Goal: Task Accomplishment & Management: Manage account settings

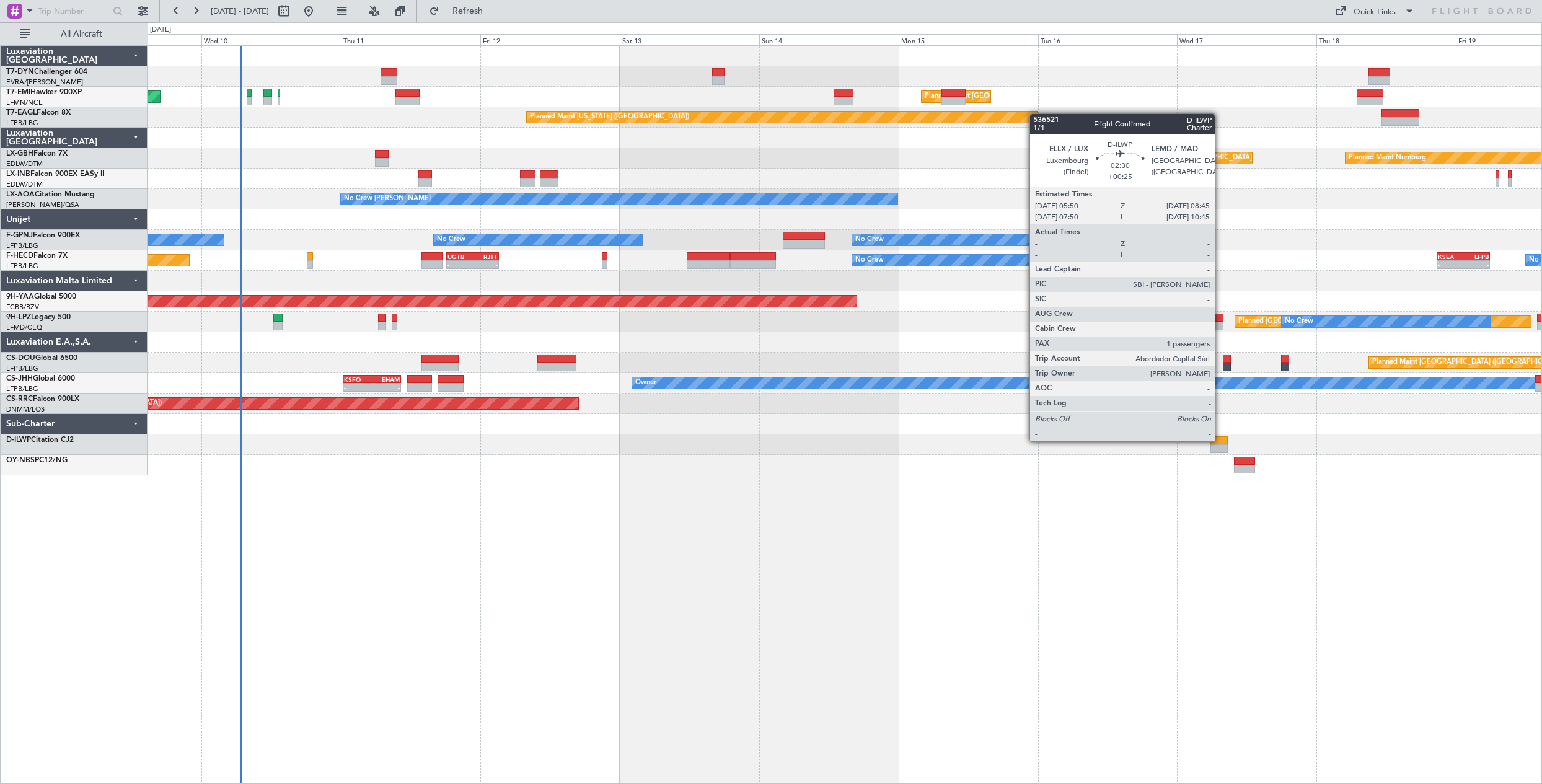
click at [1220, 440] on div at bounding box center [1219, 440] width 17 height 8
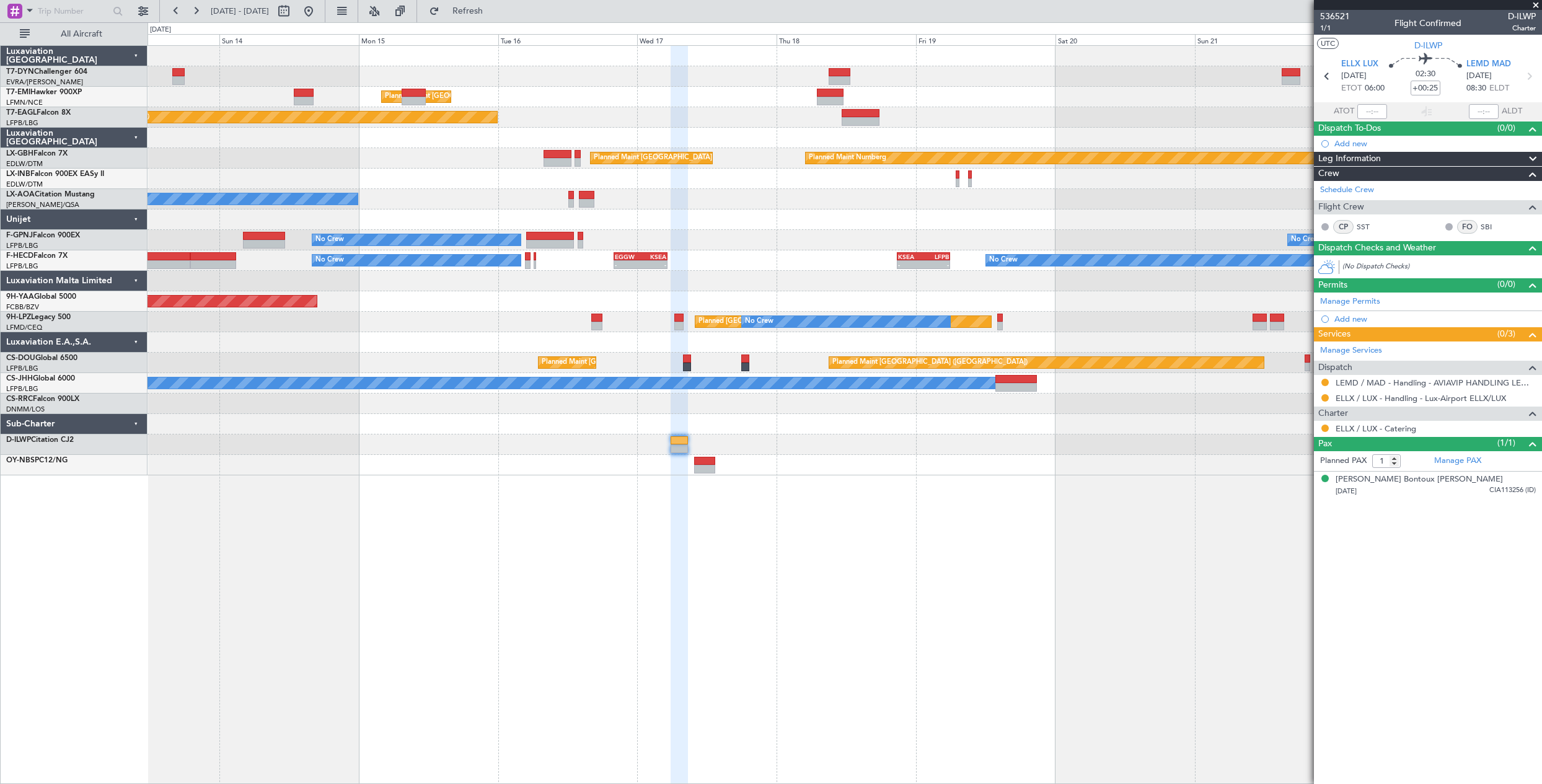
click at [408, 150] on div "Planned Maint [GEOGRAPHIC_DATA] ([GEOGRAPHIC_DATA]) Planned Maint Nurnberg" at bounding box center [844, 159] width 1394 height 21
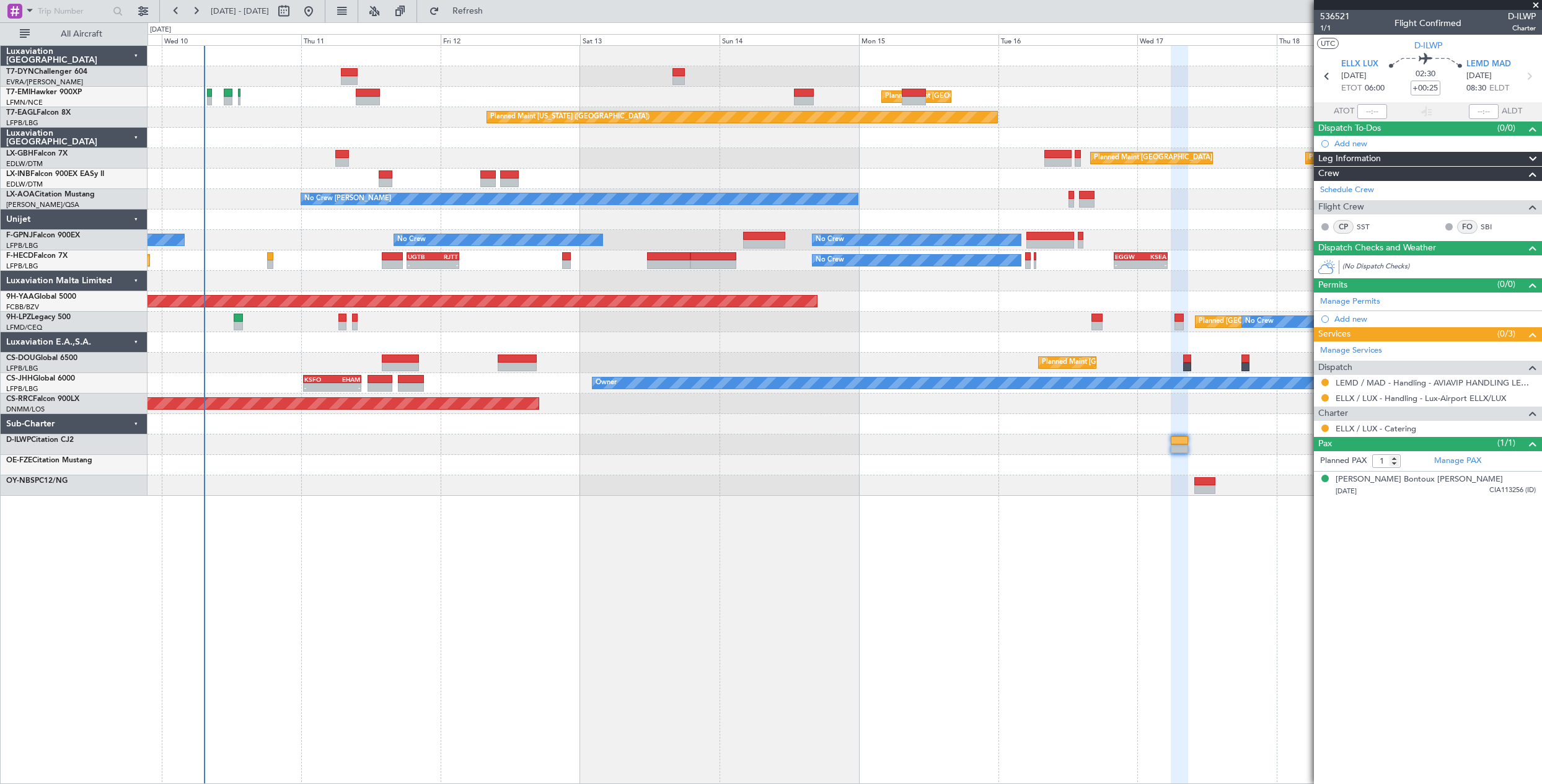
click at [1109, 215] on div "Planned Maint [GEOGRAPHIC_DATA] Planned Maint [GEOGRAPHIC_DATA] Planned Maint […" at bounding box center [844, 271] width 1394 height 450
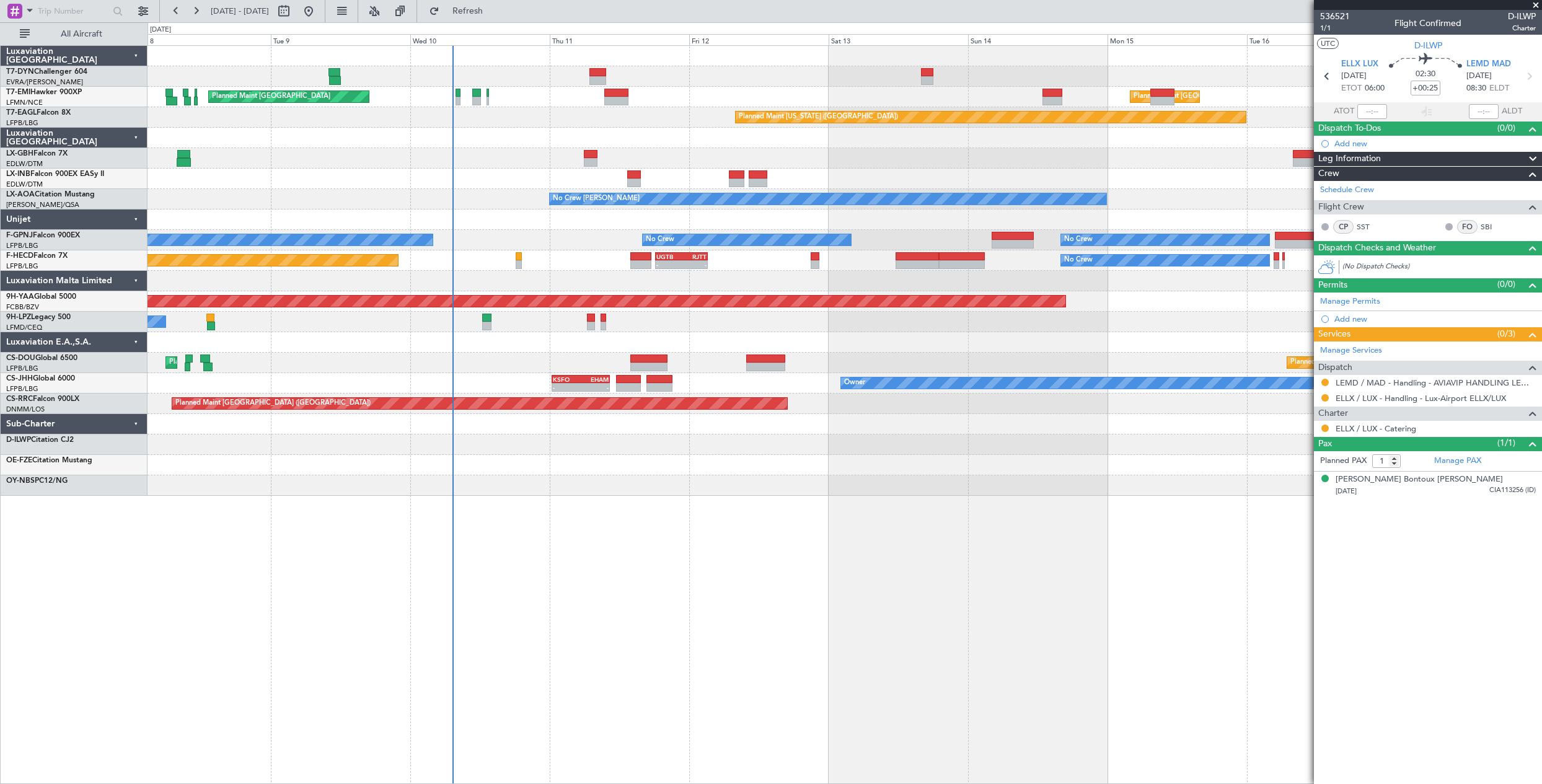
click at [884, 226] on div at bounding box center [844, 220] width 1394 height 21
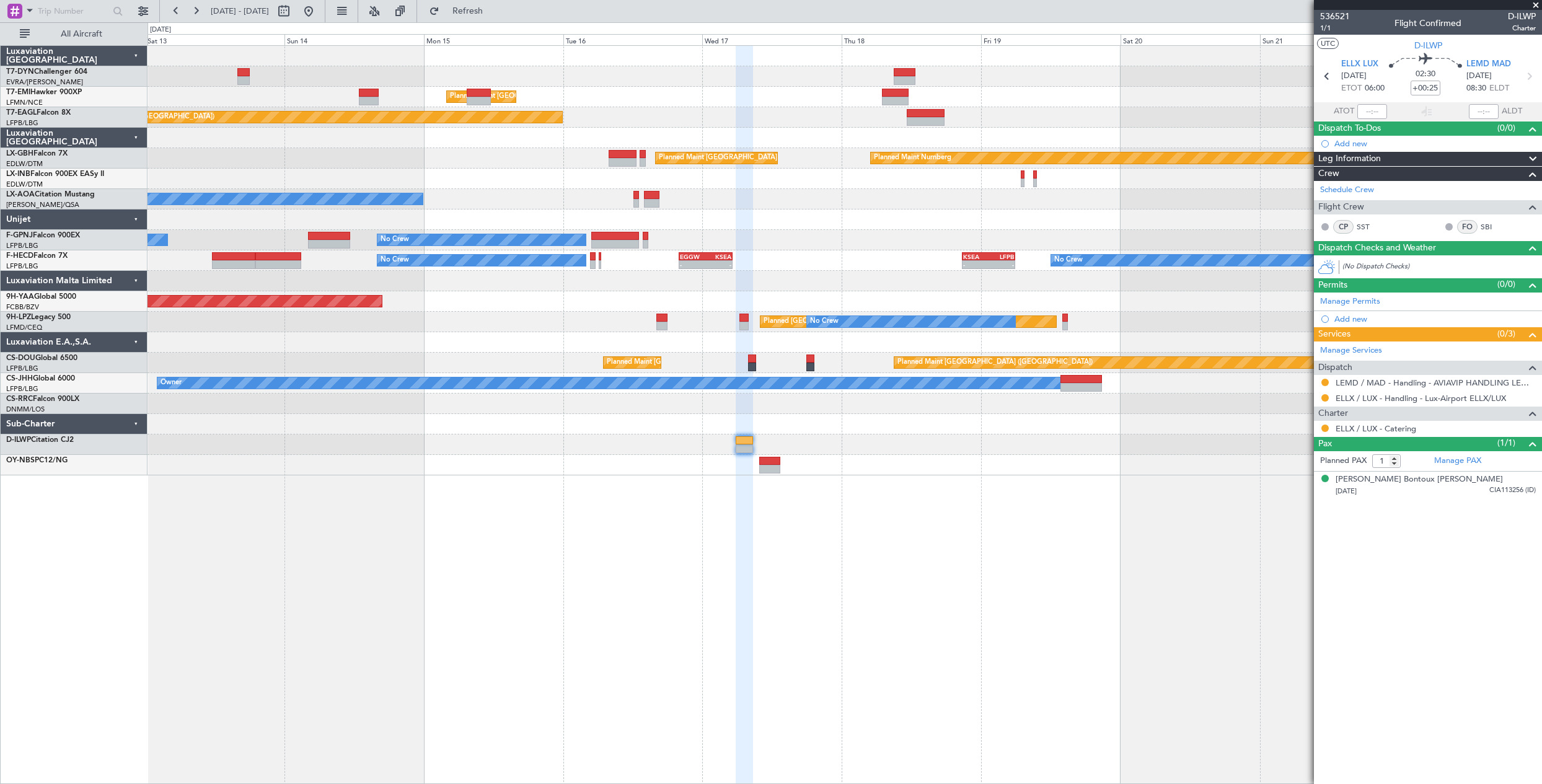
click at [500, 147] on div at bounding box center [844, 138] width 1394 height 21
click at [745, 132] on div at bounding box center [844, 138] width 1394 height 21
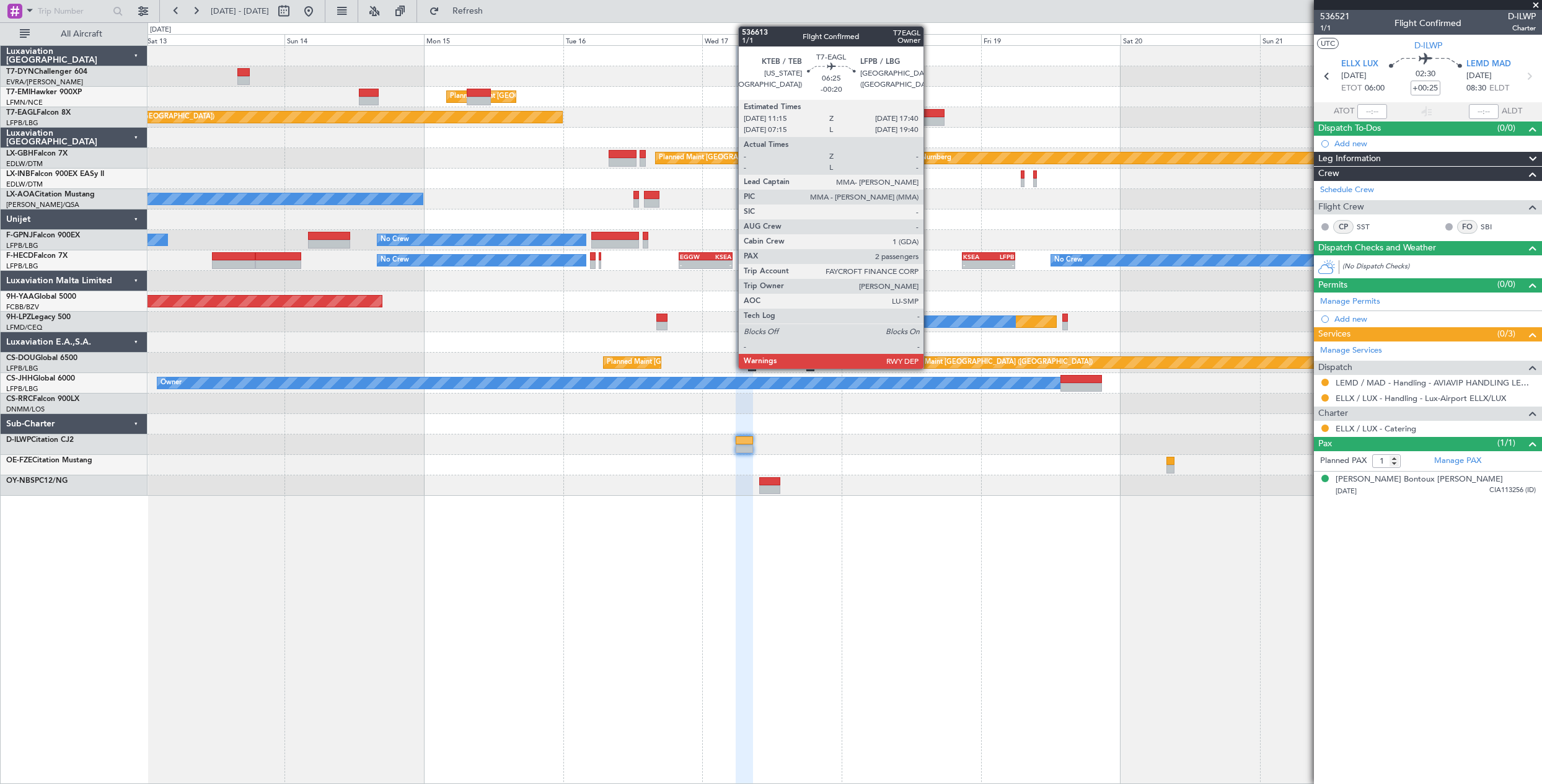
click at [929, 122] on div at bounding box center [925, 121] width 38 height 8
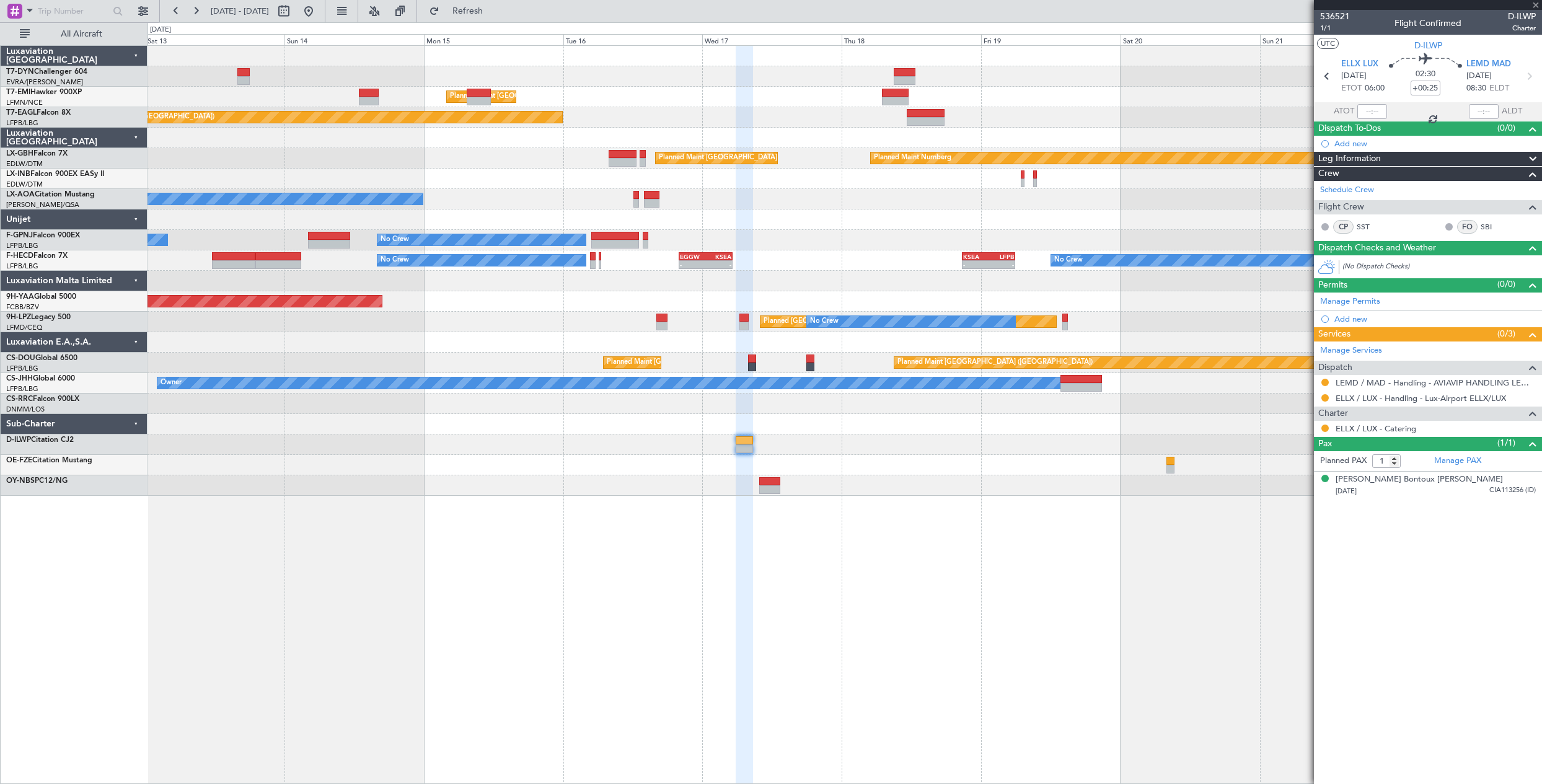
type input "-00:20"
type input "2"
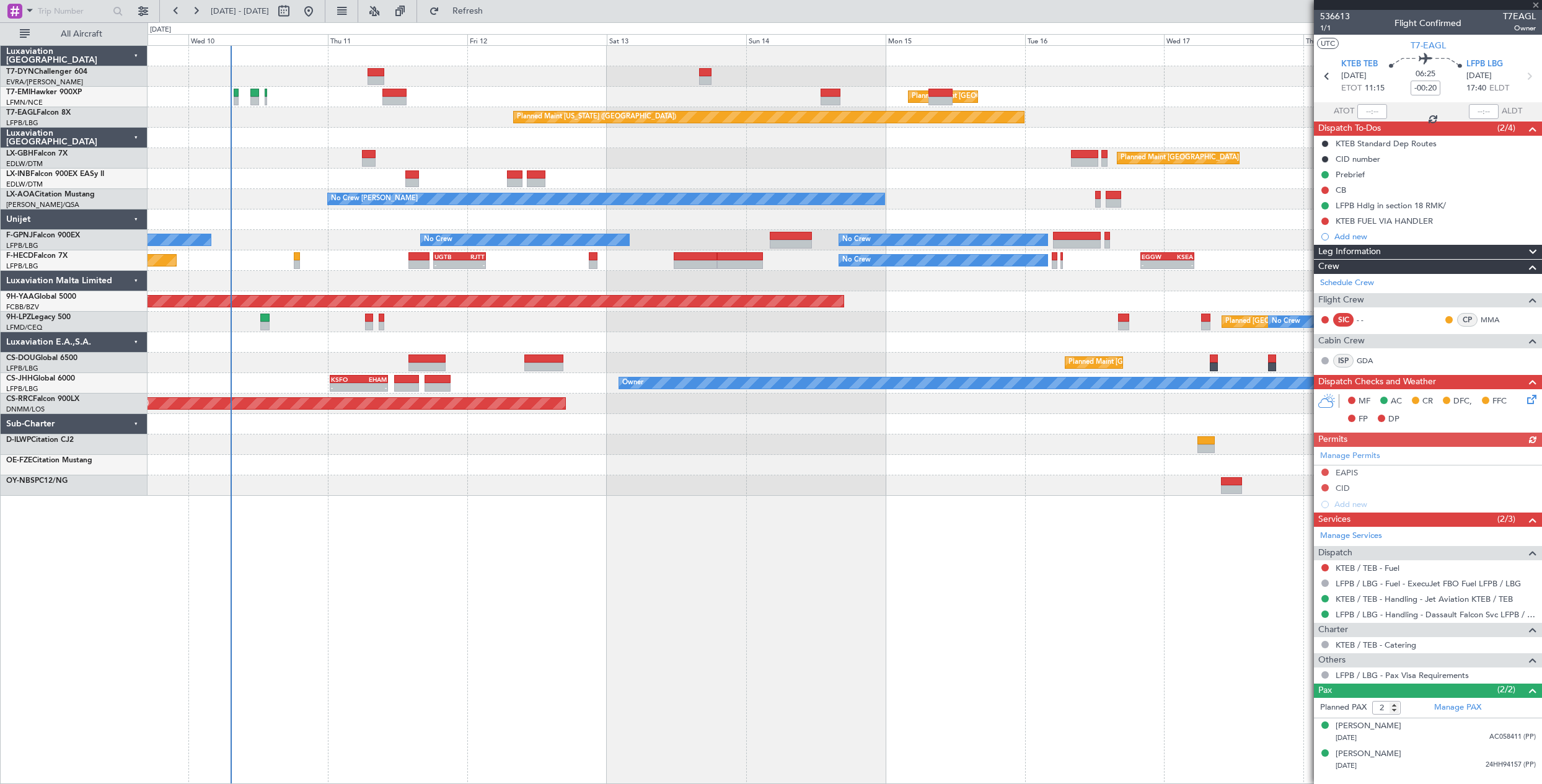
click at [975, 210] on div "Planned Maint [GEOGRAPHIC_DATA] Planned Maint [GEOGRAPHIC_DATA] Planned Maint […" at bounding box center [844, 271] width 1394 height 450
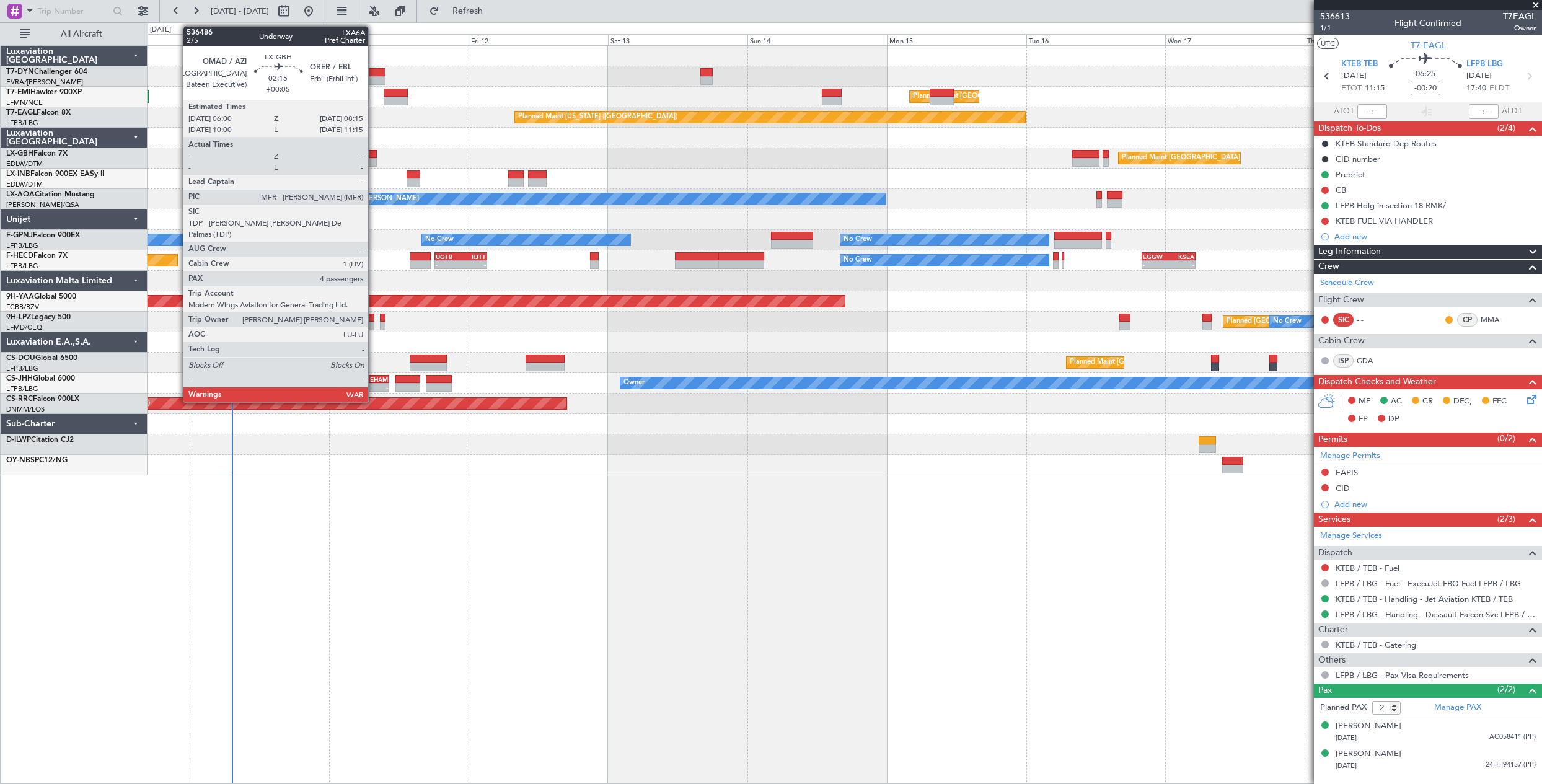
click at [373, 161] on div at bounding box center [370, 162] width 14 height 8
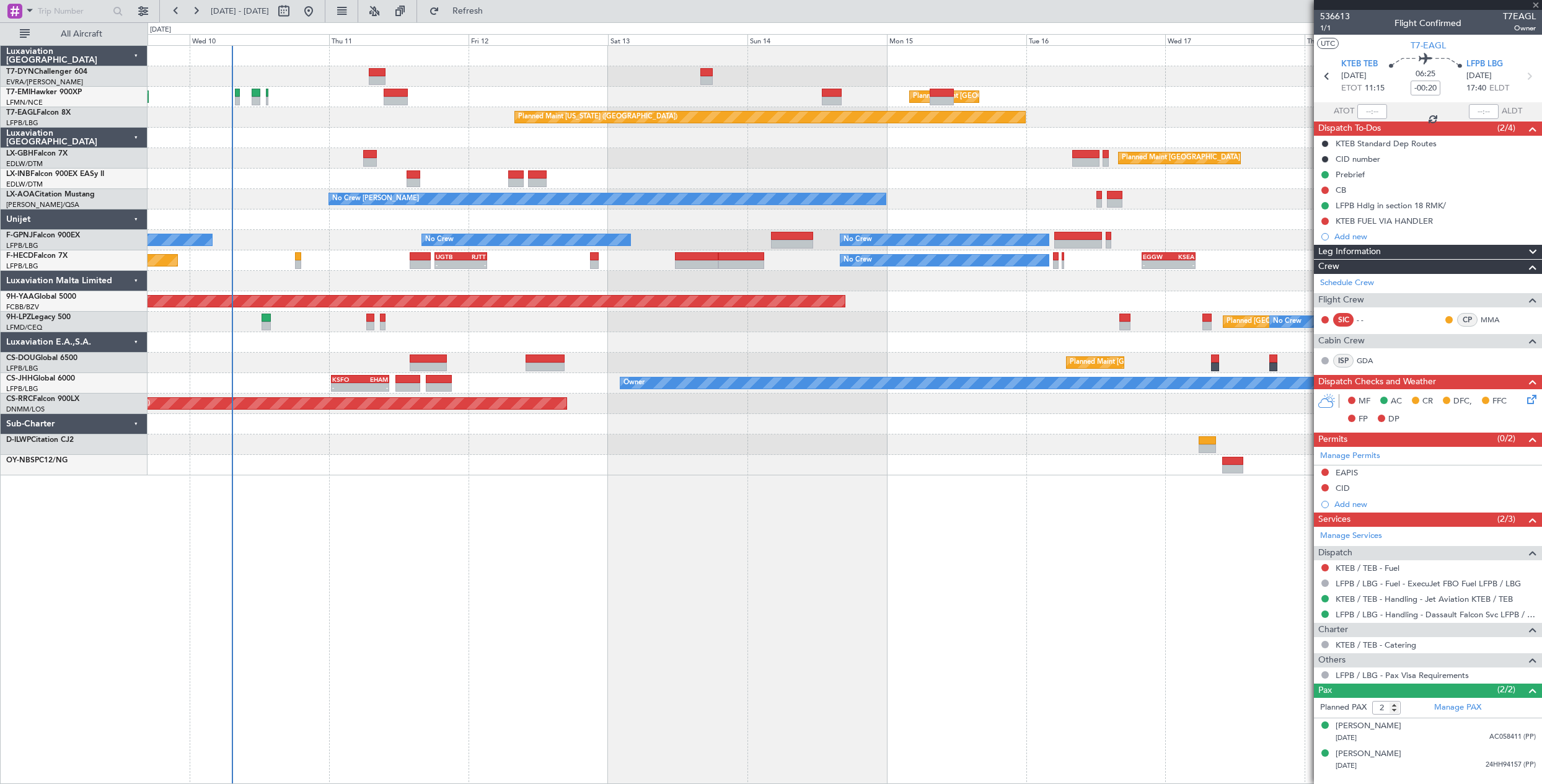
type input "+00:05"
type input "4"
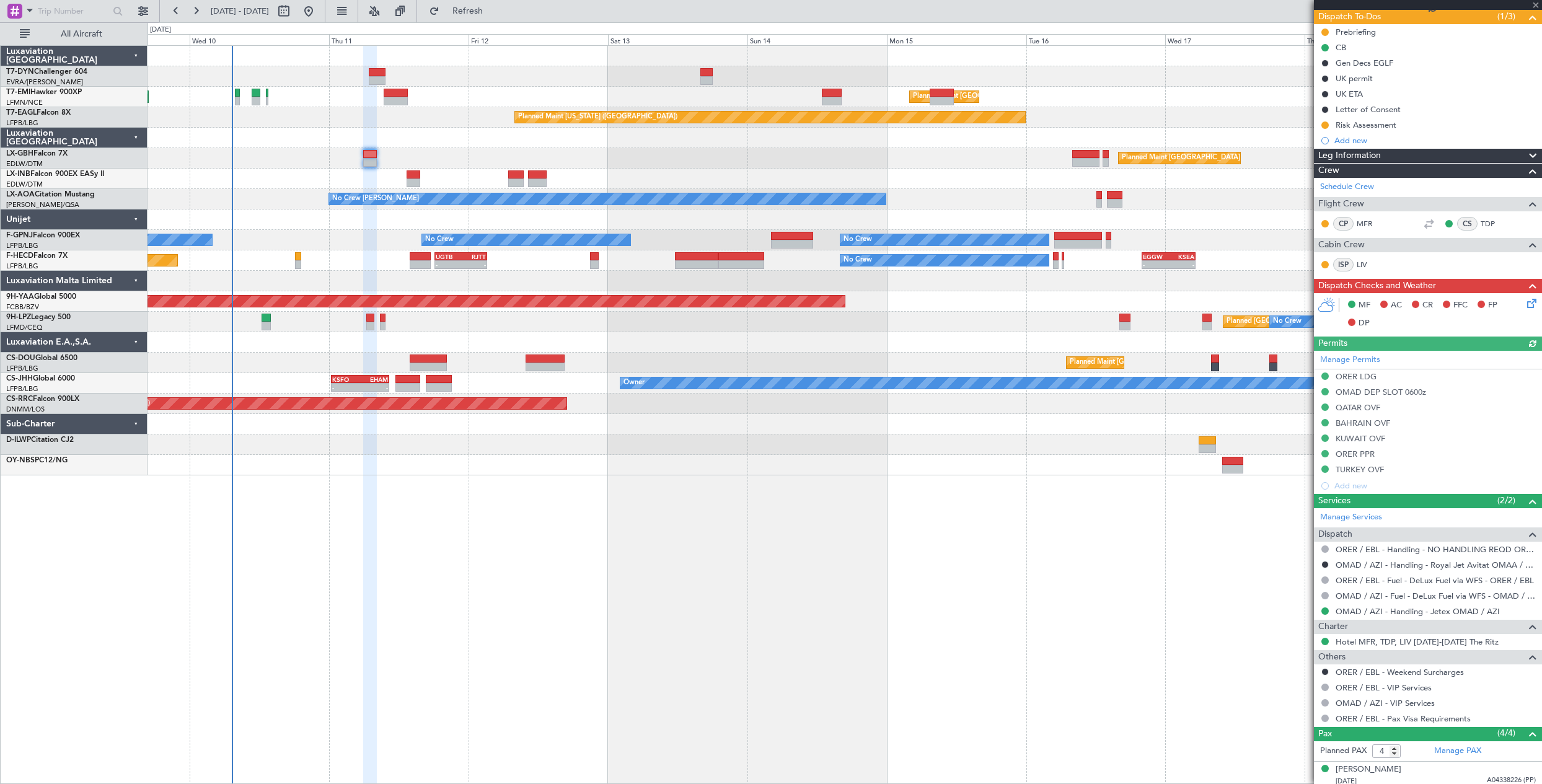
scroll to position [200, 0]
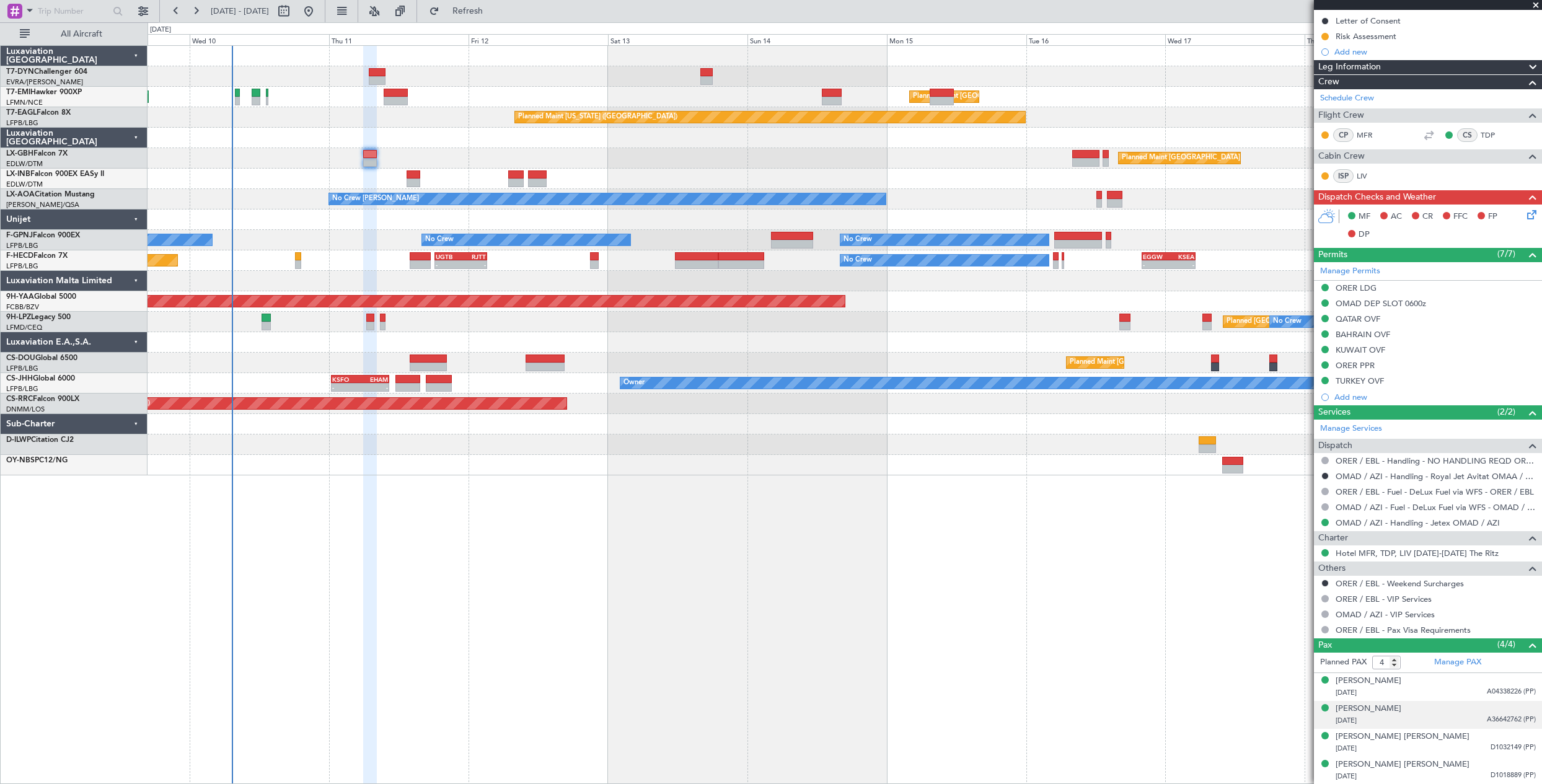
click at [1428, 717] on div "18/12/2008 A36642762 (PP)" at bounding box center [1436, 720] width 200 height 12
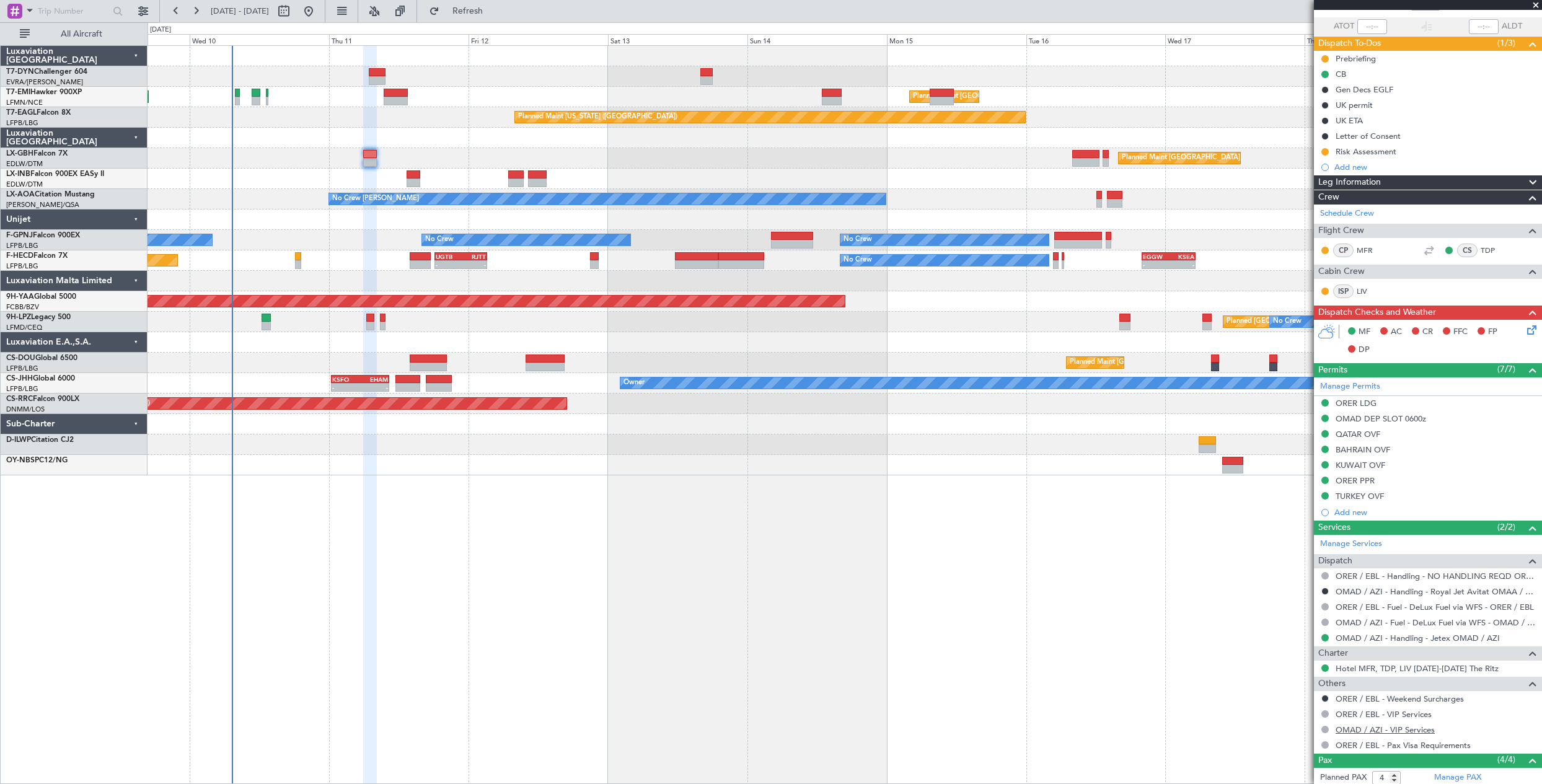
scroll to position [0, 0]
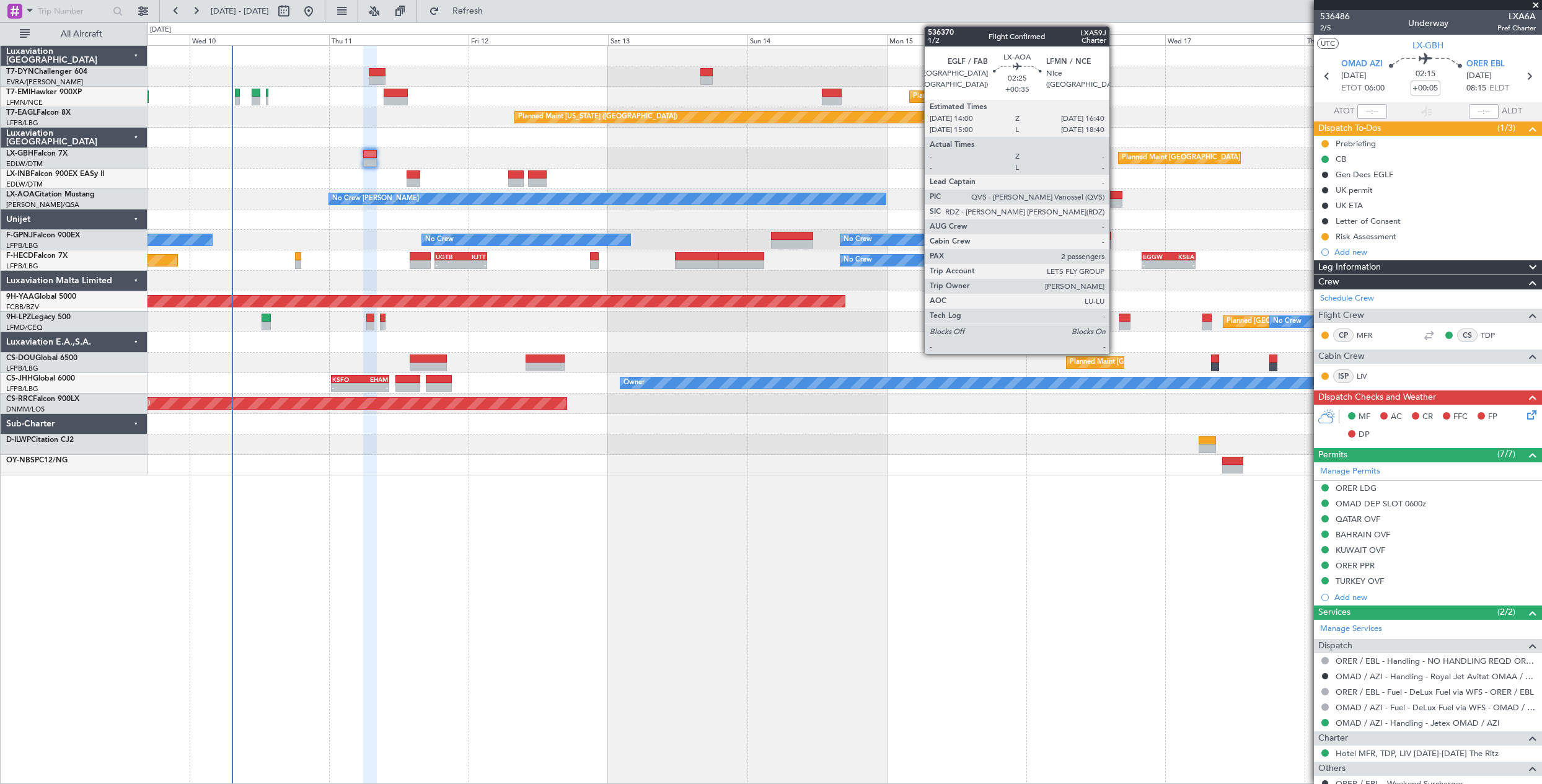
click at [1115, 199] on div at bounding box center [1114, 202] width 15 height 8
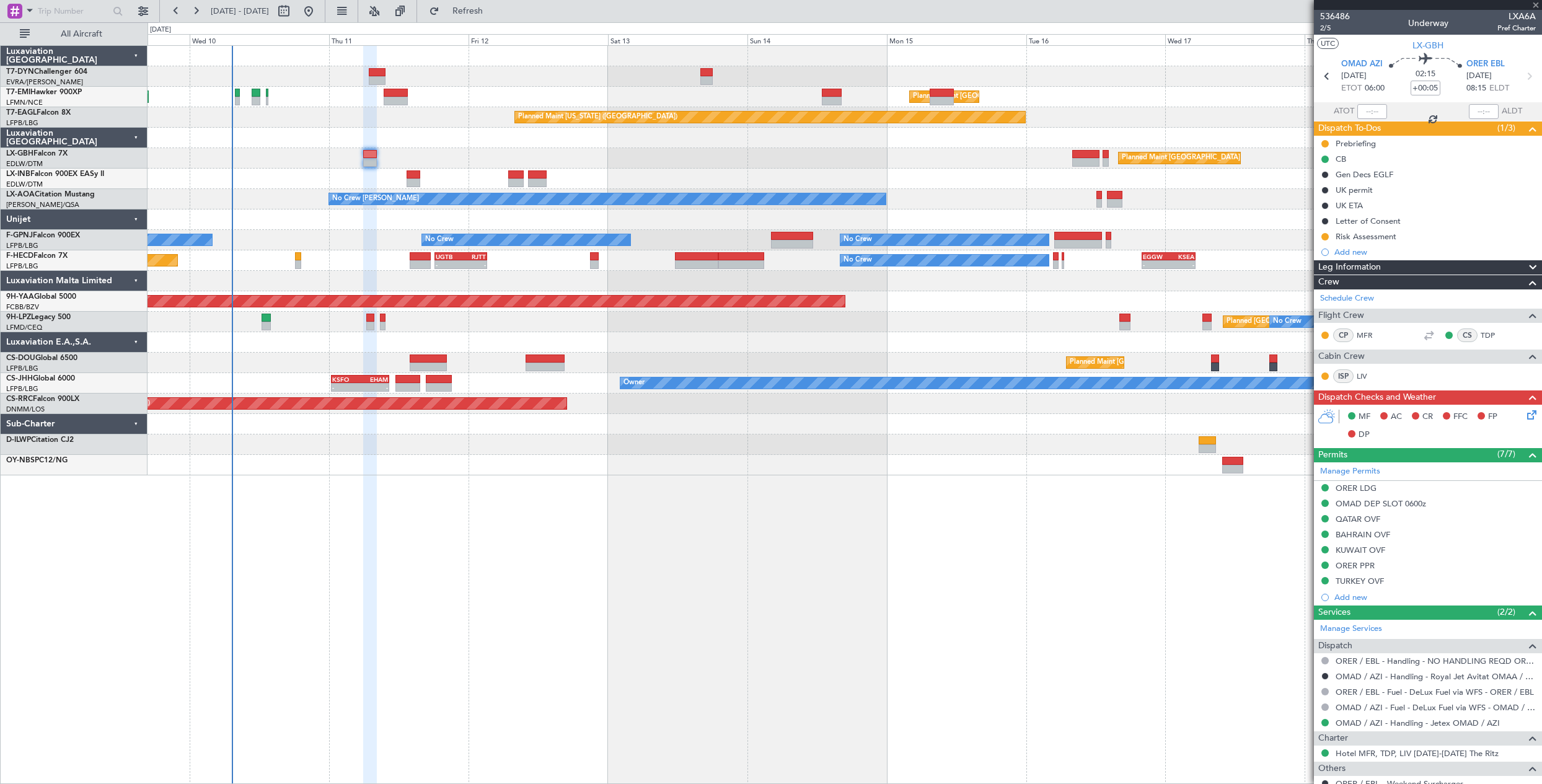
type input "+00:35"
type input "2"
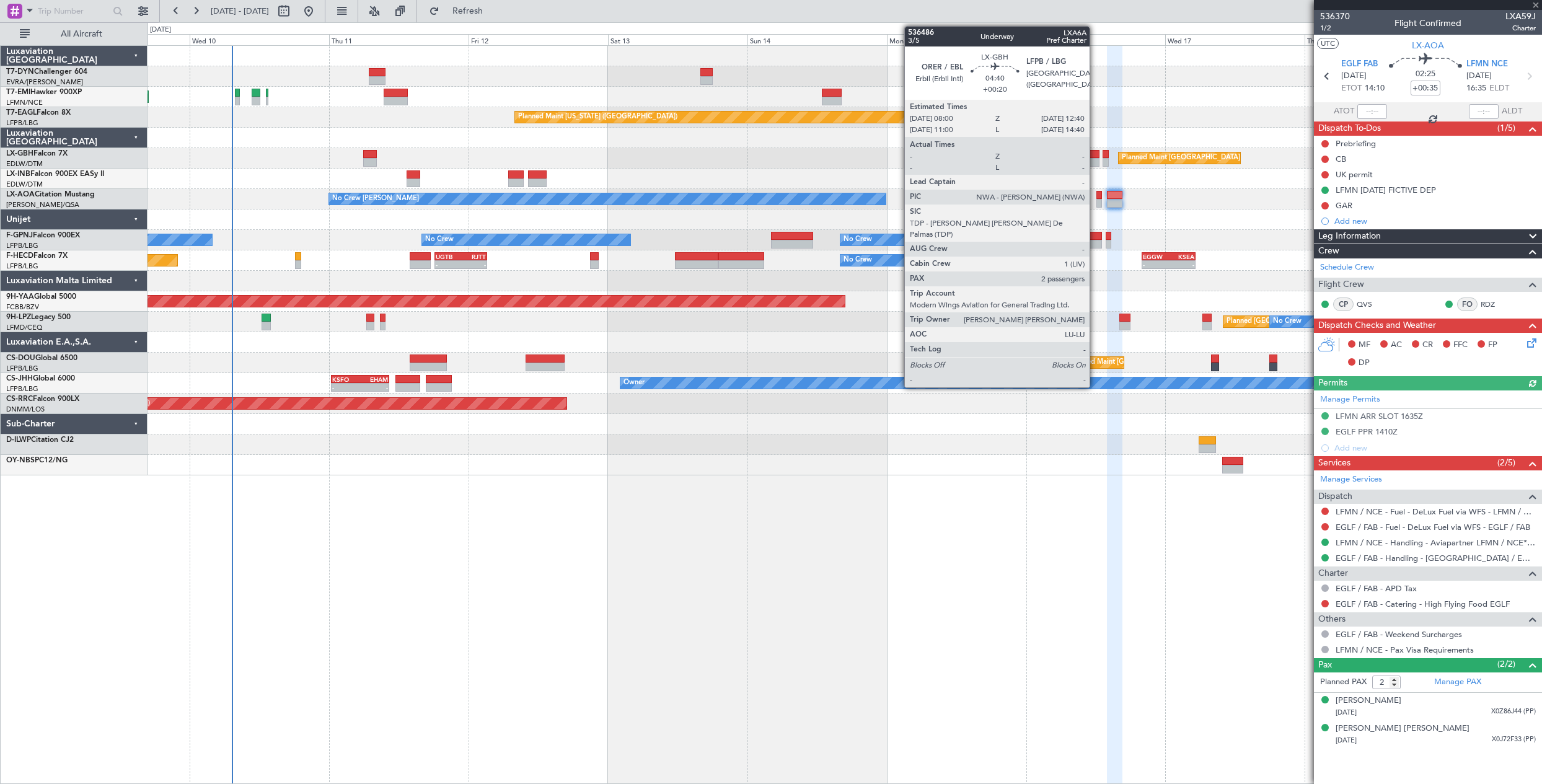
click at [1095, 155] on div at bounding box center [1085, 154] width 27 height 8
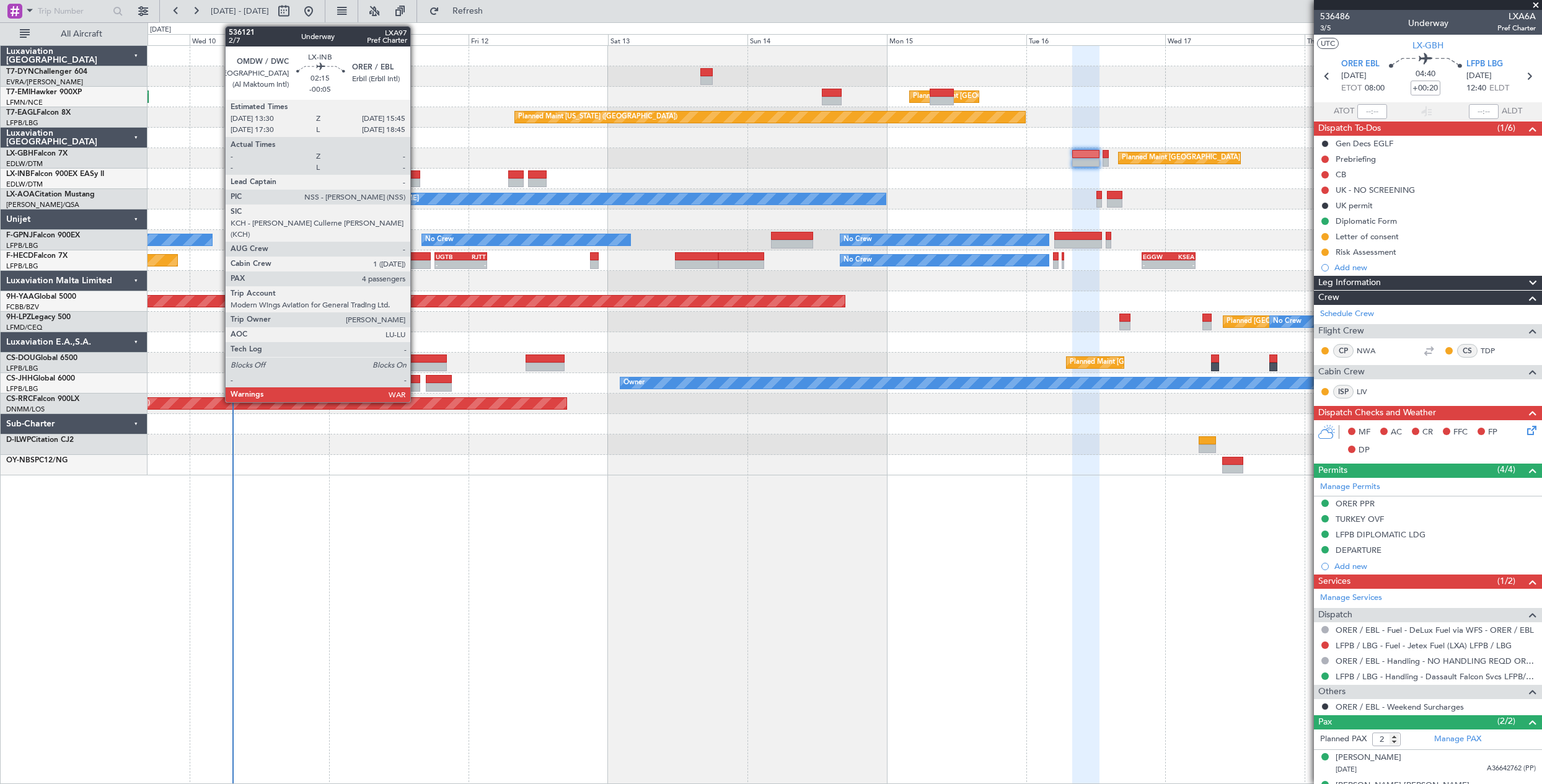
click at [416, 179] on div at bounding box center [413, 182] width 14 height 8
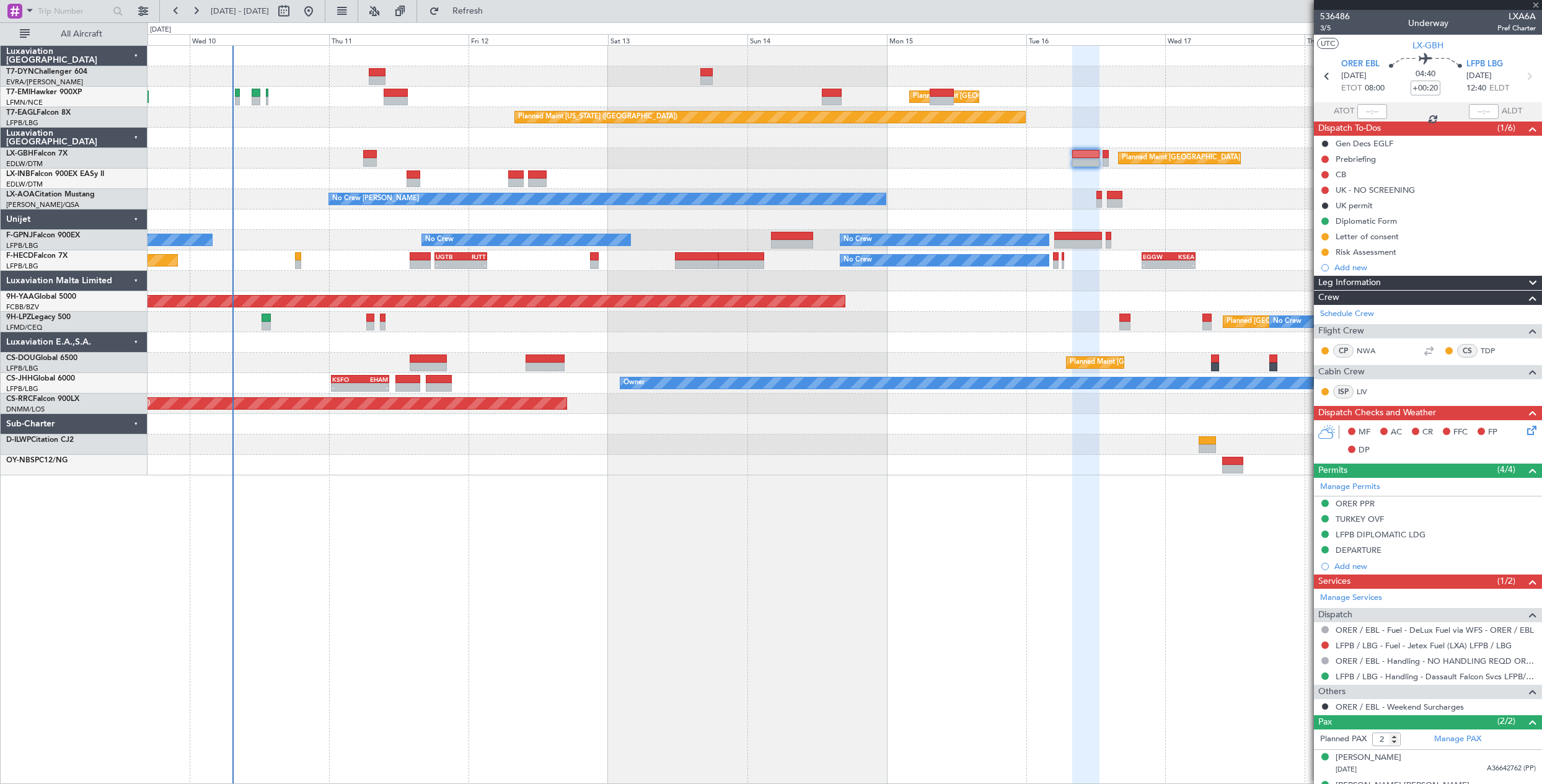
type input "-00:05"
type input "4"
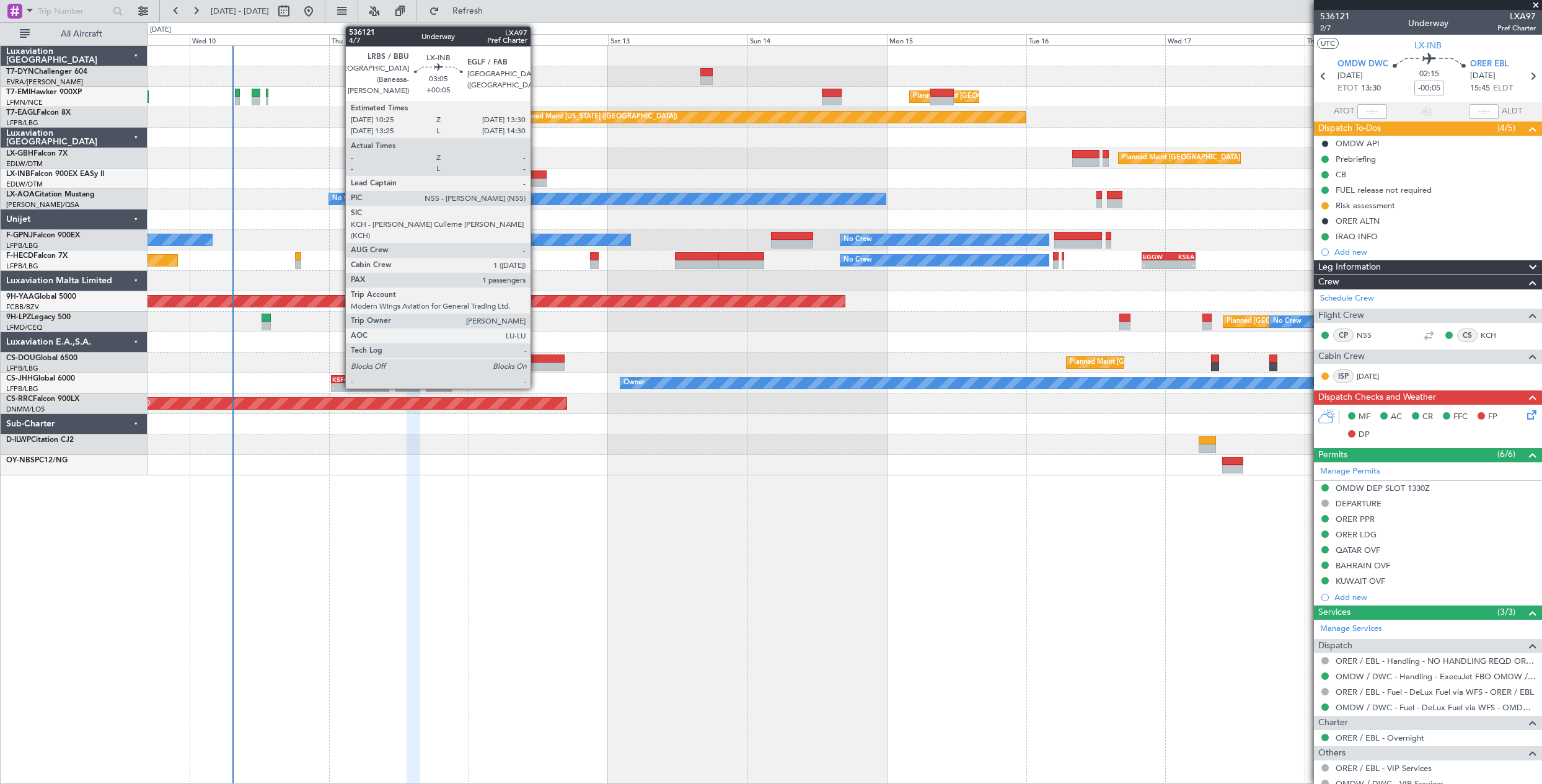
click at [536, 178] on div at bounding box center [537, 174] width 18 height 8
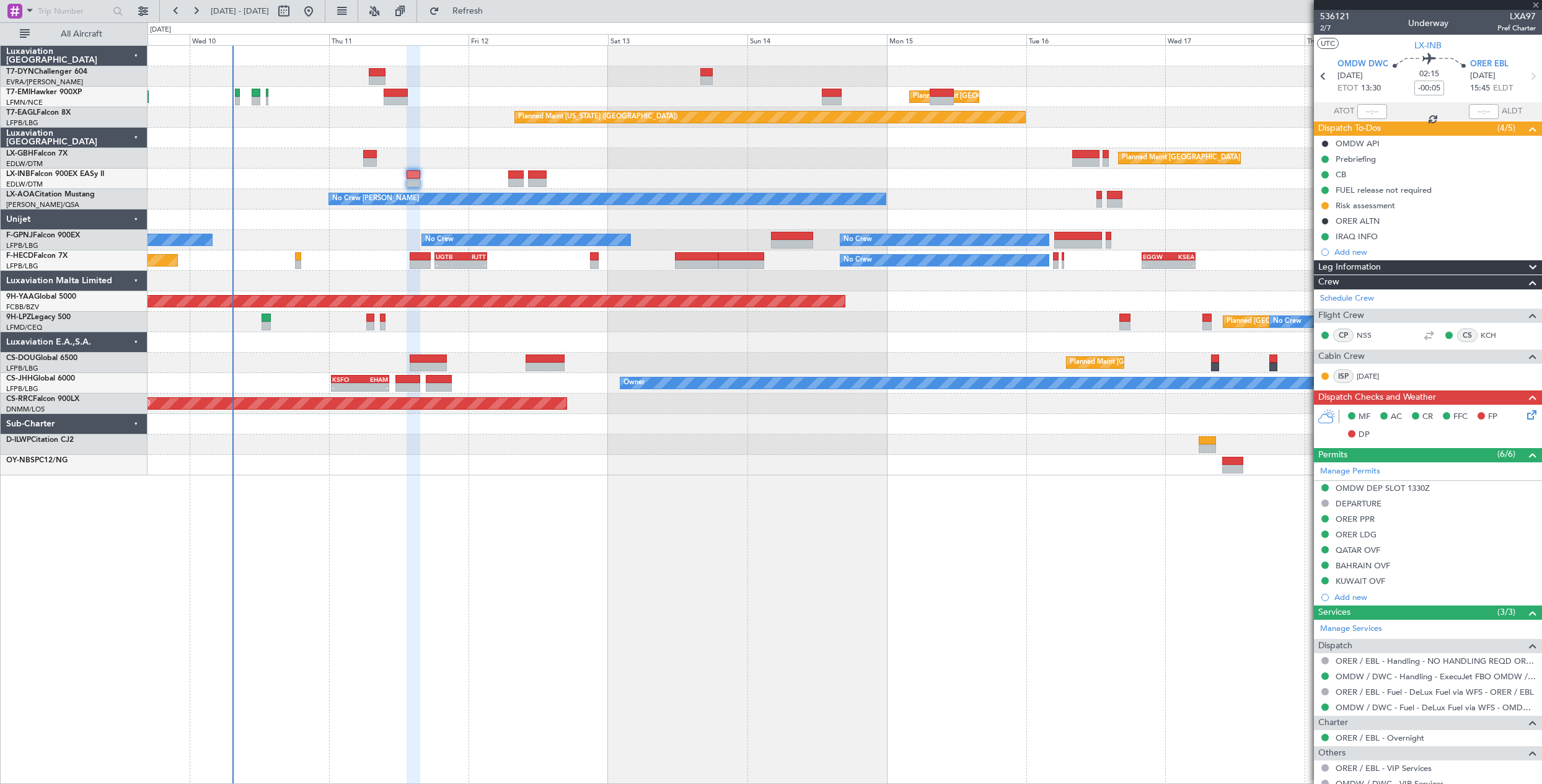
type input "+00:05"
type input "1"
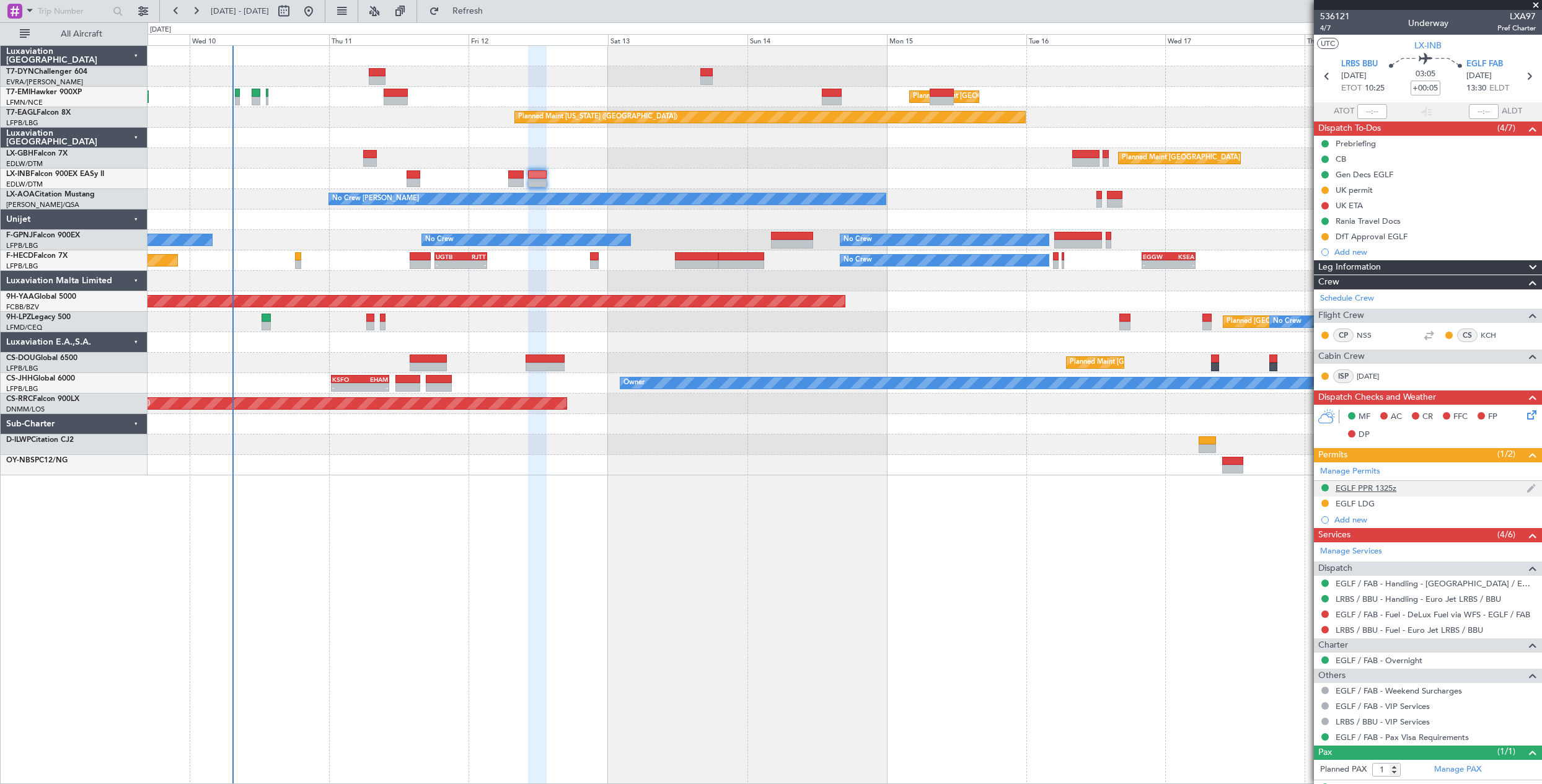
click at [1447, 489] on div "EGLF PPR 1325z" at bounding box center [1428, 489] width 228 height 15
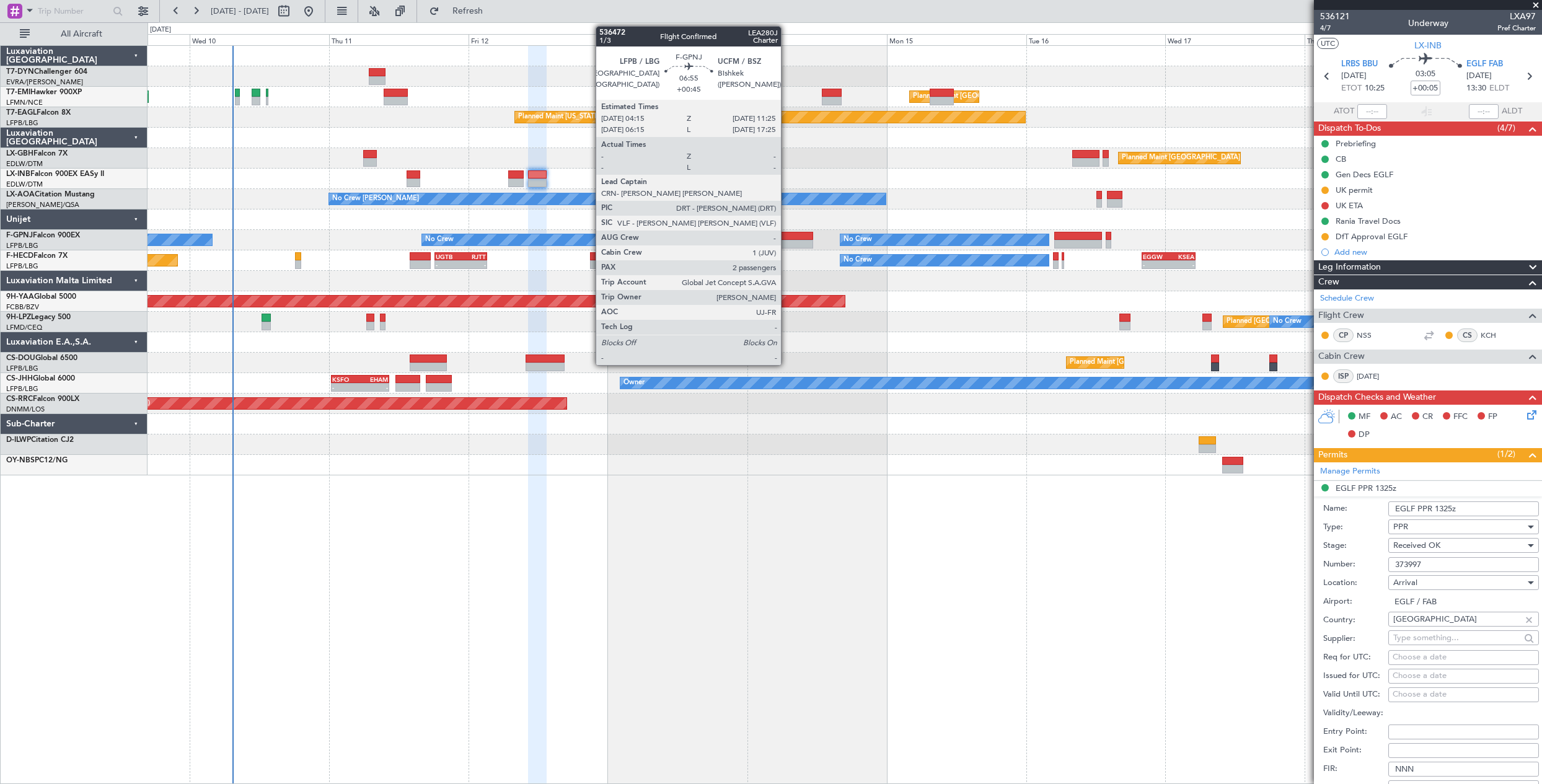
click at [786, 237] on div at bounding box center [791, 235] width 42 height 8
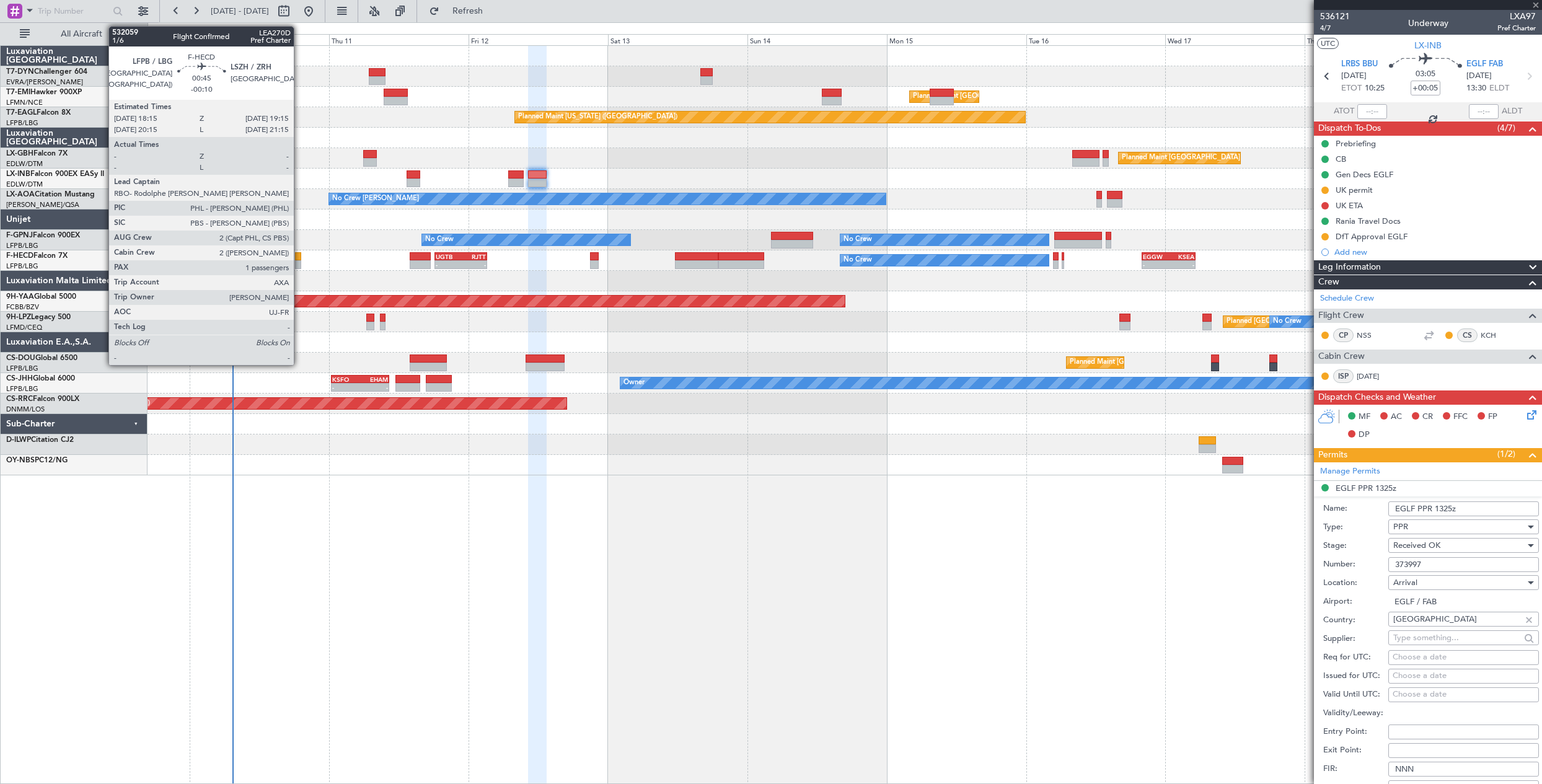
type input "+00:45"
type input "2"
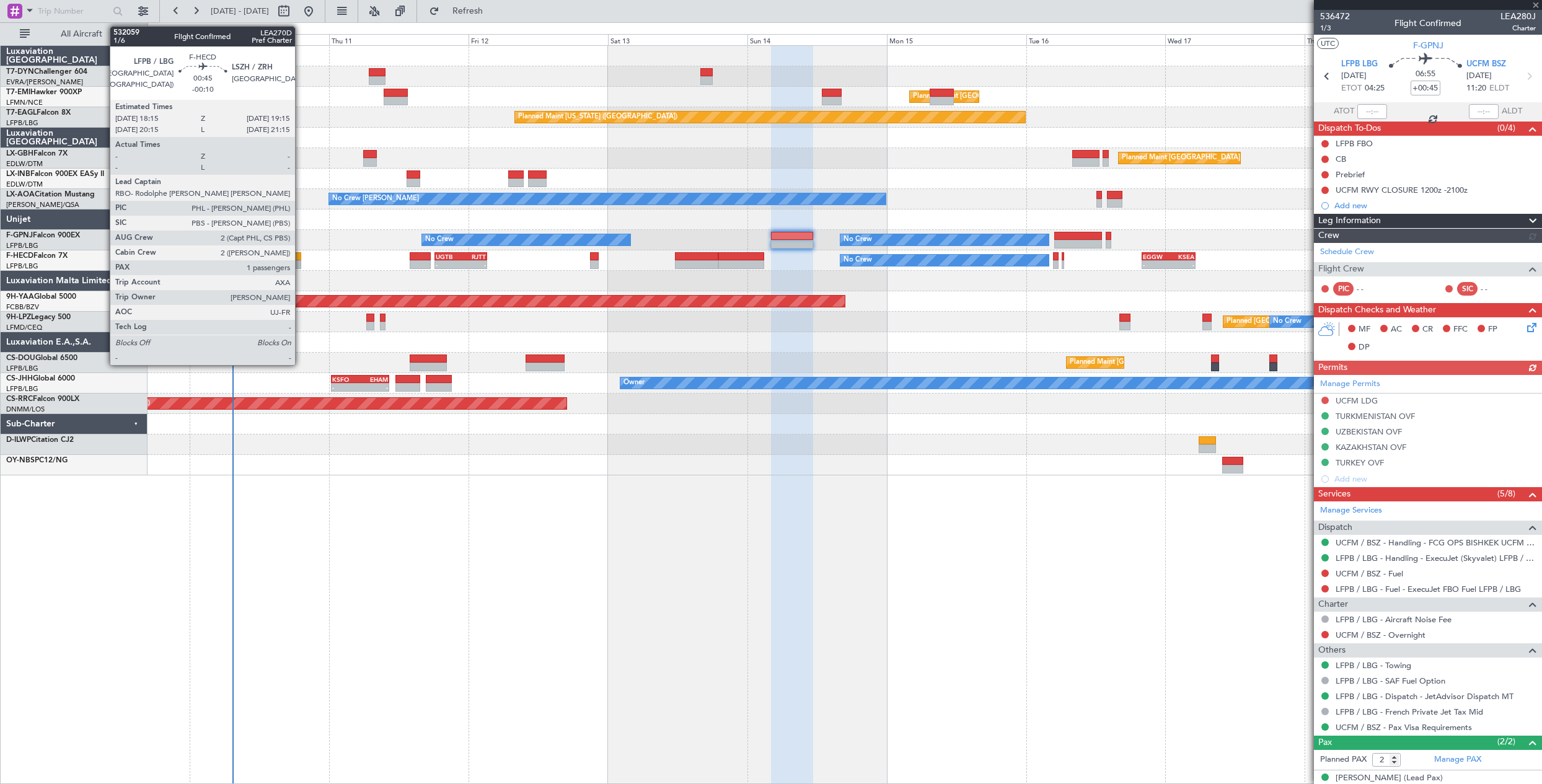
click at [301, 259] on div at bounding box center [298, 256] width 6 height 8
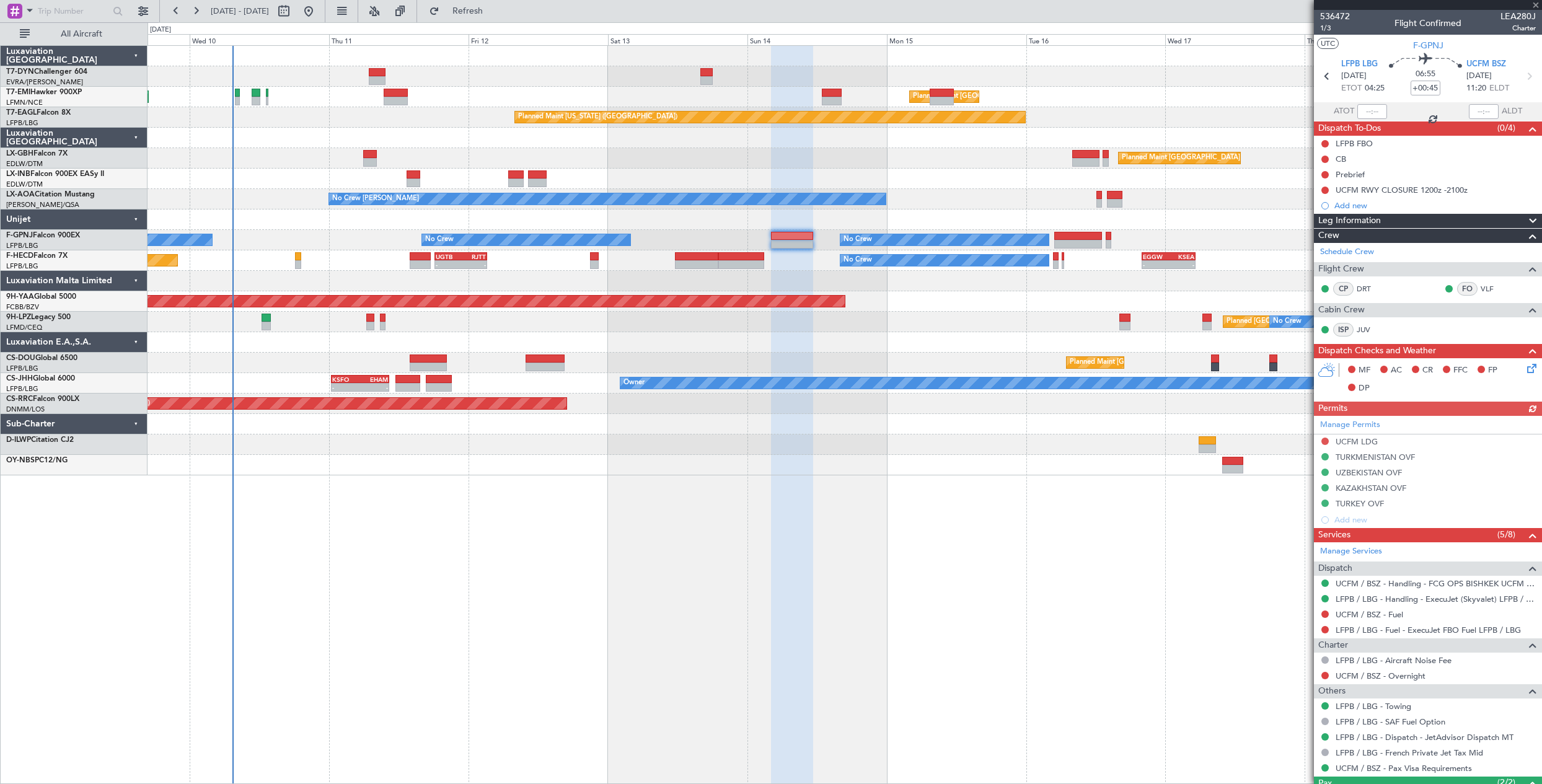
type input "-00:10"
type input "1"
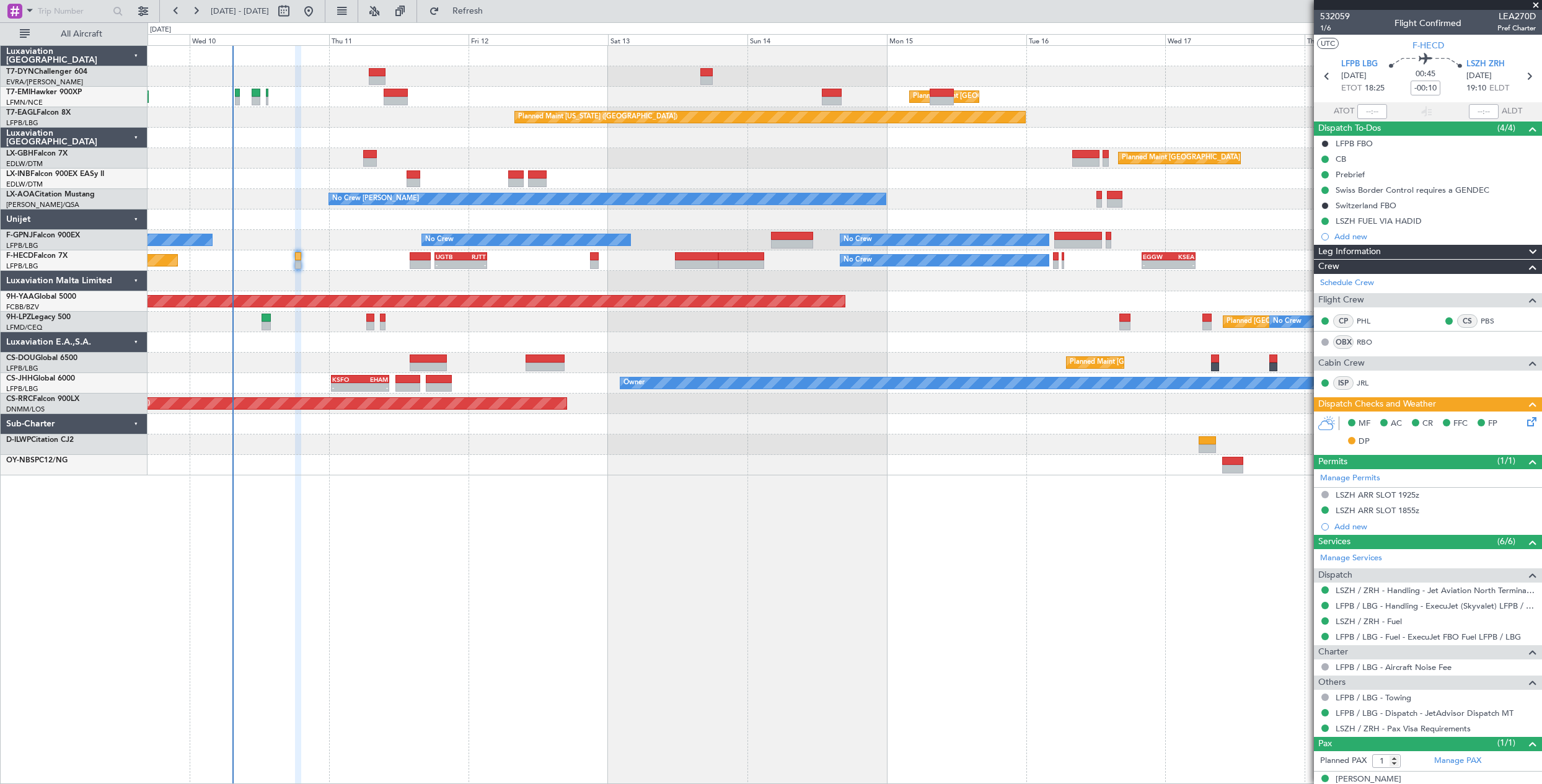
click at [511, 460] on div at bounding box center [844, 465] width 1394 height 21
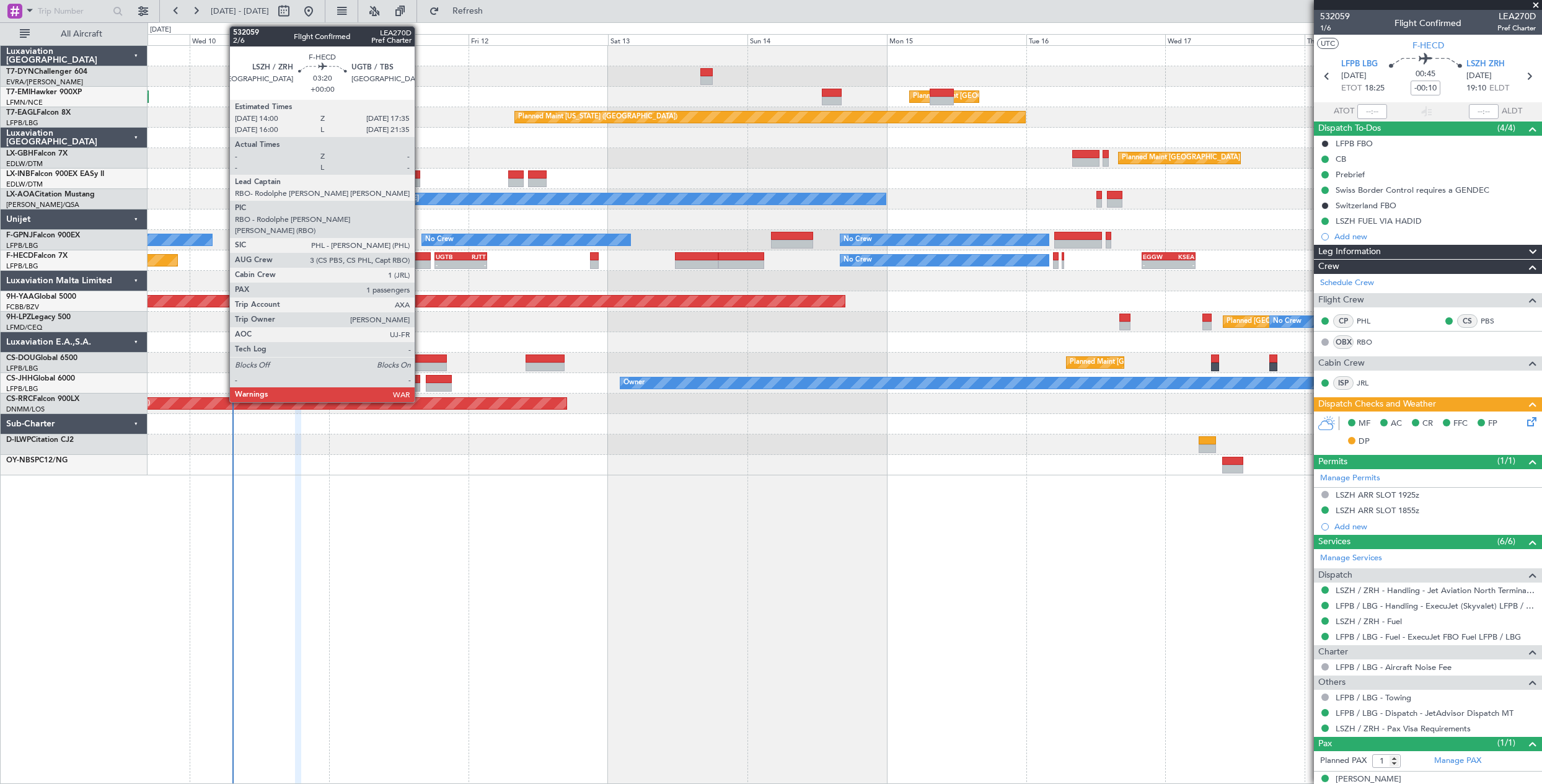
click at [420, 254] on div at bounding box center [420, 256] width 21 height 8
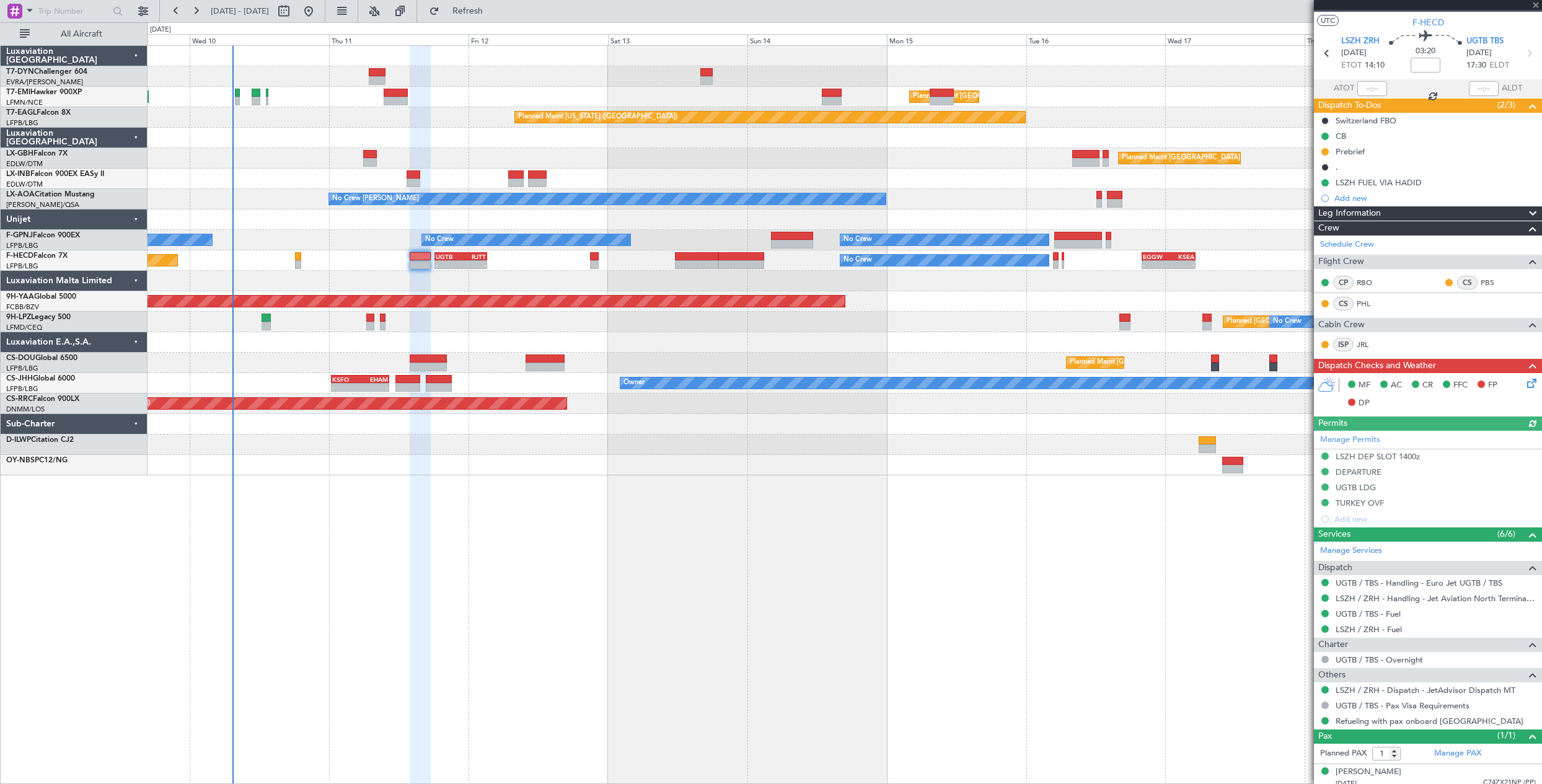
scroll to position [30, 0]
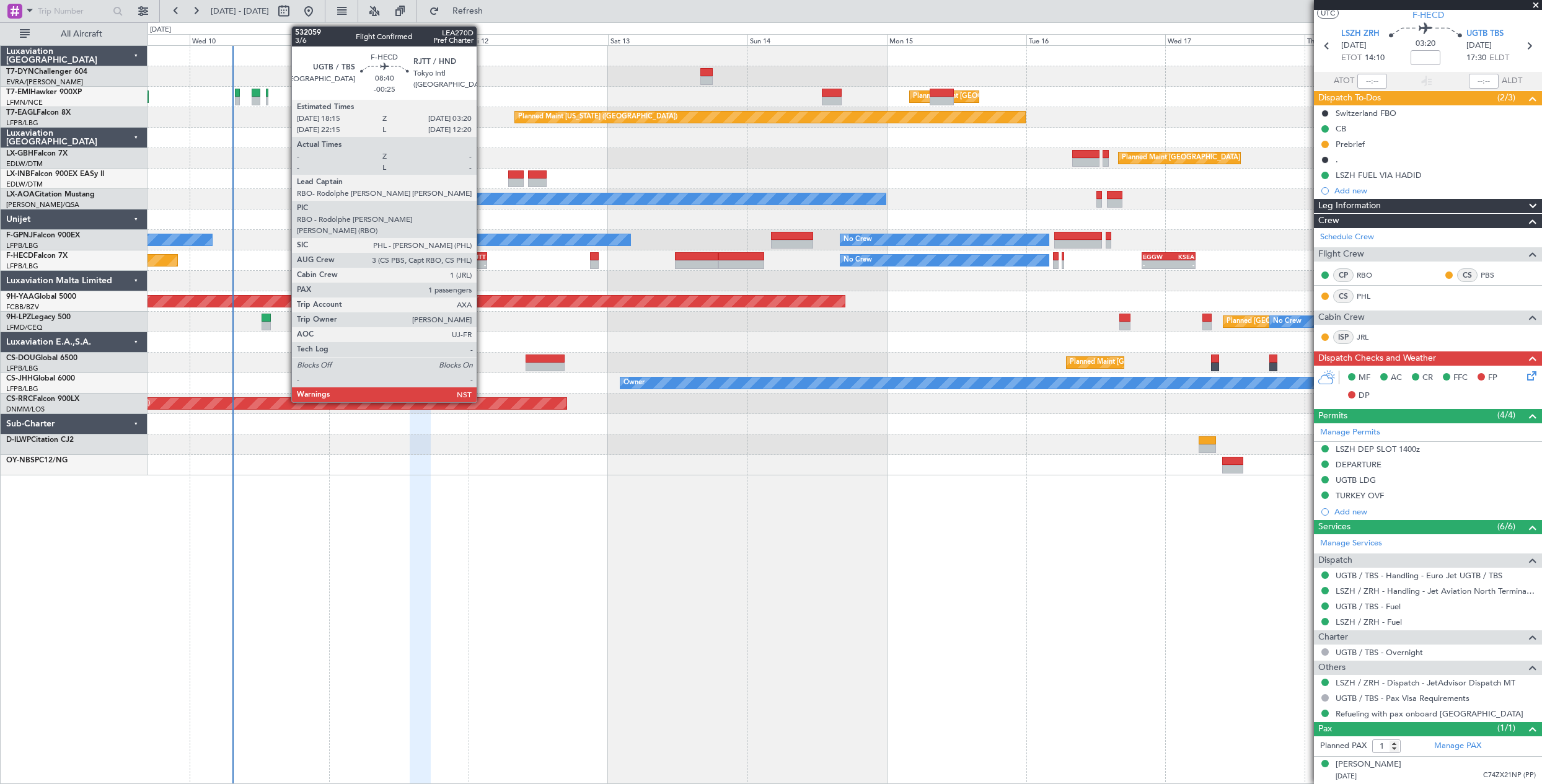
click at [482, 265] on div "-" at bounding box center [473, 265] width 25 height 8
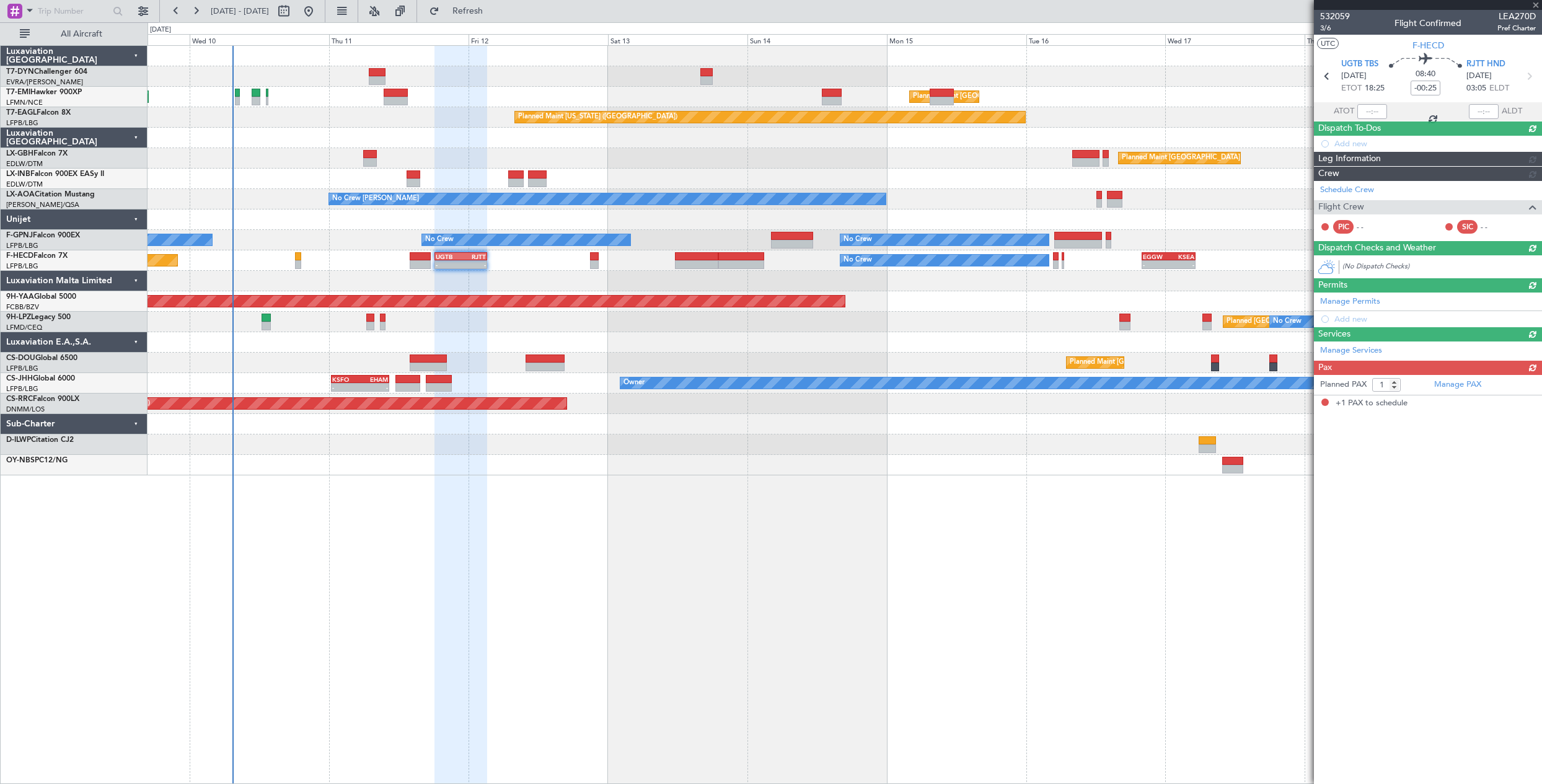
scroll to position [0, 0]
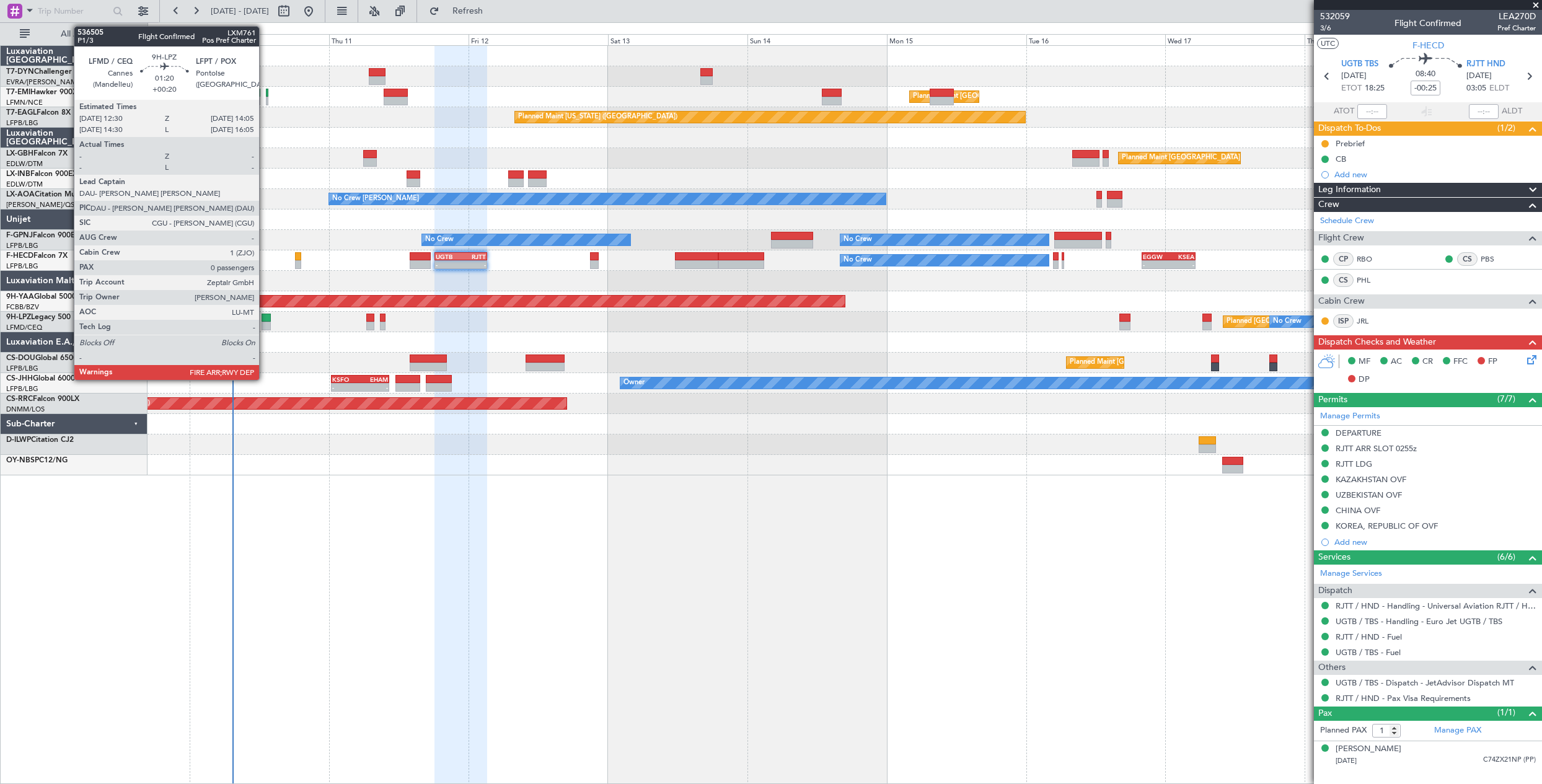
click at [264, 323] on div at bounding box center [266, 326] width 9 height 8
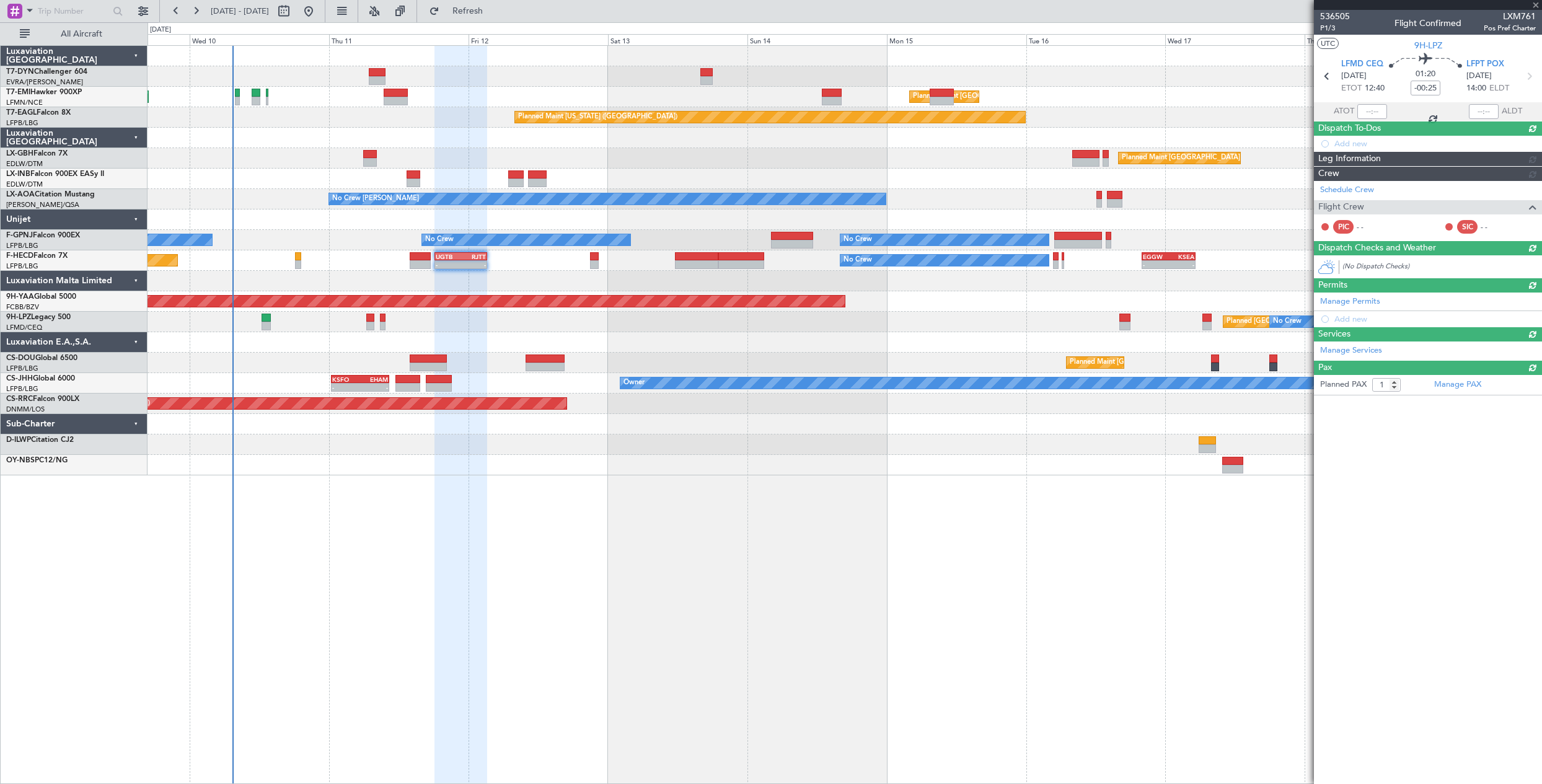
type input "+00:20"
type input "0"
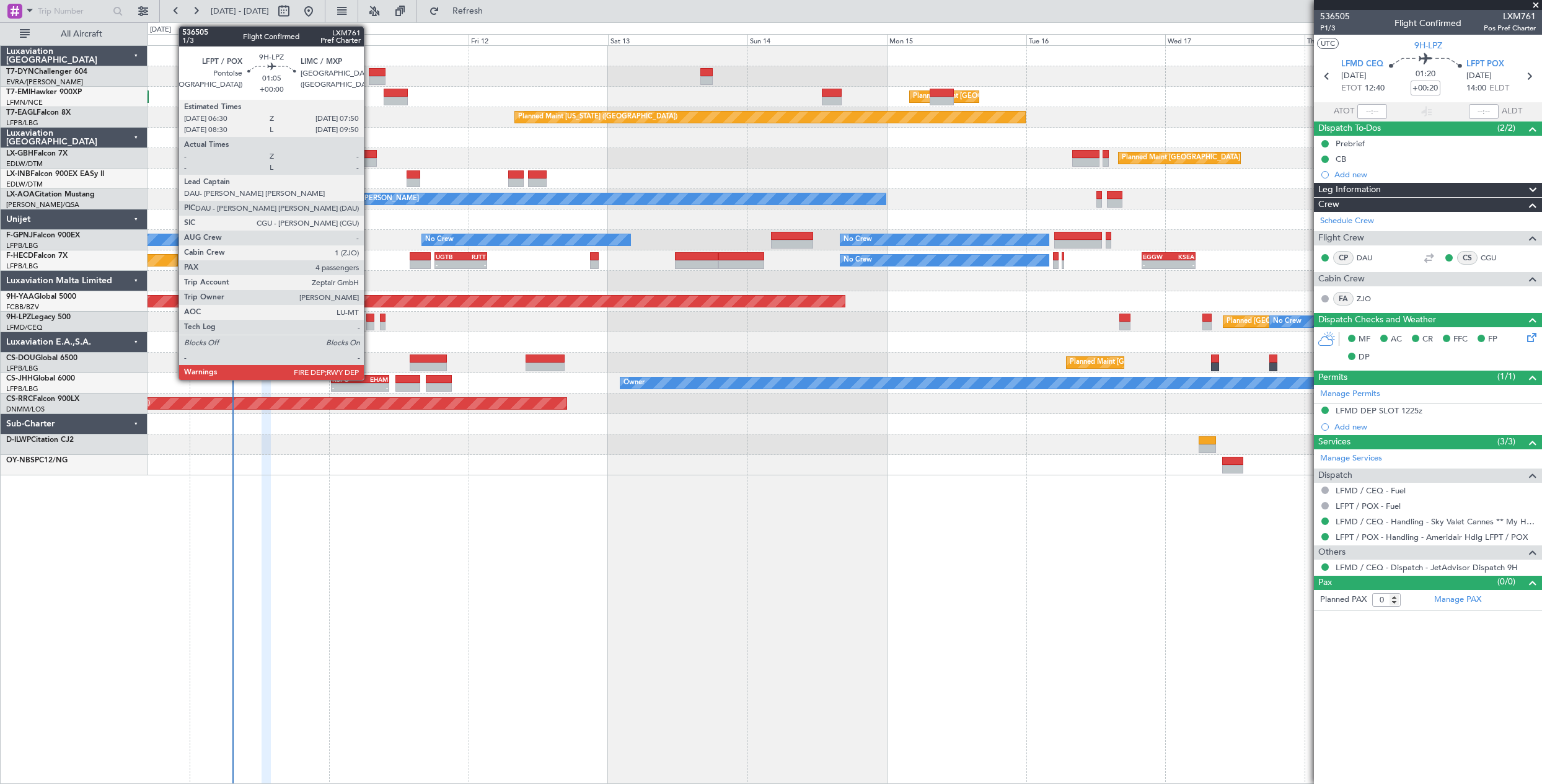
click at [370, 324] on div at bounding box center [370, 326] width 8 height 8
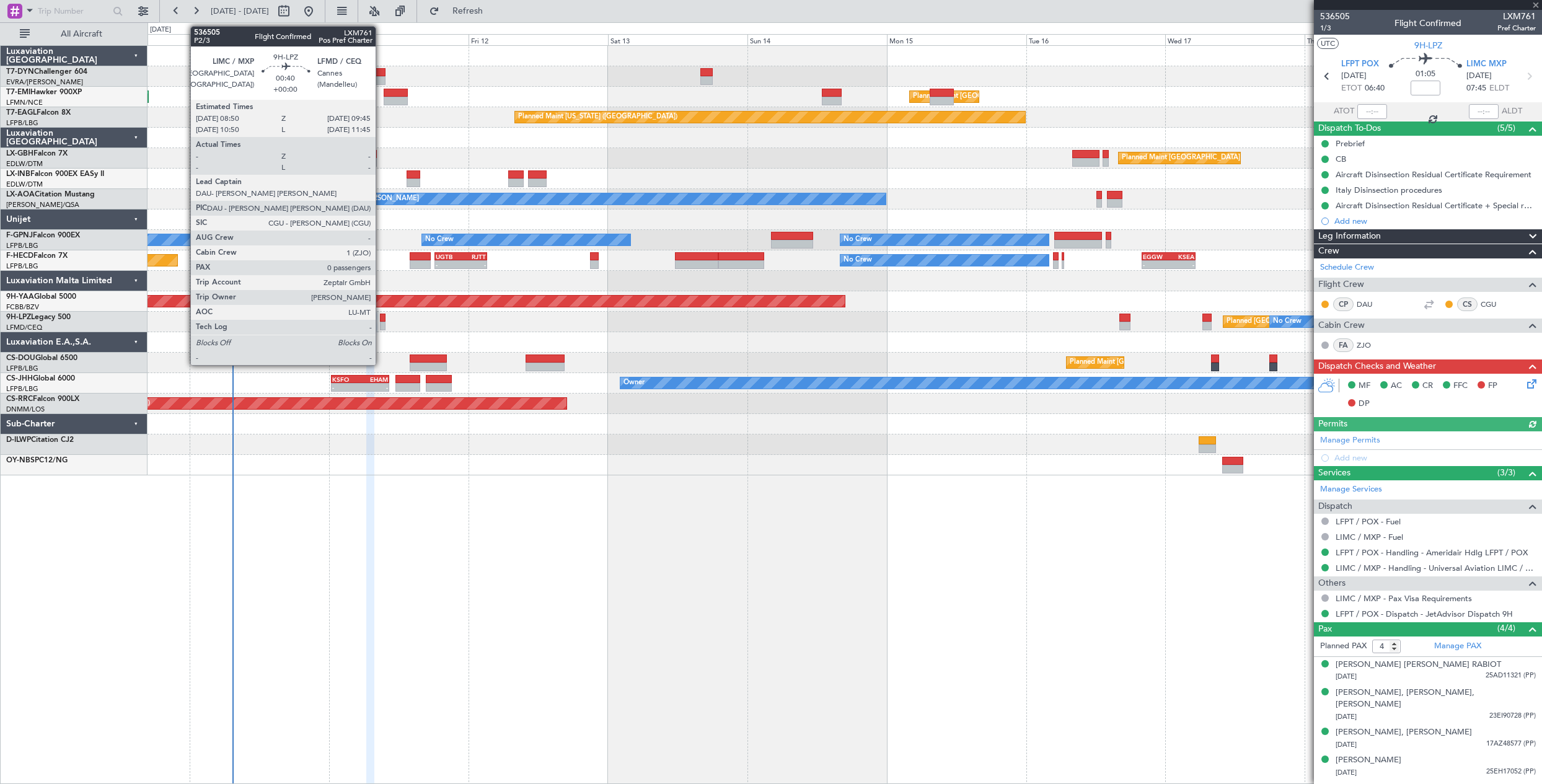
click at [381, 323] on div at bounding box center [382, 326] width 6 height 8
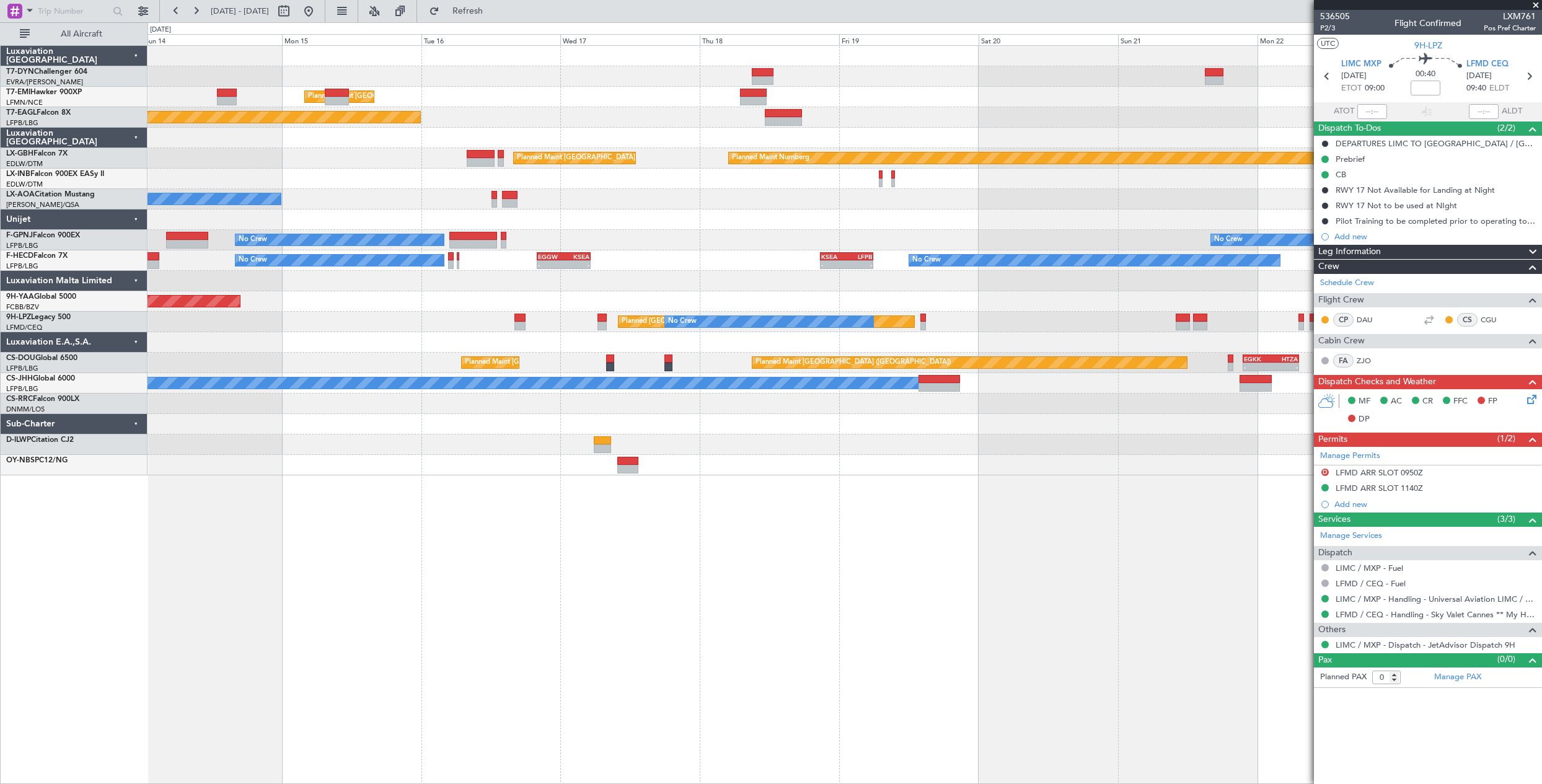
click at [468, 626] on div "Planned Maint Zurich Planned Maint New York (Teterboro) Planned Maint Paris (Le…" at bounding box center [845, 414] width 1394 height 738
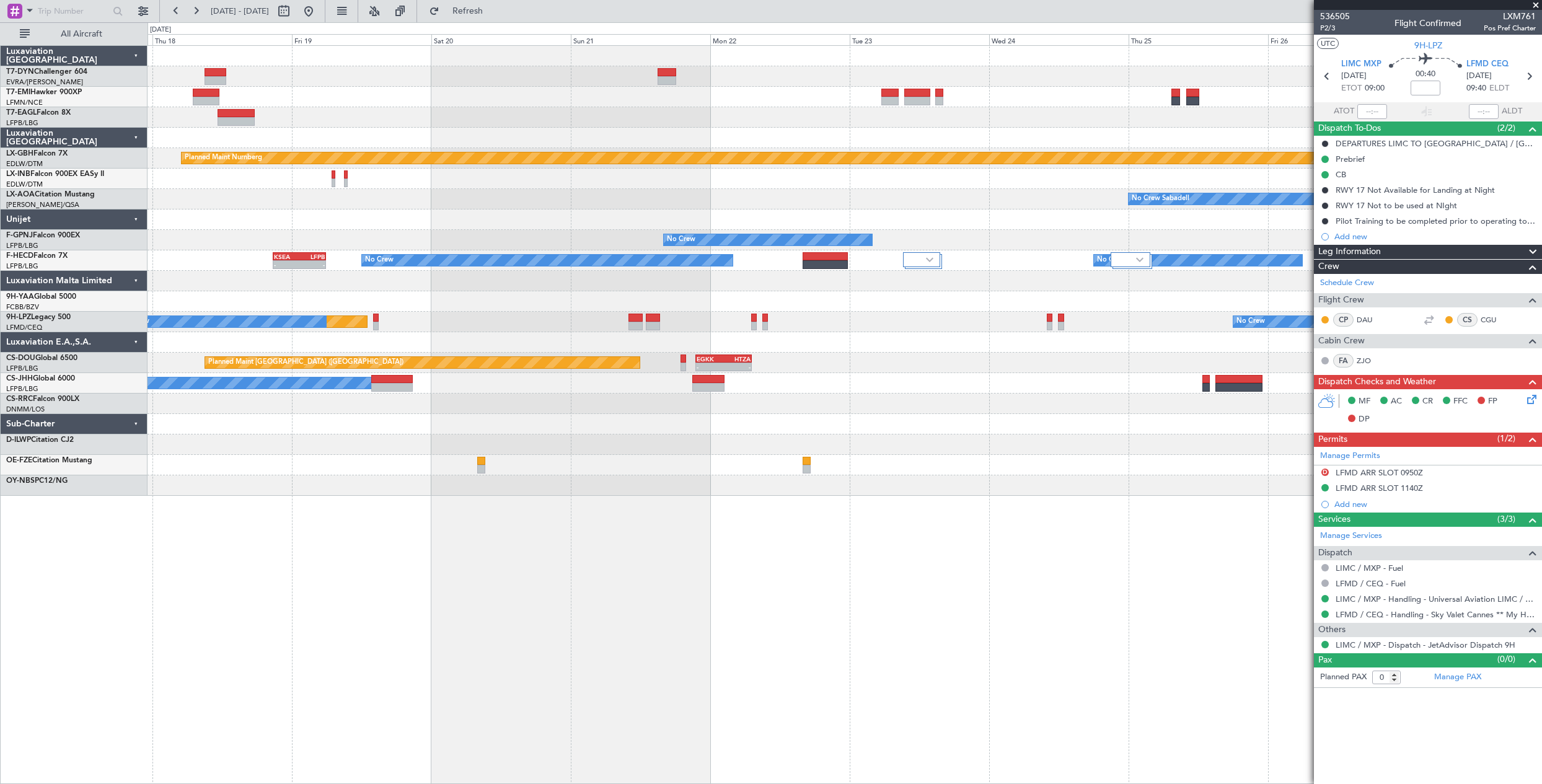
click at [338, 596] on div "Planned Maint Zurich Planned Maint New York (Teterboro) Planned Maint Nurnberg …" at bounding box center [845, 414] width 1394 height 738
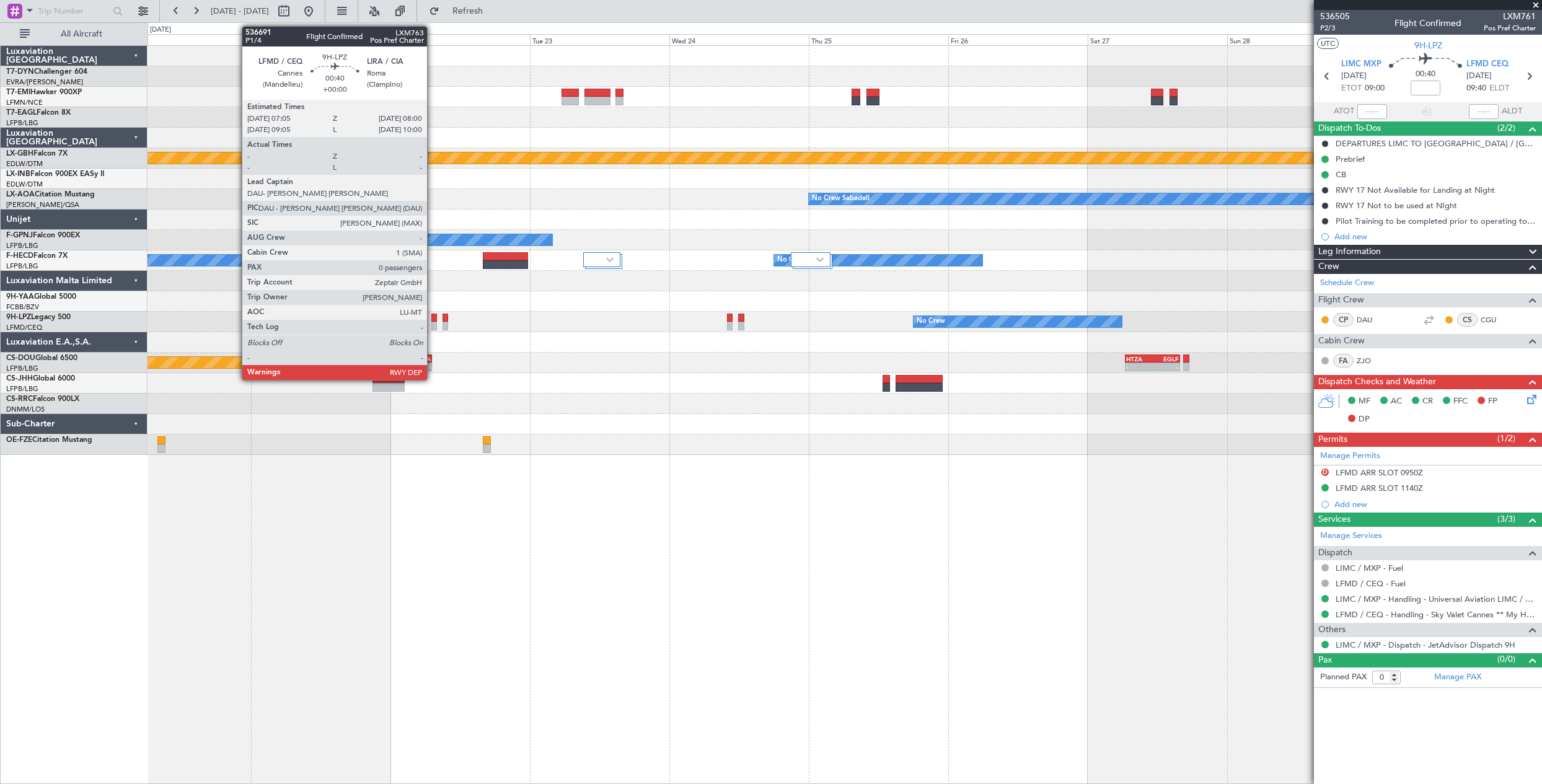
click at [433, 319] on div at bounding box center [434, 317] width 6 height 8
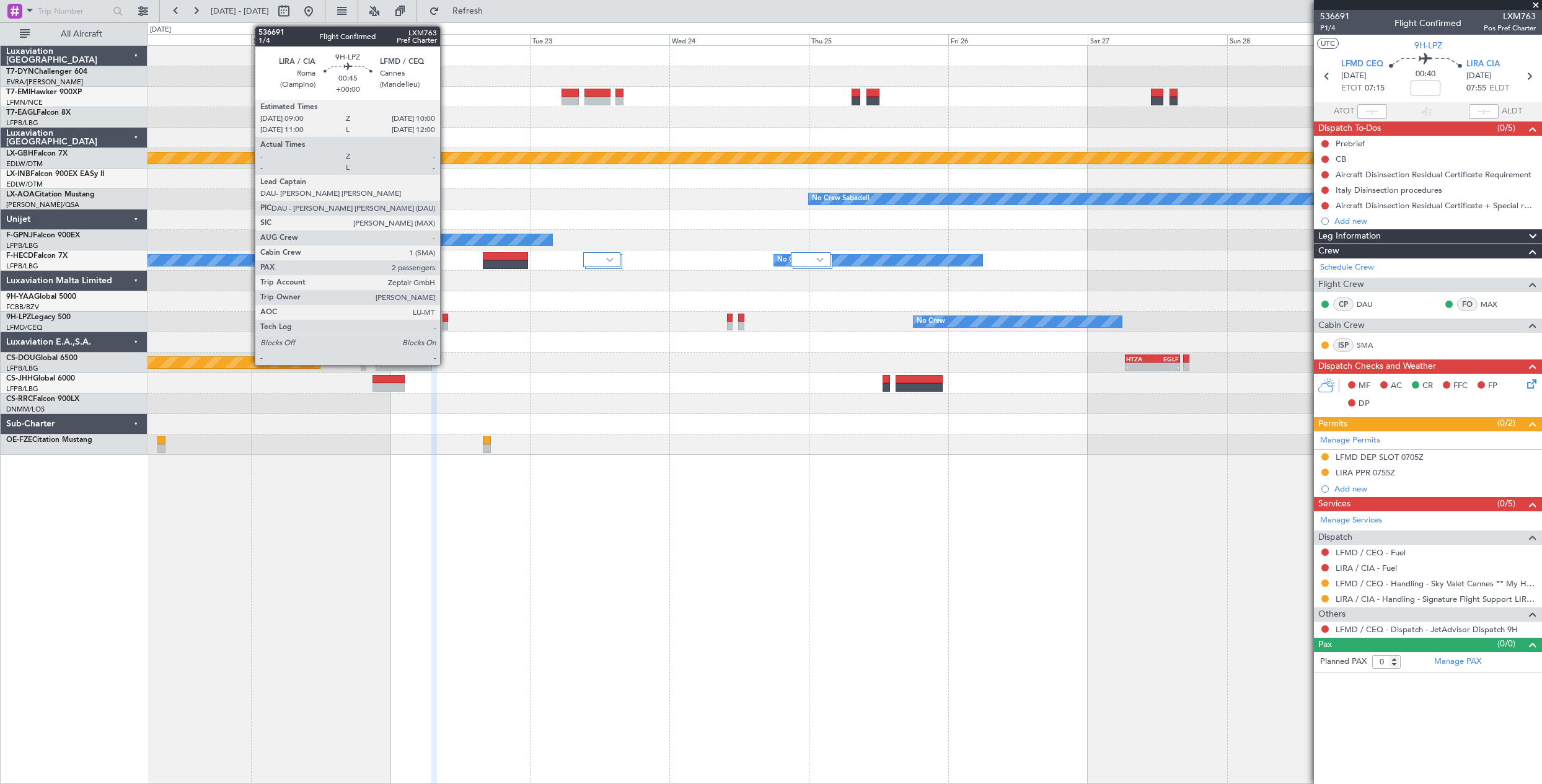
click at [446, 324] on div at bounding box center [446, 326] width 6 height 8
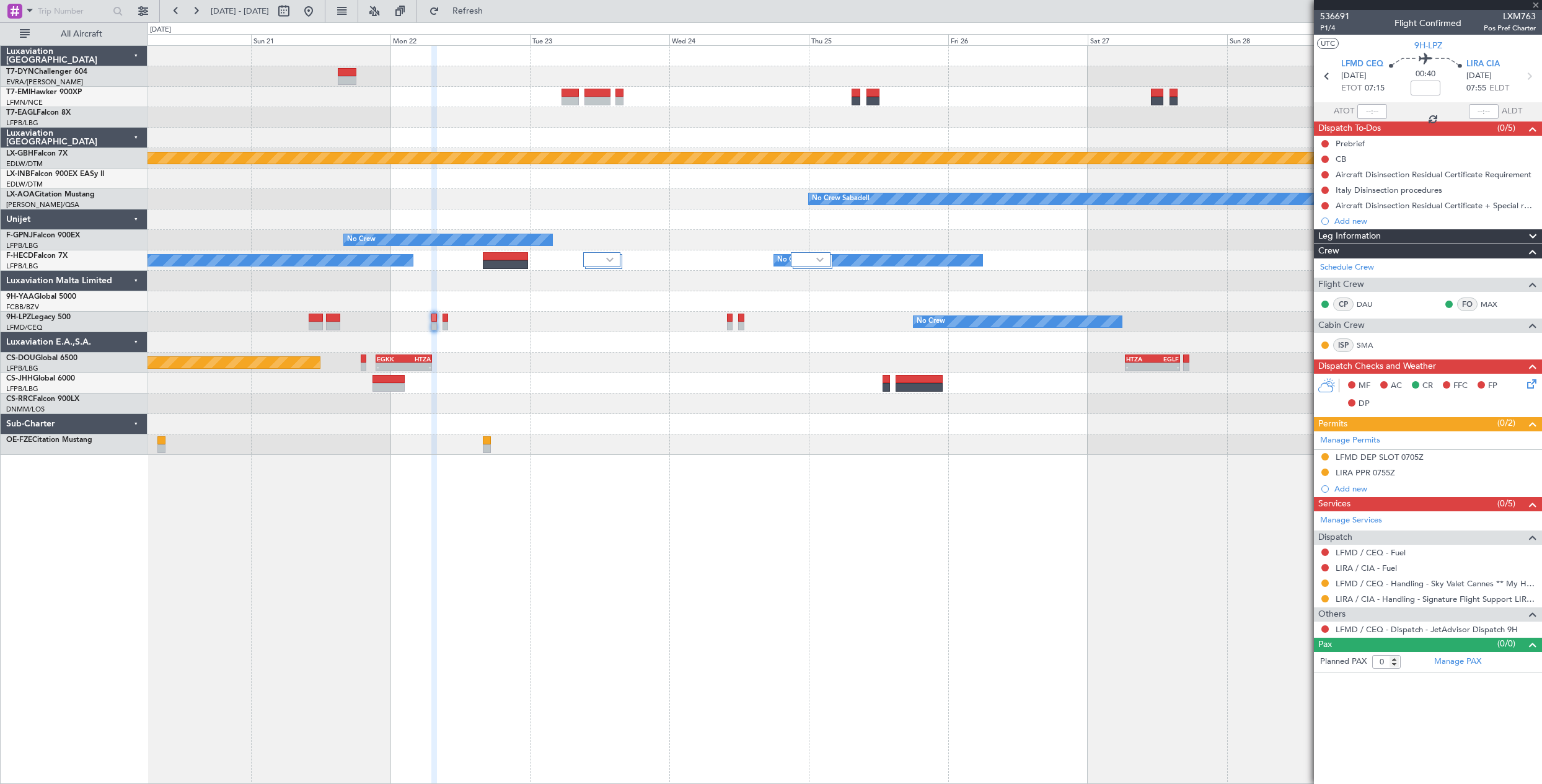
type input "2"
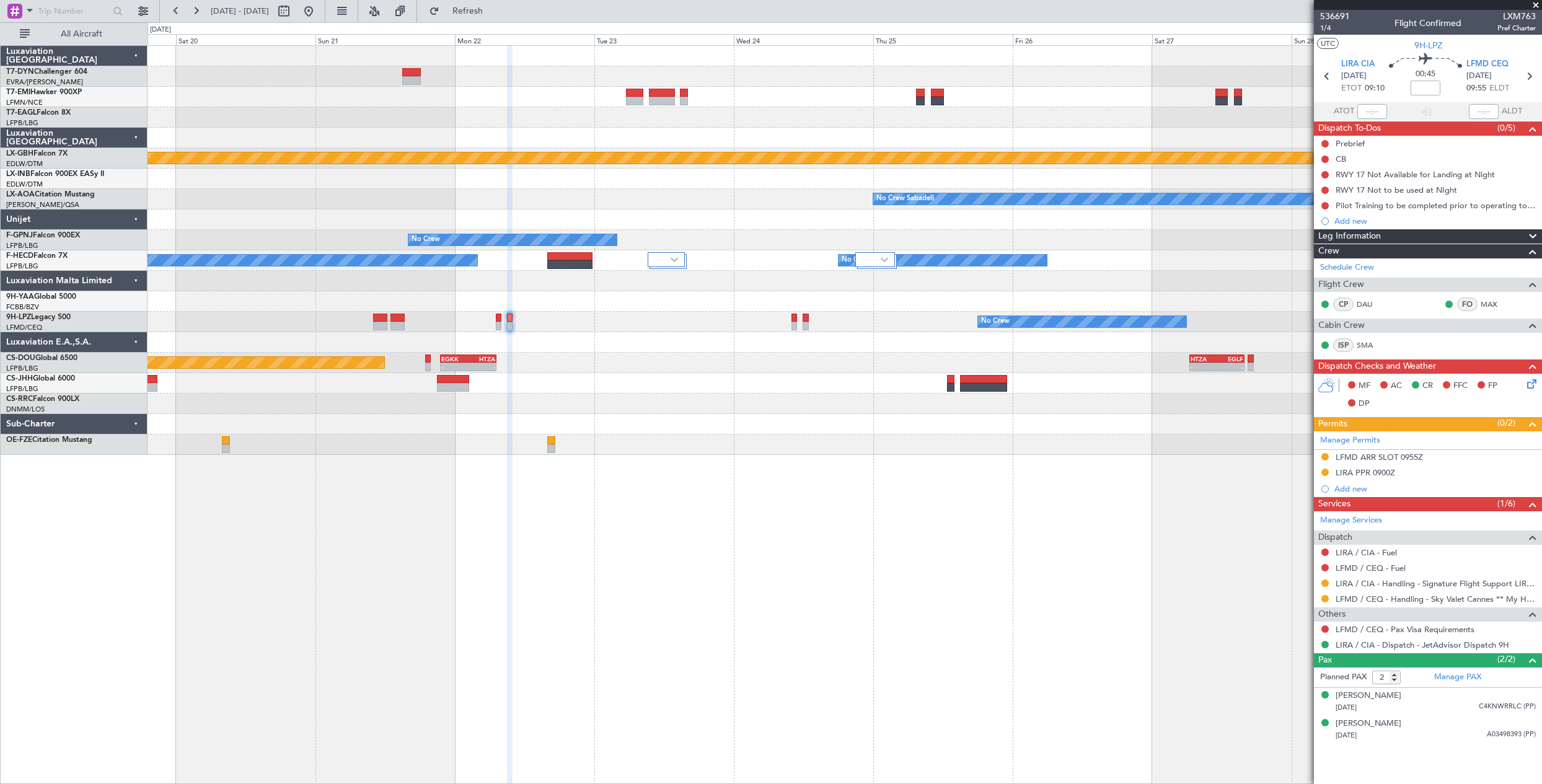
click at [756, 496] on div "Planned Maint Nurnberg Planned Maint Paris (Le Bourget) No Crew Sabadell No Cre…" at bounding box center [845, 414] width 1394 height 738
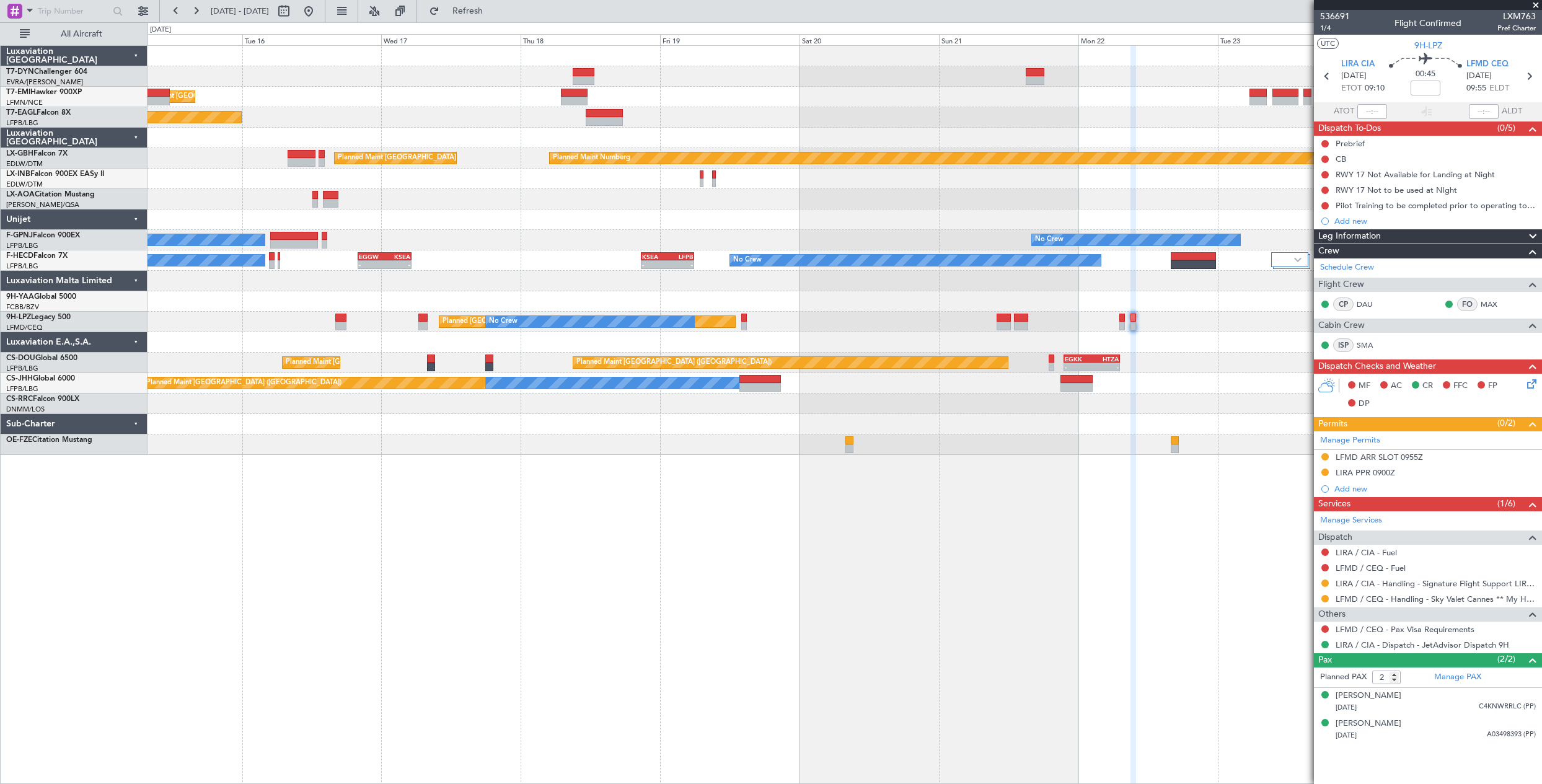
click at [744, 491] on div "Planned Maint Zurich Planned Maint New York (Teterboro) Planned Maint Nurnberg …" at bounding box center [845, 414] width 1394 height 738
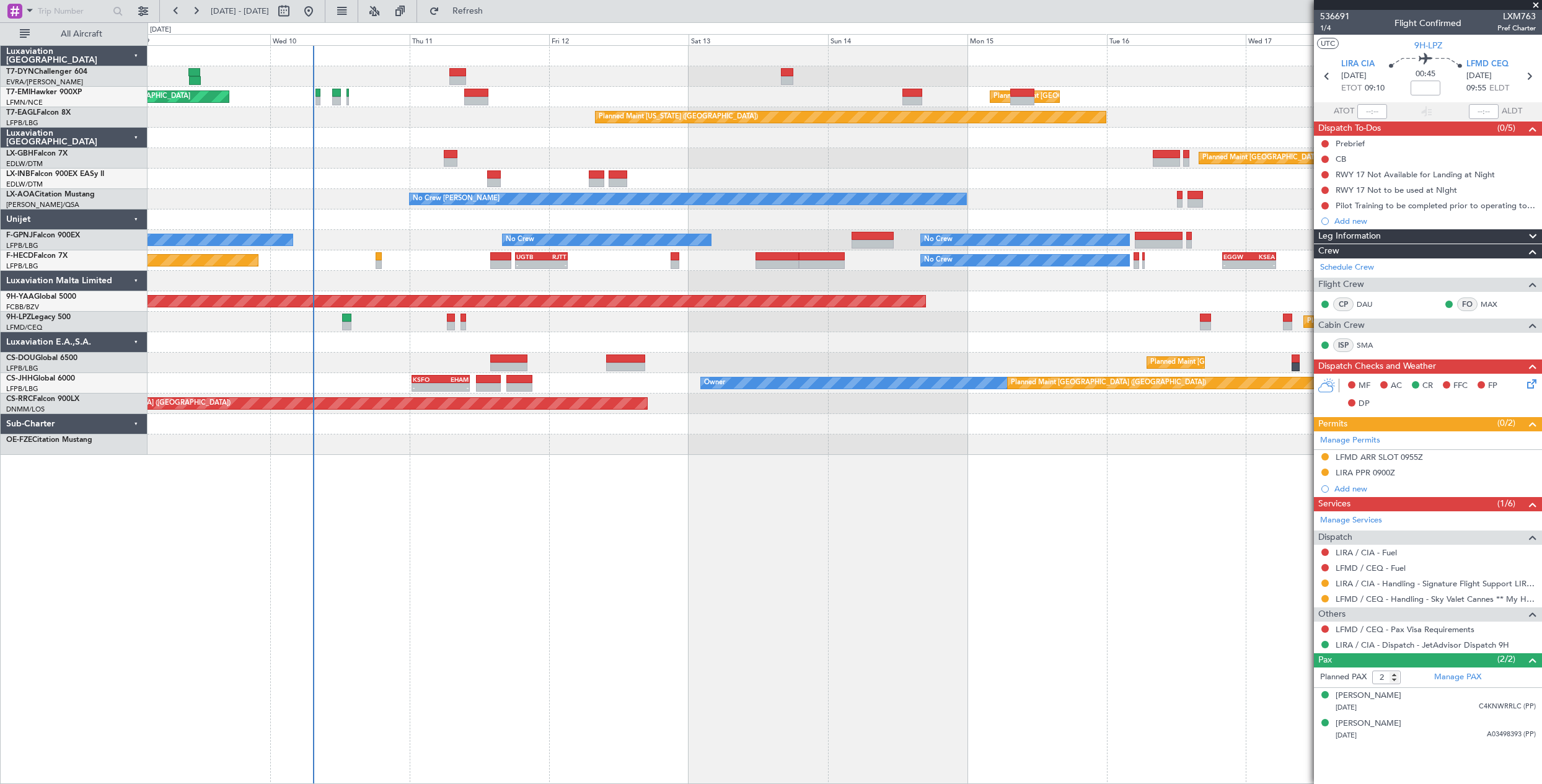
click at [775, 509] on div "Planned Maint Zurich Planned Maint Zurich Planned Maint New York (Teterboro) Pl…" at bounding box center [845, 414] width 1394 height 738
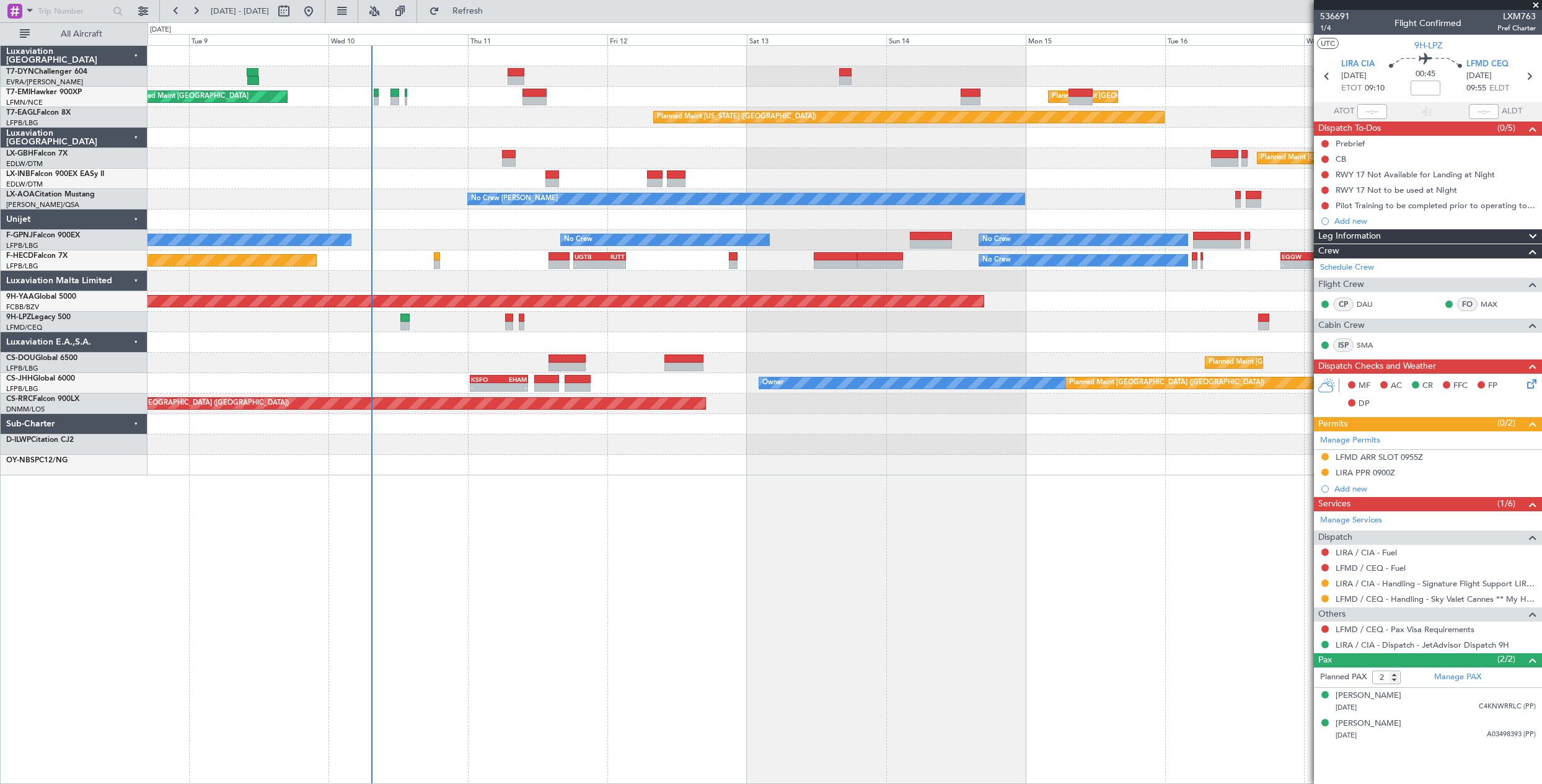
click at [444, 485] on div "Planned Maint Zurich Planned Maint Zurich Planned Maint New York (Teterboro) Pl…" at bounding box center [845, 414] width 1394 height 738
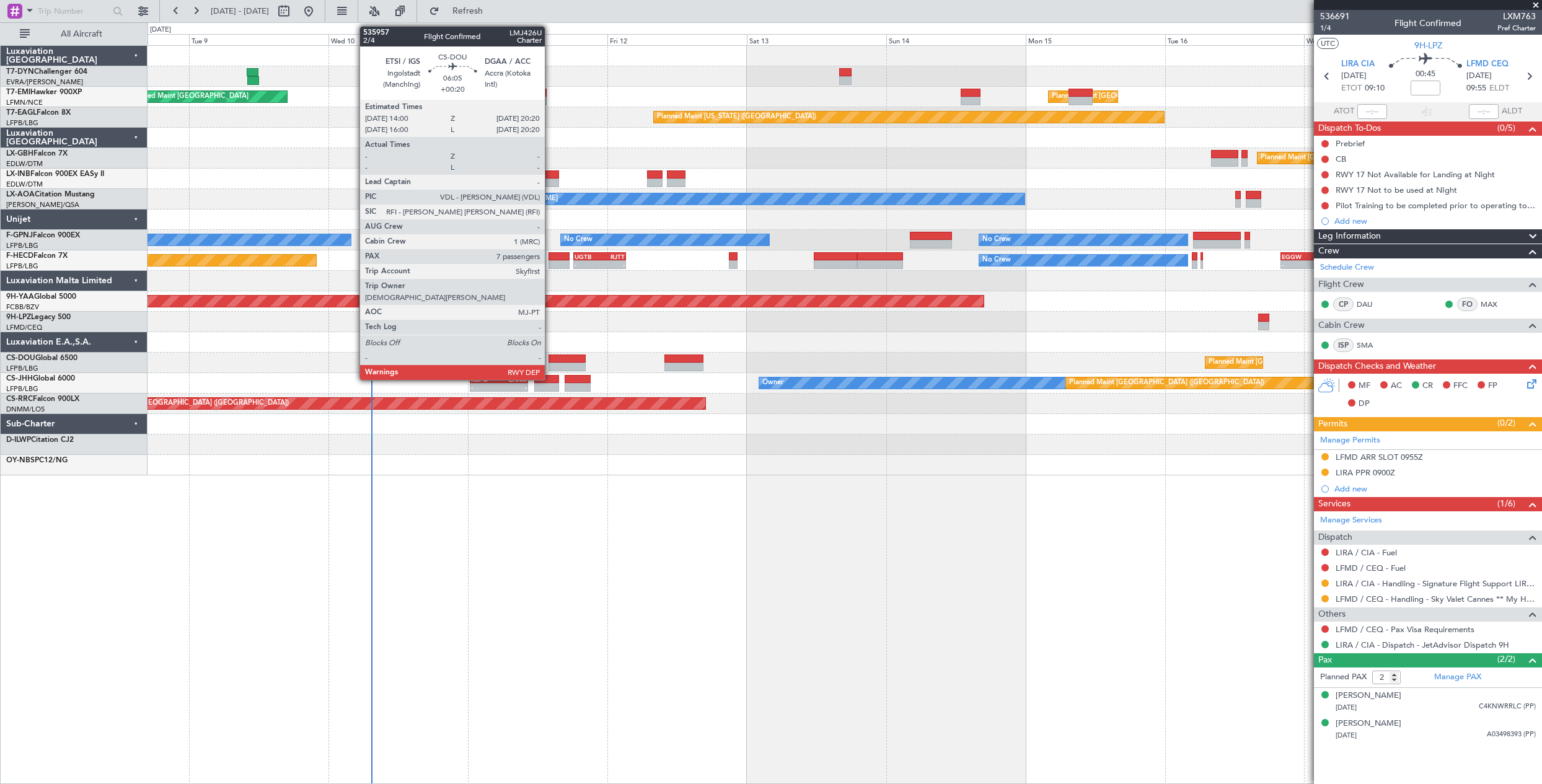
click at [550, 364] on div at bounding box center [567, 366] width 37 height 8
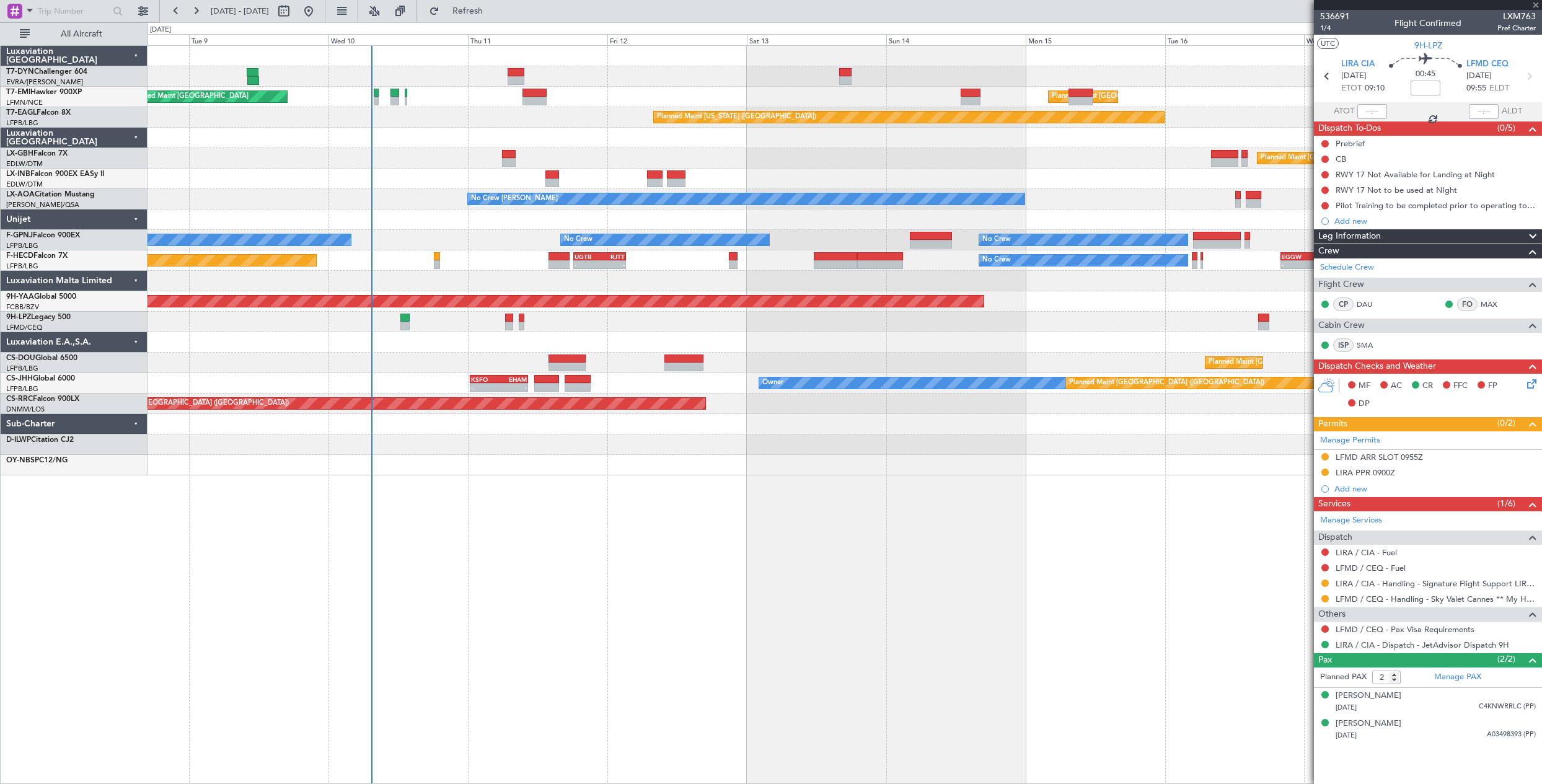
type input "+00:20"
type input "7"
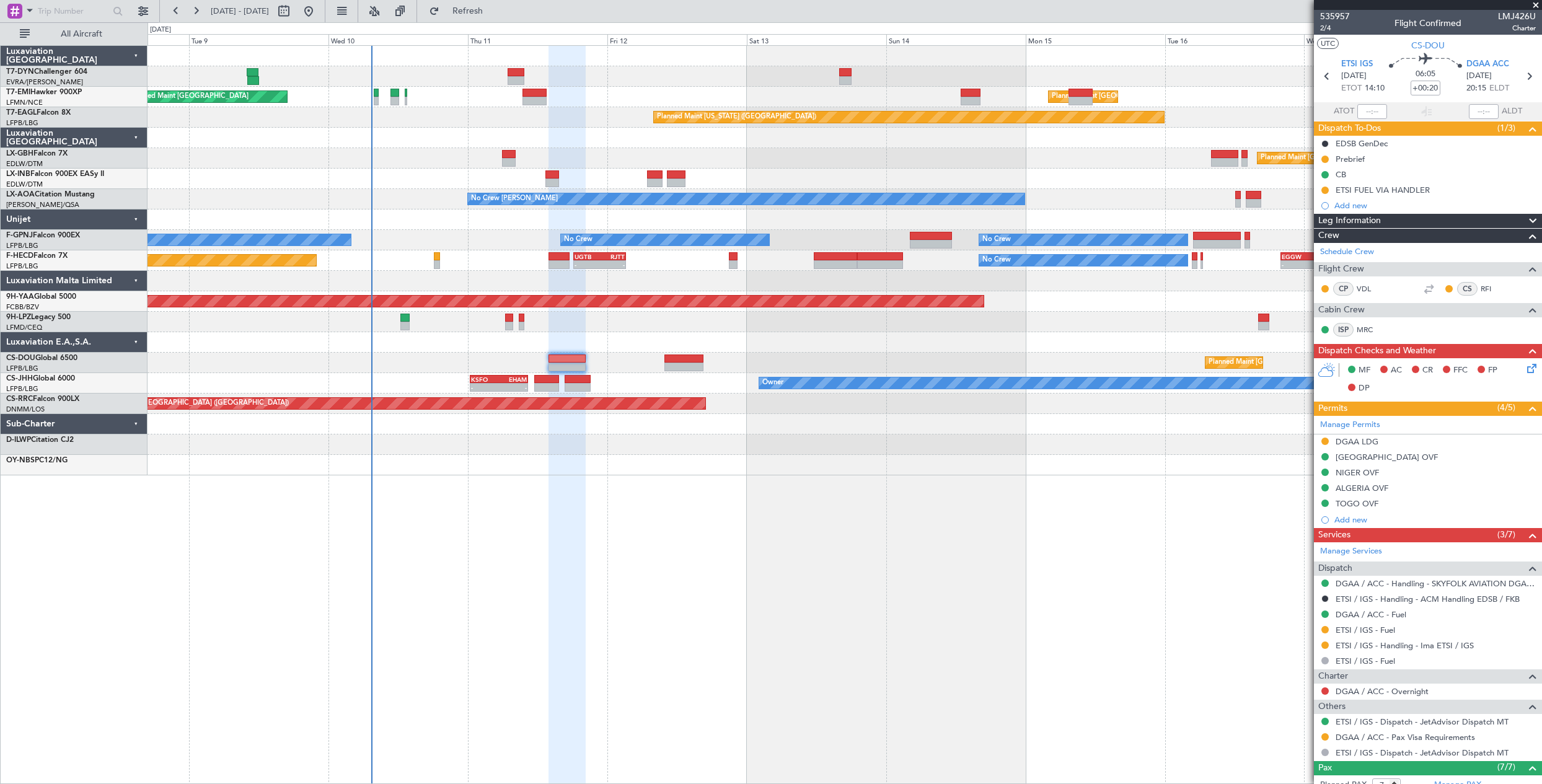
scroll to position [206, 0]
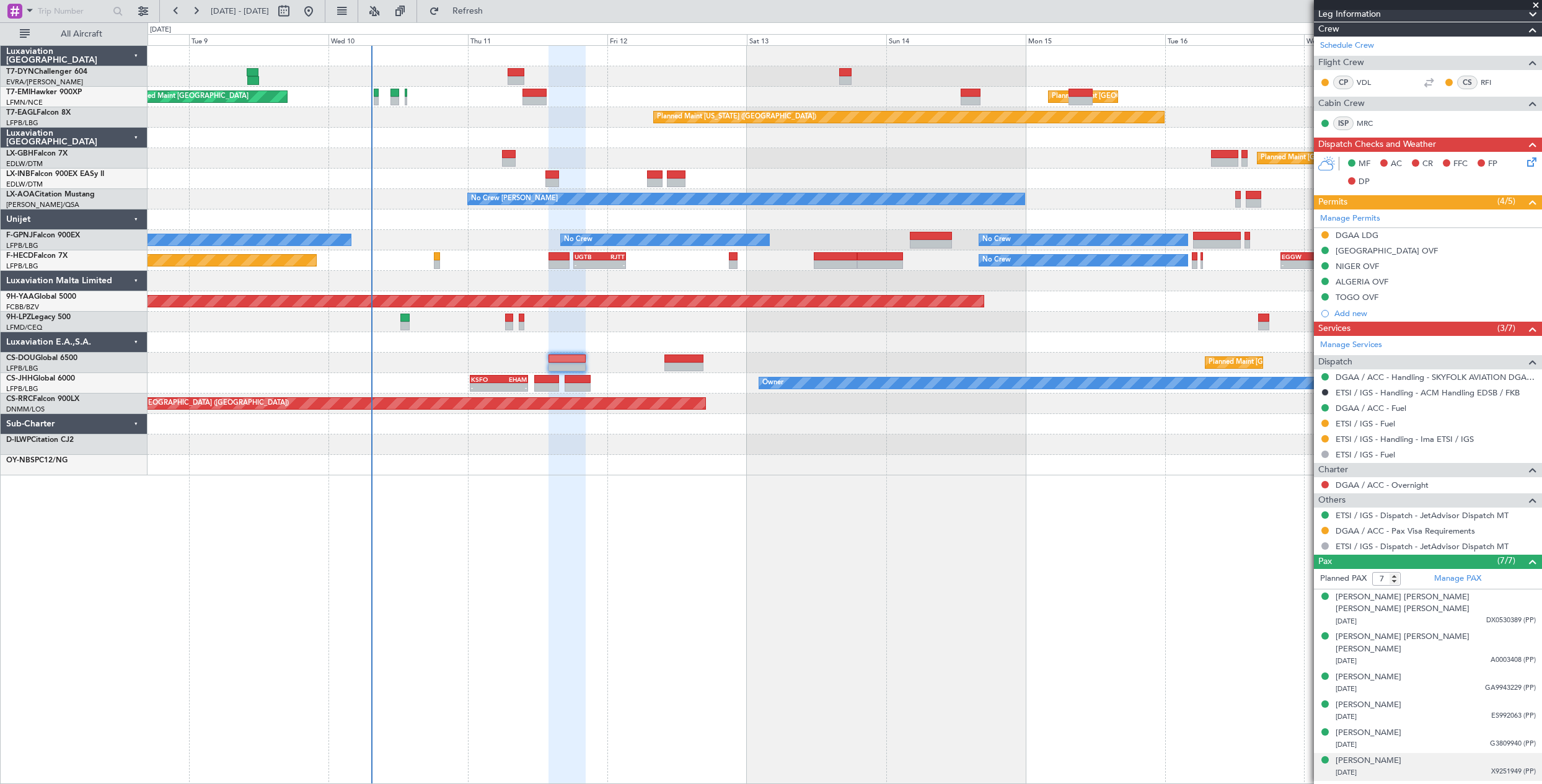
click at [1428, 754] on div "Marie-Sofia Belbel 01/07/1989 X9251949 (PP)" at bounding box center [1436, 766] width 200 height 24
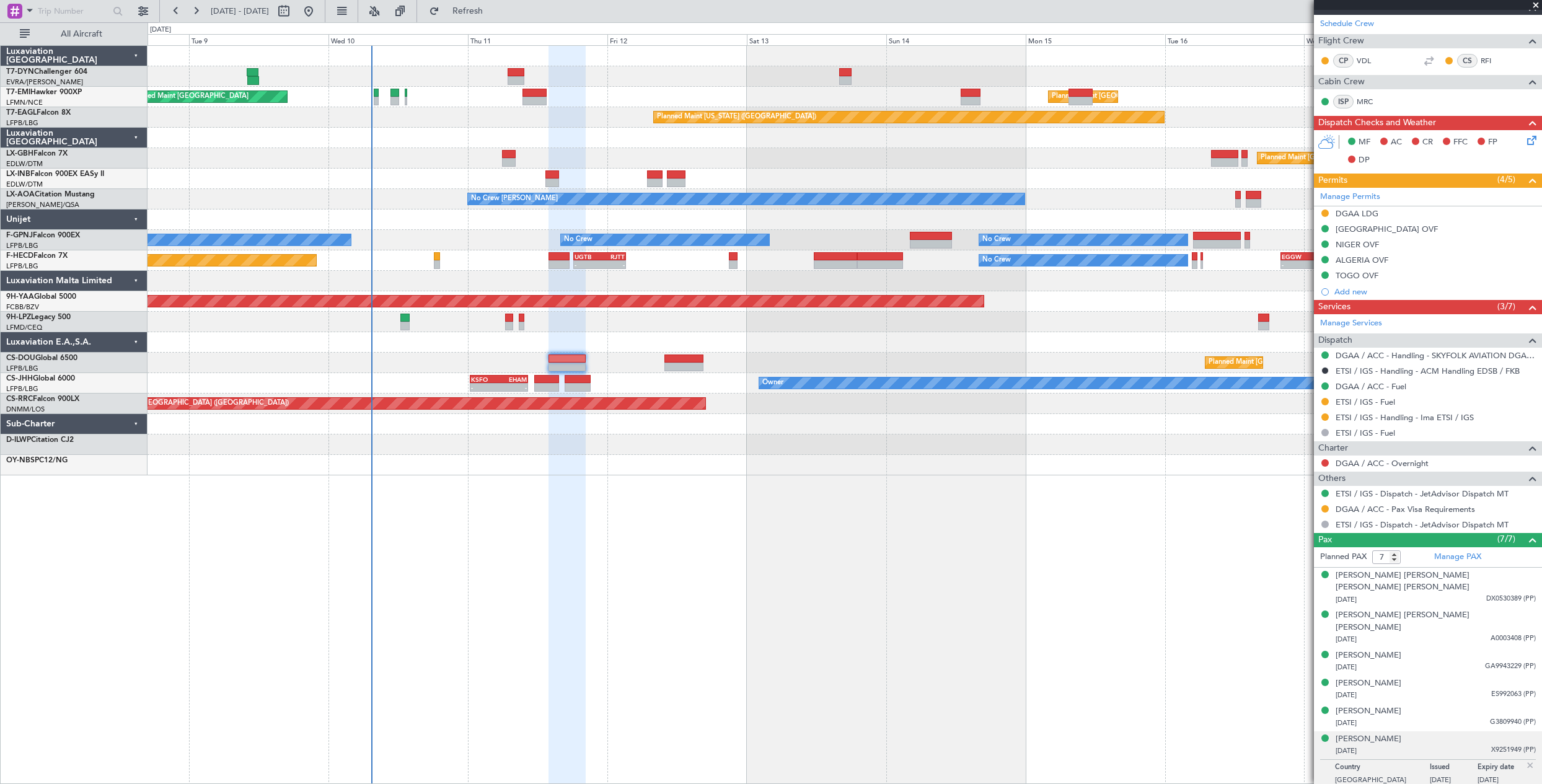
scroll to position [237, 0]
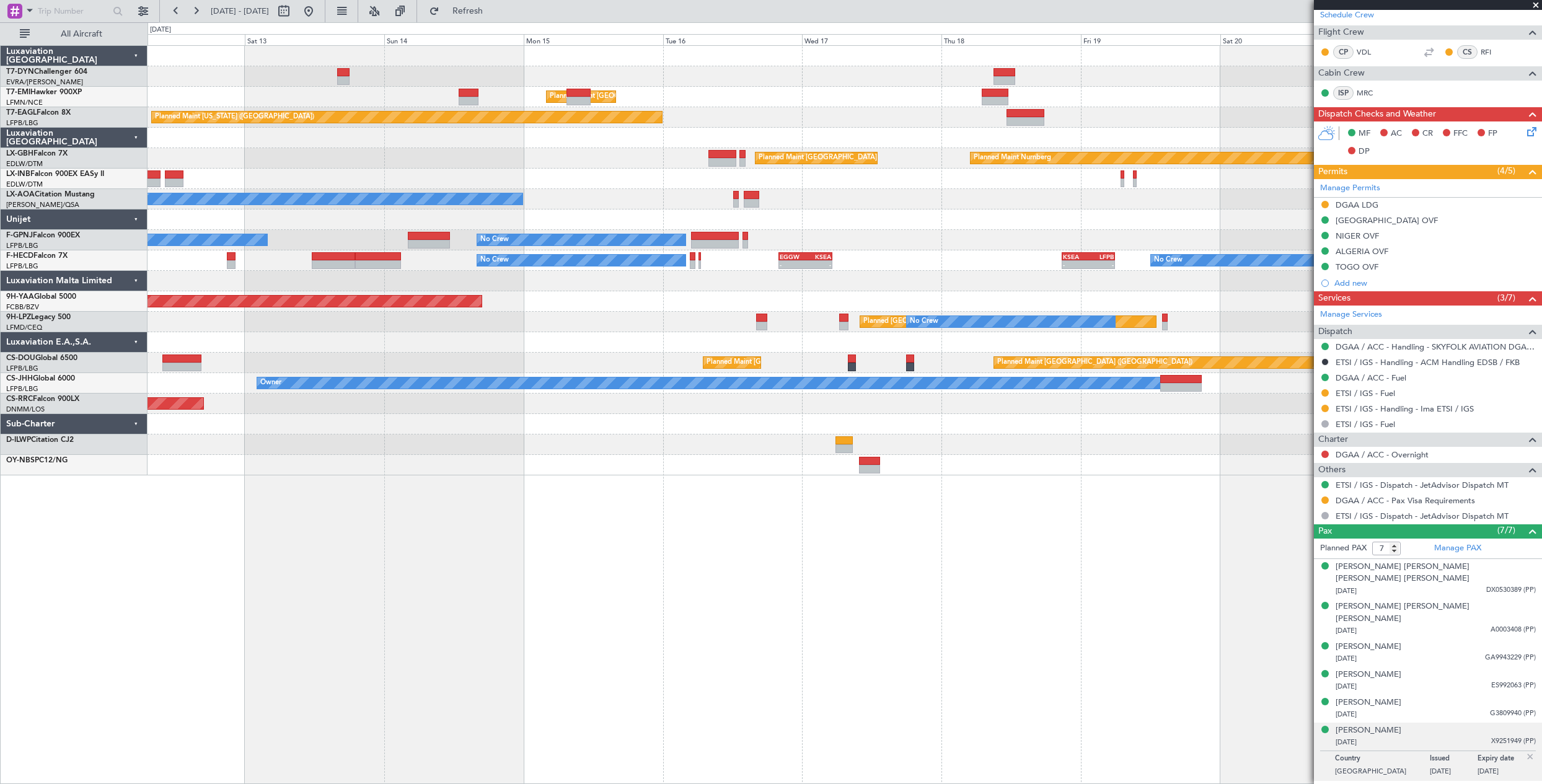
click at [396, 460] on div "Planned Maint Zurich Planned Maint New York (Teterboro) Planned Maint Paris (Le…" at bounding box center [845, 414] width 1394 height 738
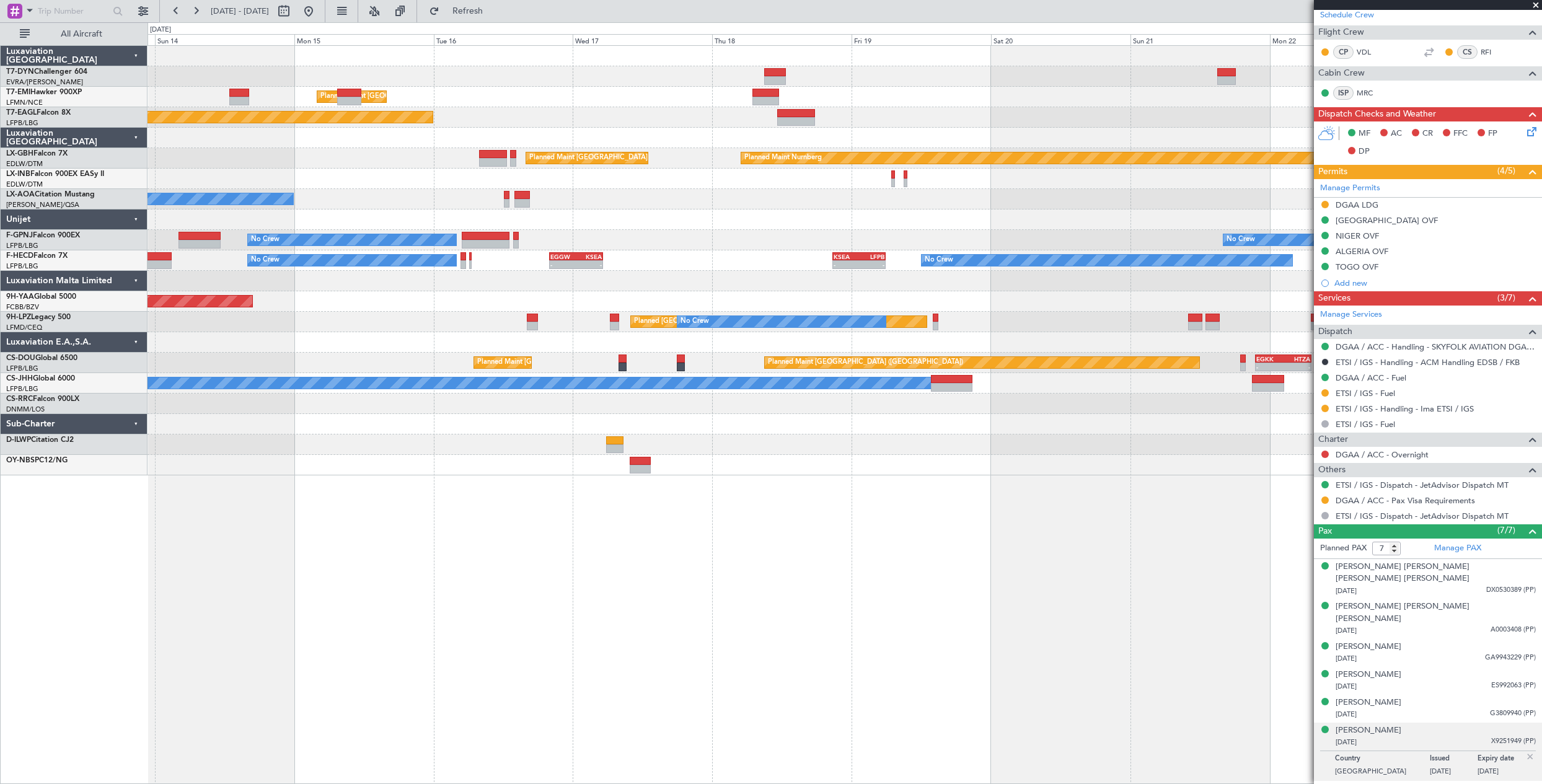
click at [771, 475] on div "Planned Maint Zurich Planned Maint New York (Teterboro) Planned Maint Paris (Le…" at bounding box center [845, 414] width 1394 height 738
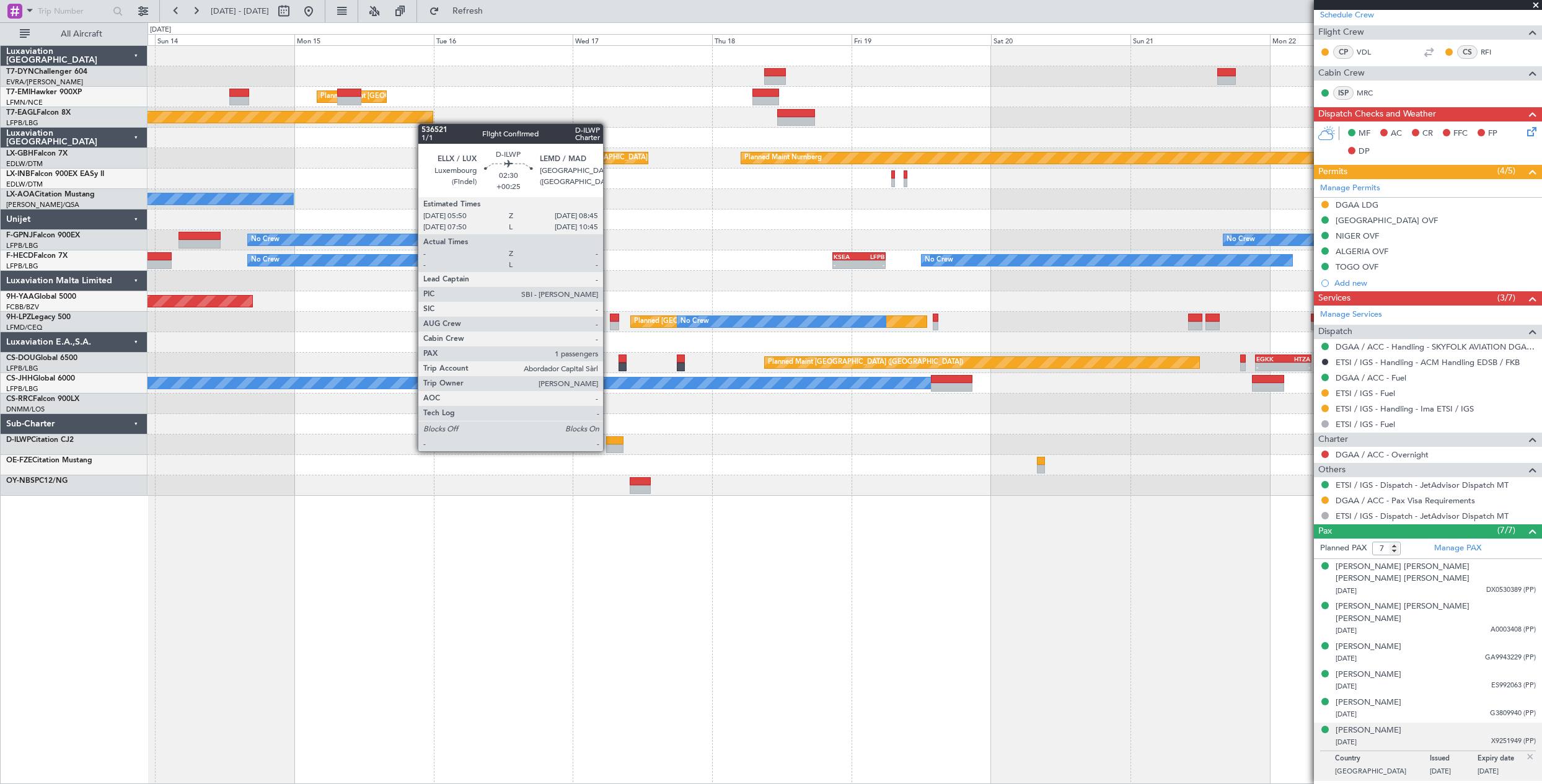
click at [609, 450] on div at bounding box center [615, 448] width 17 height 8
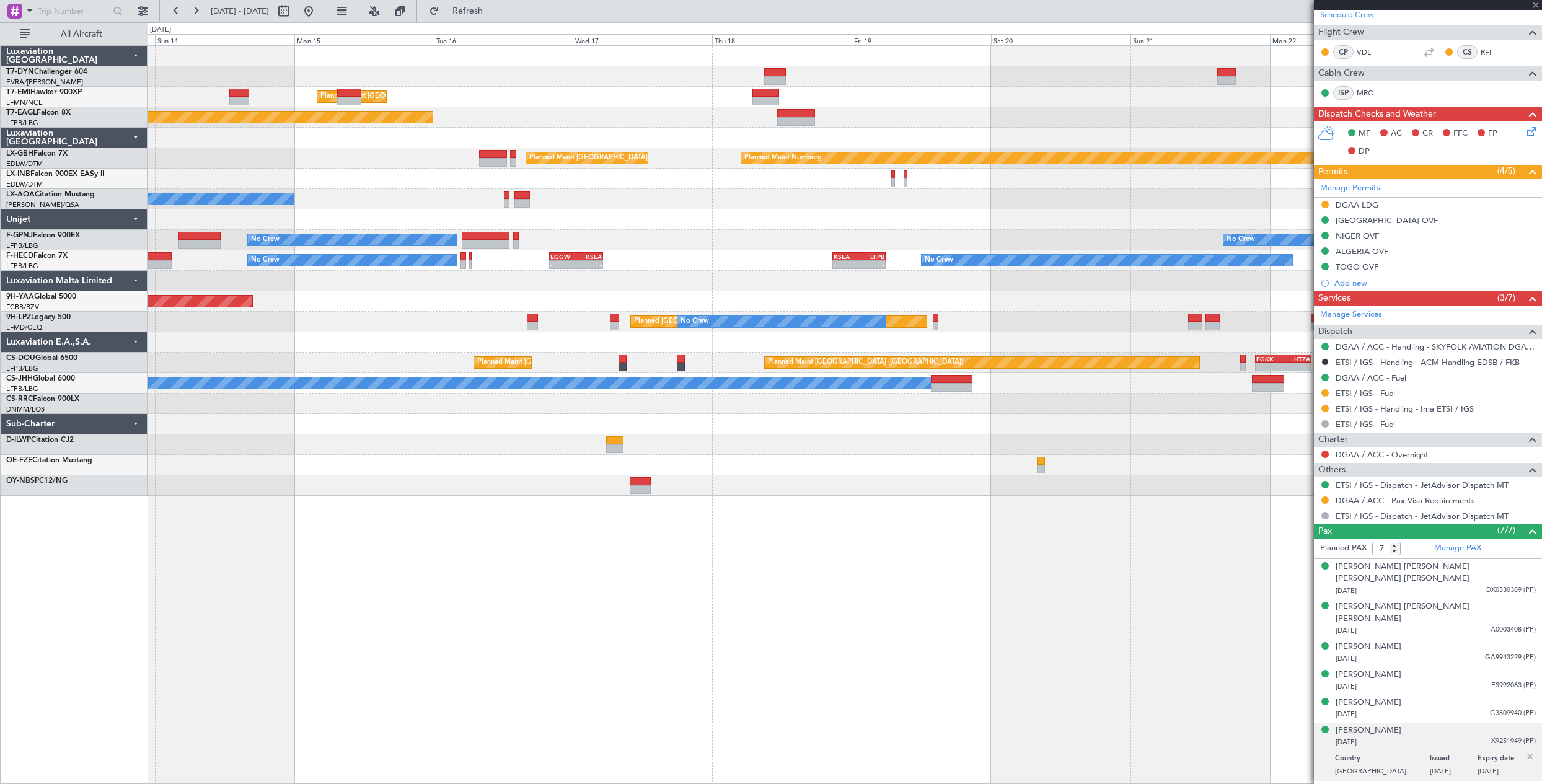
type input "+00:25"
type input "1"
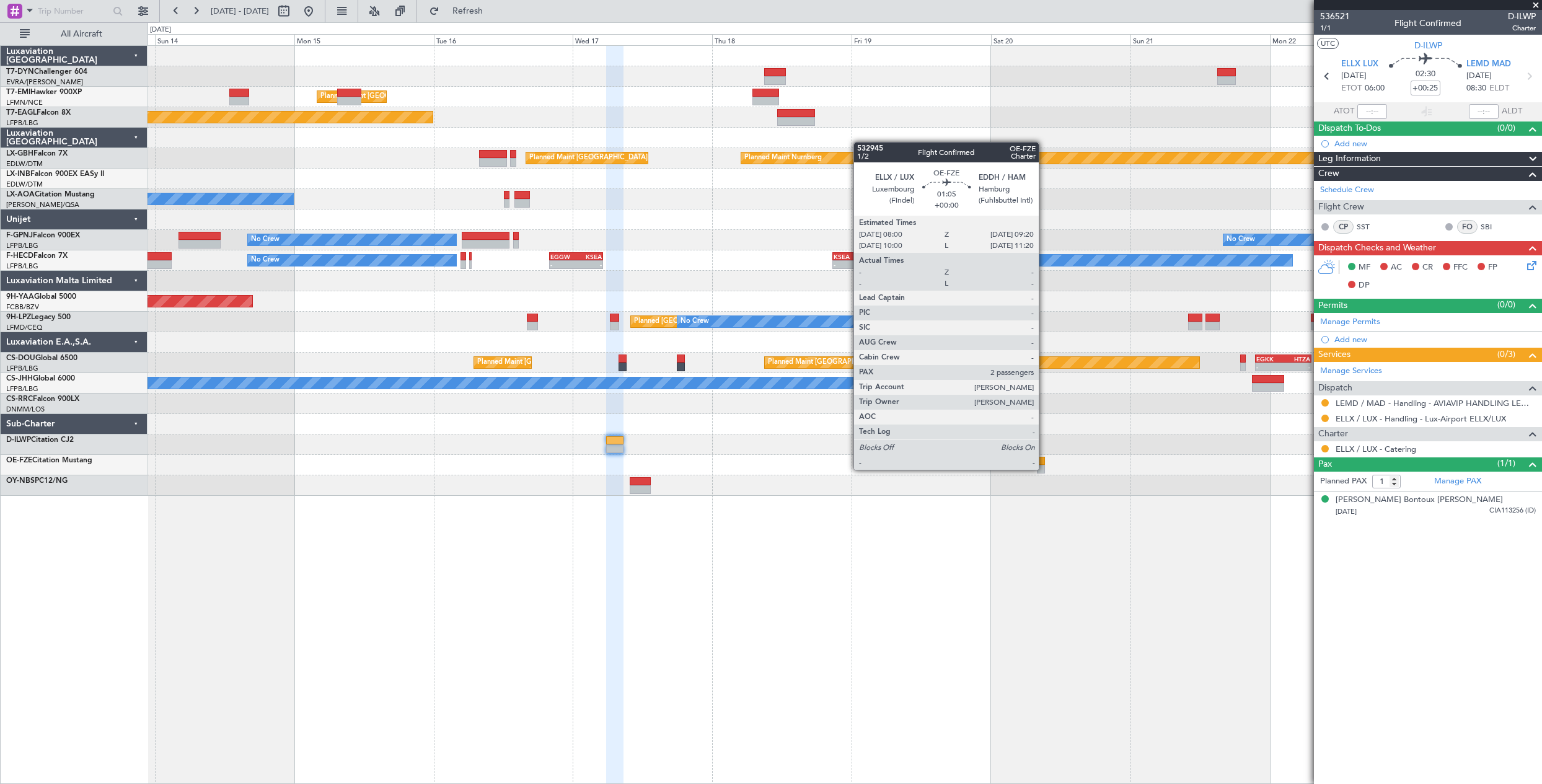
click at [1044, 468] on div at bounding box center [1041, 469] width 8 height 8
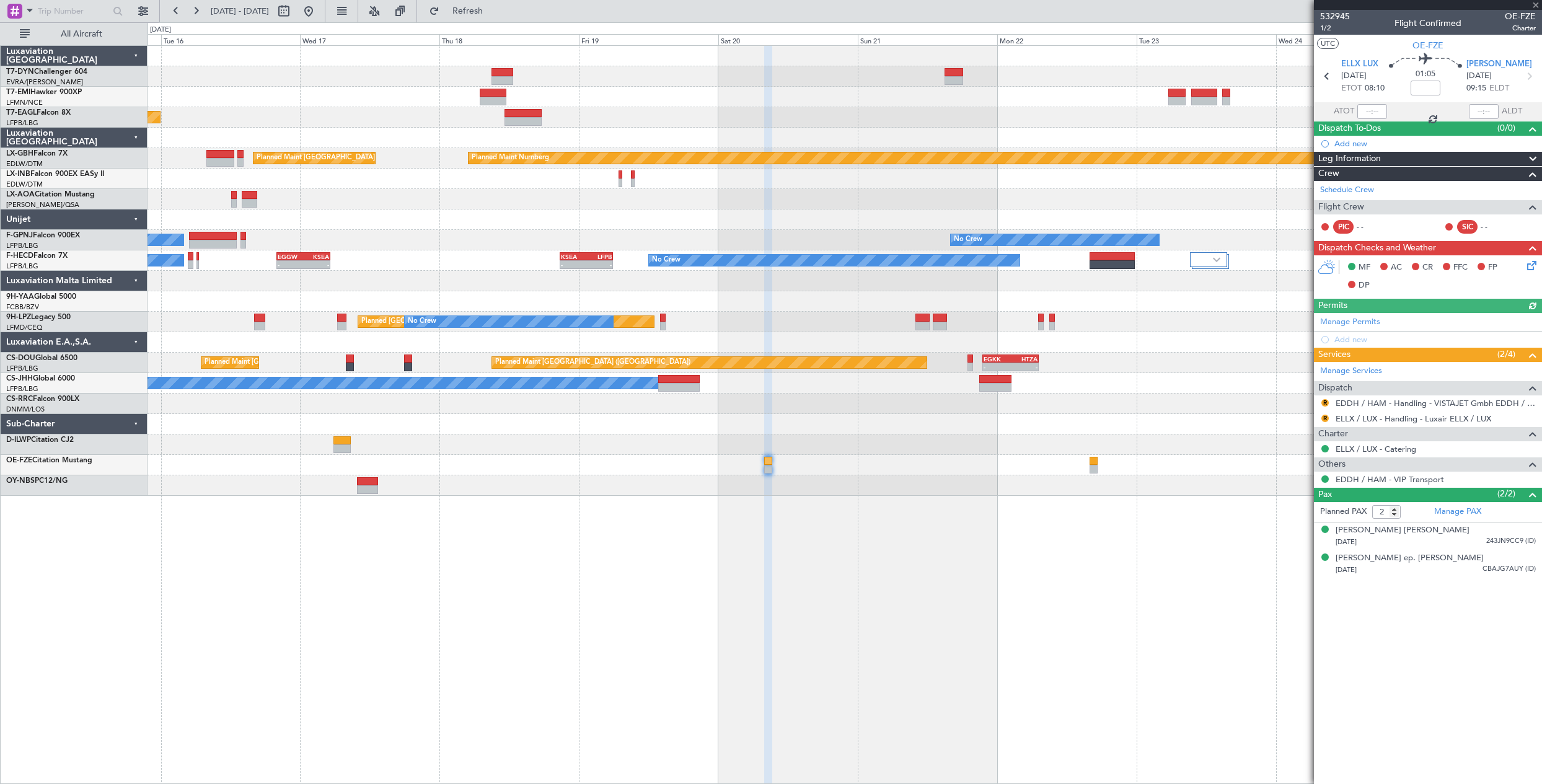
click at [860, 484] on div "Planned Maint Zurich Planned Maint New York (Teterboro) Planned Maint Paris (Le…" at bounding box center [845, 414] width 1394 height 738
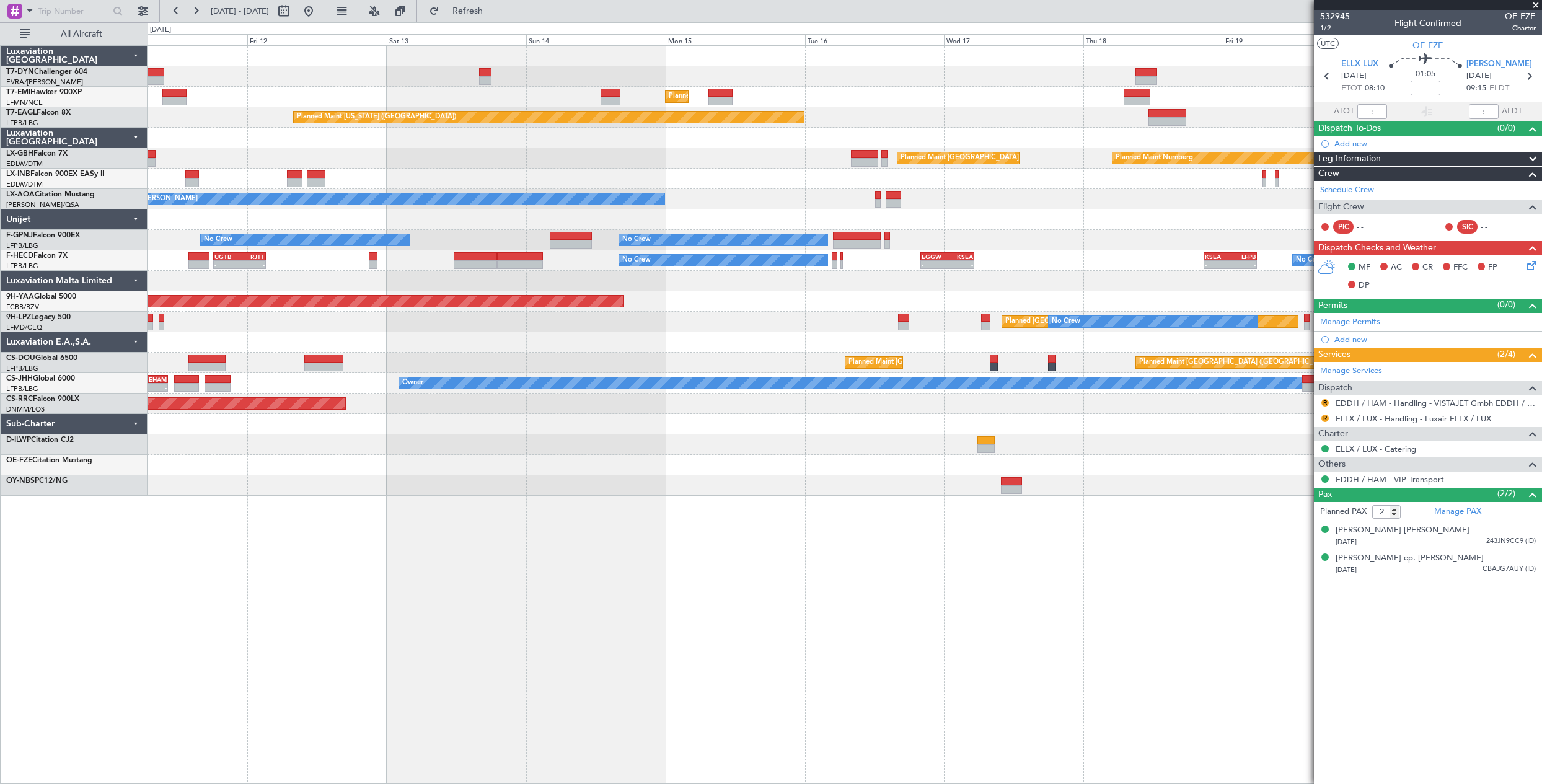
click at [943, 164] on div "Planned Maint Zurich Planned Maint Zurich Planned Maint New York (Teterboro) Pl…" at bounding box center [844, 271] width 1394 height 450
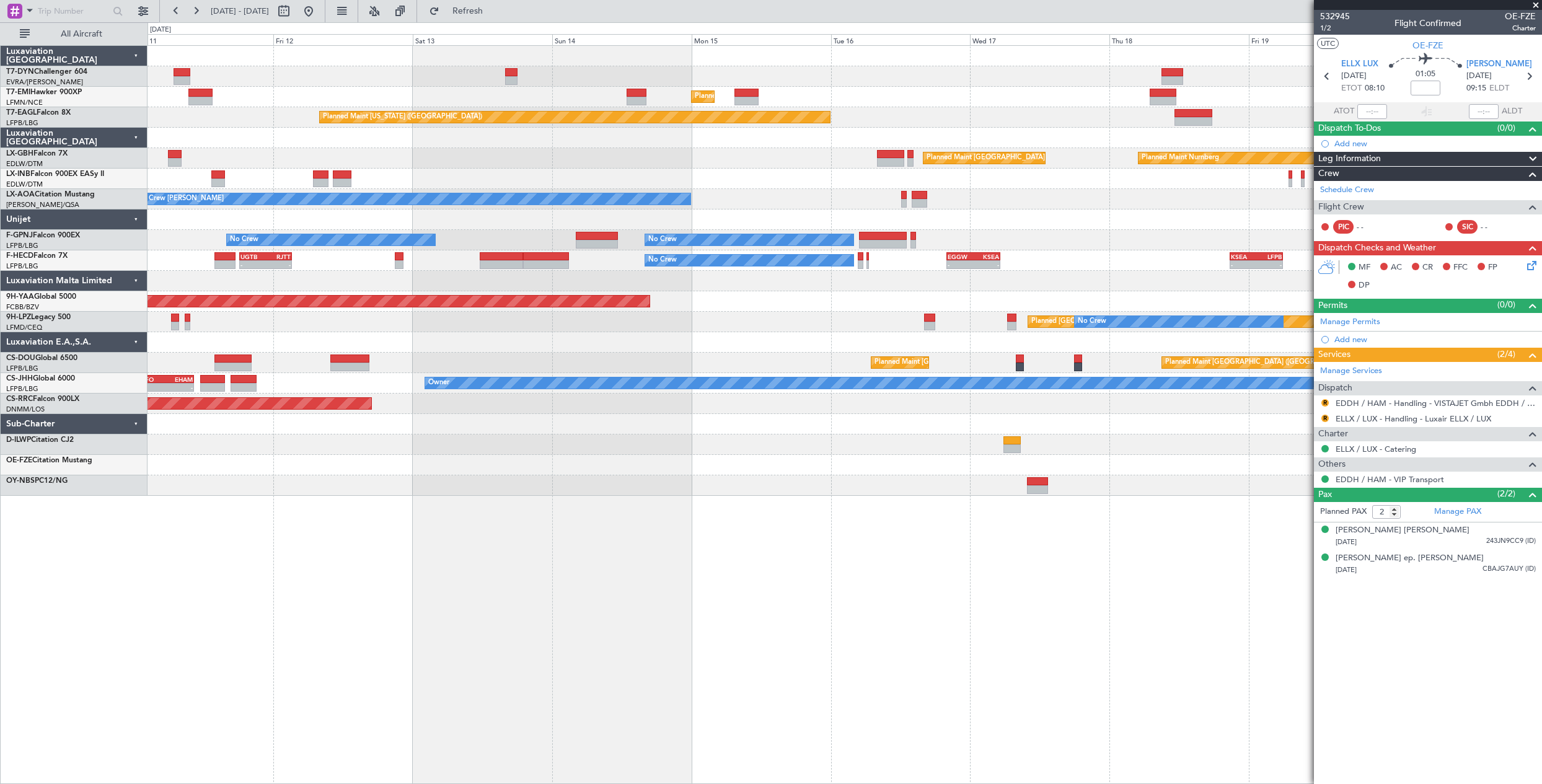
click at [994, 179] on div "Planned Maint Zurich Planned Maint Zurich Planned Maint New York (Teterboro) Pl…" at bounding box center [844, 271] width 1394 height 450
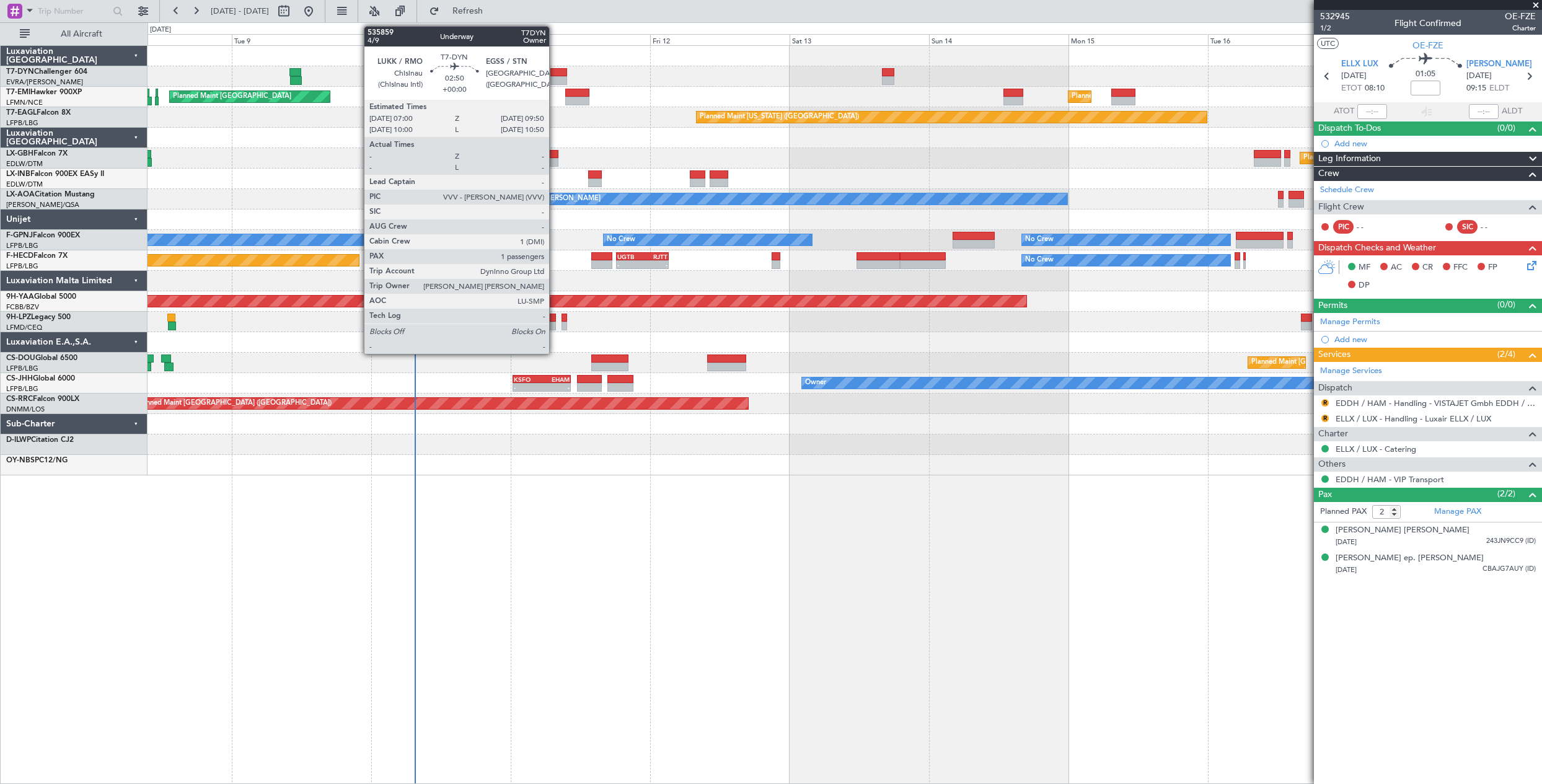
click at [555, 70] on div at bounding box center [558, 72] width 17 height 8
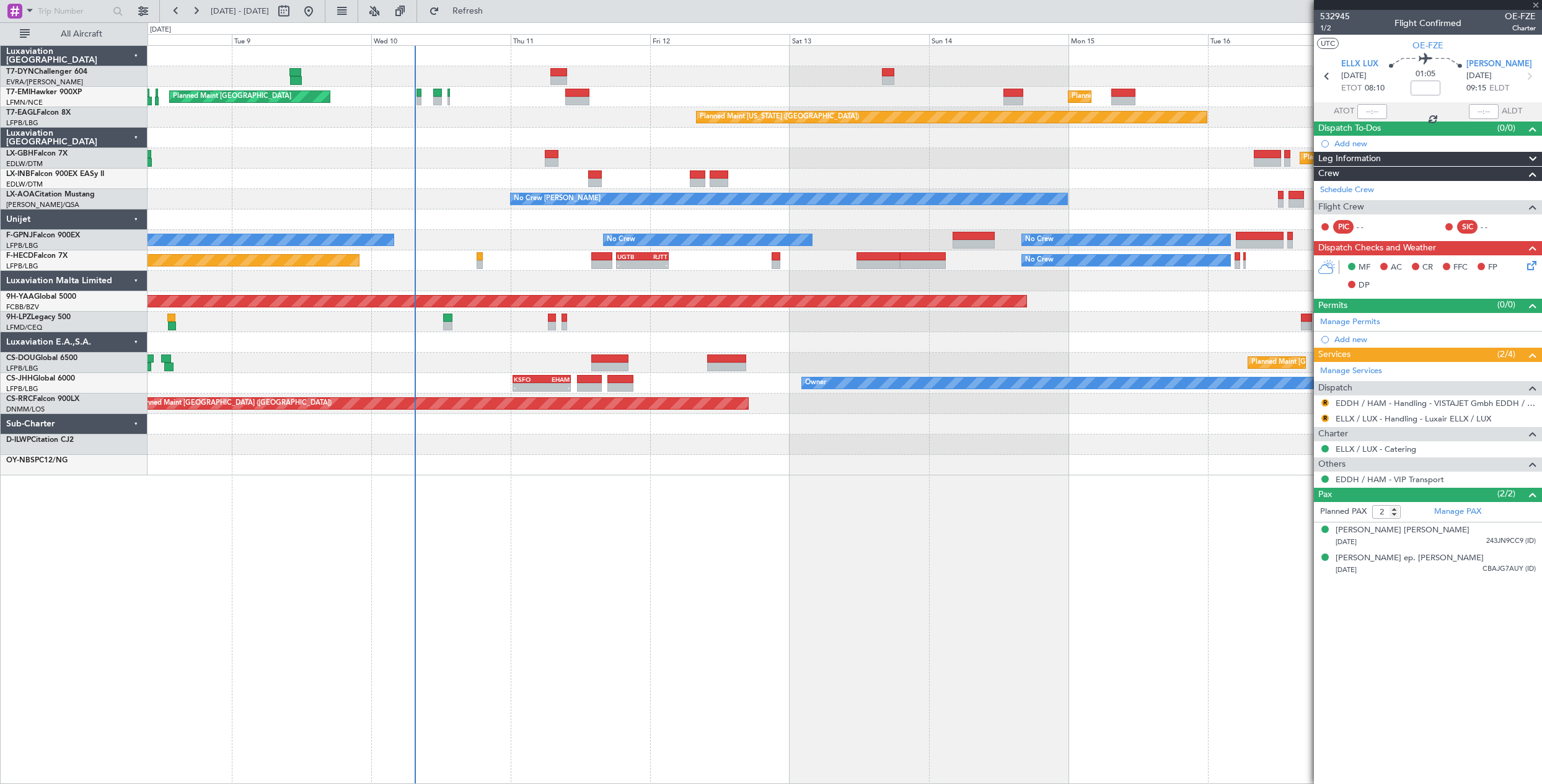
type input "1"
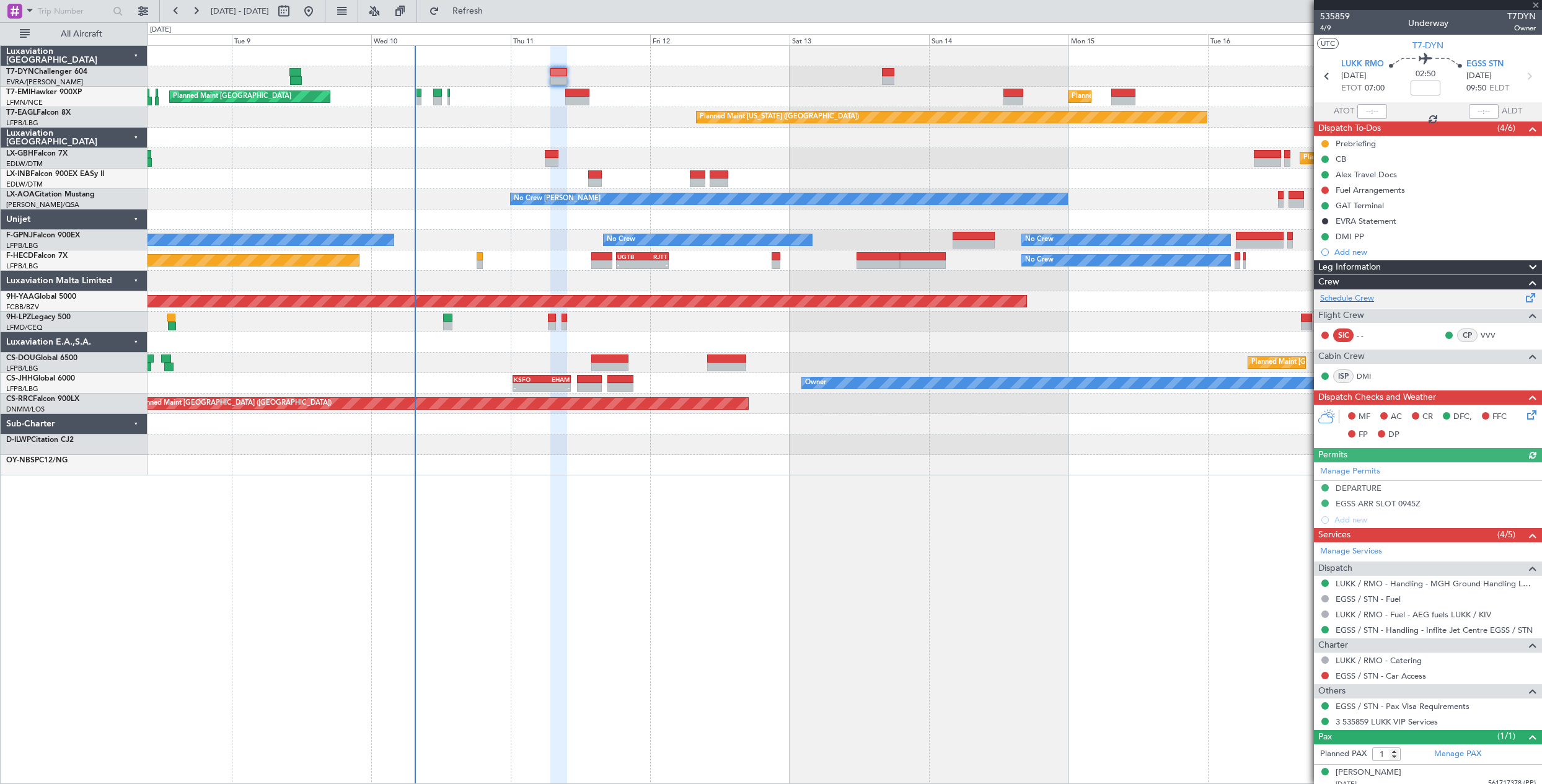
click at [1523, 294] on span at bounding box center [1530, 295] width 15 height 9
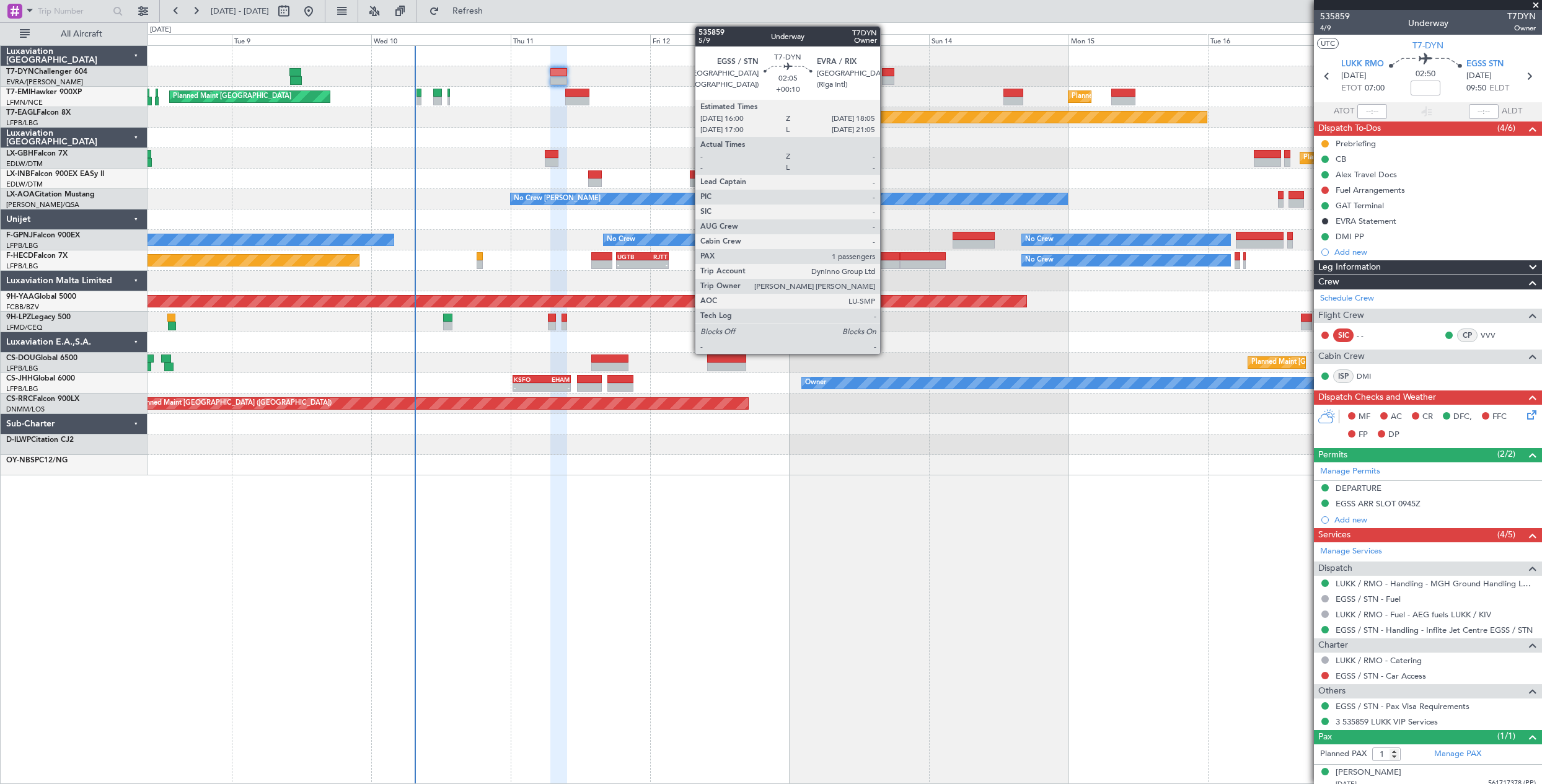
click at [885, 74] on div at bounding box center [887, 72] width 12 height 8
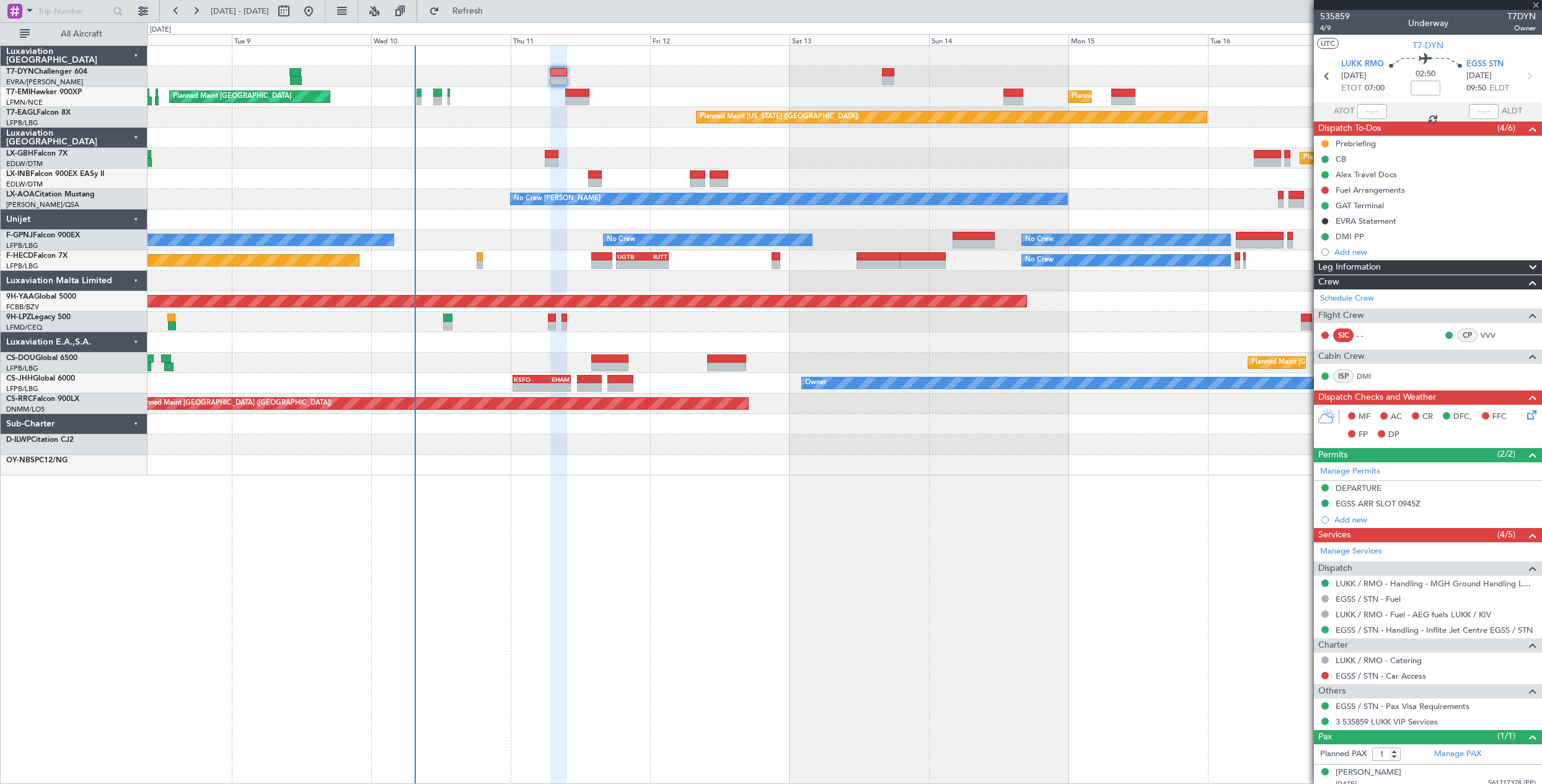
type input "+00:10"
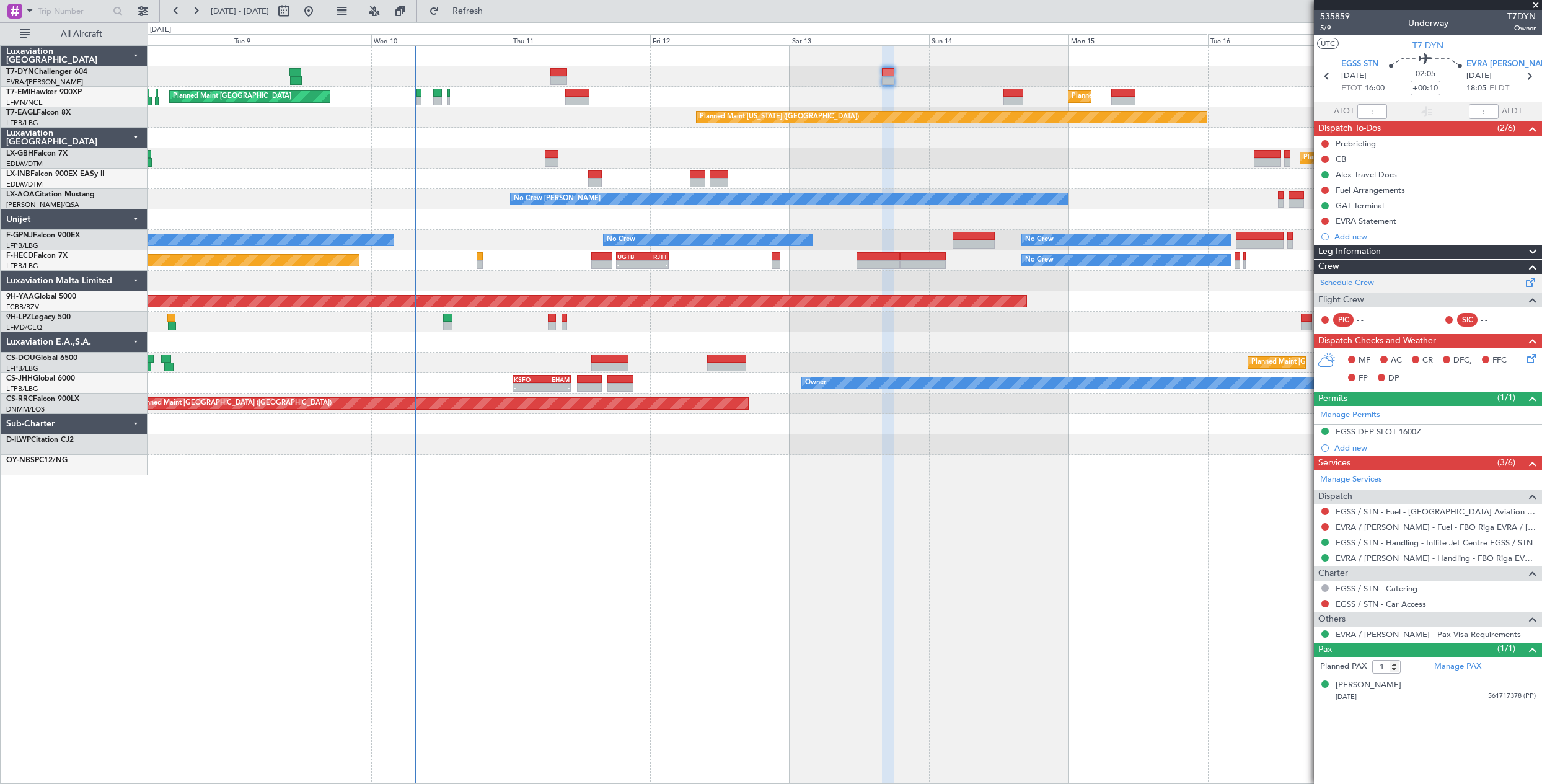
click at [1426, 277] on div "Schedule Crew" at bounding box center [1428, 283] width 228 height 19
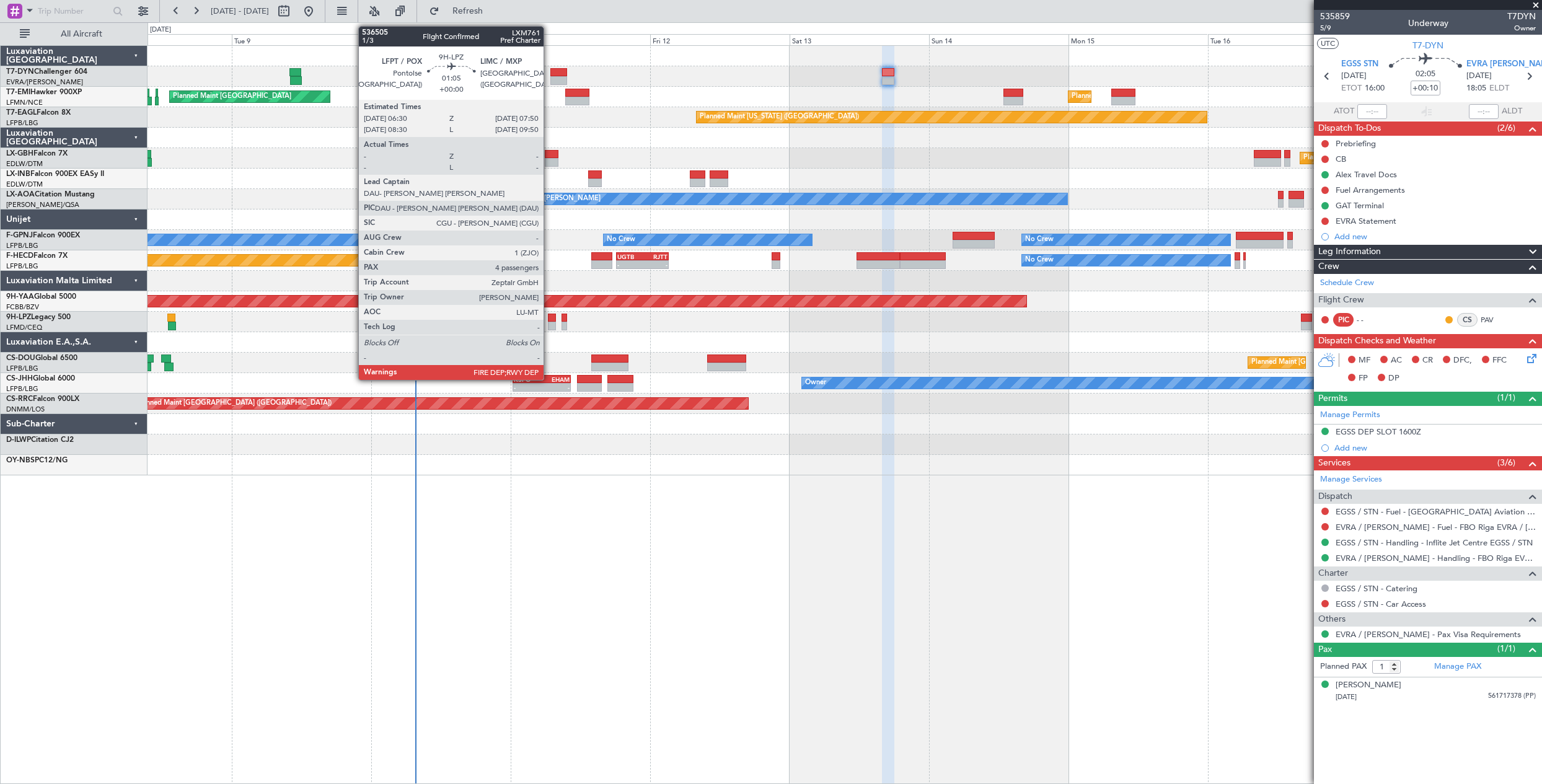
click at [549, 324] on div at bounding box center [551, 326] width 8 height 8
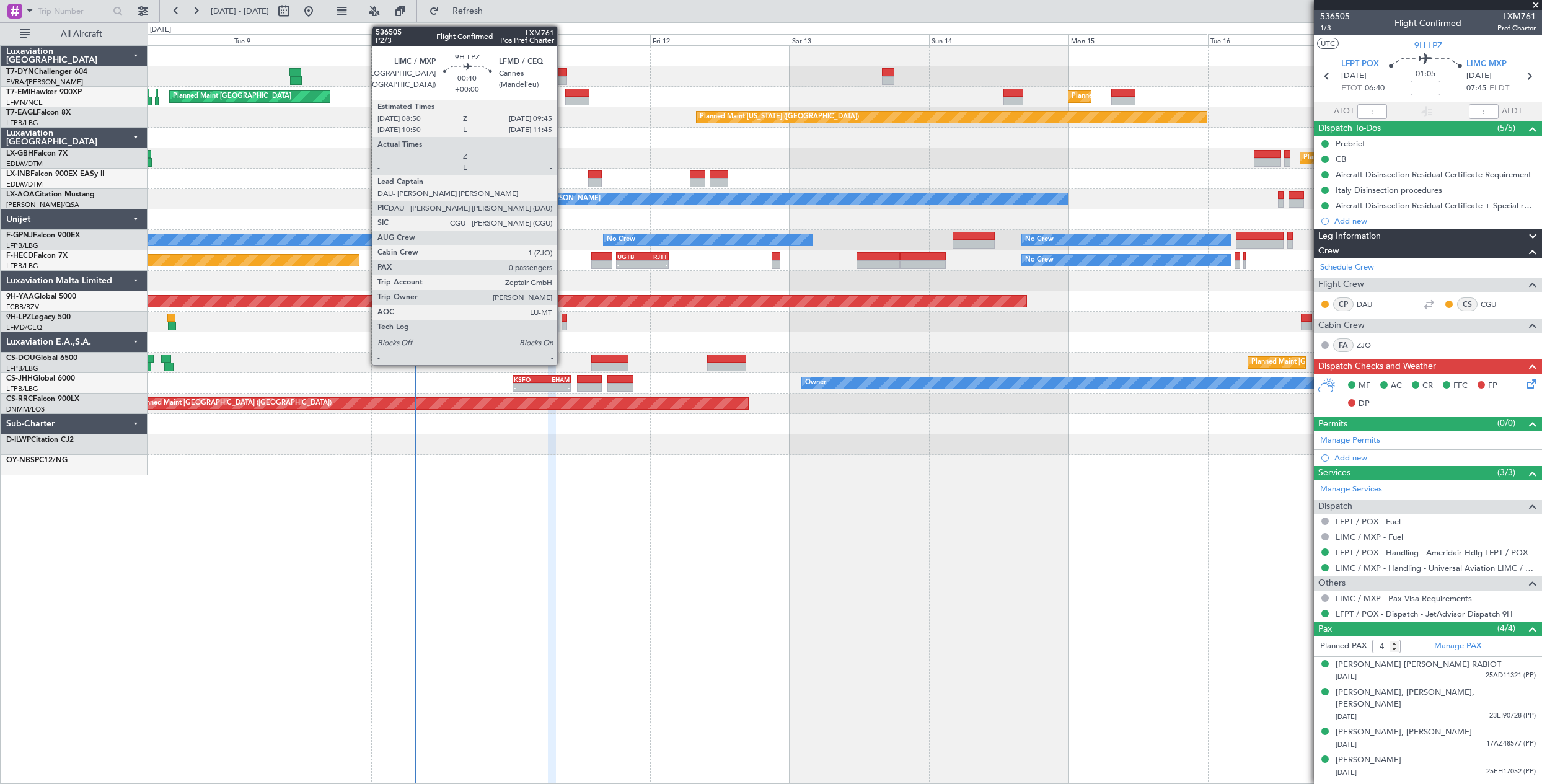
click at [562, 325] on div at bounding box center [564, 326] width 6 height 8
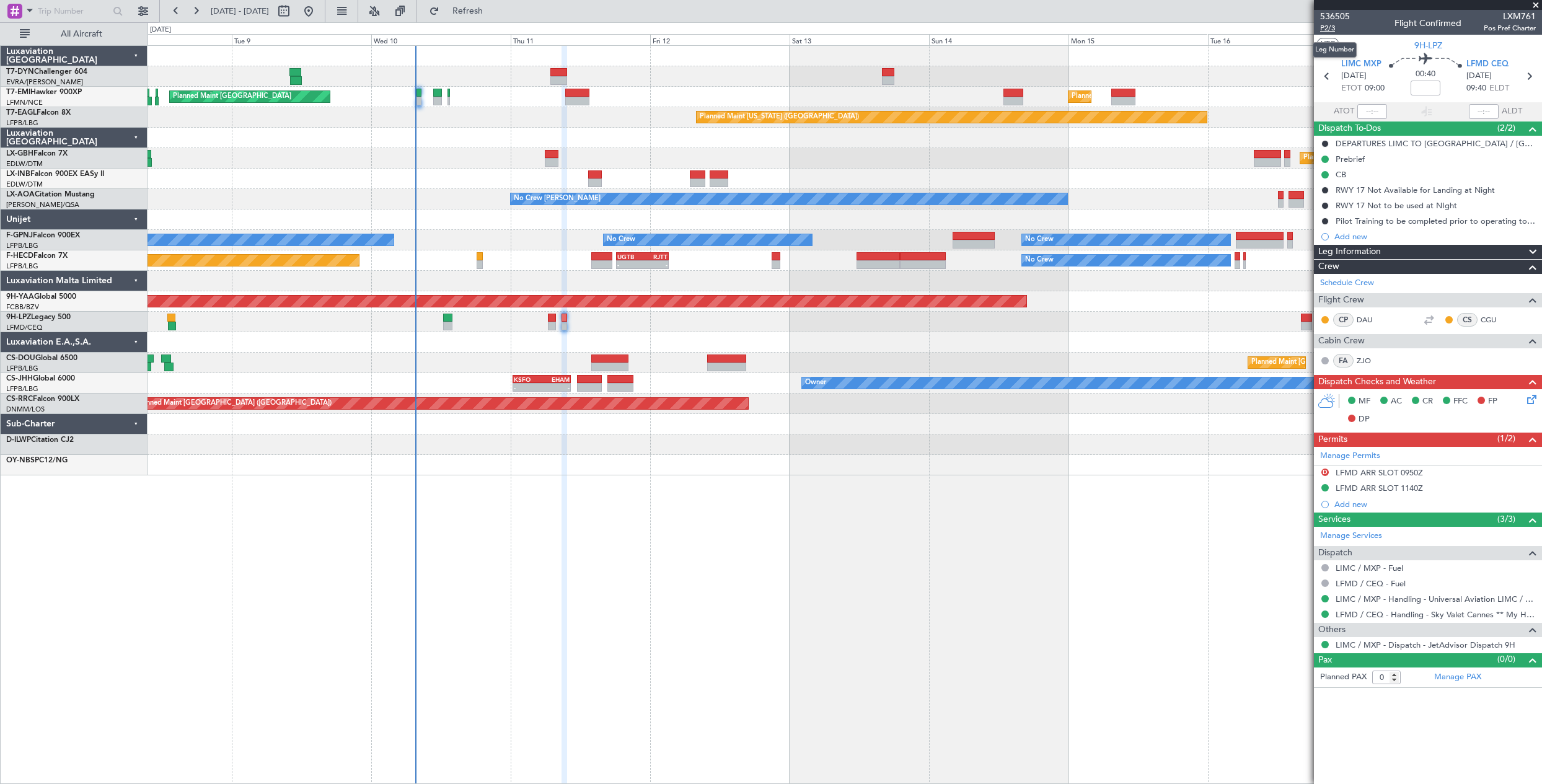
click at [1329, 30] on span "P2/3" at bounding box center [1335, 28] width 30 height 10
click at [1333, 28] on span "P2/3" at bounding box center [1335, 28] width 30 height 10
click at [498, 5] on button "Refresh" at bounding box center [460, 11] width 74 height 20
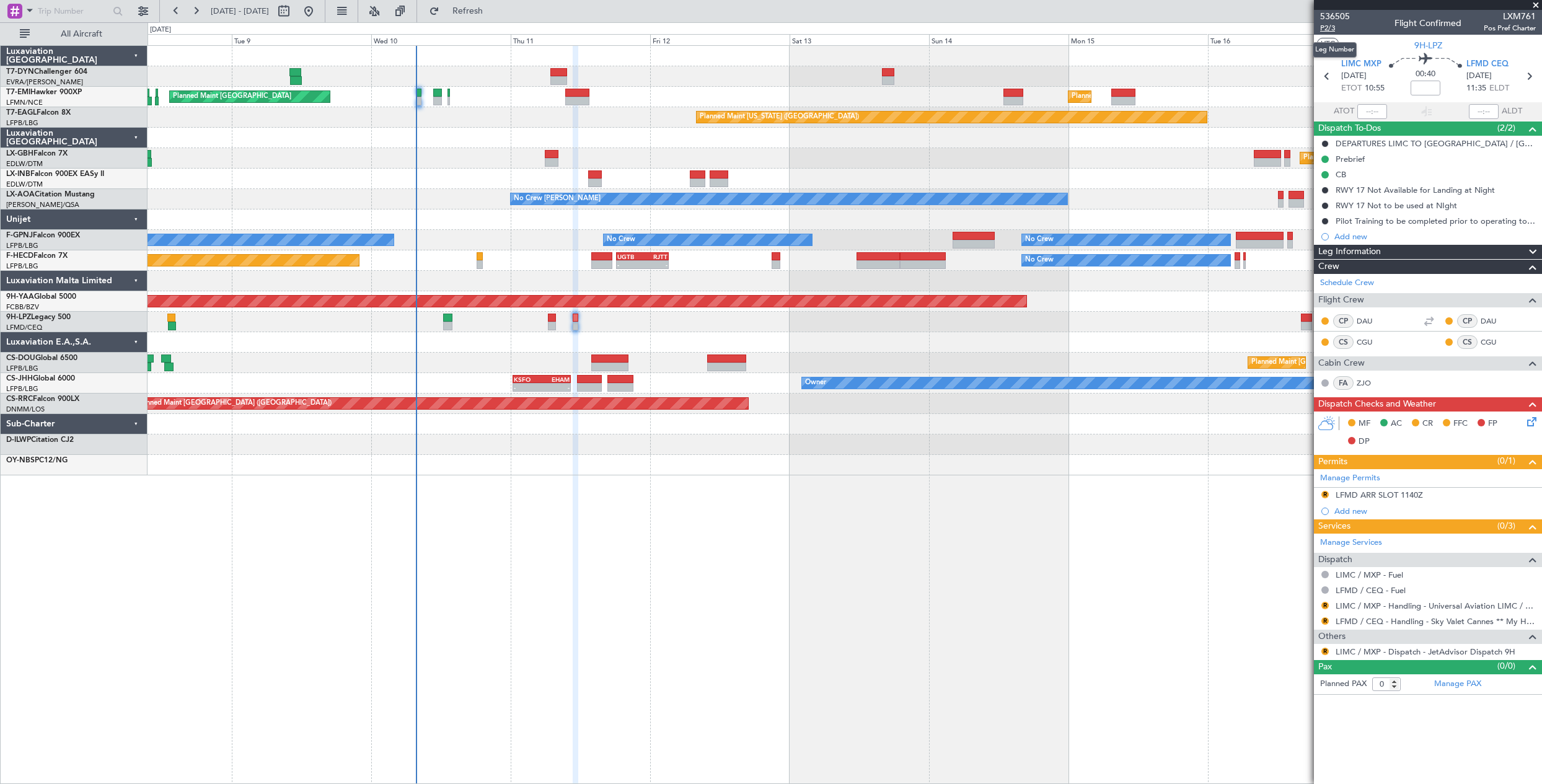
click at [1328, 27] on span "P2/3" at bounding box center [1335, 28] width 30 height 10
click at [1354, 63] on span "LIMC MXP" at bounding box center [1361, 64] width 40 height 12
click at [1347, 13] on span "536505" at bounding box center [1335, 16] width 30 height 13
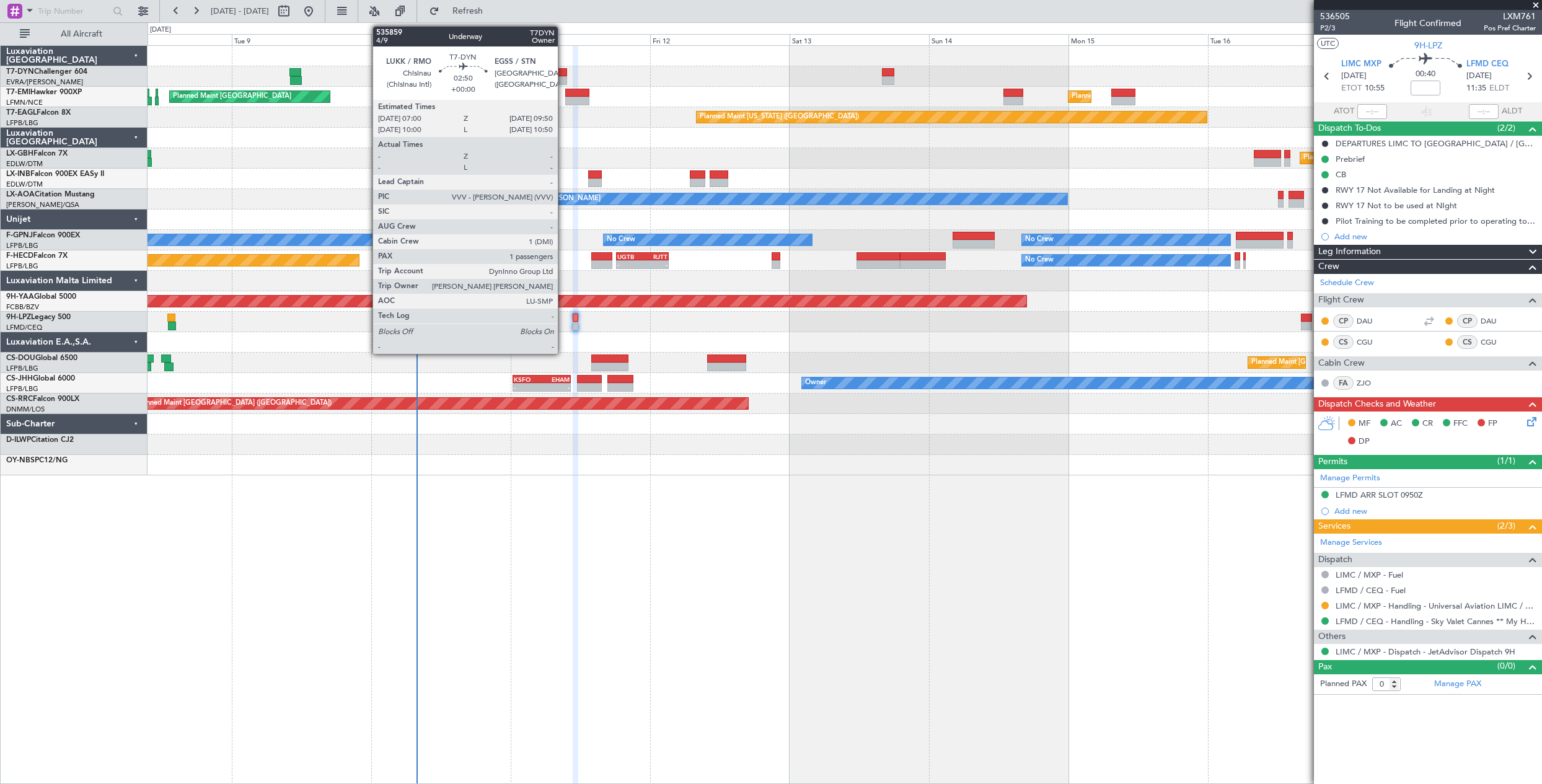
click at [563, 76] on div at bounding box center [558, 80] width 17 height 8
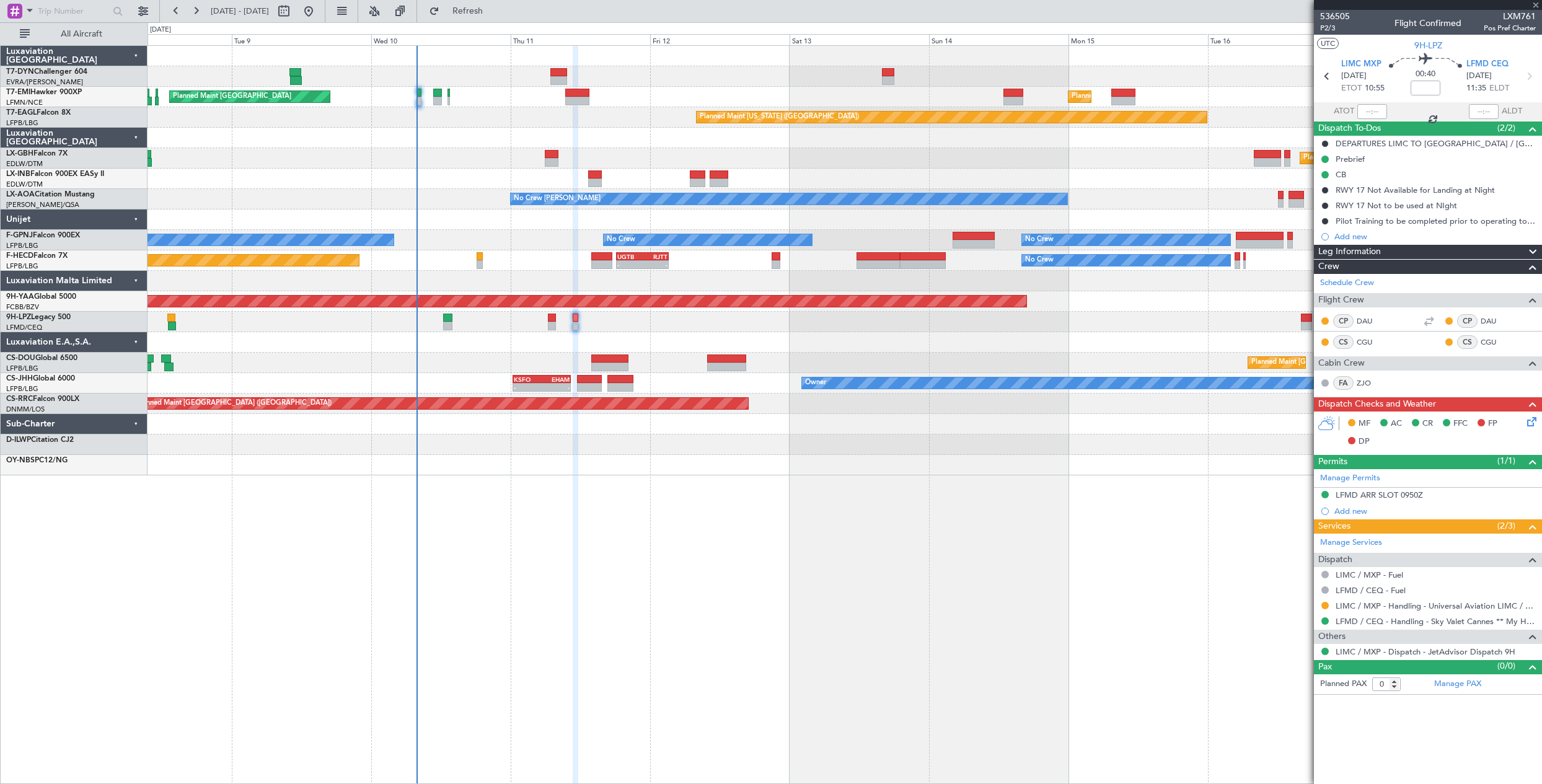
type input "1"
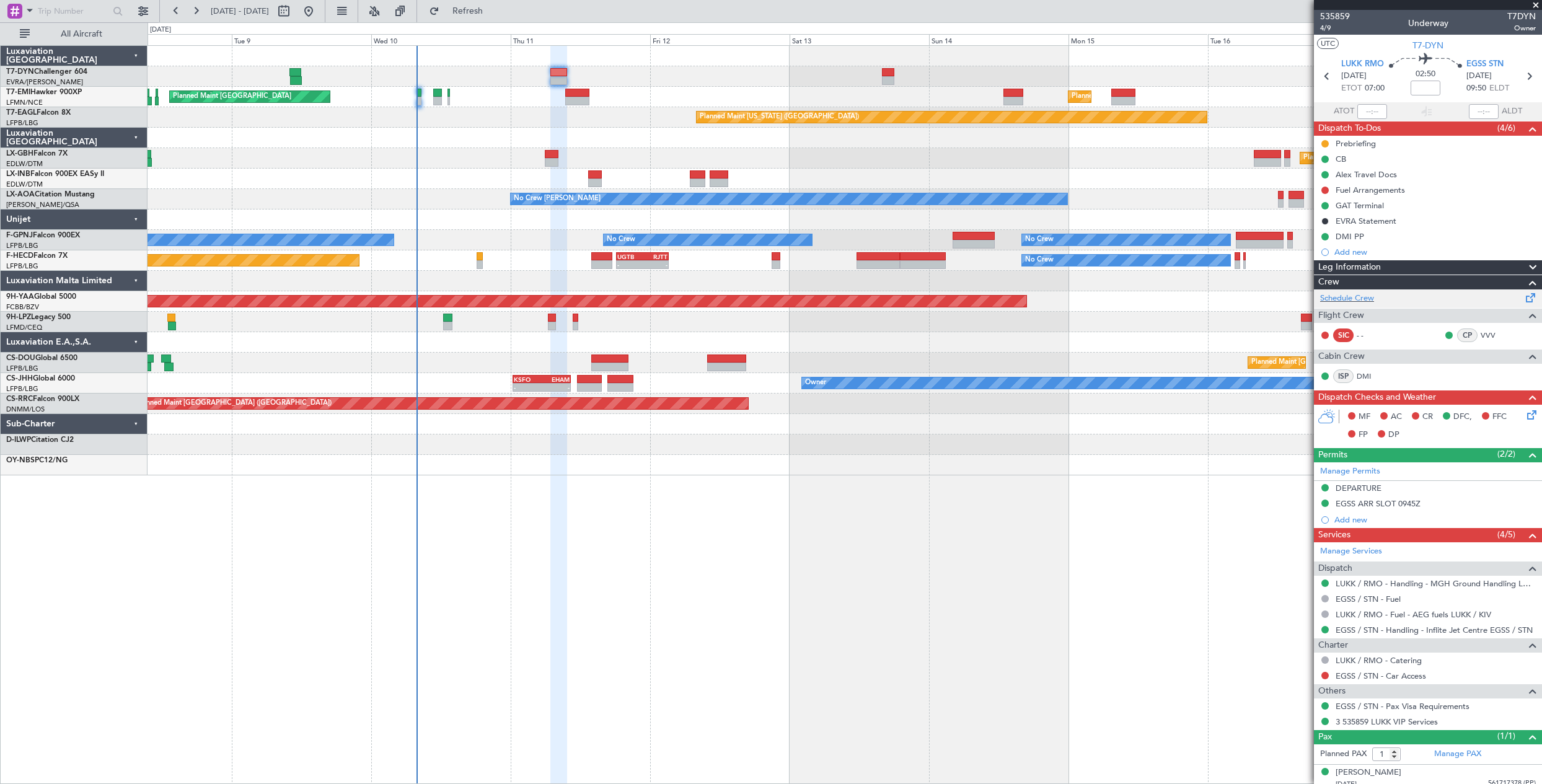
click at [1523, 291] on span at bounding box center [1530, 295] width 15 height 9
click at [474, 20] on button "Refresh" at bounding box center [460, 11] width 74 height 20
click at [1349, 297] on link "Schedule Crew" at bounding box center [1347, 299] width 54 height 12
click at [494, 8] on span "Refresh" at bounding box center [468, 11] width 52 height 8
click at [495, 4] on button "Refresh" at bounding box center [460, 11] width 74 height 20
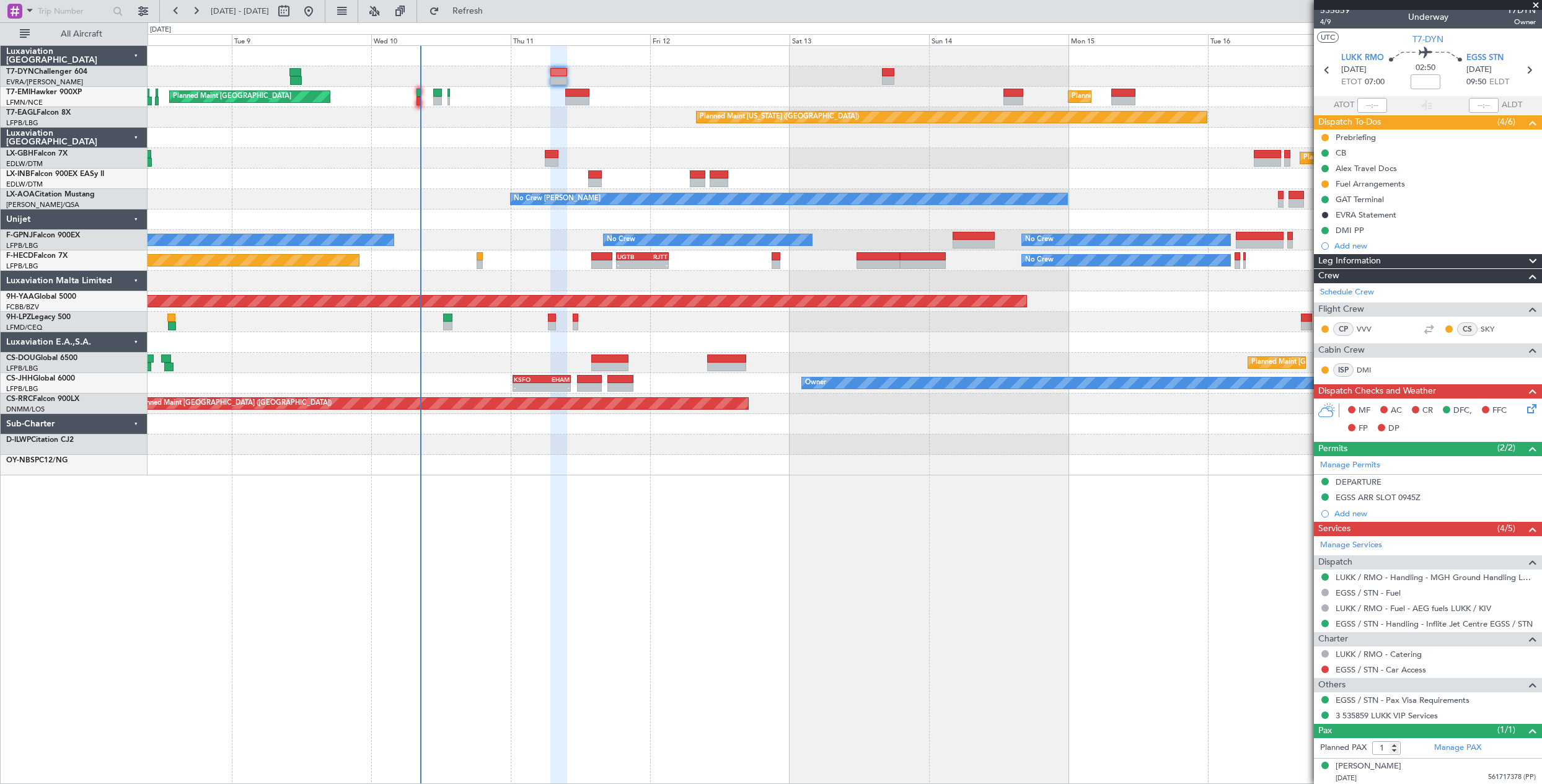
scroll to position [8, 0]
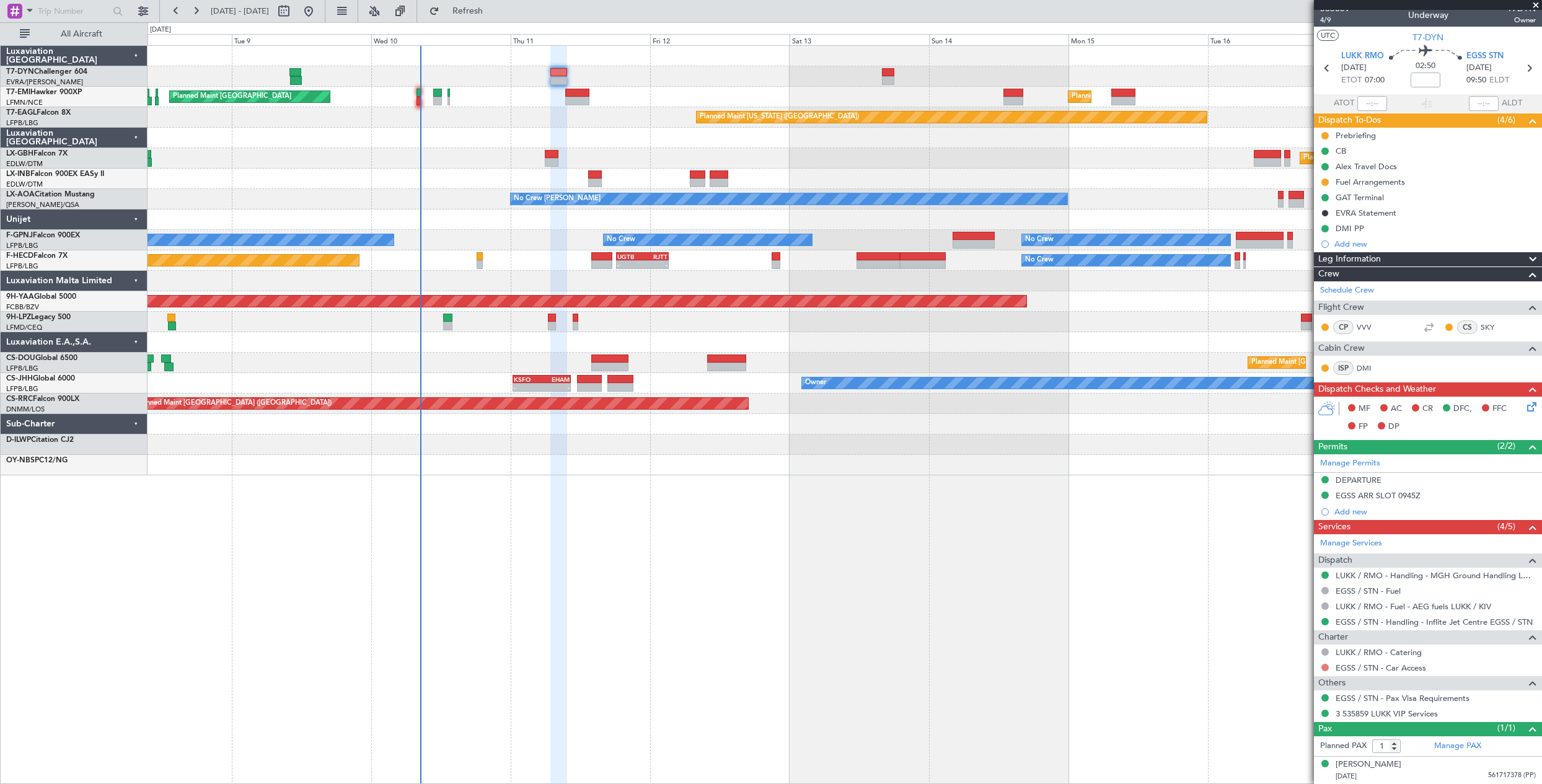
click at [1324, 669] on button at bounding box center [1325, 667] width 8 height 8
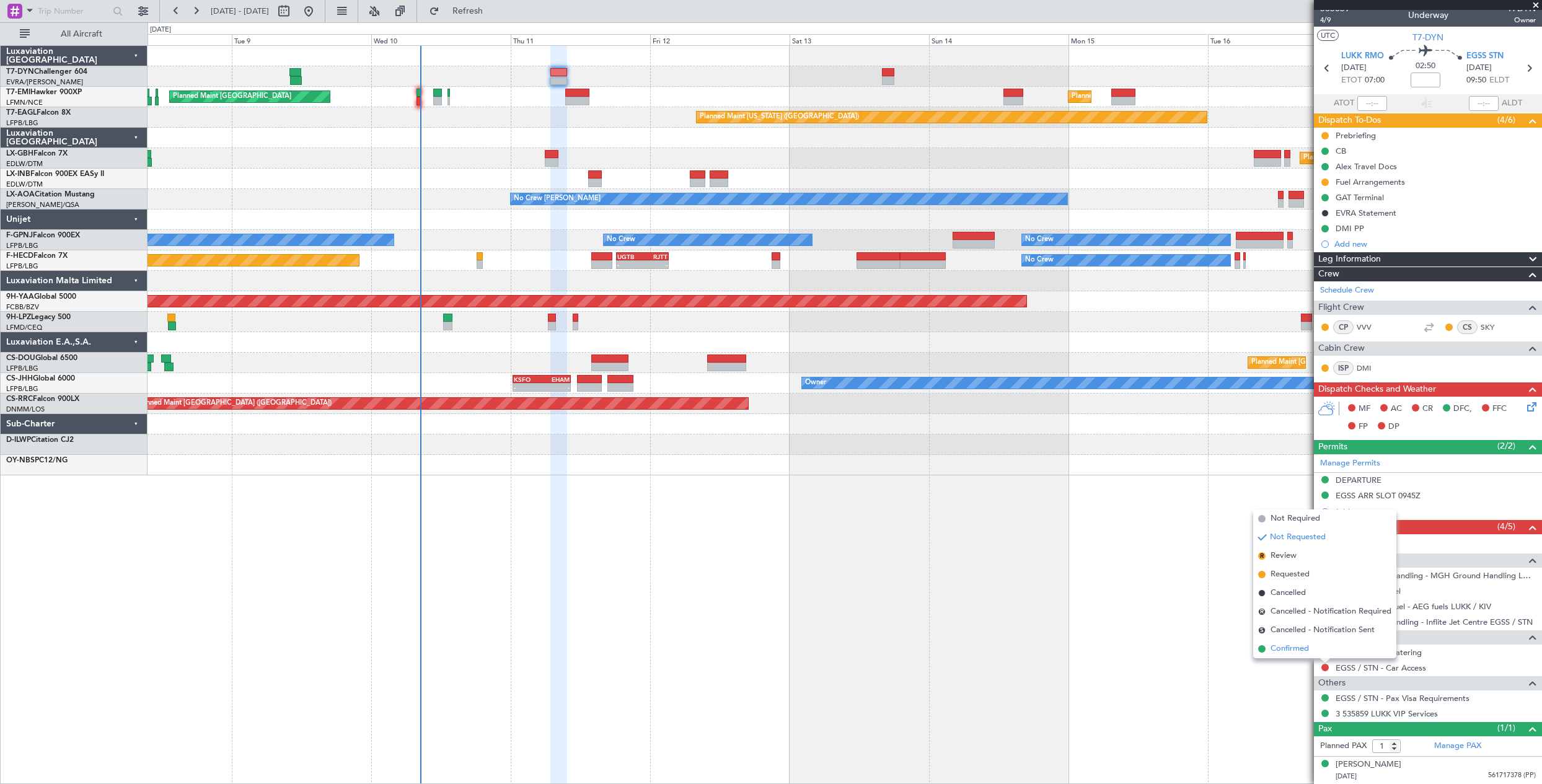
click at [1281, 652] on span "Confirmed" at bounding box center [1290, 648] width 39 height 12
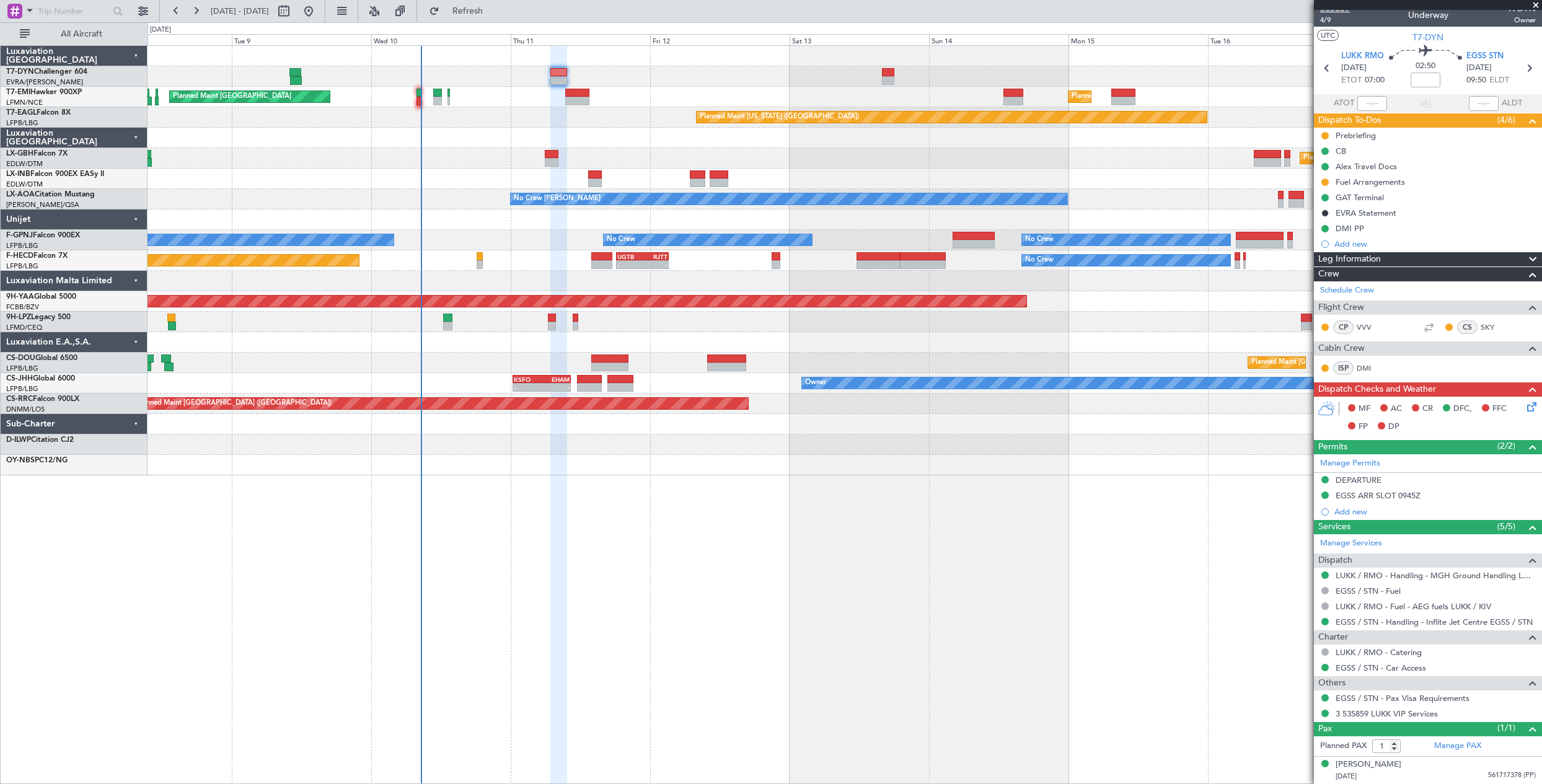
scroll to position [0, 0]
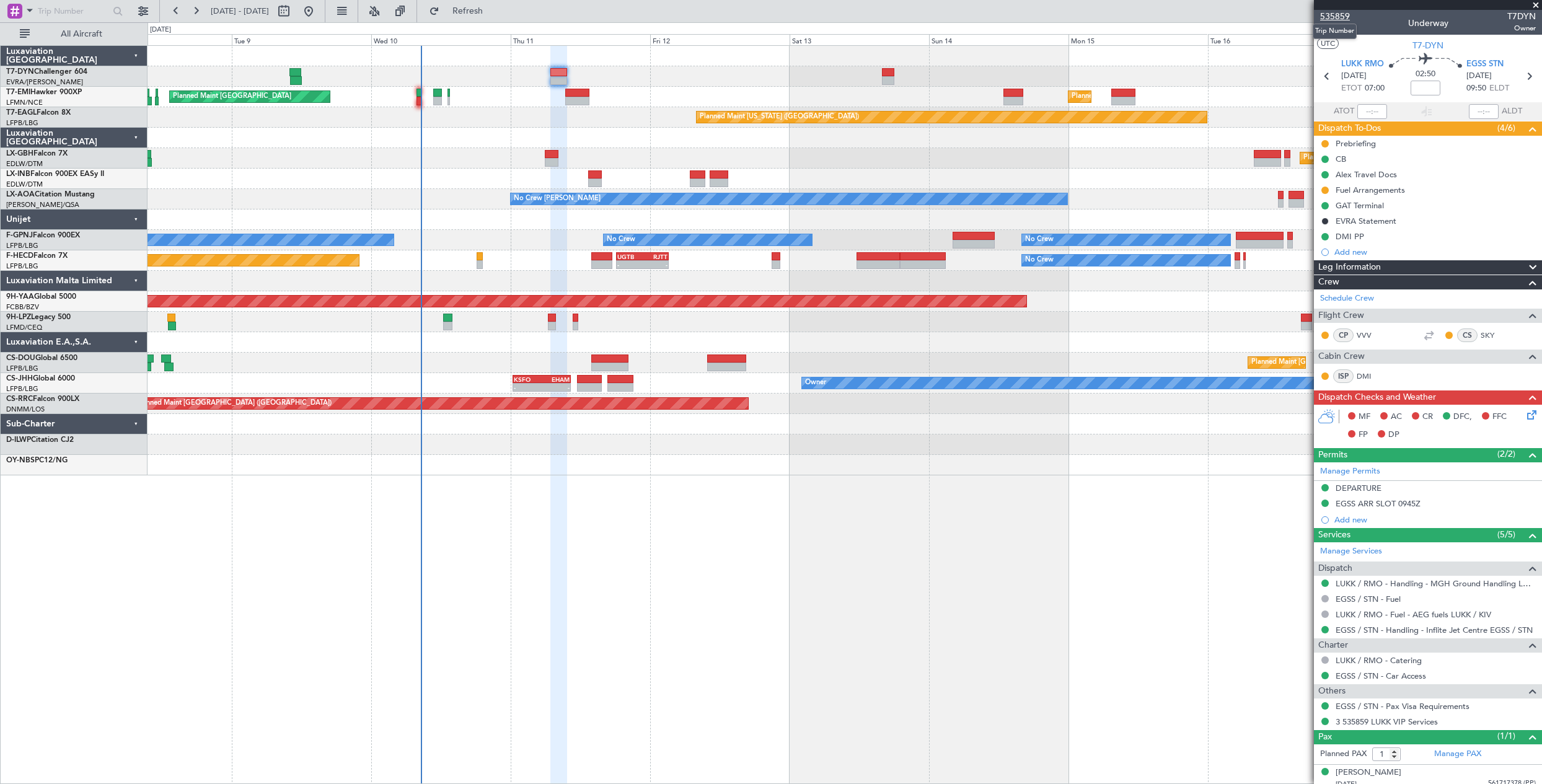
click at [1334, 10] on span "535859" at bounding box center [1335, 16] width 30 height 13
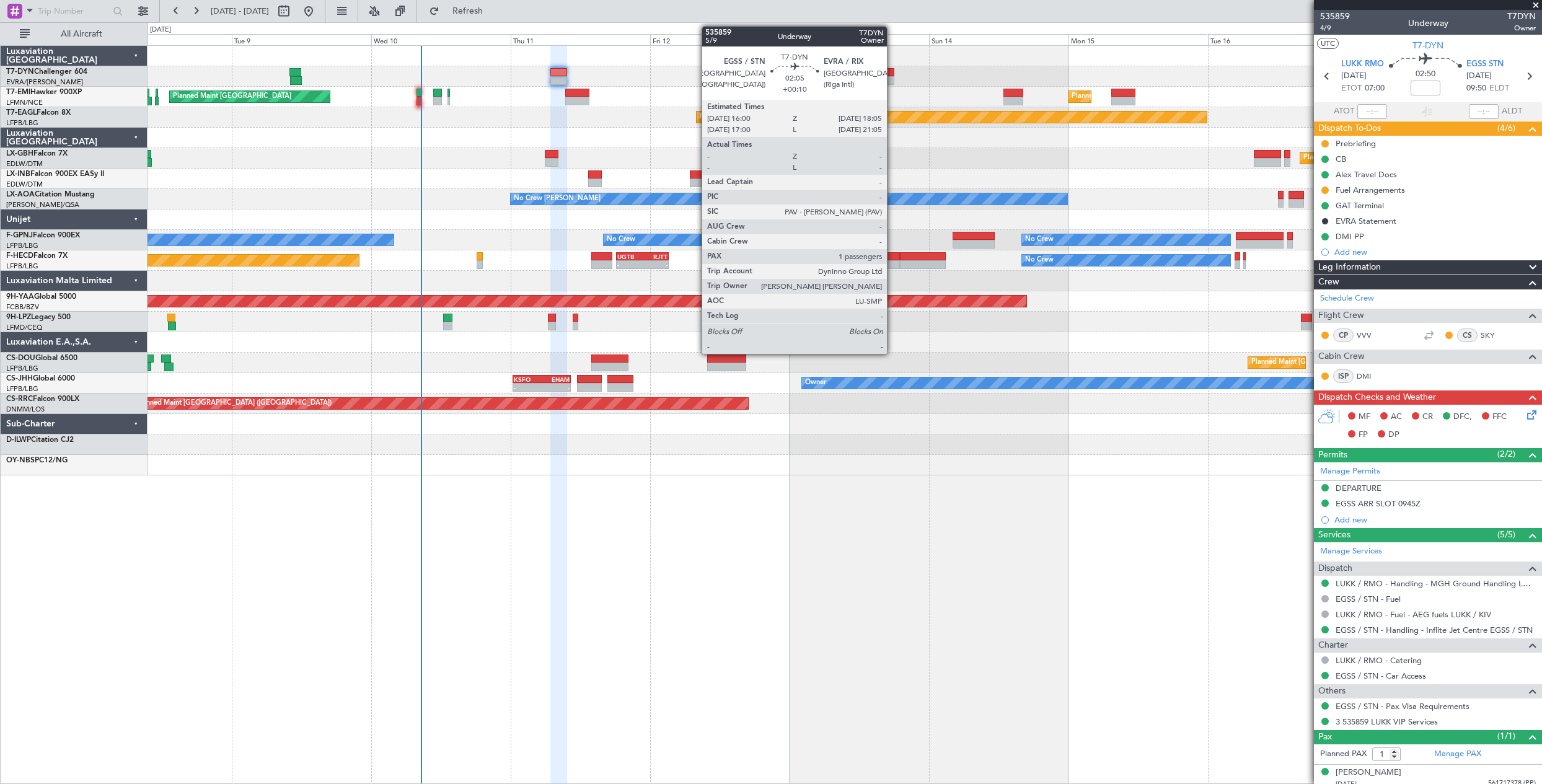
click at [887, 72] on div at bounding box center [887, 72] width 12 height 8
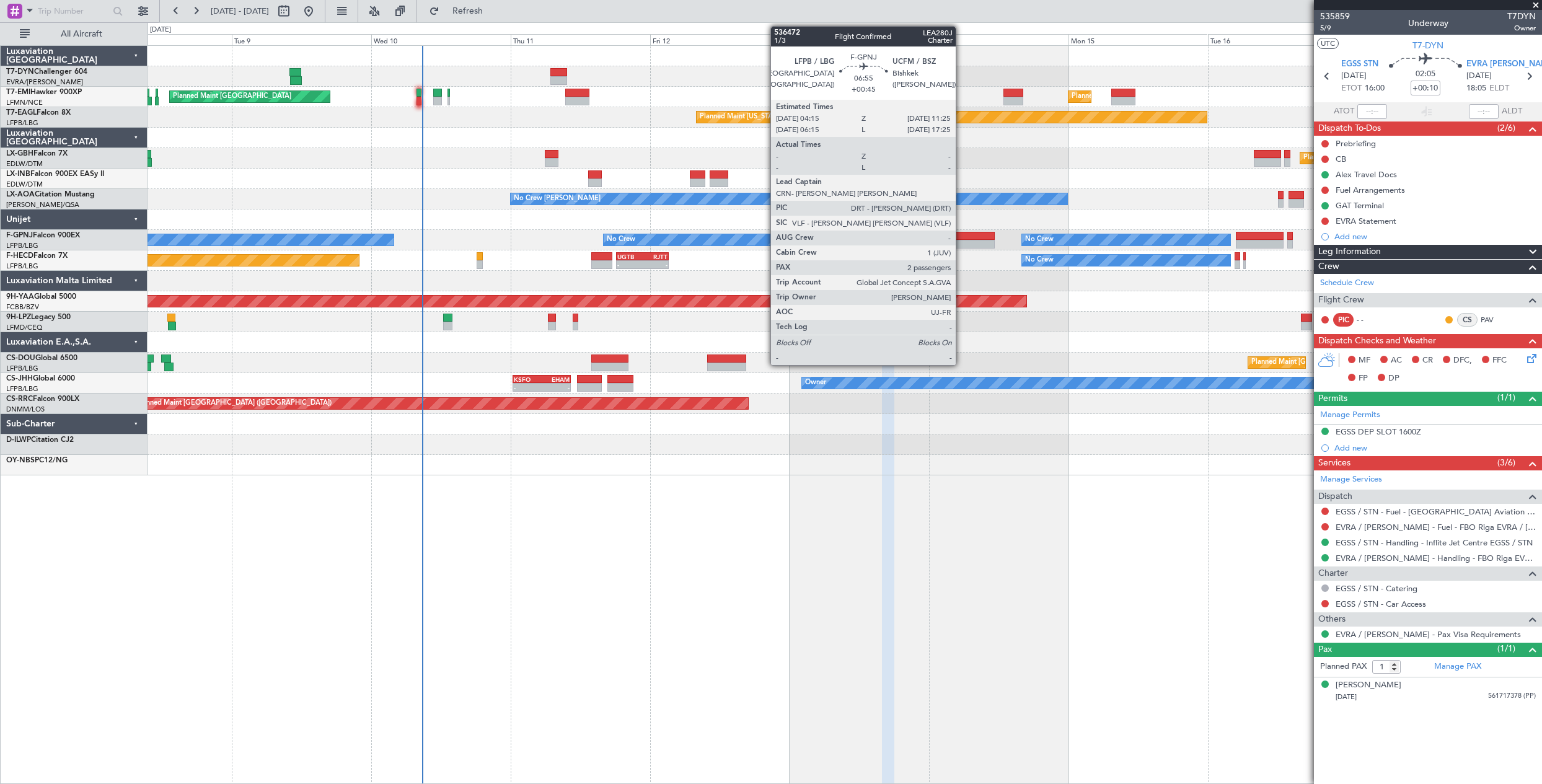
click at [961, 240] on div at bounding box center [973, 244] width 42 height 8
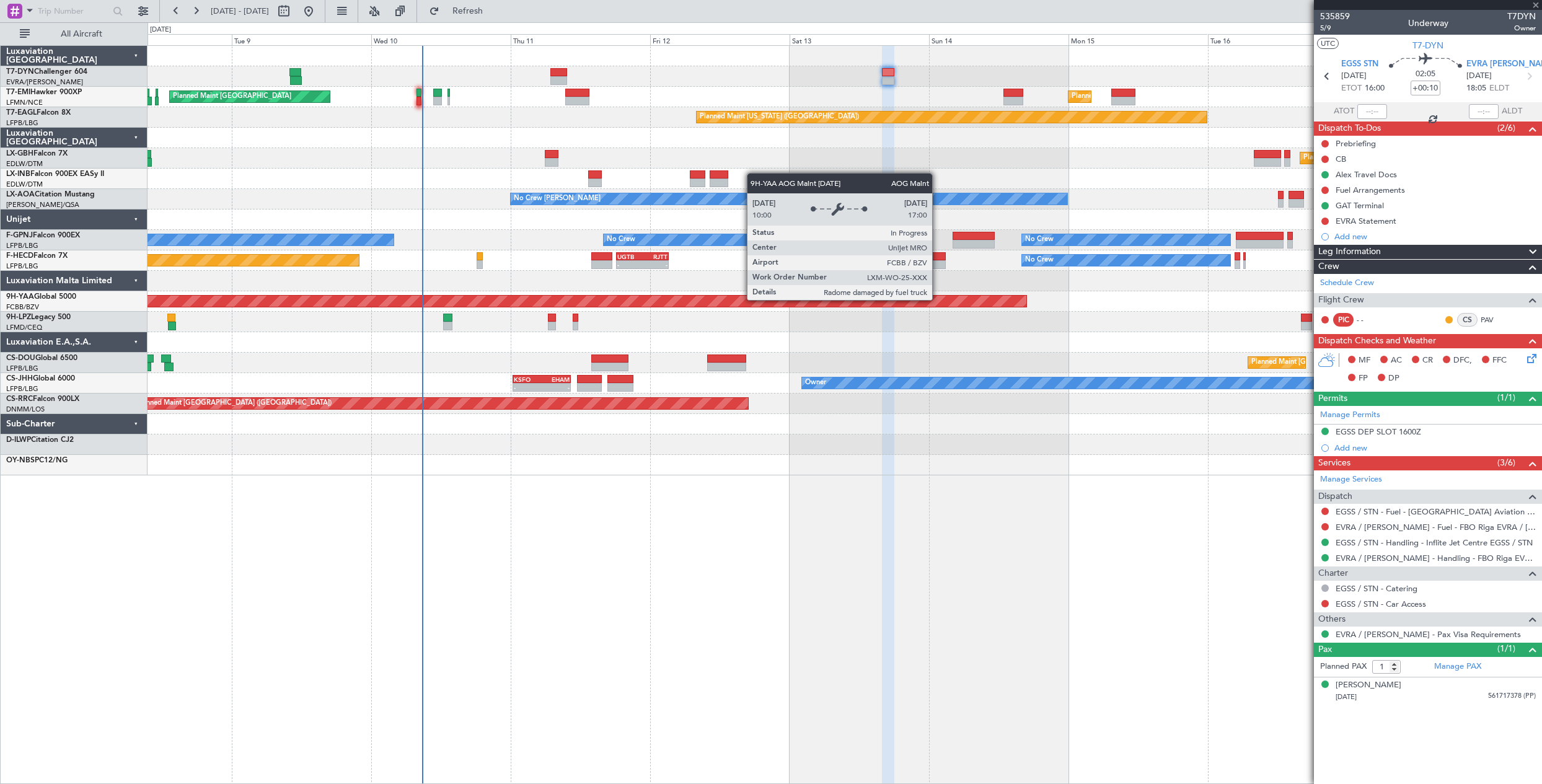
type input "+00:45"
type input "2"
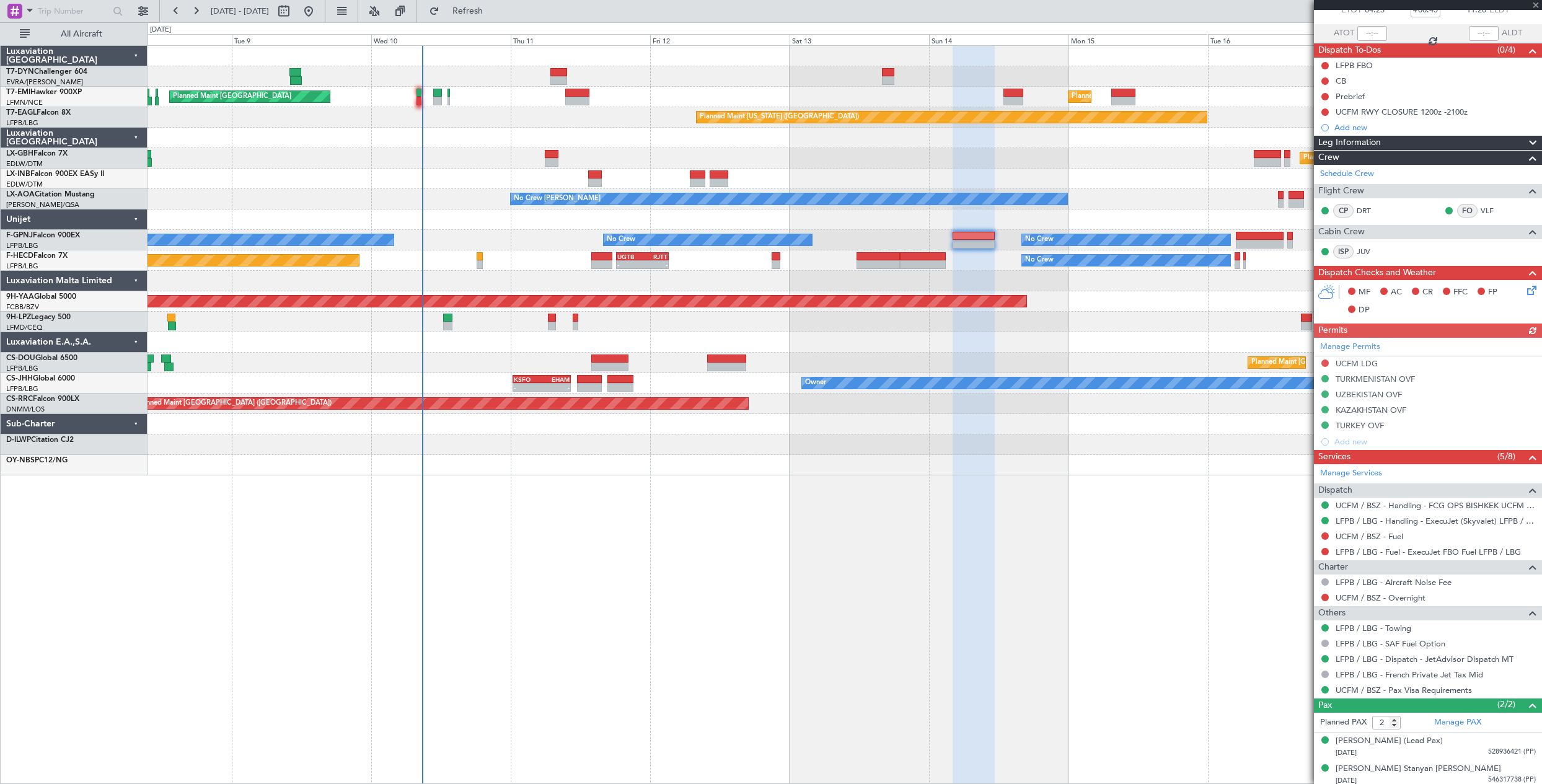
scroll to position [83, 0]
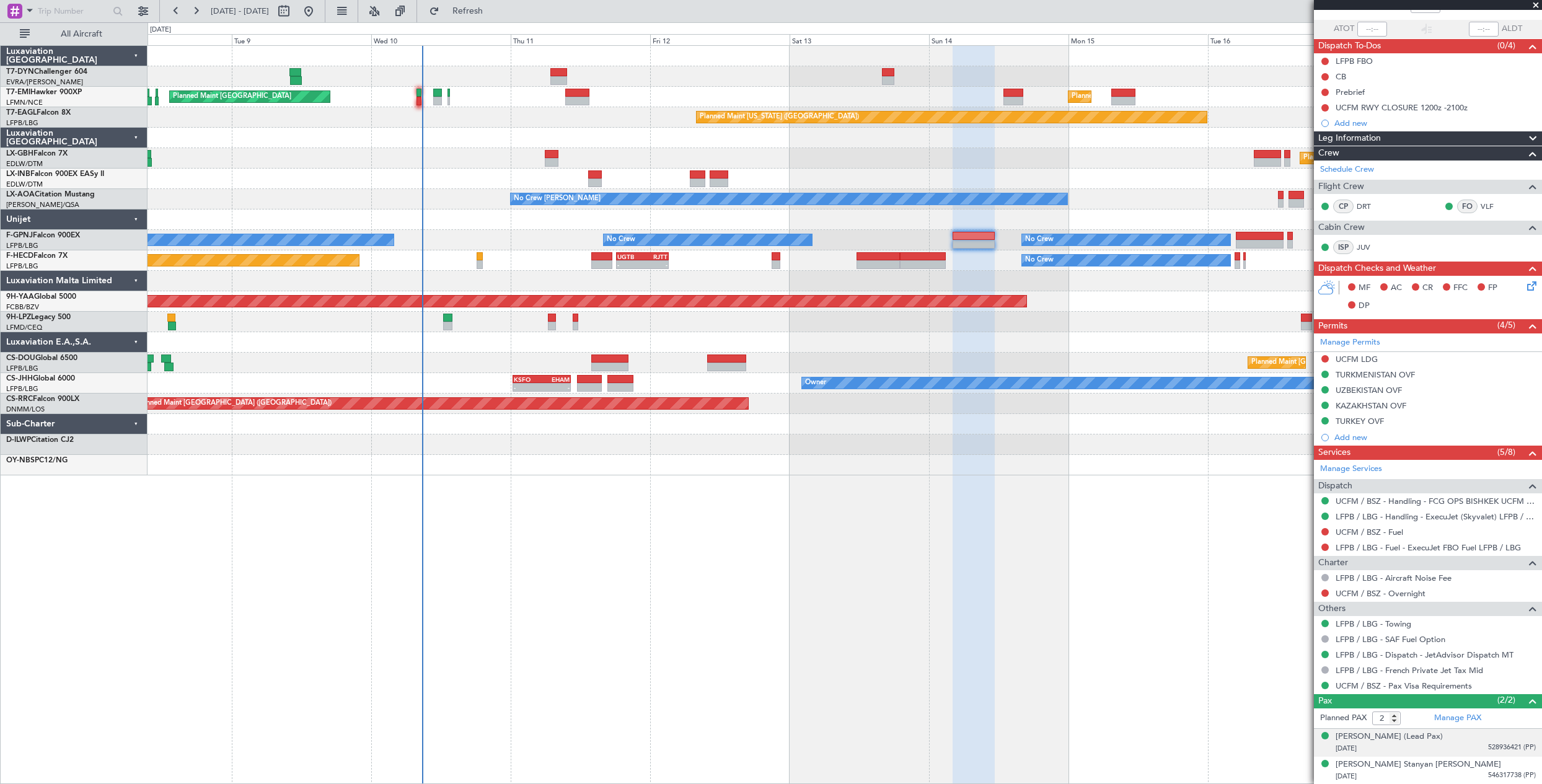
click at [1430, 743] on div "10/04/1974 528936421 (PP)" at bounding box center [1436, 748] width 200 height 12
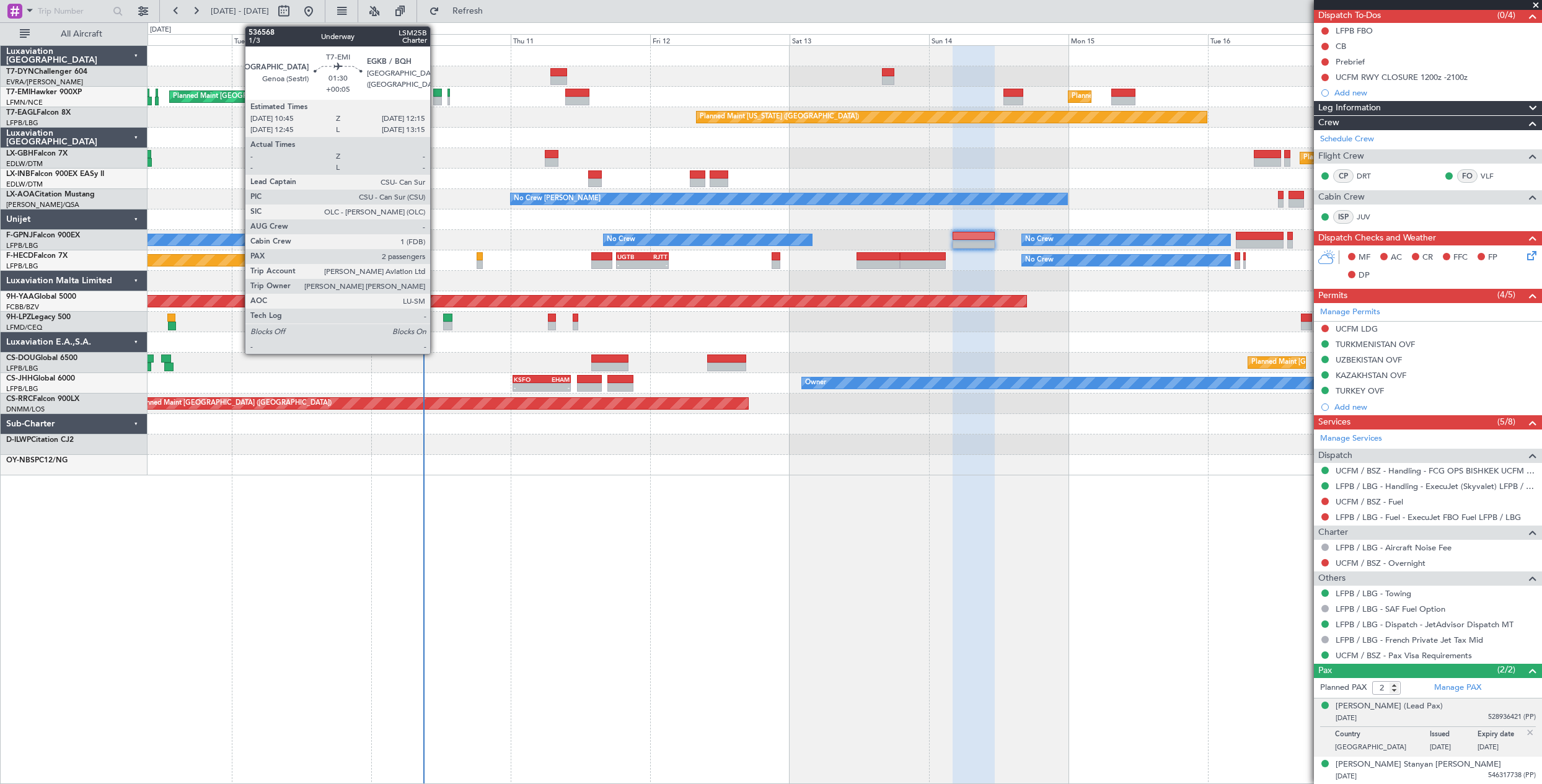
click at [436, 100] on div at bounding box center [438, 101] width 9 height 8
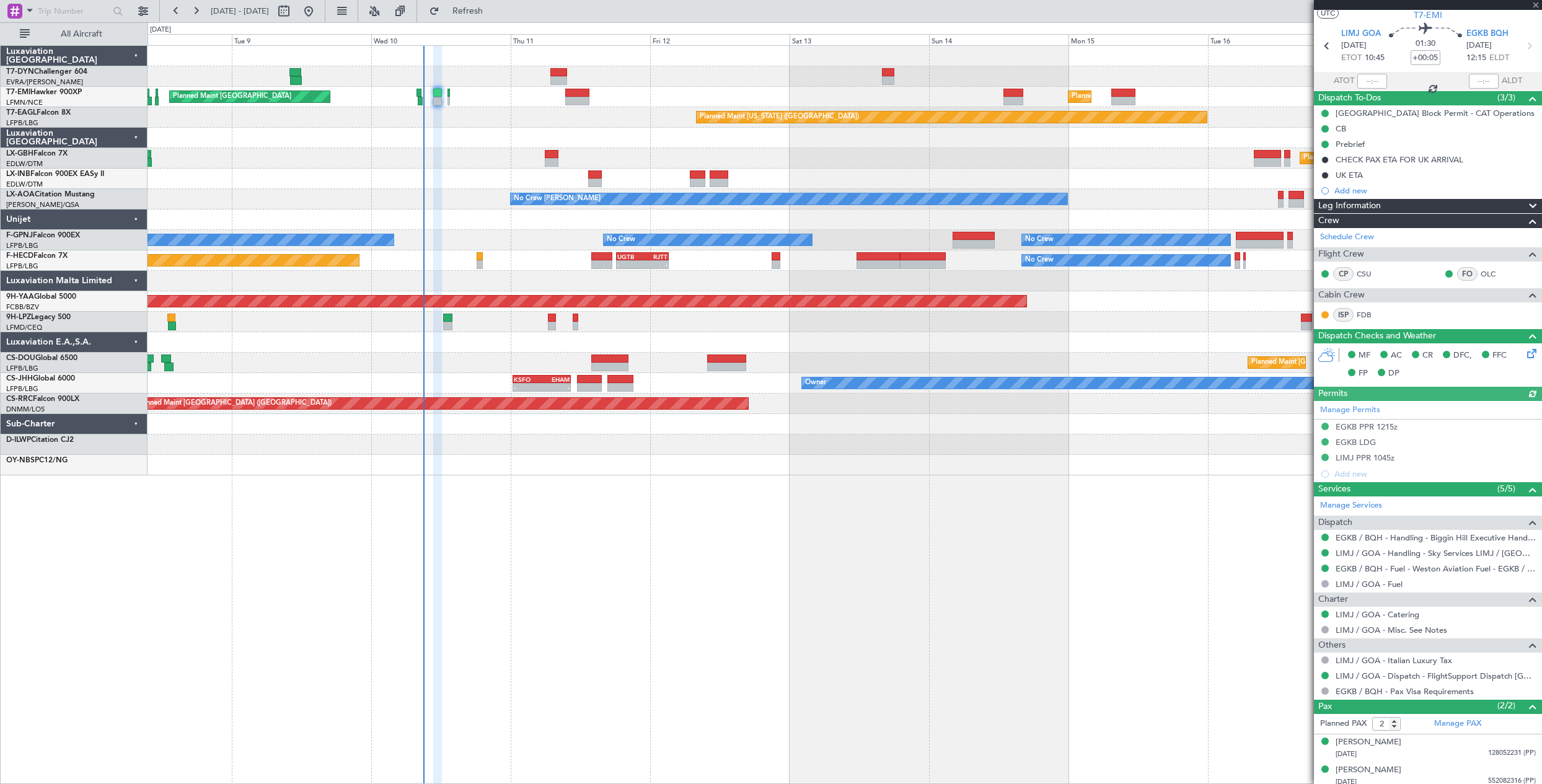
scroll to position [36, 0]
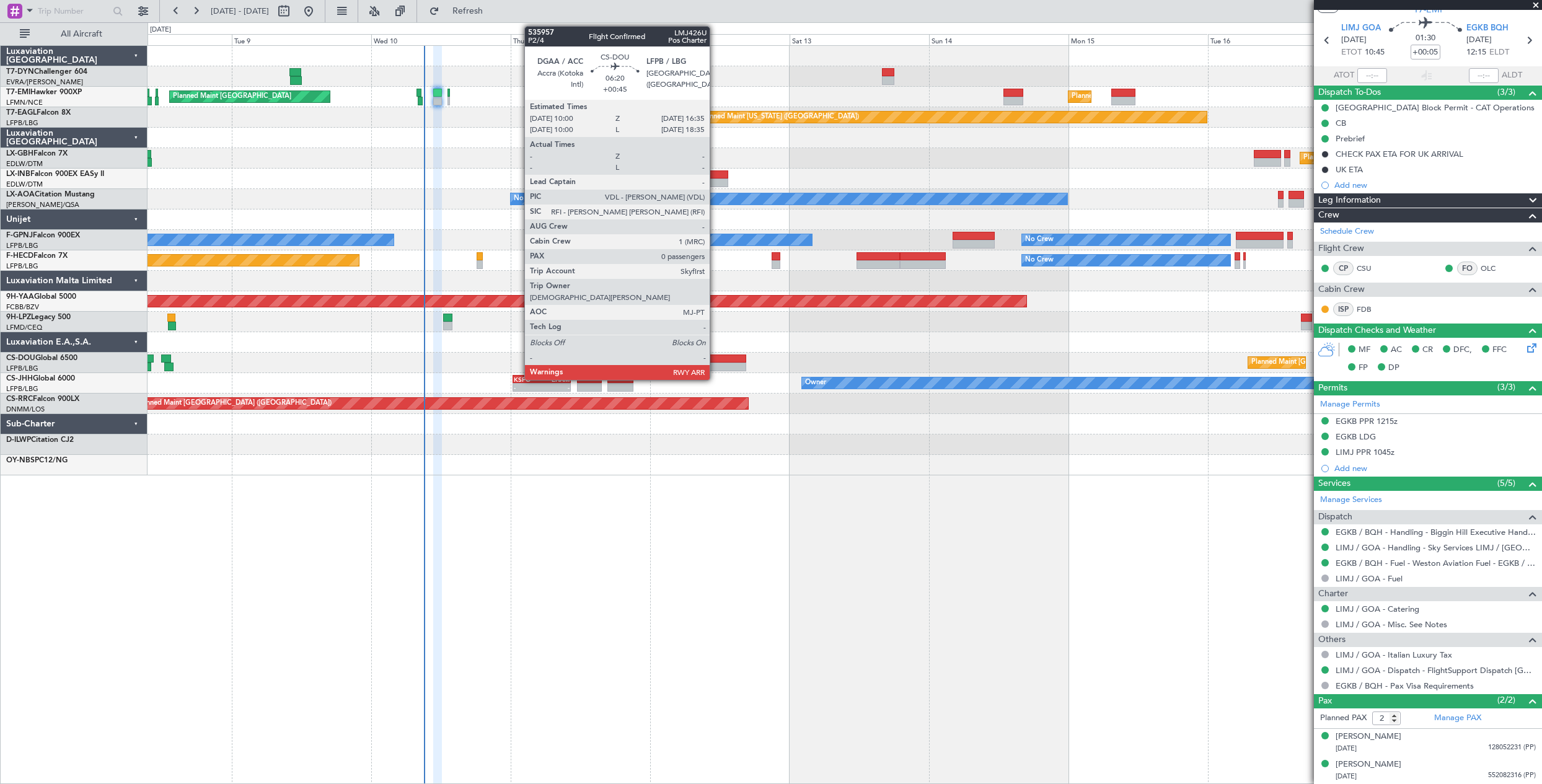
click at [715, 364] on div at bounding box center [726, 366] width 39 height 8
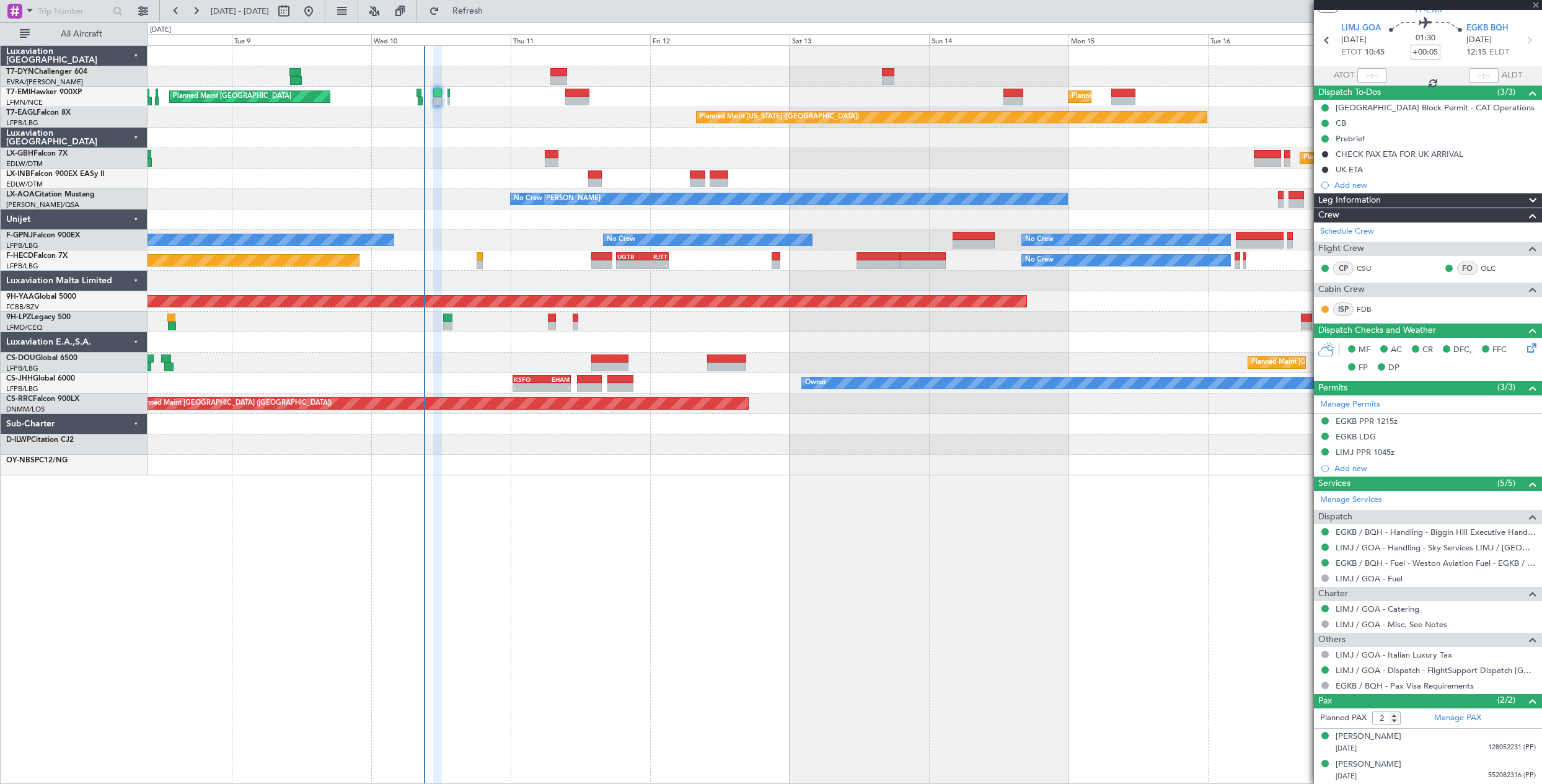
type input "+00:45"
type input "0"
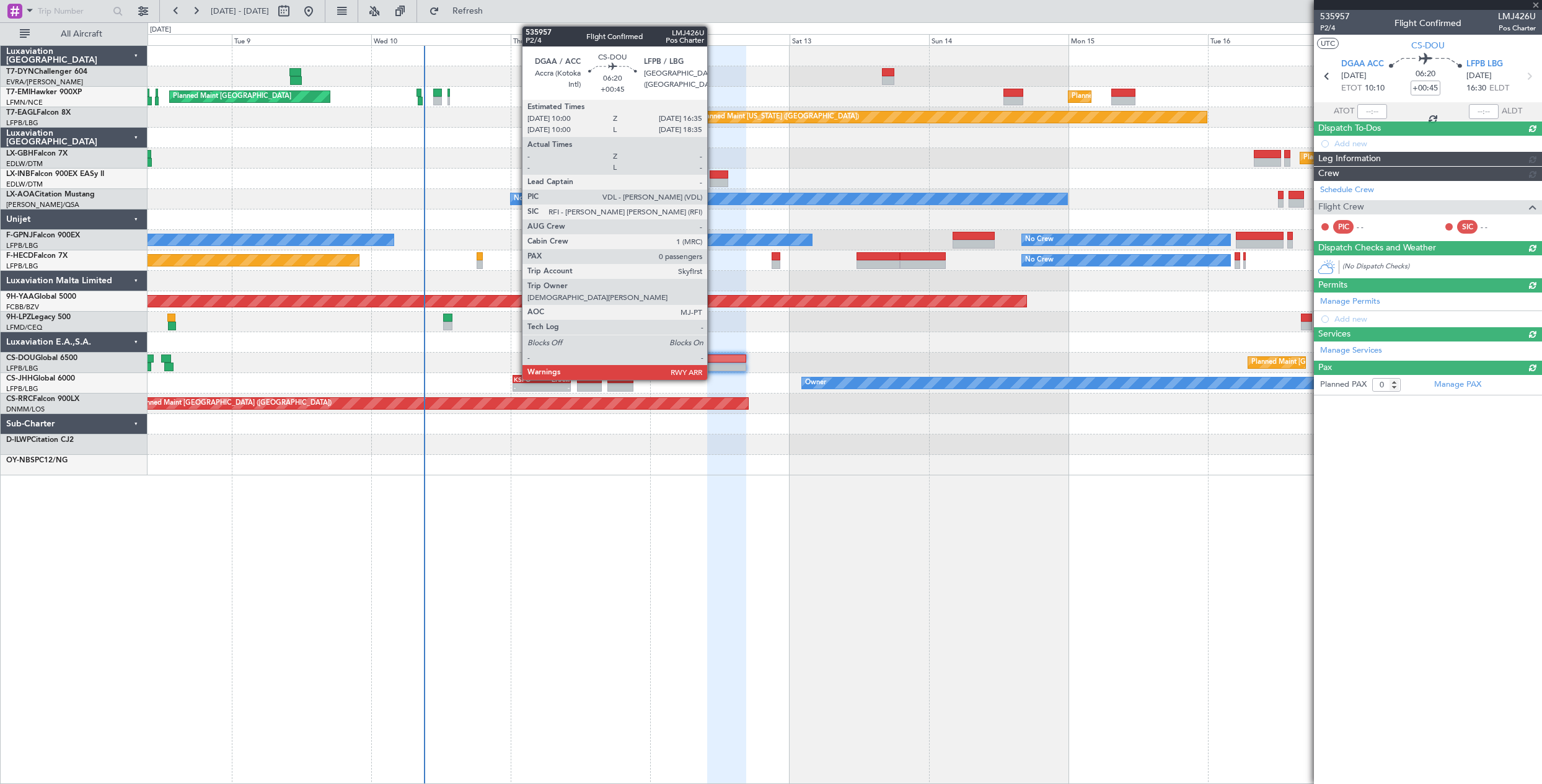
scroll to position [0, 0]
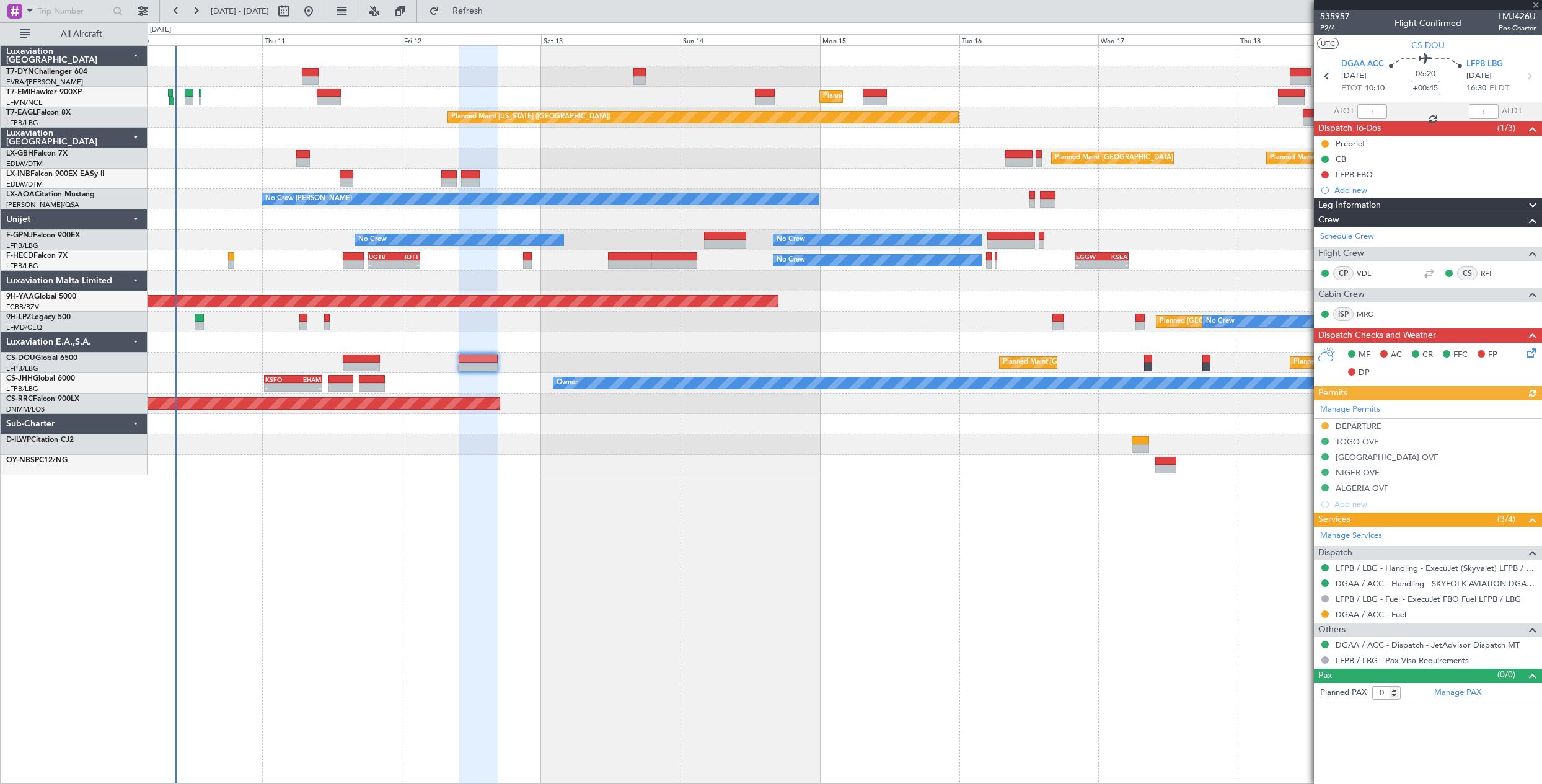
click at [775, 352] on div at bounding box center [844, 342] width 1394 height 21
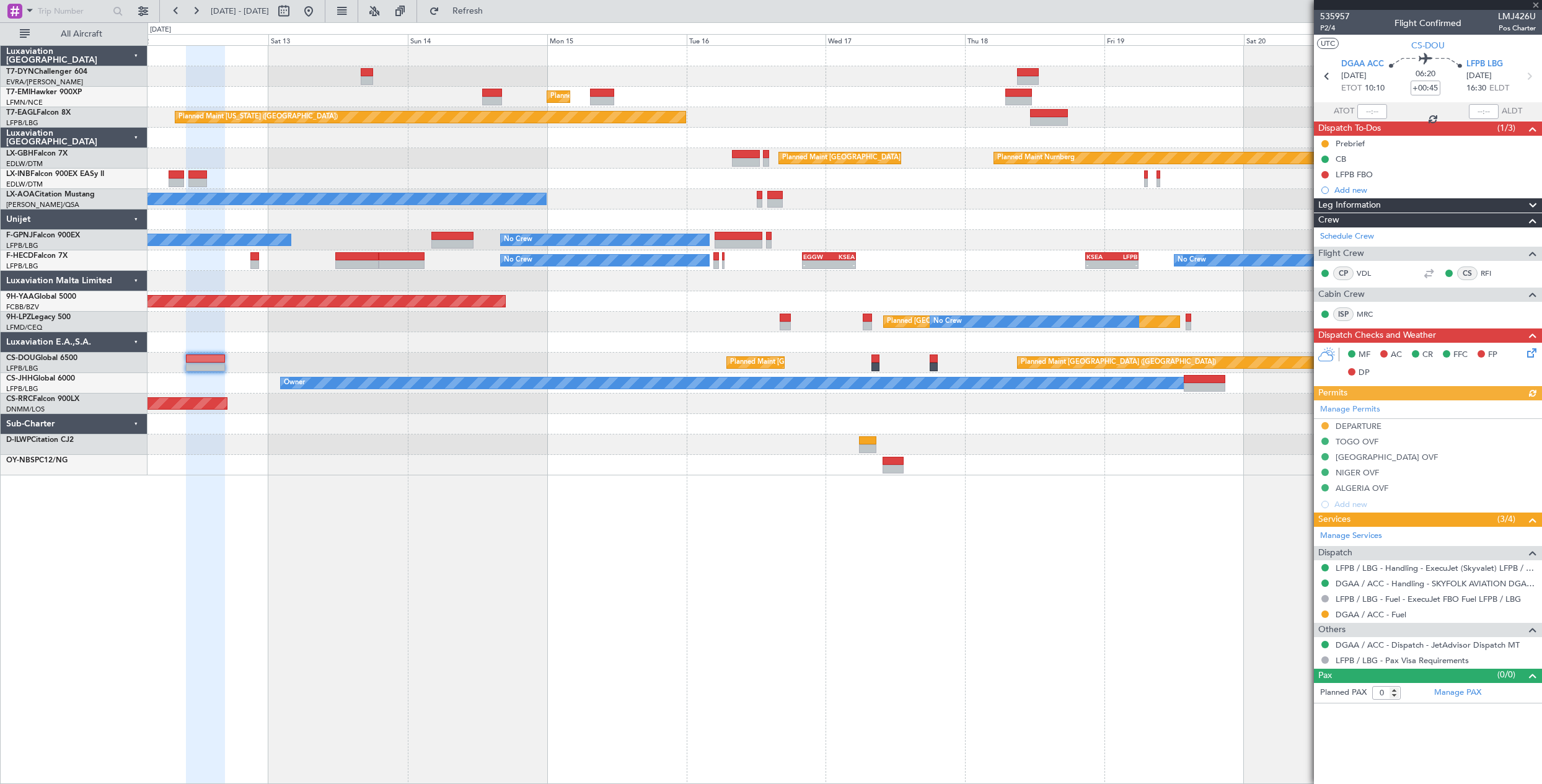
click at [847, 349] on div "Planned Maint Zurich Planned Maint Zurich Planned Maint New York (Teterboro) Pl…" at bounding box center [844, 260] width 1394 height 429
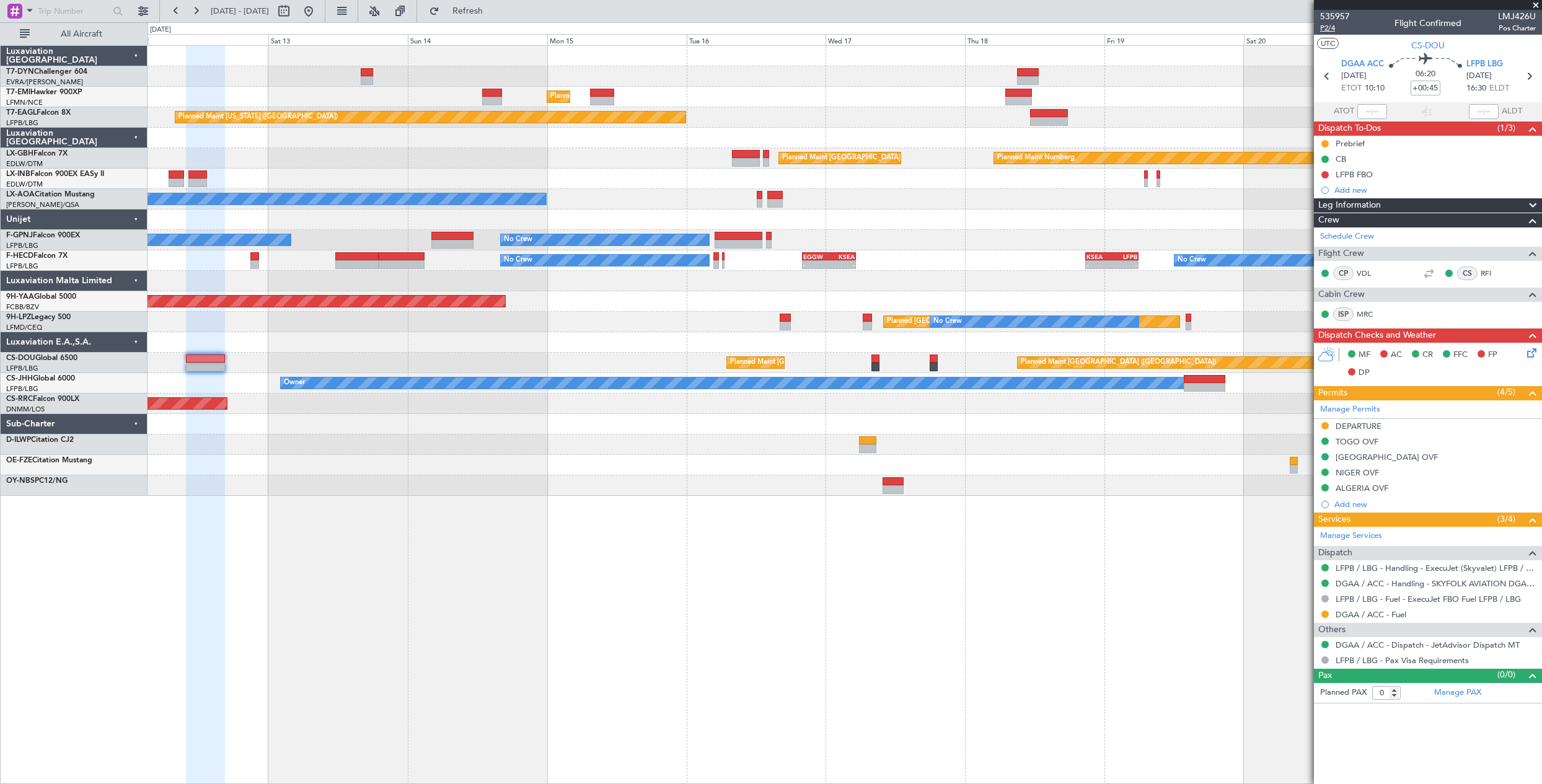
click at [1323, 24] on span "P2/4" at bounding box center [1335, 28] width 30 height 10
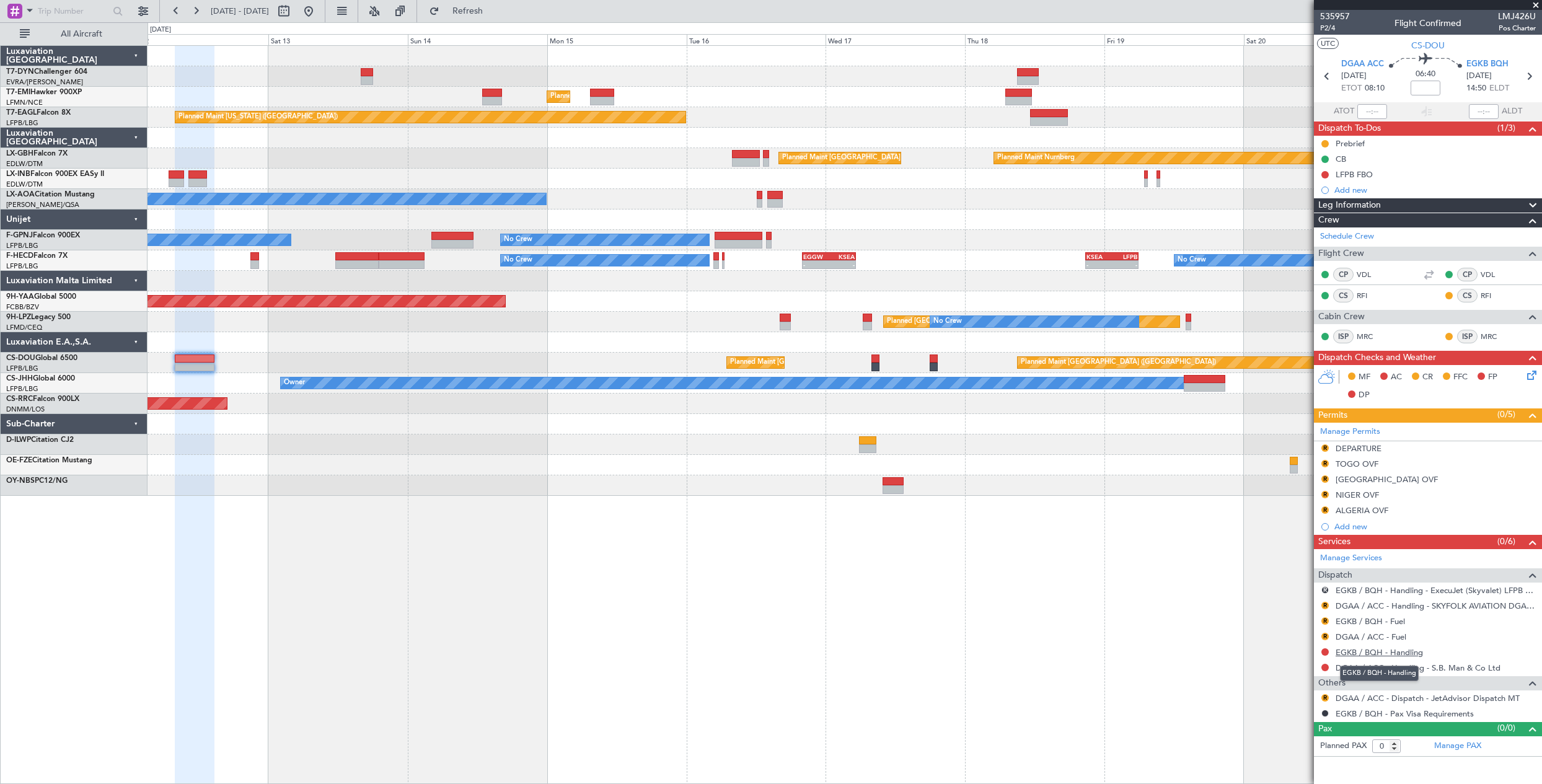
click at [1410, 650] on link "EGKB / BQH - Handling" at bounding box center [1379, 652] width 87 height 10
click at [477, 11] on button "Refresh" at bounding box center [460, 11] width 74 height 20
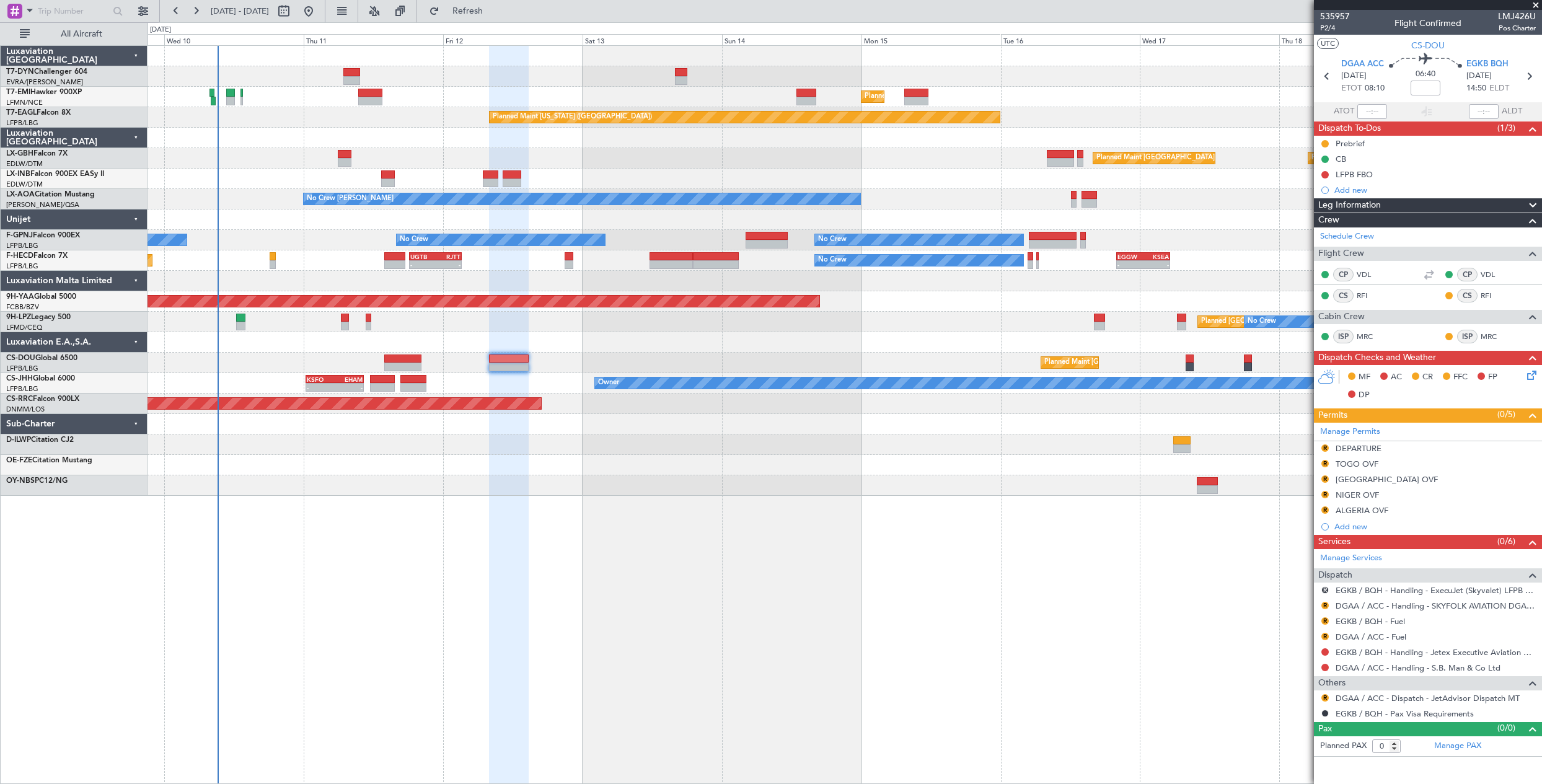
click at [835, 599] on div "Planned Maint Zurich Planned Maint Zurich Planned Maint New York (Teterboro) Pl…" at bounding box center [845, 414] width 1394 height 738
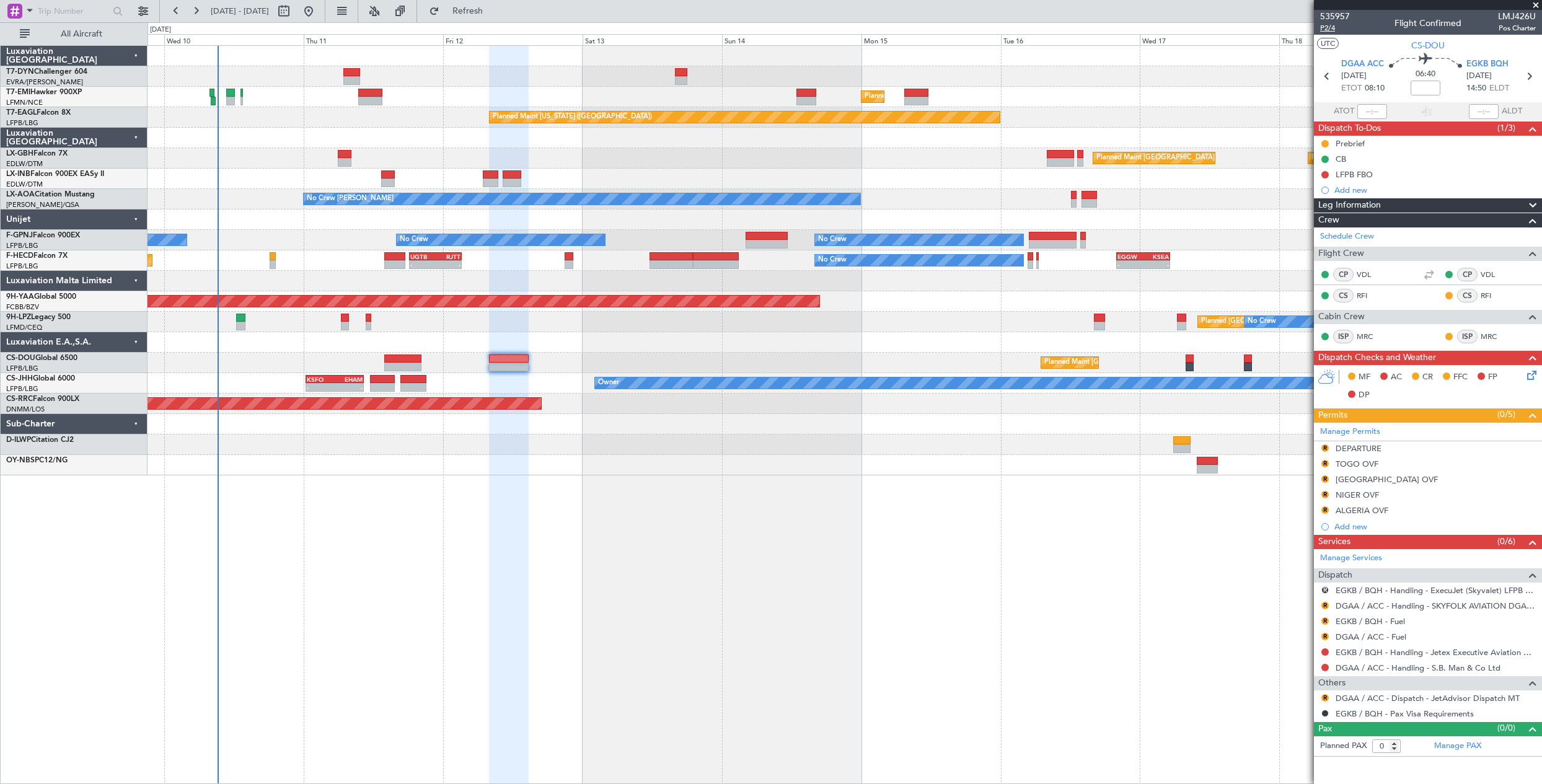
click at [1327, 29] on span "P2/4" at bounding box center [1335, 28] width 30 height 10
click at [1341, 17] on span "535957" at bounding box center [1335, 16] width 30 height 13
click at [330, 324] on div "Planned Maint St Gallen (Altenrhein) No Crew No Crew" at bounding box center [844, 322] width 1394 height 21
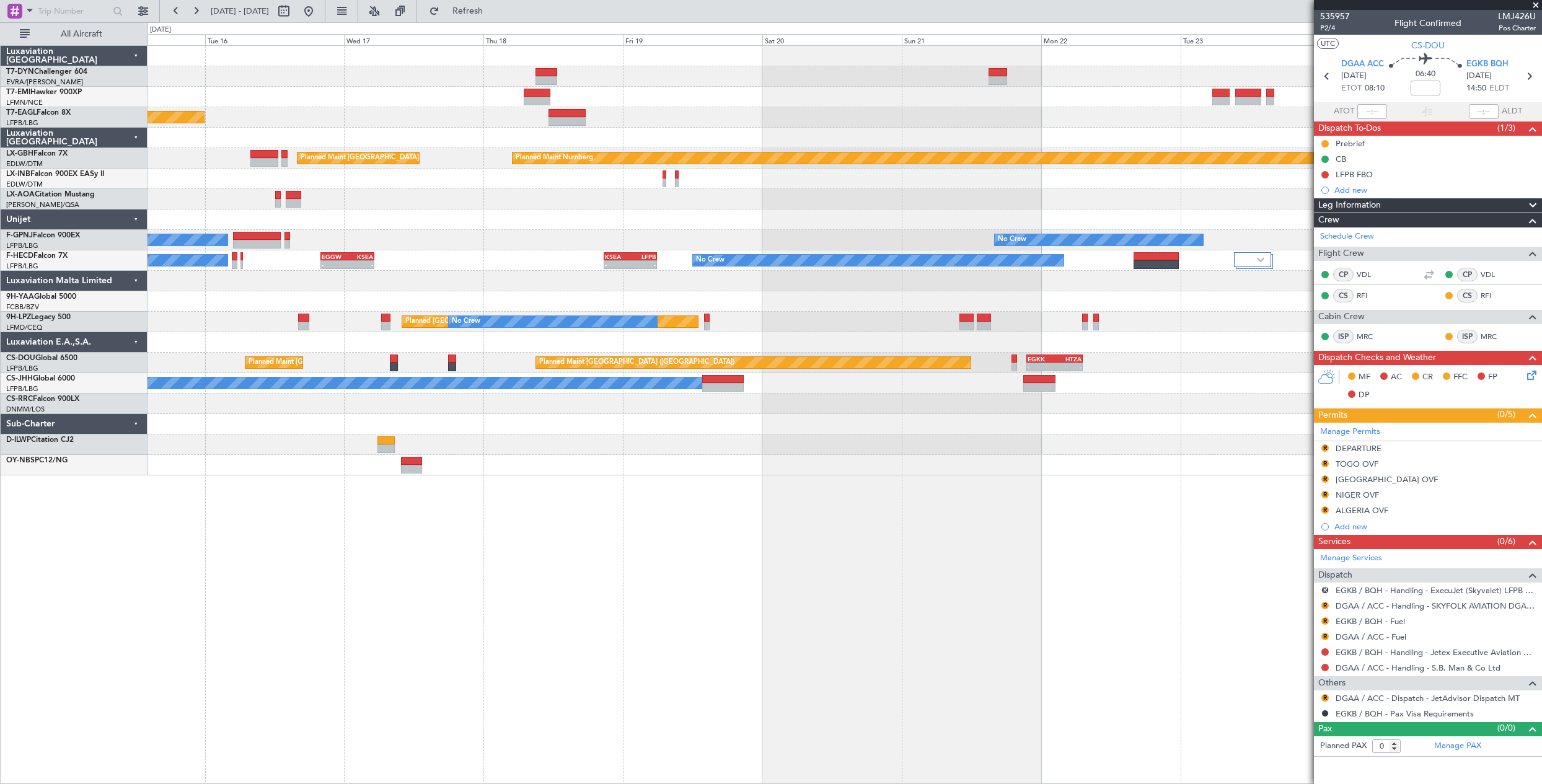
click at [263, 447] on div "Planned Maint Zurich Planned Maint New York (Teterboro) Planned Maint Nurnberg …" at bounding box center [844, 260] width 1394 height 429
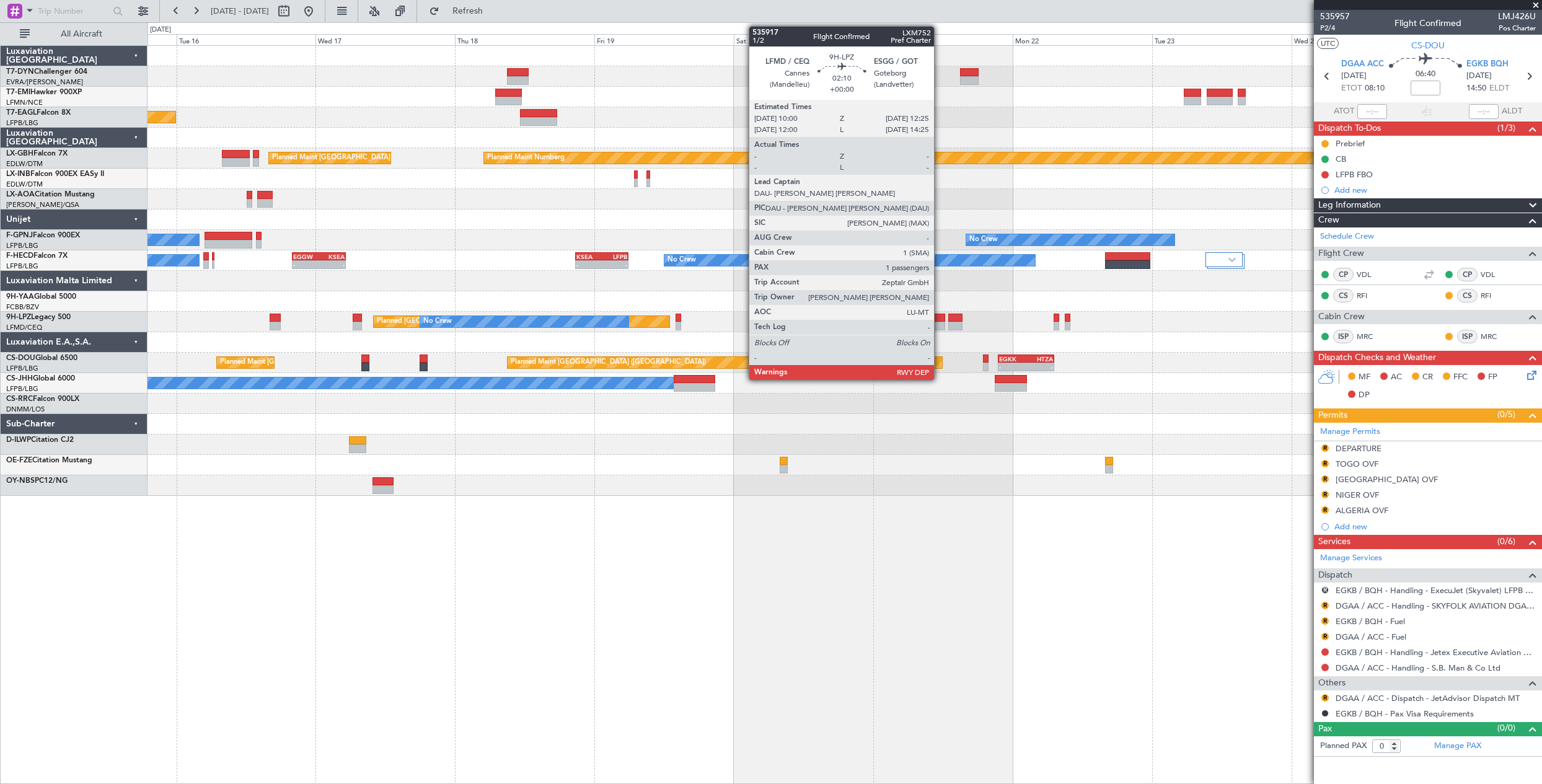
click at [940, 318] on div at bounding box center [938, 317] width 14 height 8
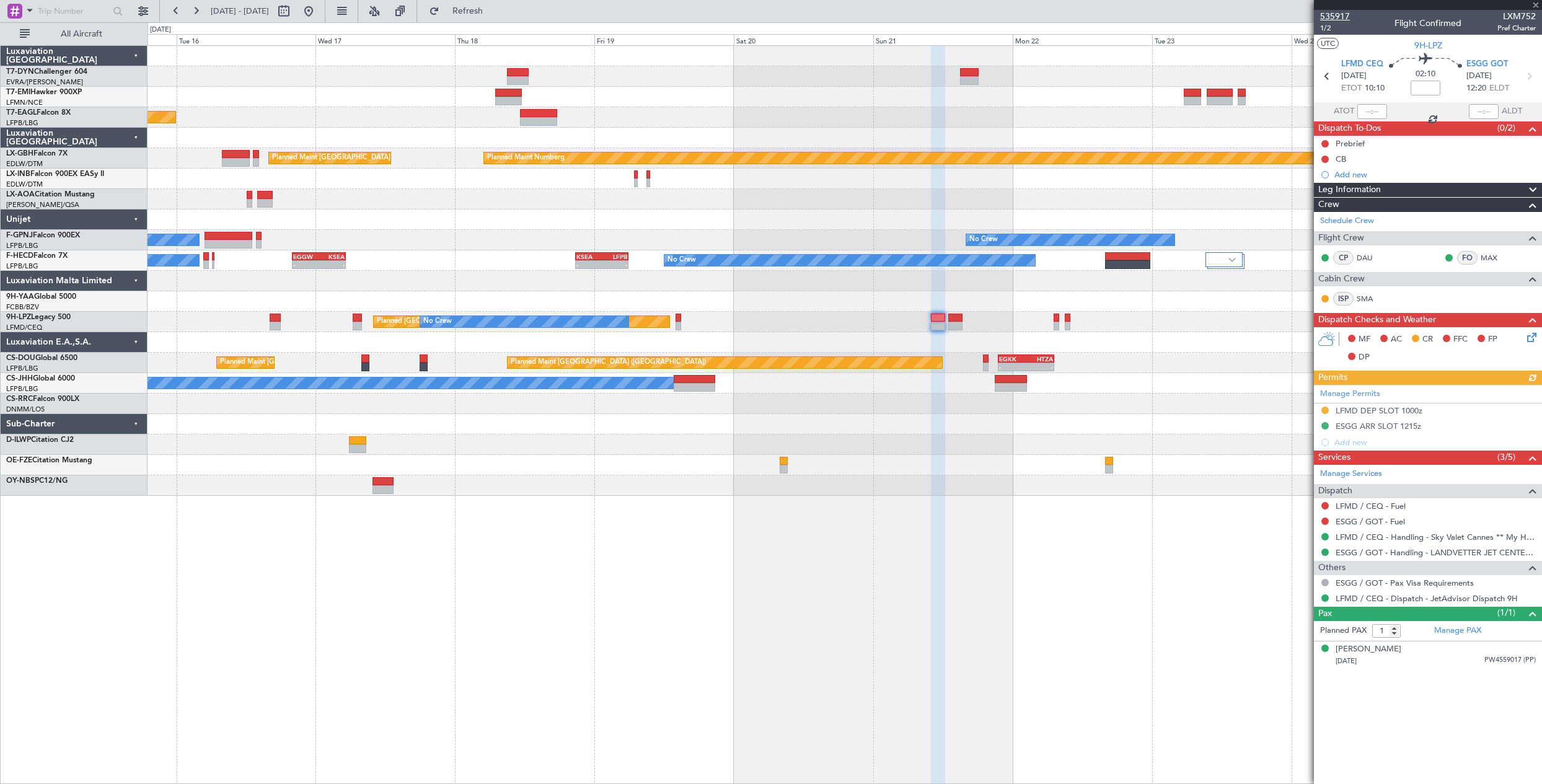
click at [1340, 23] on span "535917" at bounding box center [1335, 16] width 30 height 13
click at [483, 19] on button "Refresh" at bounding box center [460, 11] width 74 height 20
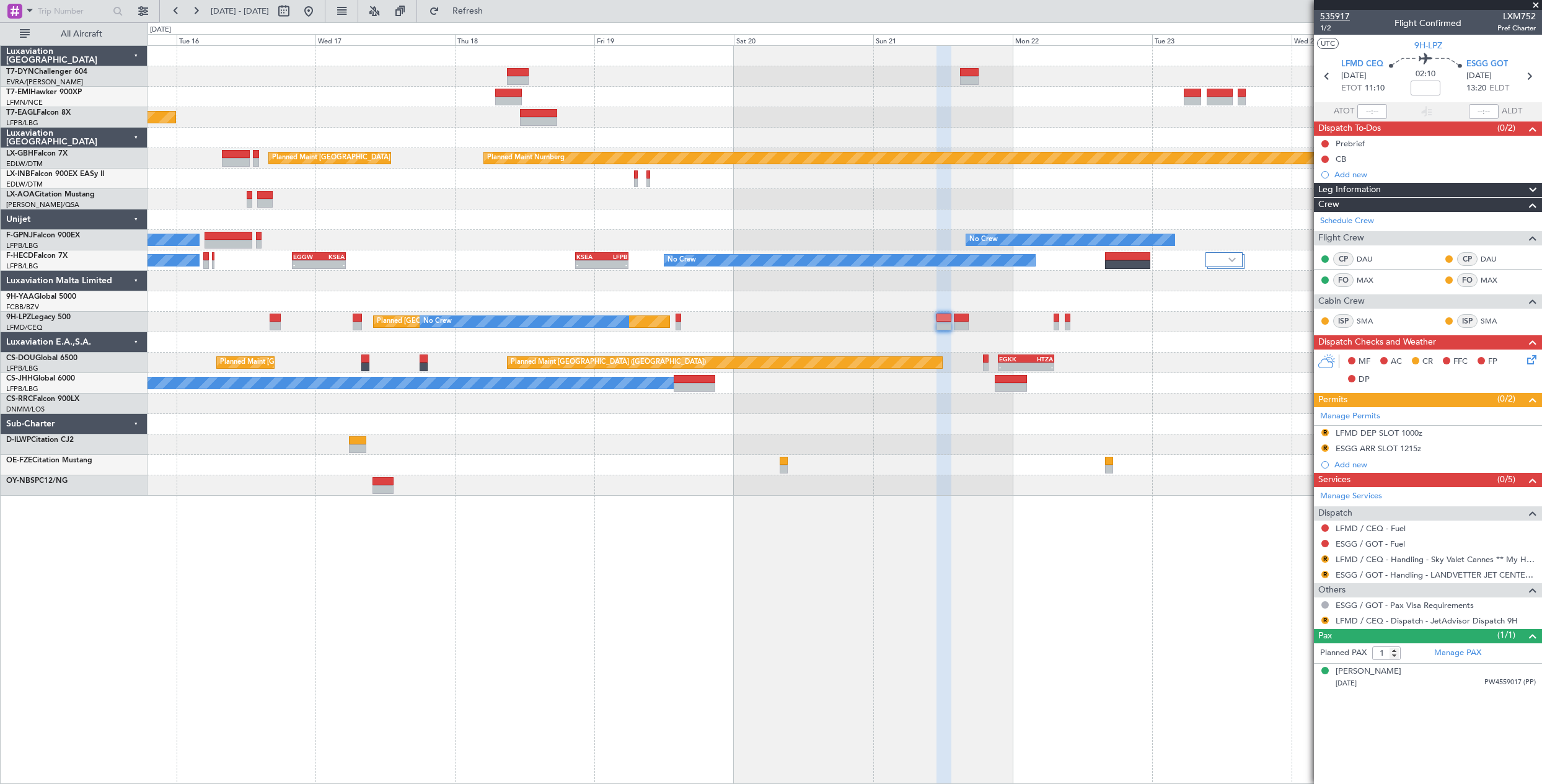
click at [1345, 15] on span "535917" at bounding box center [1335, 16] width 30 height 13
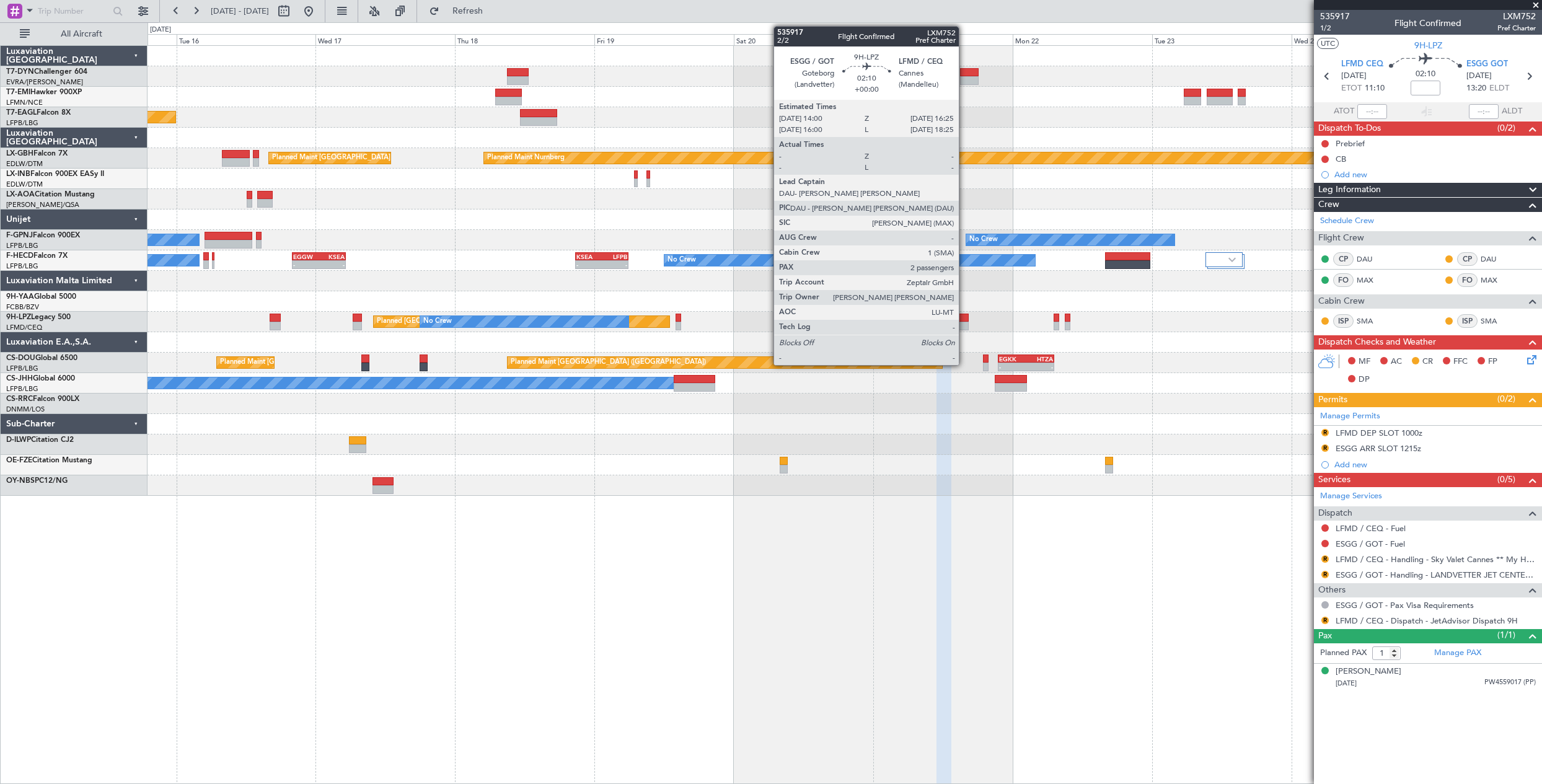
click at [964, 320] on div at bounding box center [961, 317] width 14 height 8
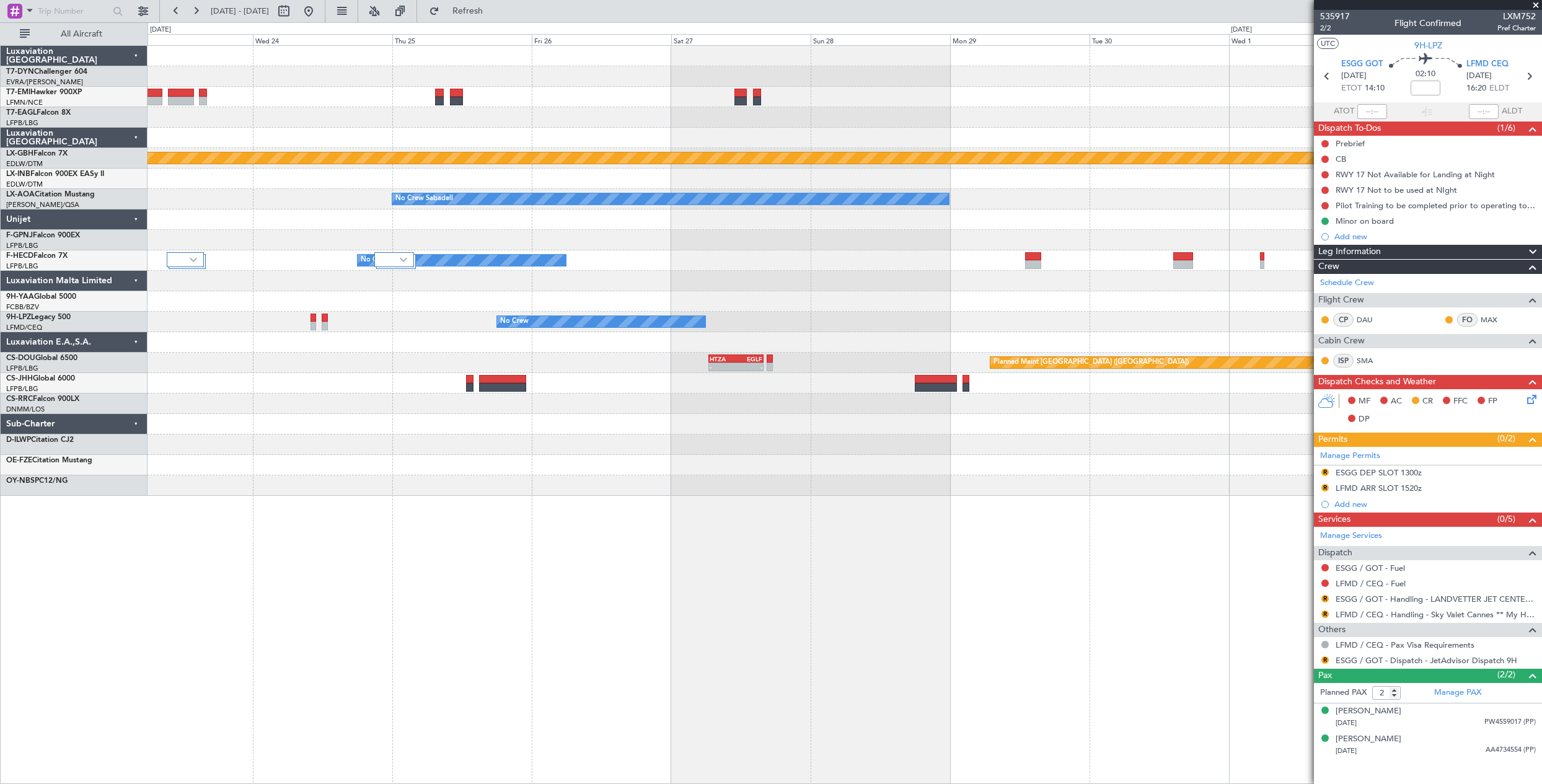
click at [0, 119] on html "15 Sep 2025 - 25 Sep 2025 Refresh Quick Links All Aircraft Planned Maint Nurnbe…" at bounding box center [771, 392] width 1542 height 784
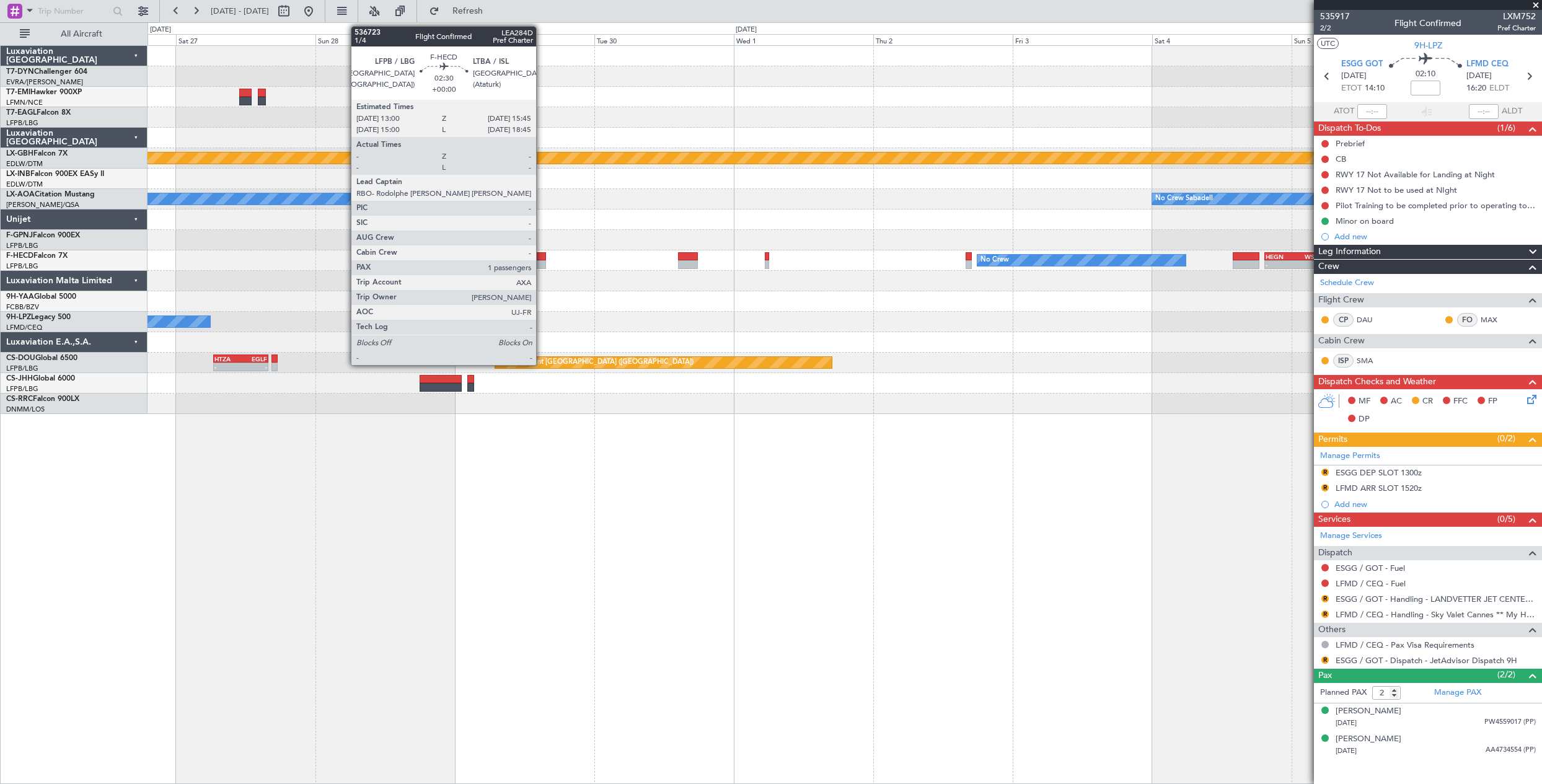
click at [542, 260] on div at bounding box center [538, 256] width 16 height 8
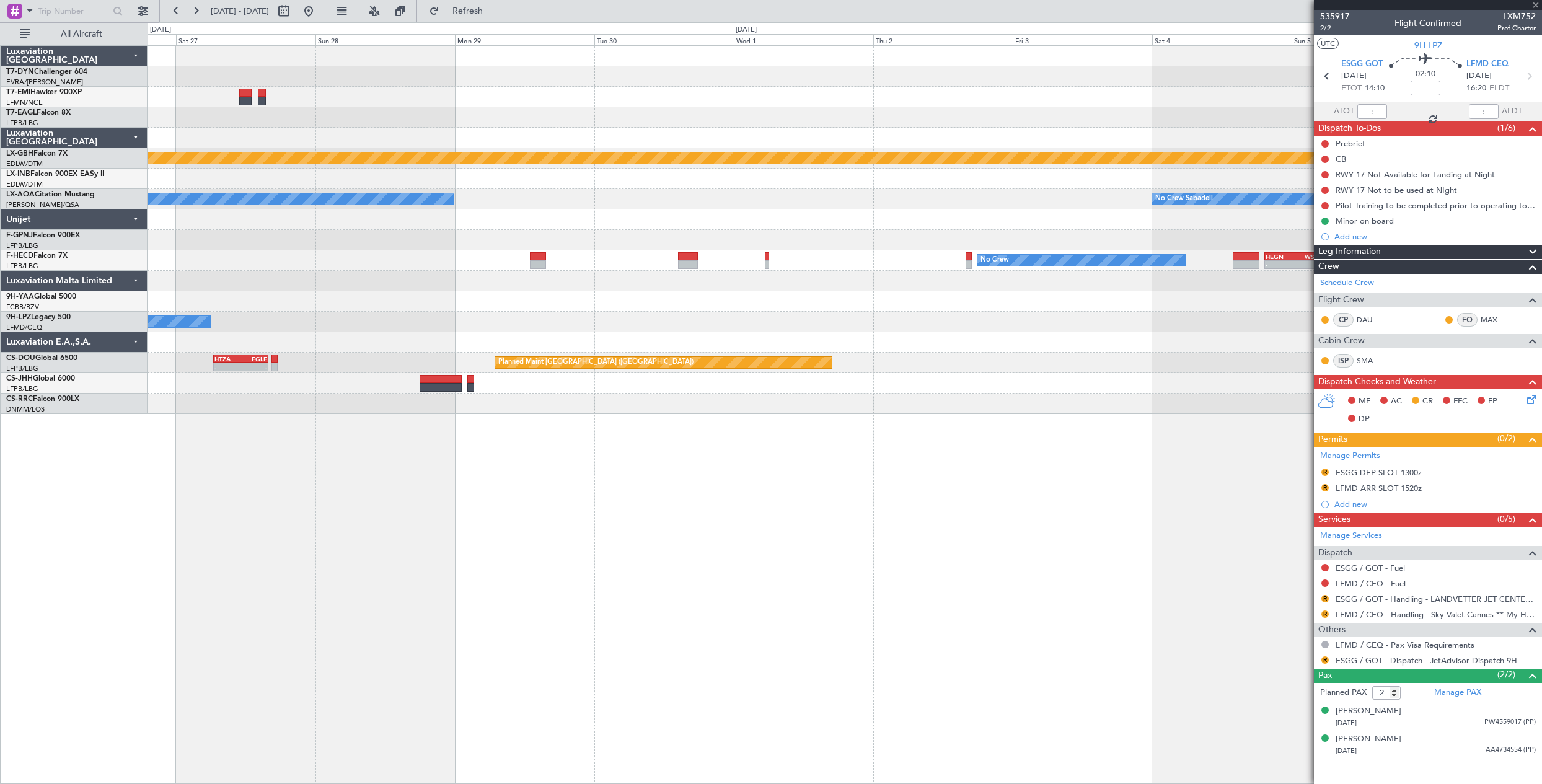
type input "1"
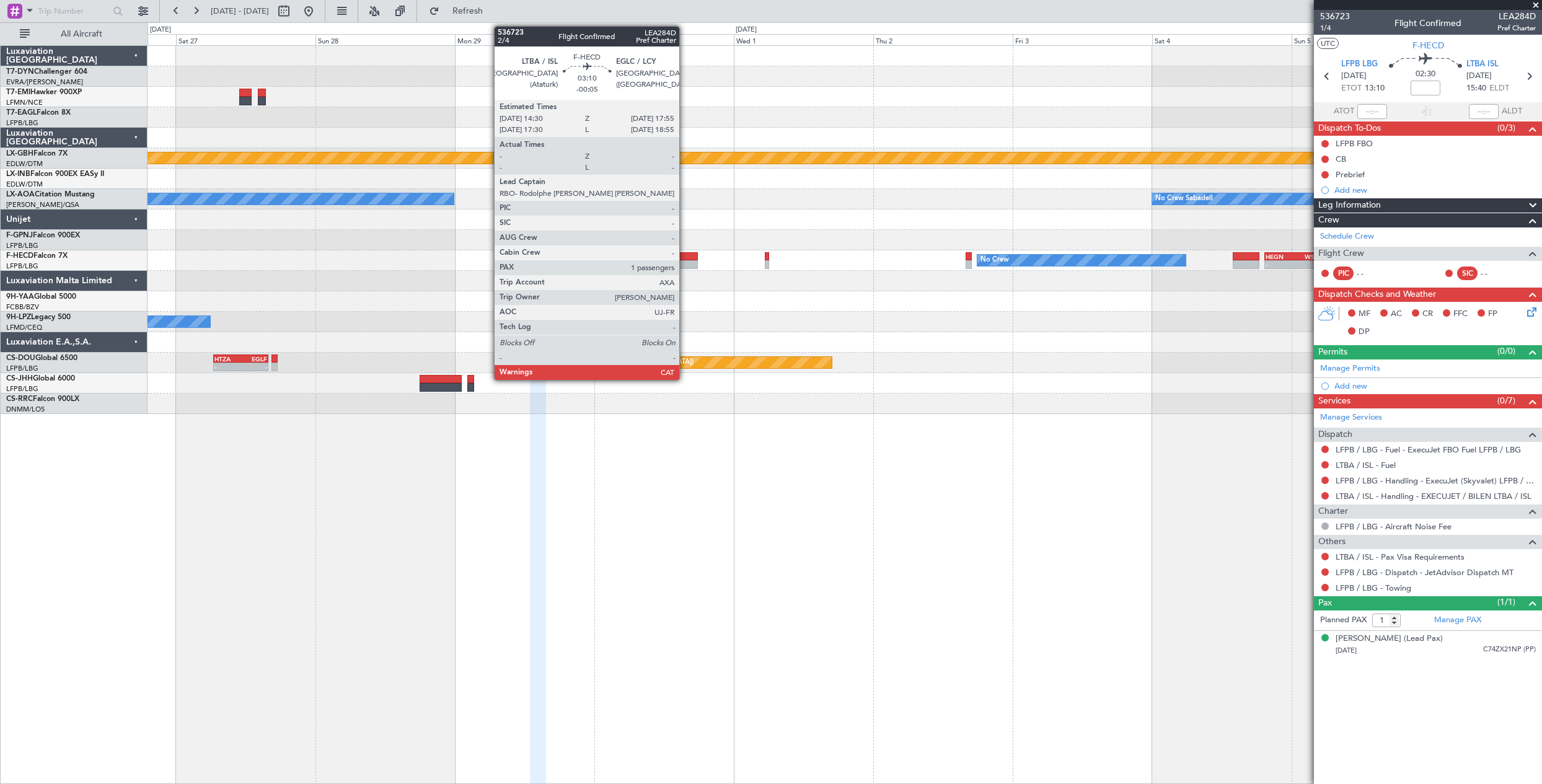
click at [685, 256] on div at bounding box center [688, 256] width 21 height 8
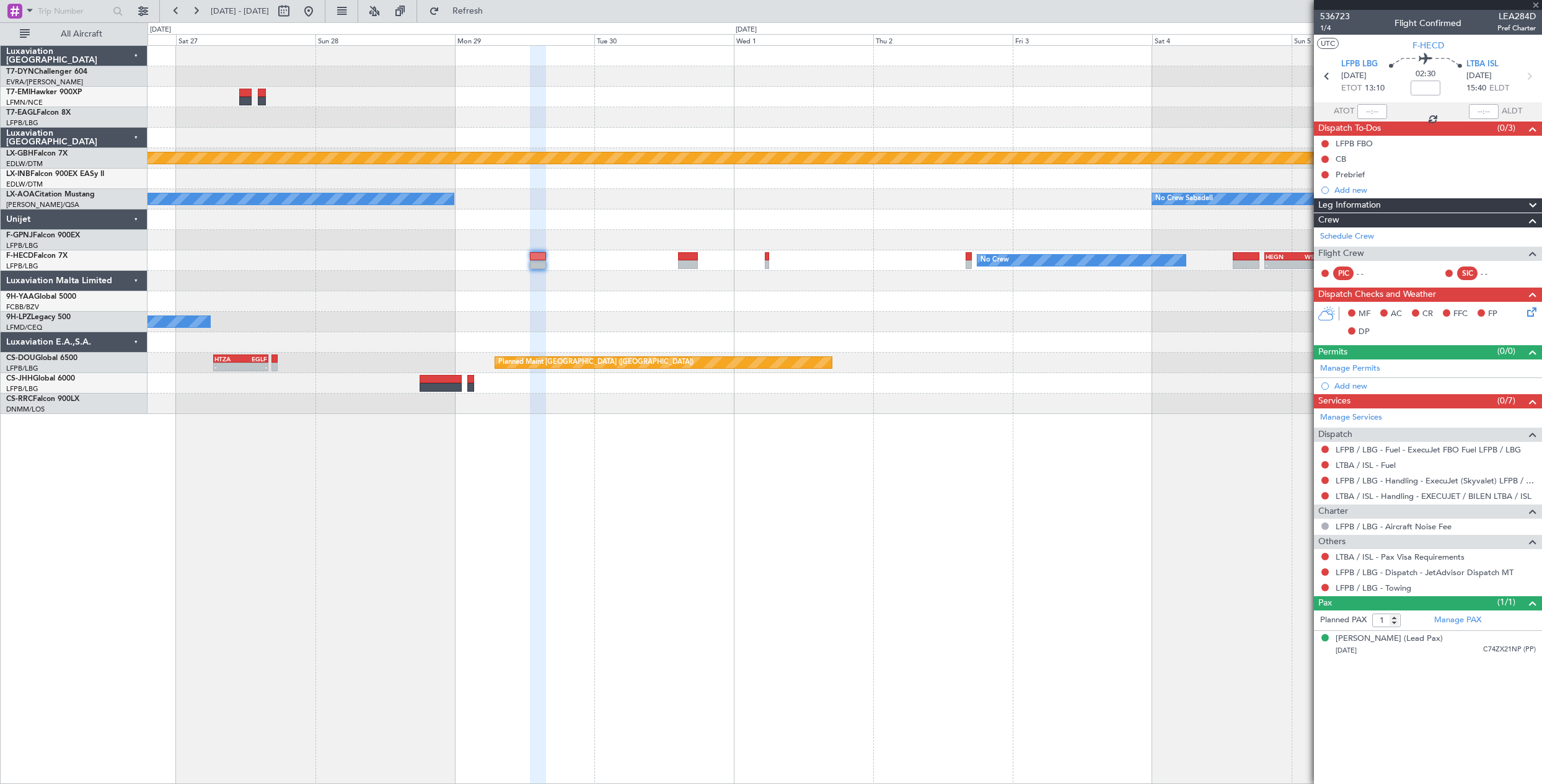
type input "-00:05"
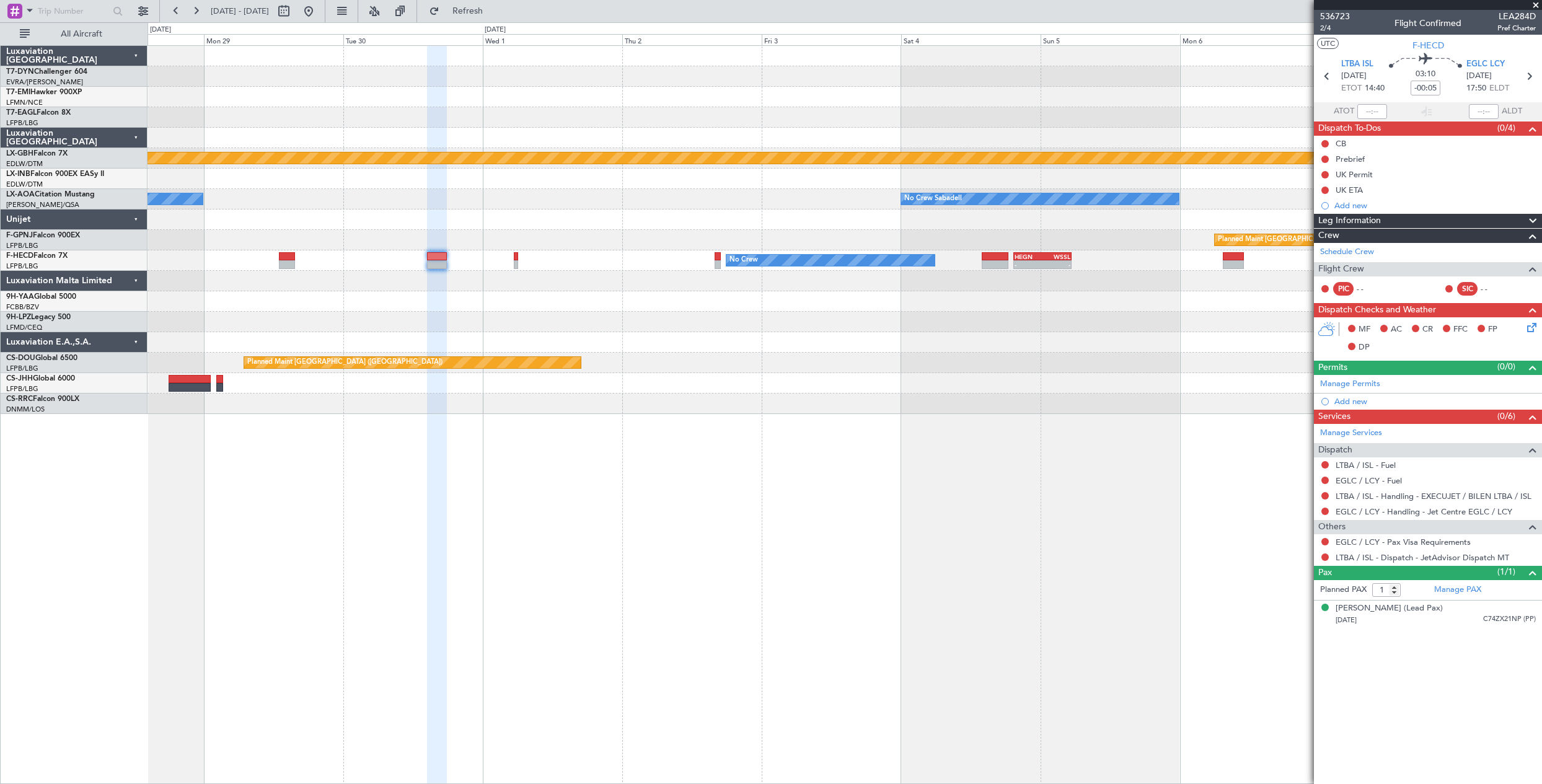
click at [826, 468] on div "Planned Maint Nurnberg No Crew Sabadell No Crew Sabadell No Crew Sabadell Plann…" at bounding box center [845, 414] width 1394 height 738
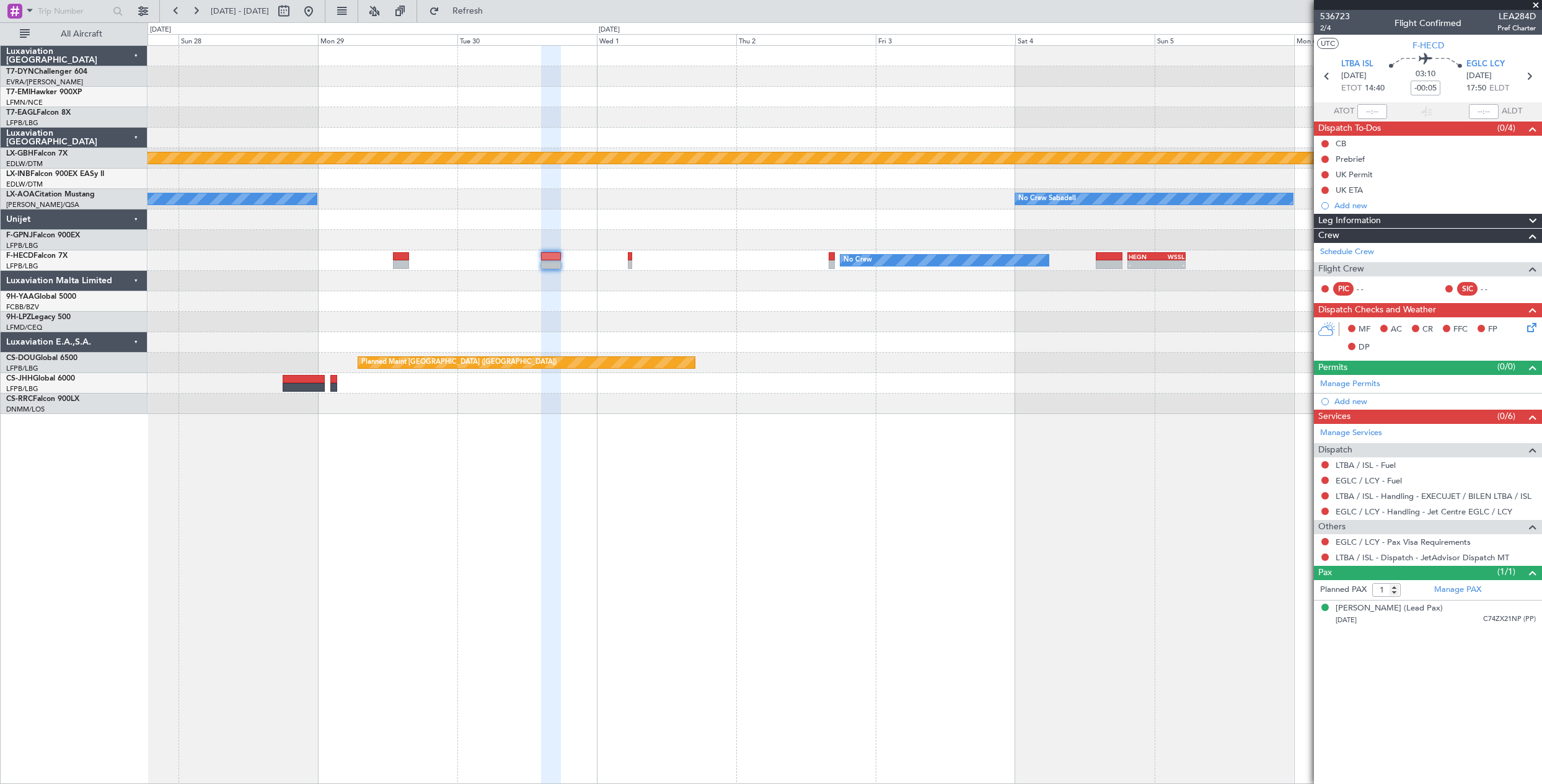
click at [655, 280] on div at bounding box center [844, 281] width 1394 height 21
click at [411, 255] on div "No Crew - - HEGN 19:30 Z WSSL 05:25 Z No Crew" at bounding box center [844, 260] width 1394 height 21
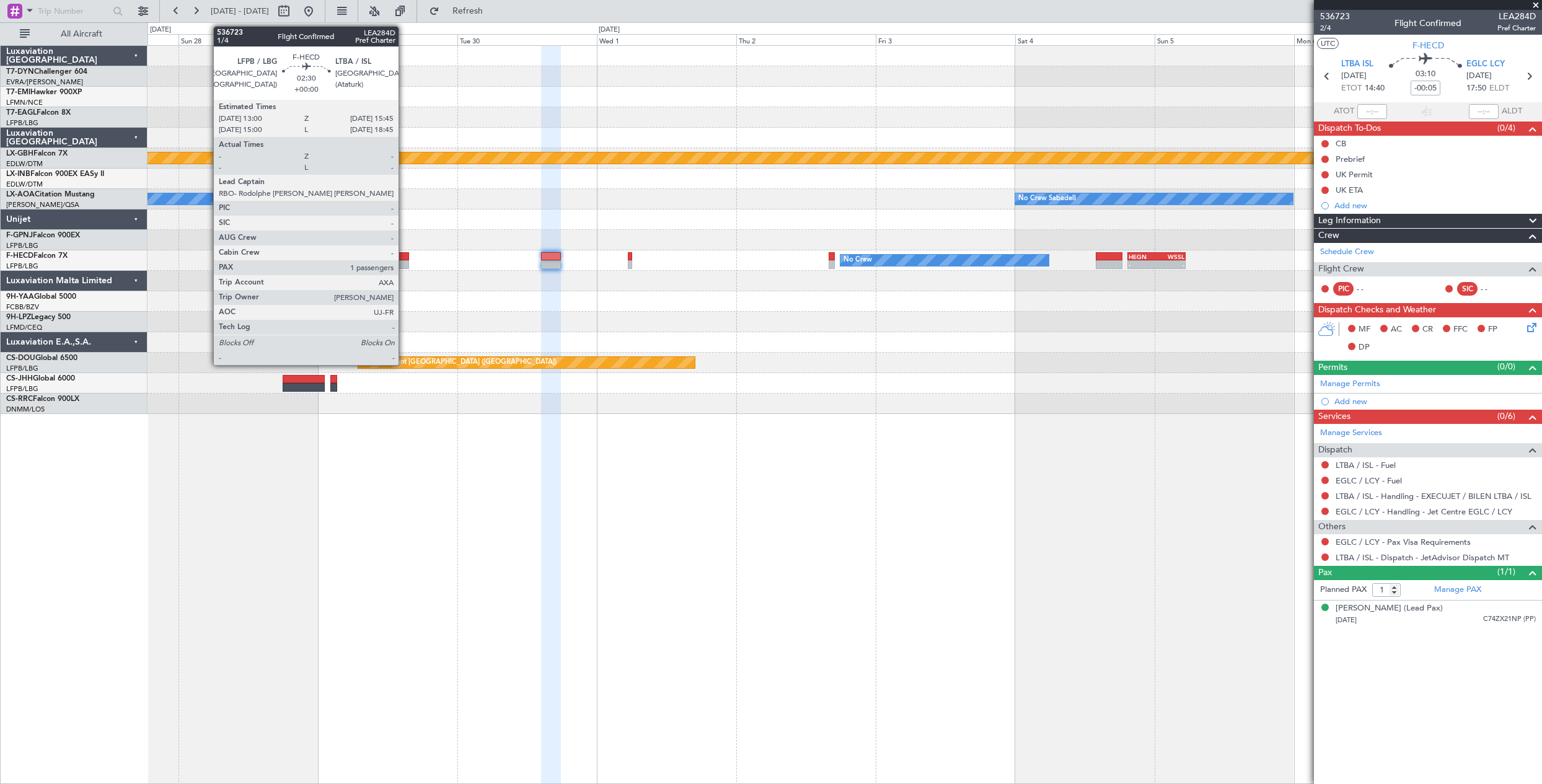
click at [404, 253] on div at bounding box center [400, 256] width 16 height 8
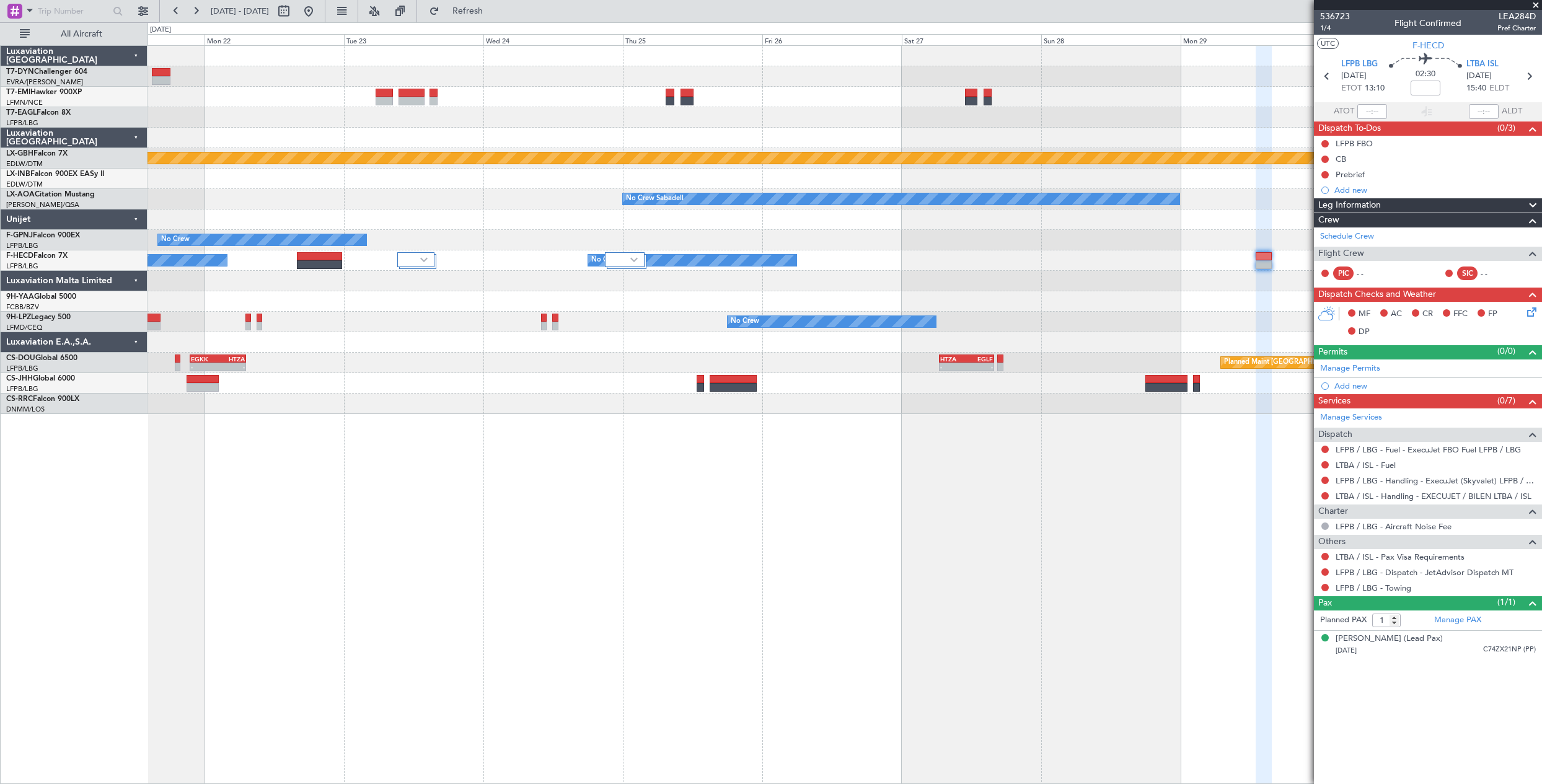
click at [1188, 304] on div "Planned Maint Nurnberg No Crew Sabadell No Crew Sabadell No Crew No Crew No Cre…" at bounding box center [844, 230] width 1394 height 368
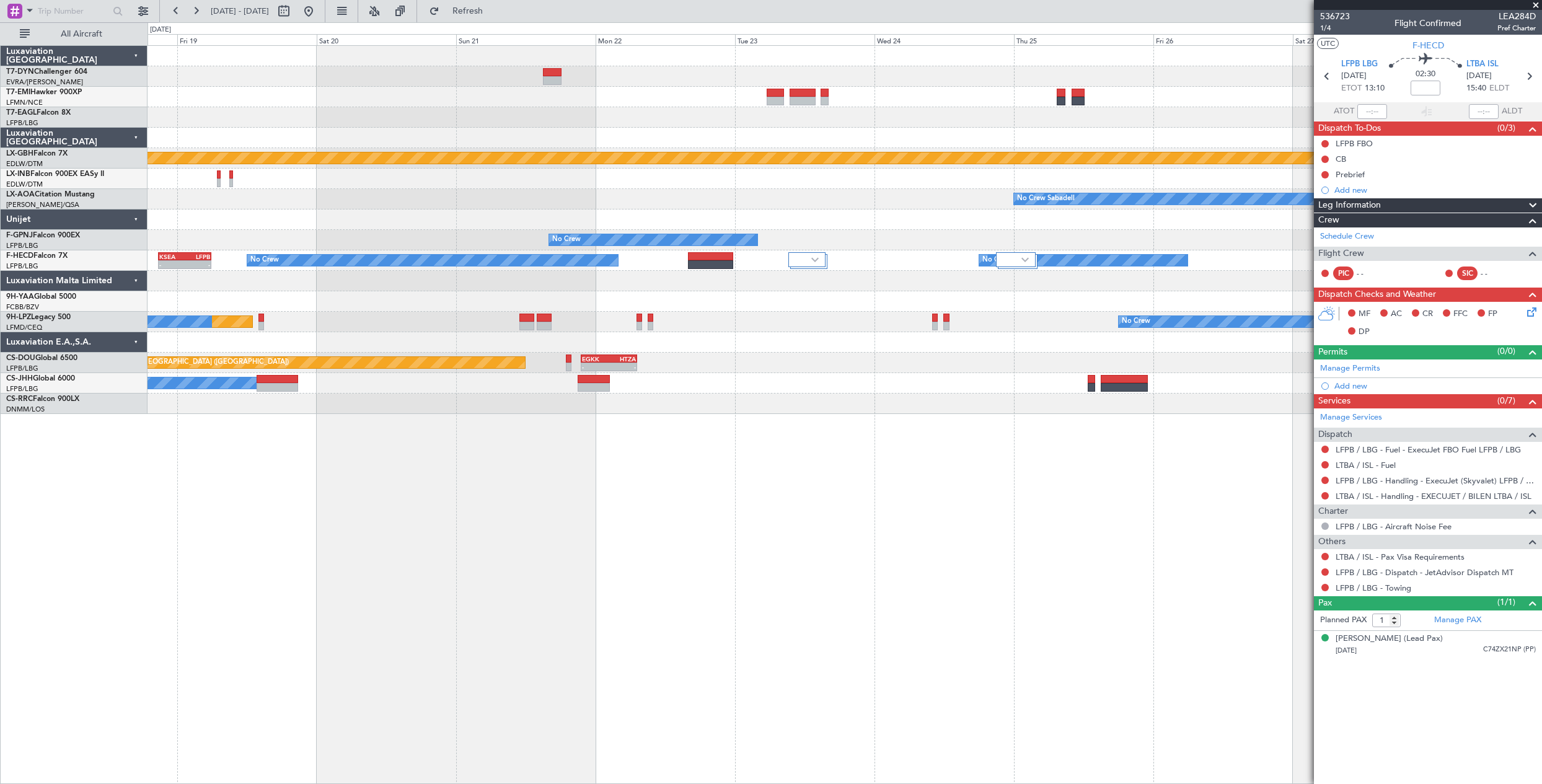
click at [1113, 351] on div "Planned Maint Nurnberg Planned Maint Paris (Le Bourget) No Crew Sabadell No Cre…" at bounding box center [844, 230] width 1394 height 368
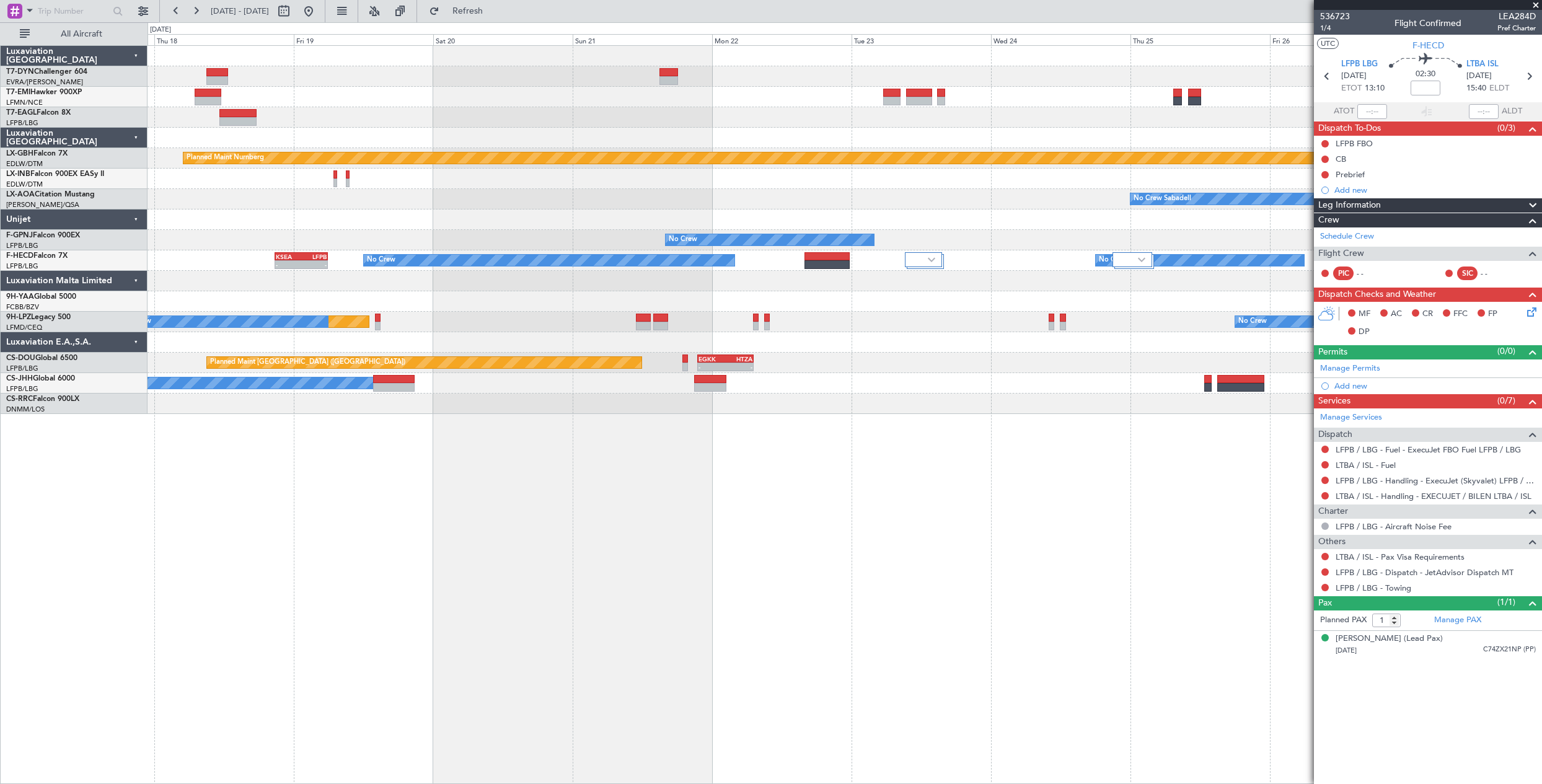
click at [1044, 346] on div "Planned Maint New York (Teterboro) Planned Maint Nurnberg Planned Maint Paris (…" at bounding box center [844, 230] width 1394 height 368
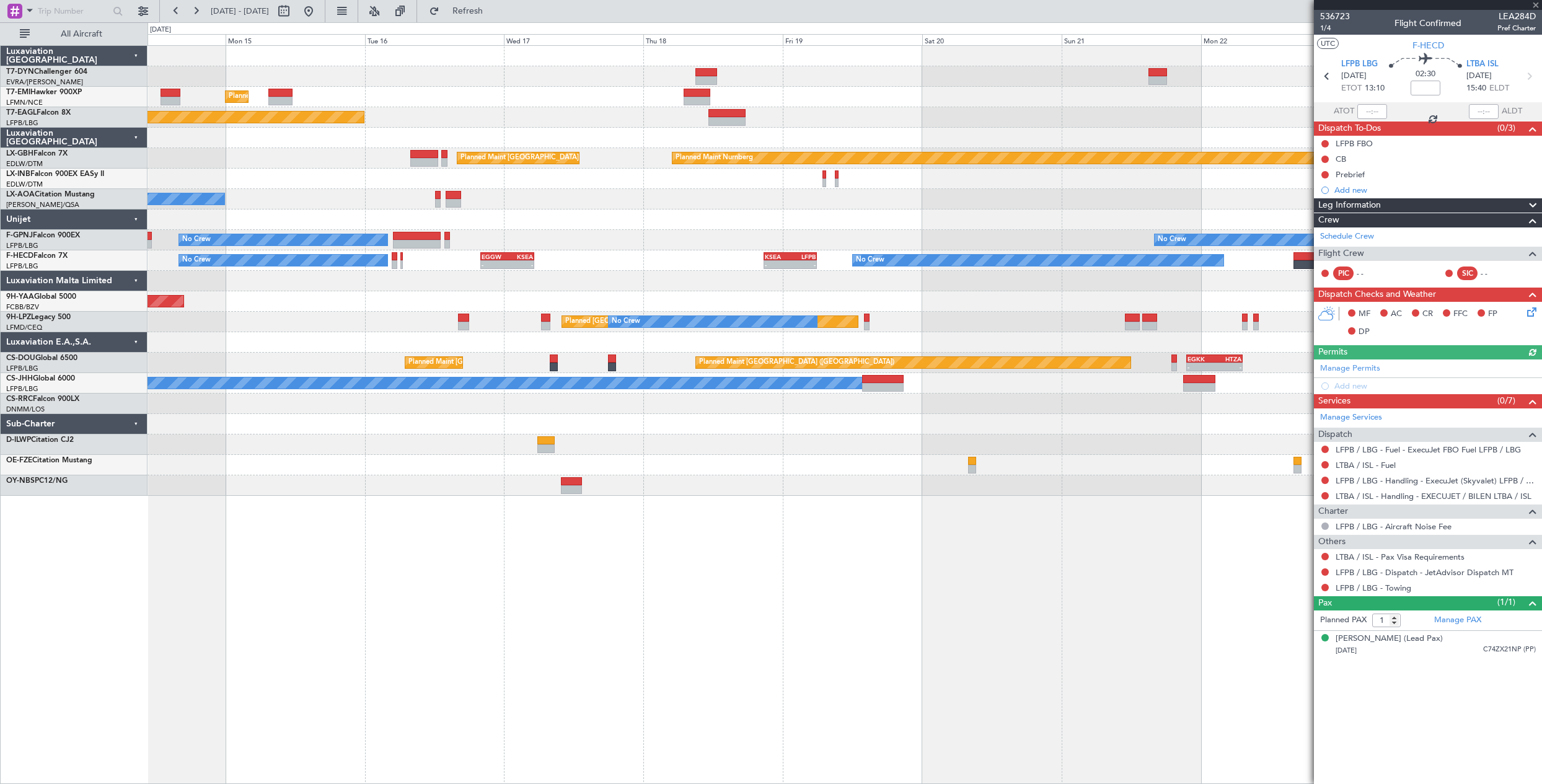
type input "+00:15"
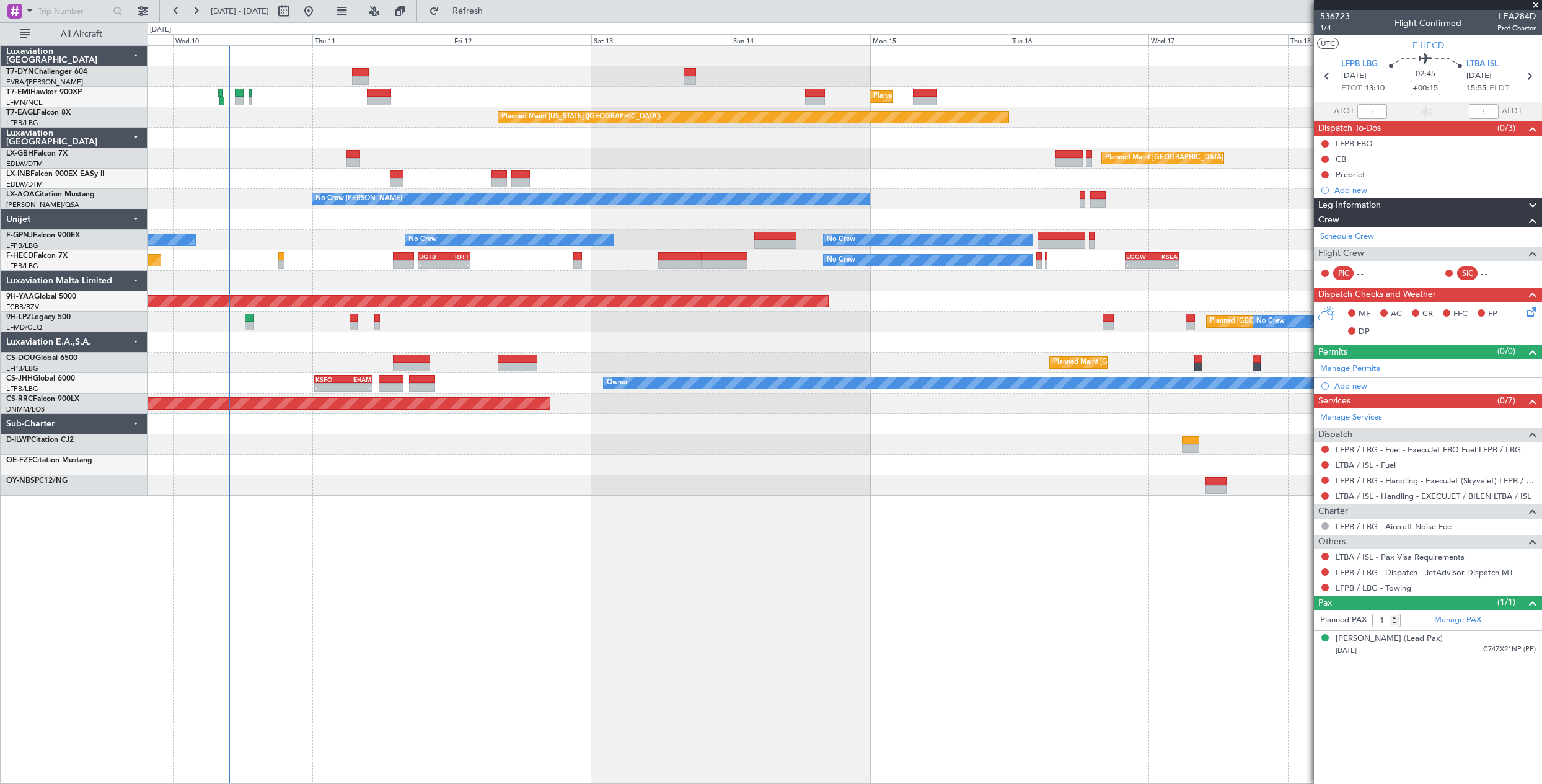
click at [1002, 460] on div "Planned Maint Zurich Planned Maint Zurich Planned Maint New York (Teterboro) Pl…" at bounding box center [844, 271] width 1394 height 450
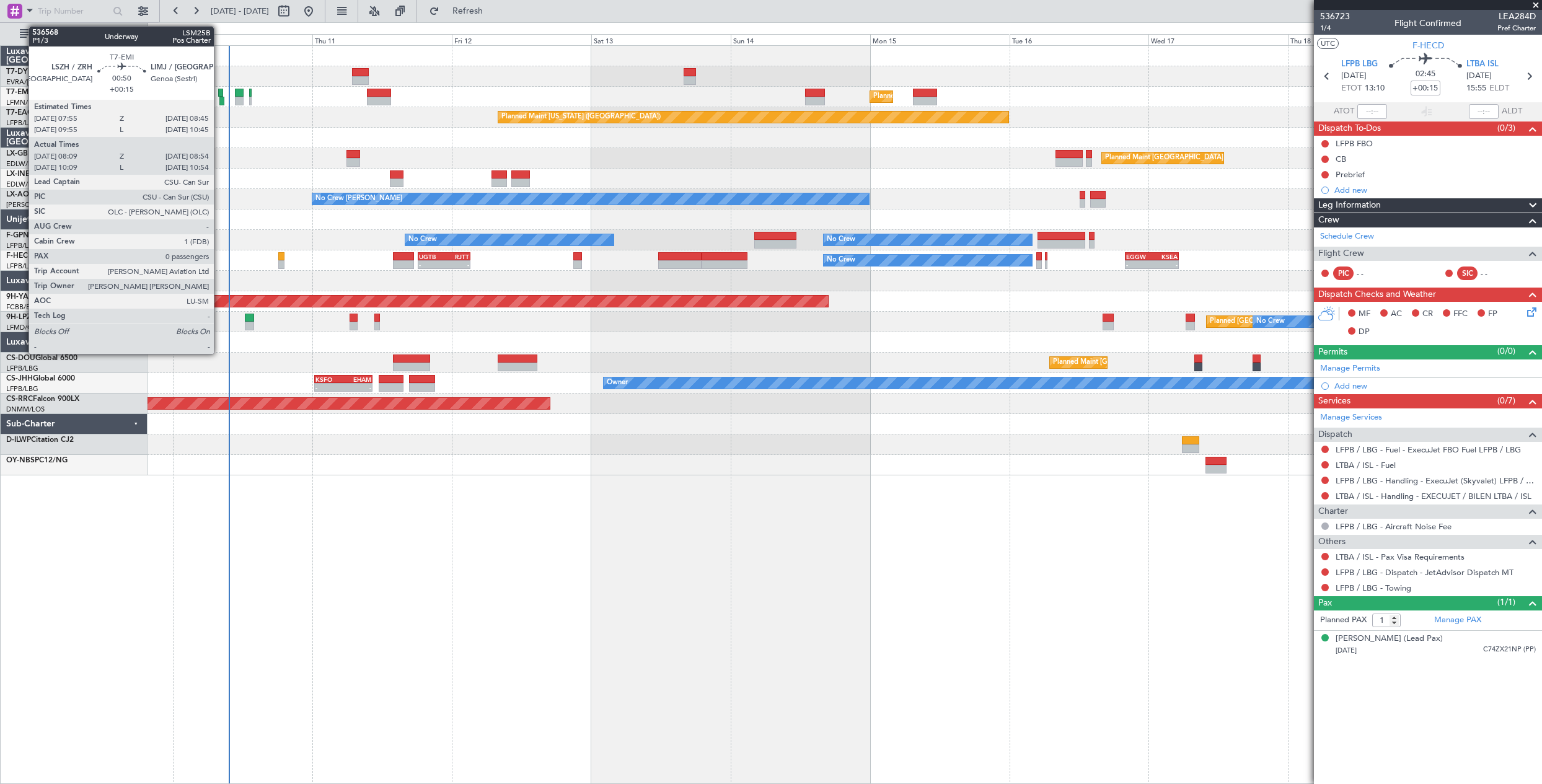
click at [219, 93] on div at bounding box center [221, 92] width 5 height 8
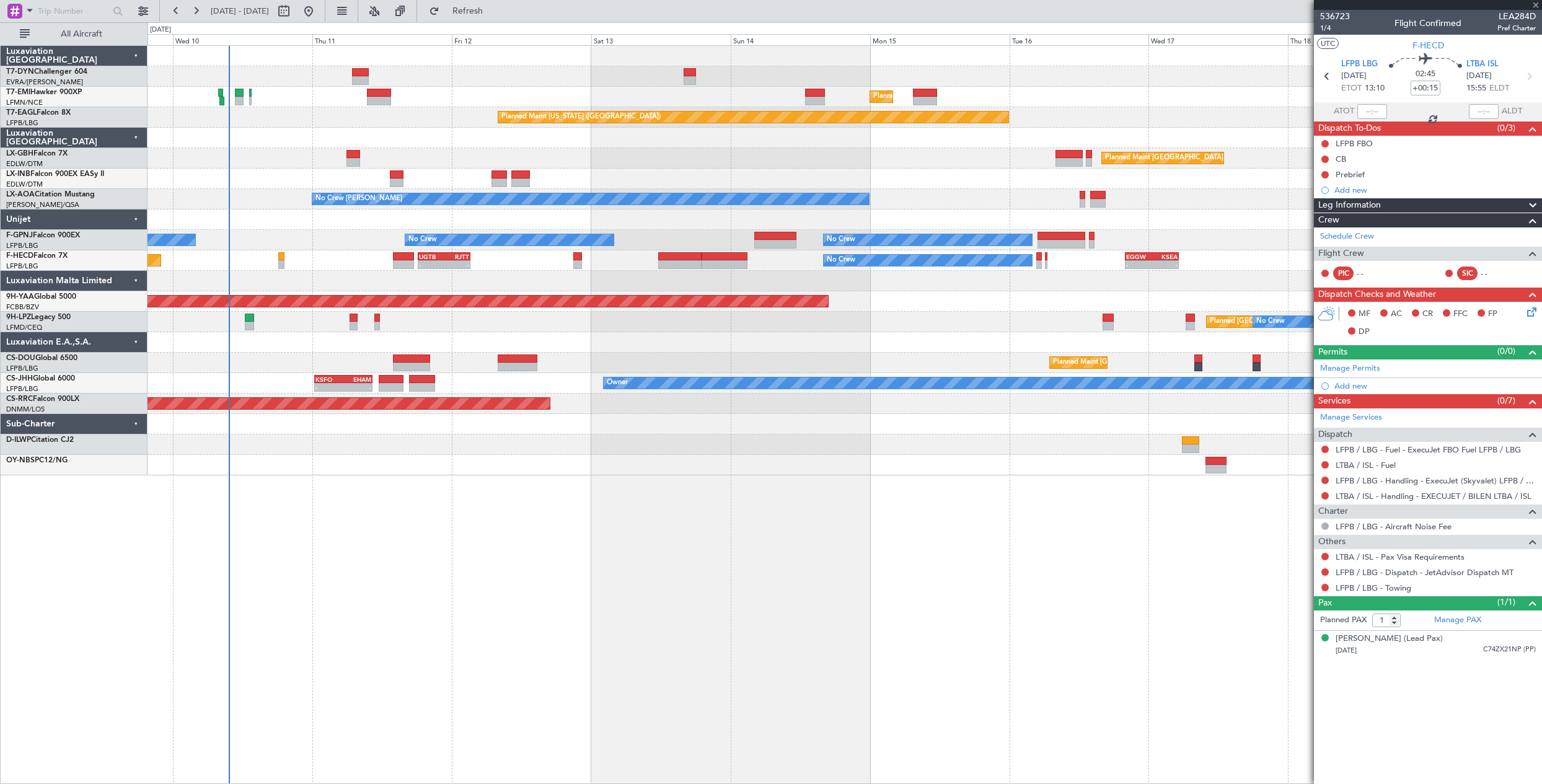
type input "08:09"
type input "08:54"
type input "0"
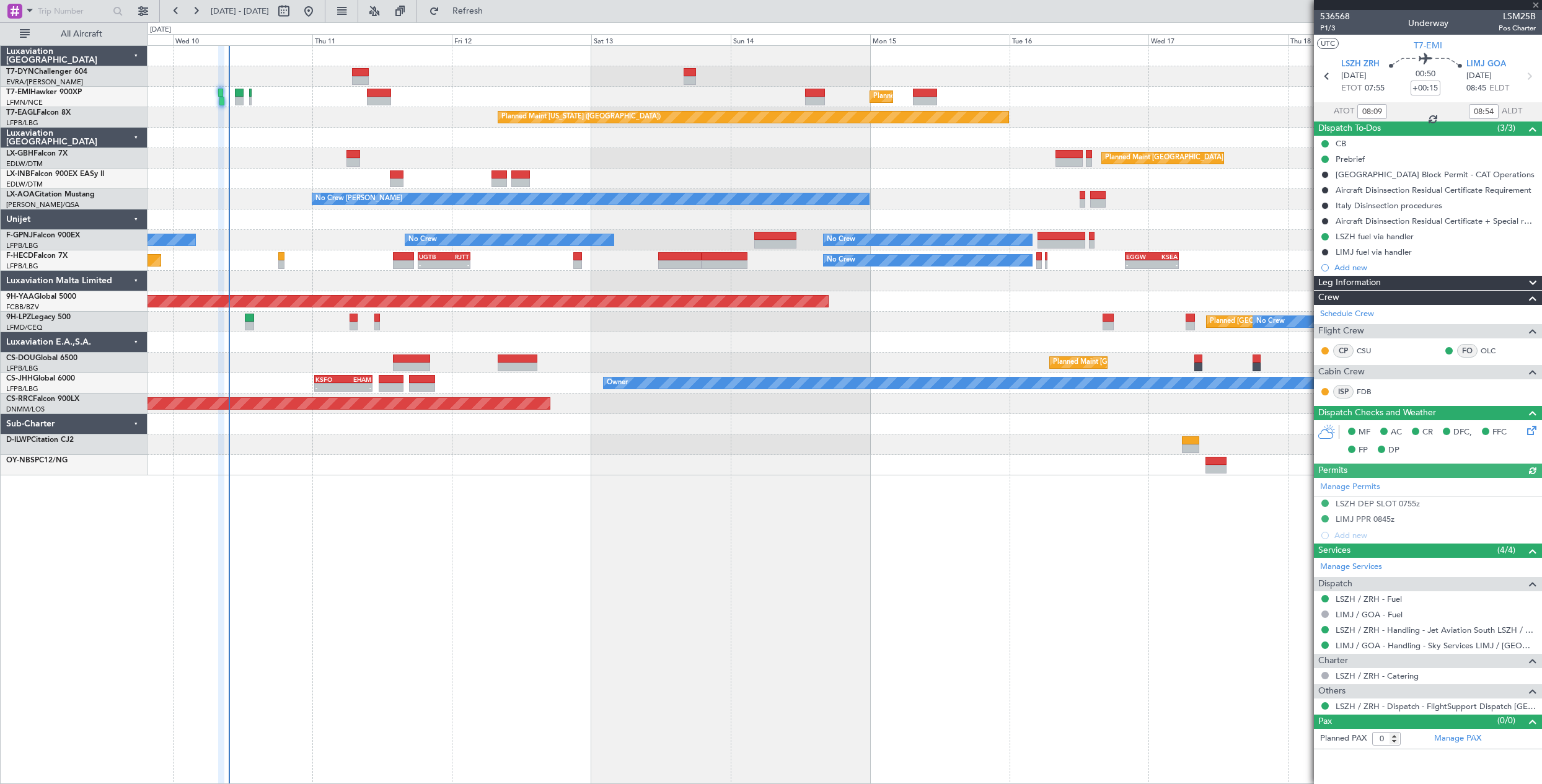
type input "10:09"
type input "10:54"
type input "08:09"
type input "08:54"
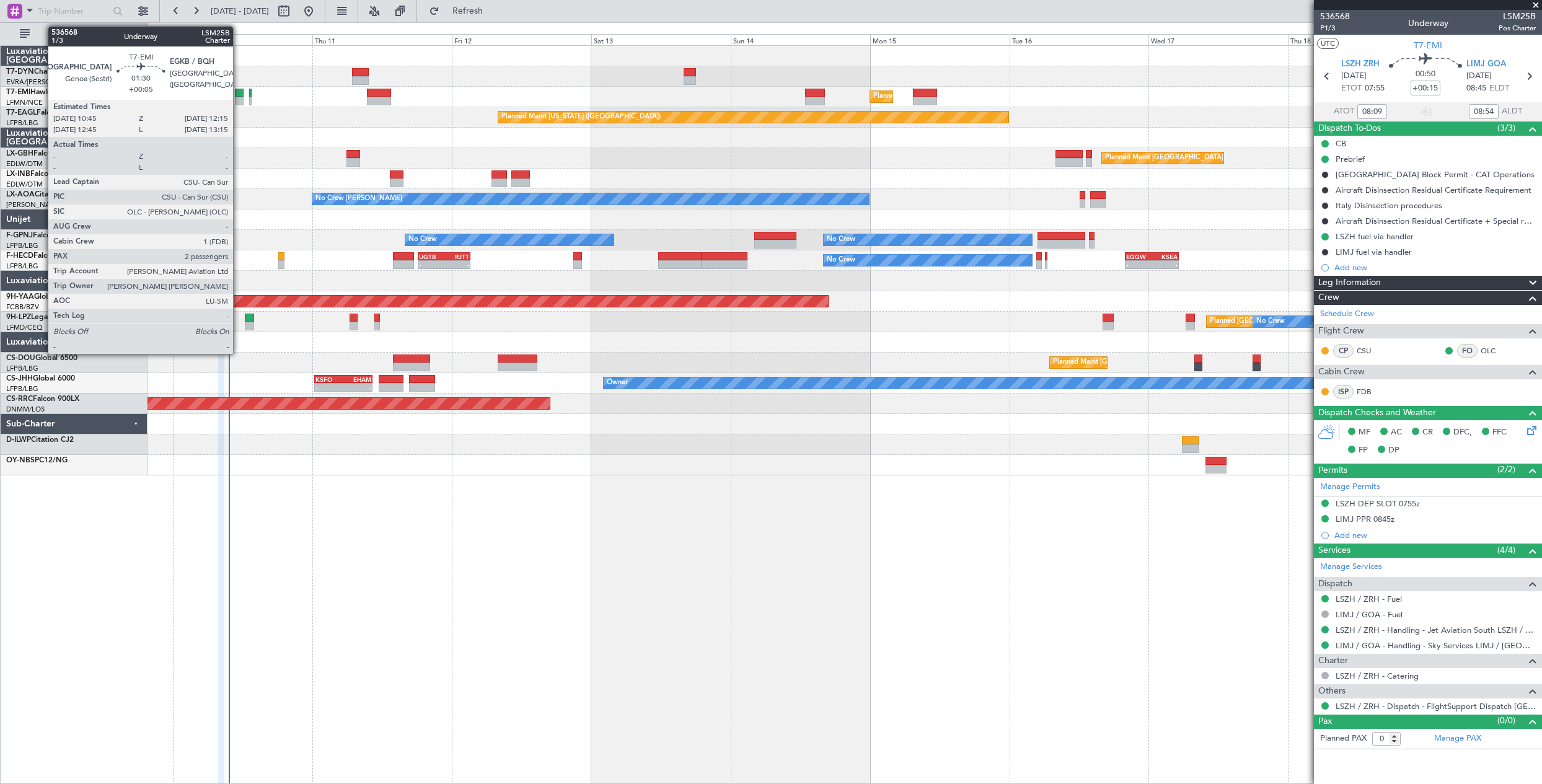
click at [239, 99] on div at bounding box center [239, 101] width 9 height 8
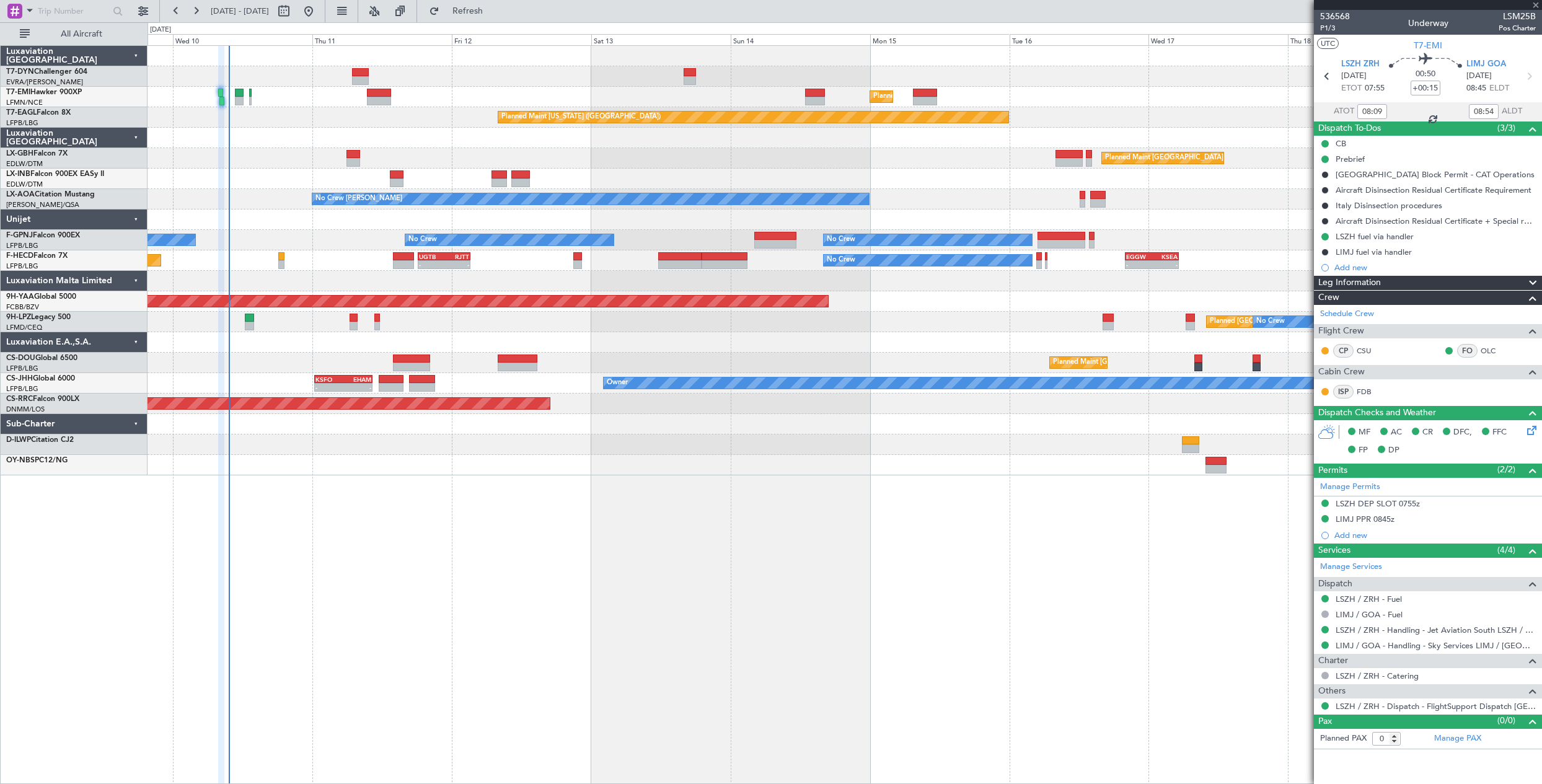
type input "+00:05"
type input "2"
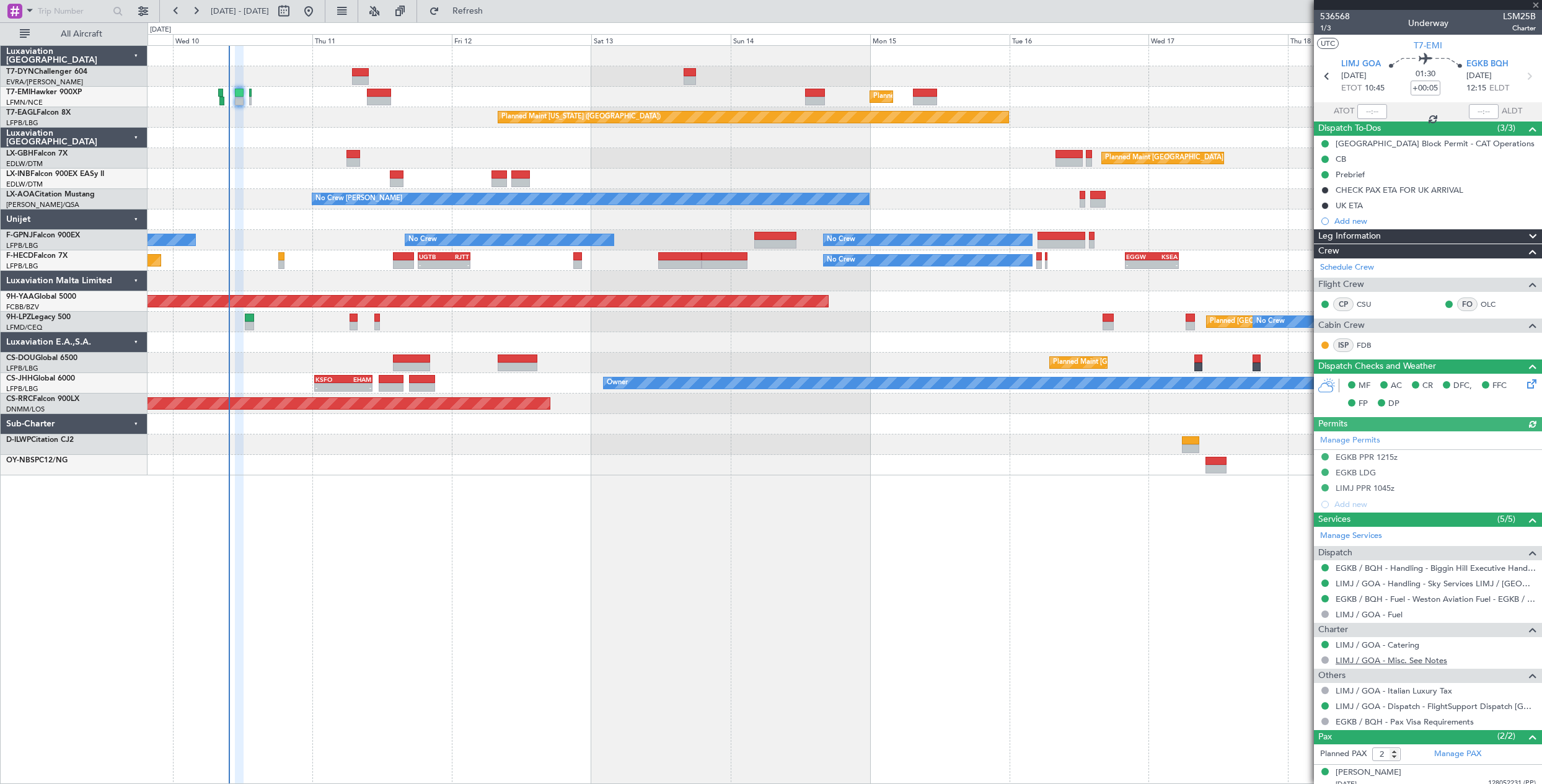
scroll to position [36, 0]
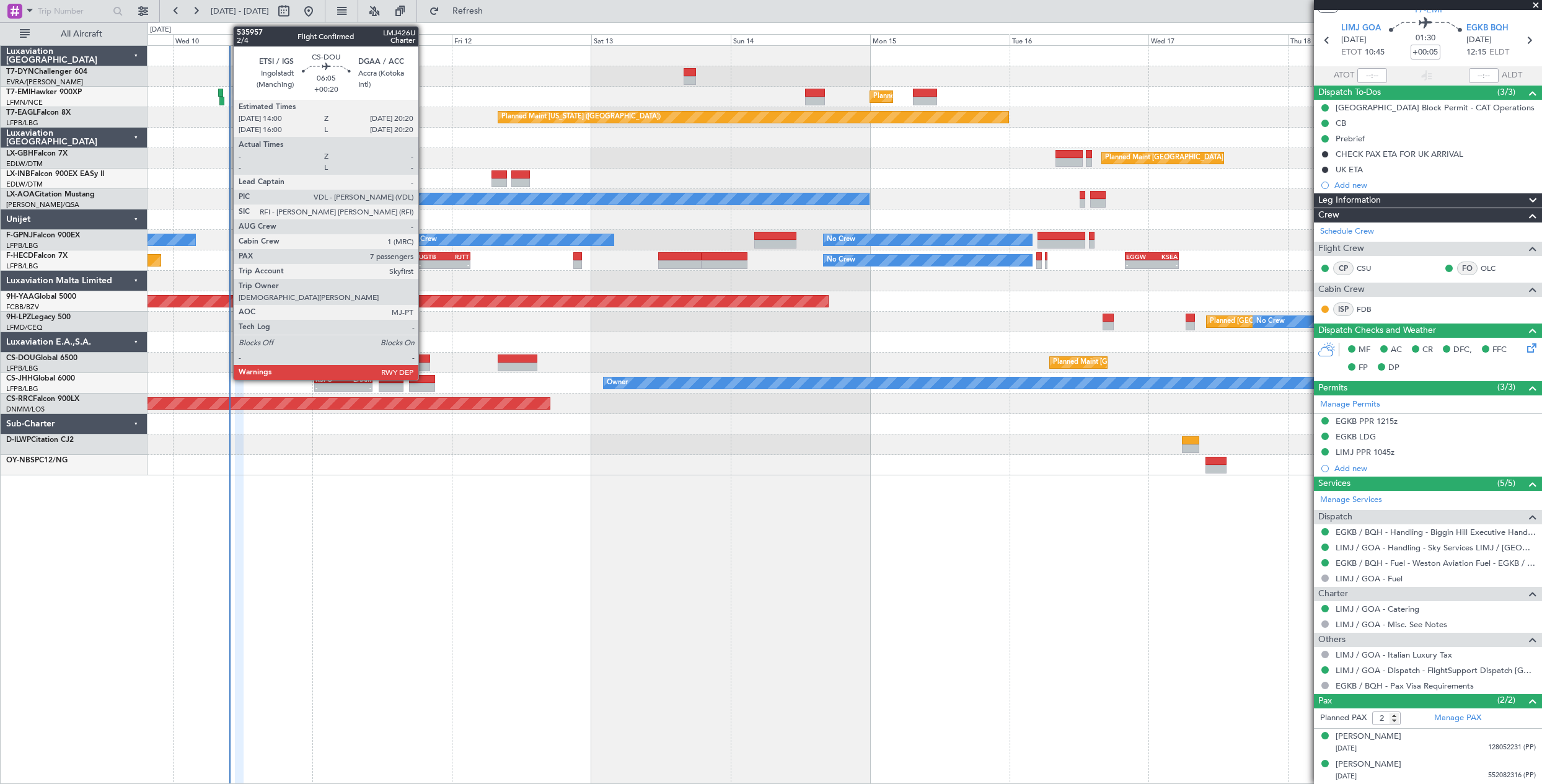
click at [424, 361] on div at bounding box center [411, 358] width 37 height 8
type input "+00:20"
type input "7"
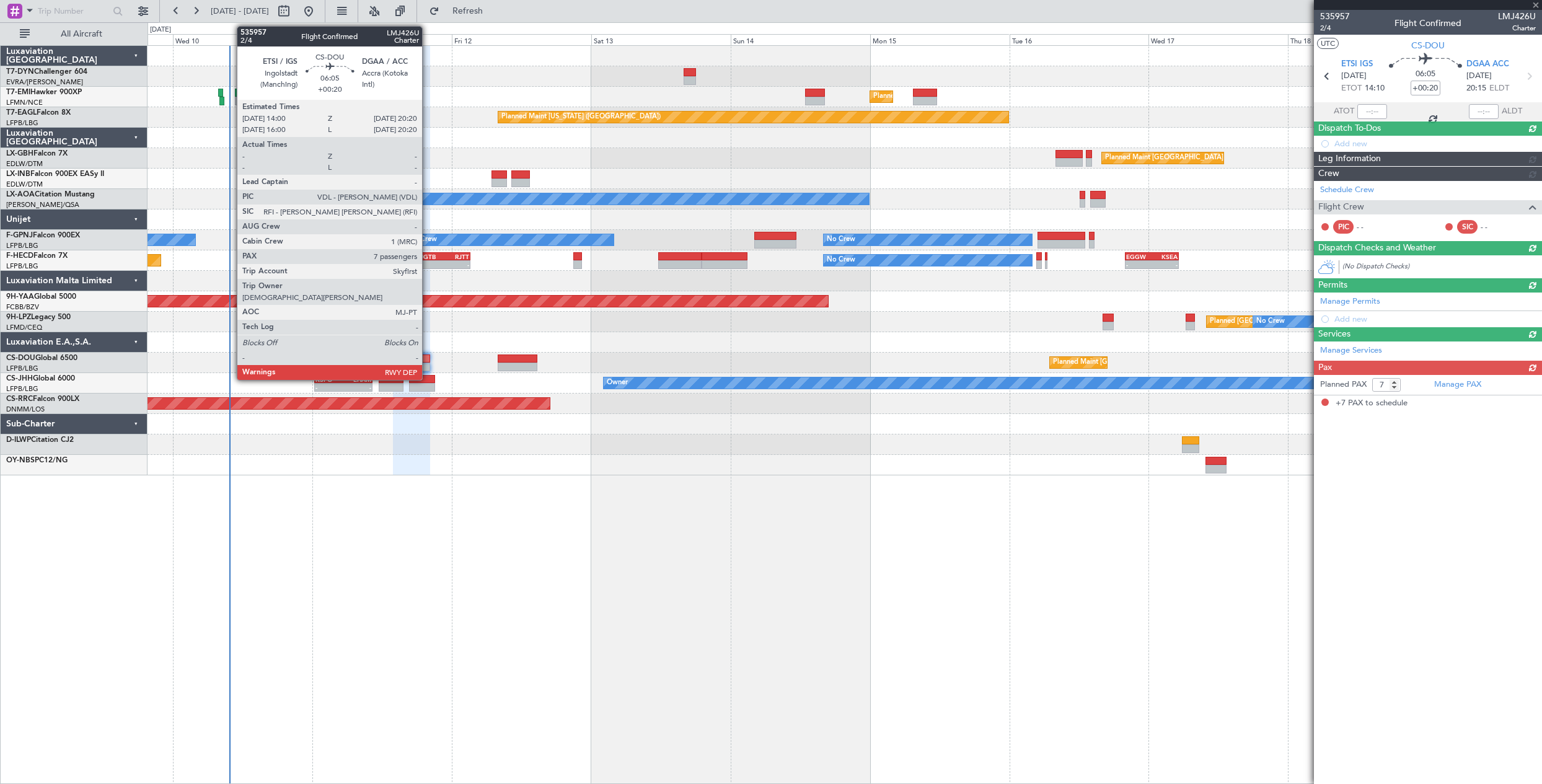
scroll to position [0, 0]
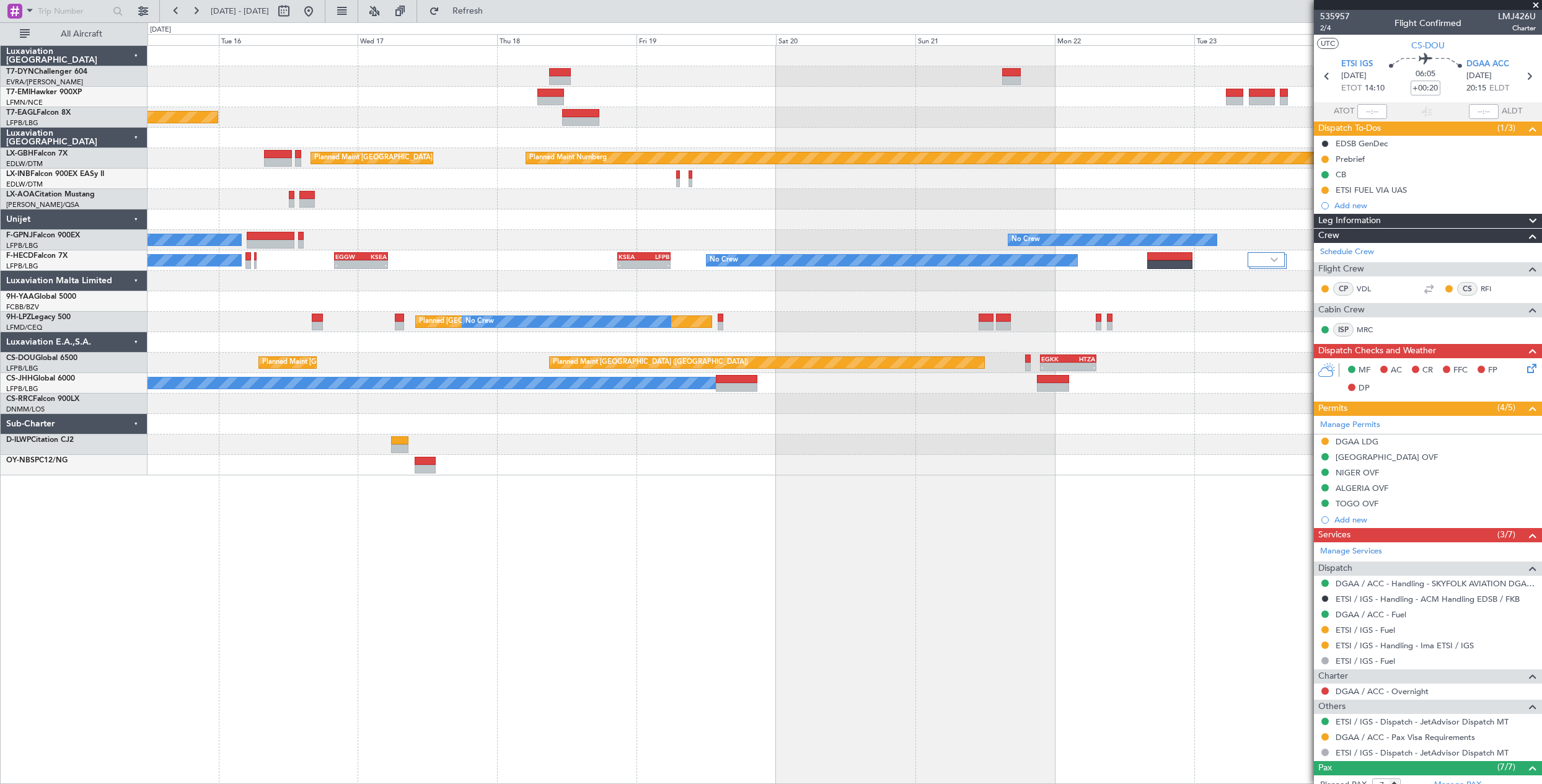
click at [0, 357] on html "09 Sep 2025 - 19 Sep 2025 Refresh Quick Links All Aircraft Planned Maint Zurich…" at bounding box center [771, 392] width 1542 height 784
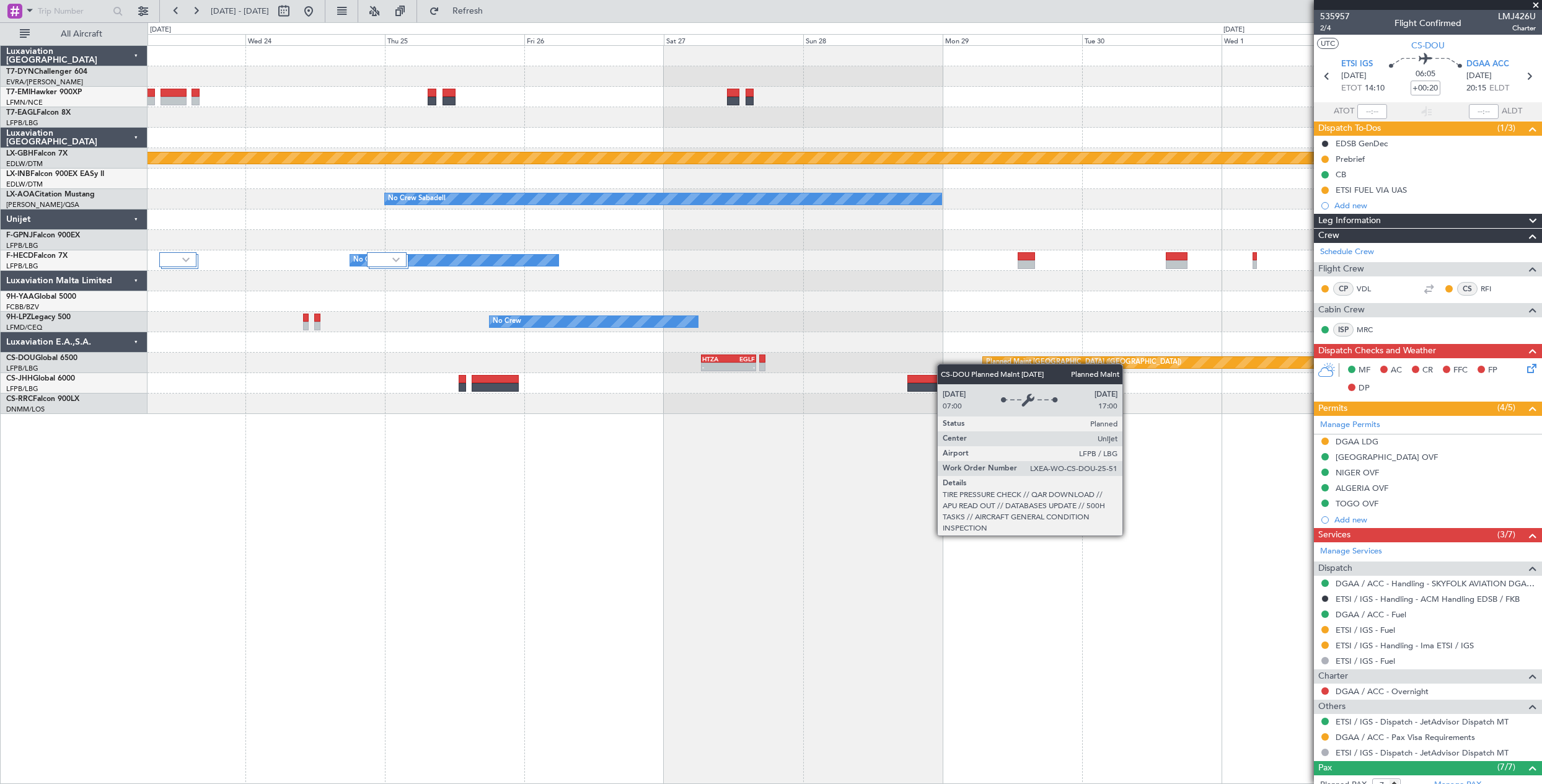
click at [1058, 355] on div "Planned Maint Nurnberg No Crew Sabadell No Crew Sabadell No Crew No Crew No Cre…" at bounding box center [844, 230] width 1394 height 368
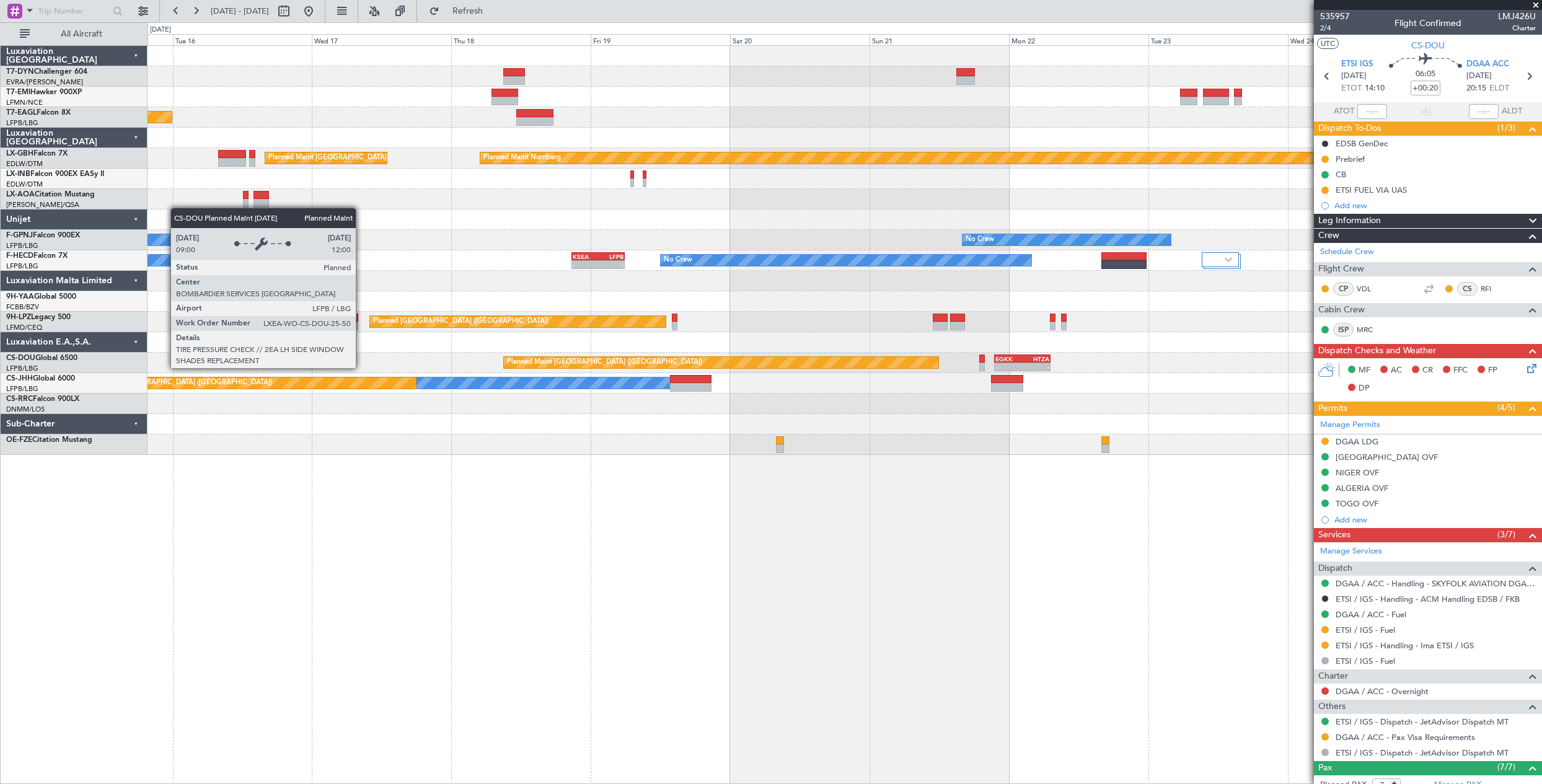
click at [775, 357] on div "Planned Maint [GEOGRAPHIC_DATA] ([GEOGRAPHIC_DATA])" at bounding box center [721, 362] width 436 height 12
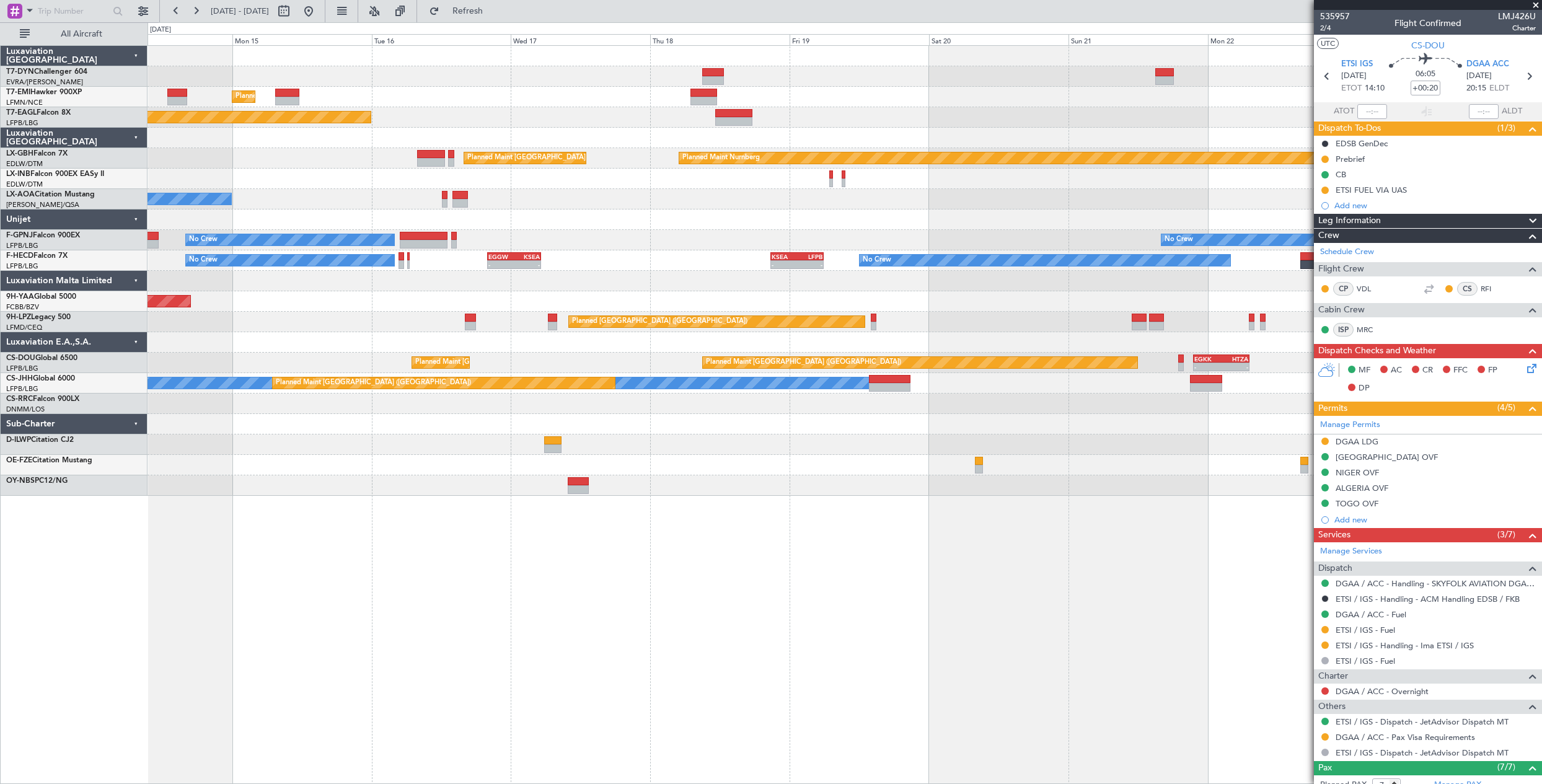
click at [900, 380] on div "Planned Maint Zurich Planned Maint New York (Teterboro) Planned Maint Nurnberg …" at bounding box center [844, 271] width 1394 height 450
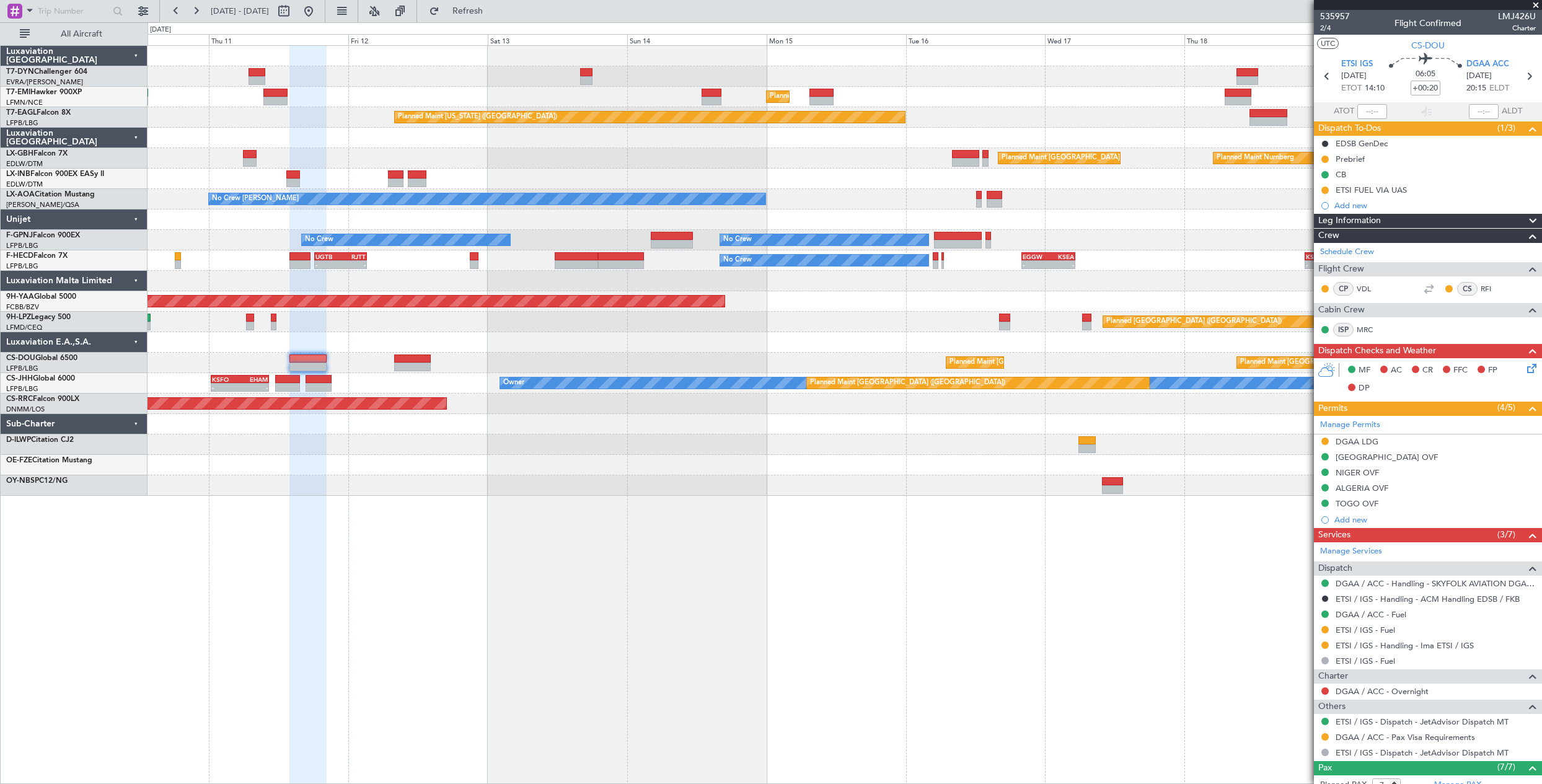
click at [644, 489] on div at bounding box center [844, 485] width 1394 height 21
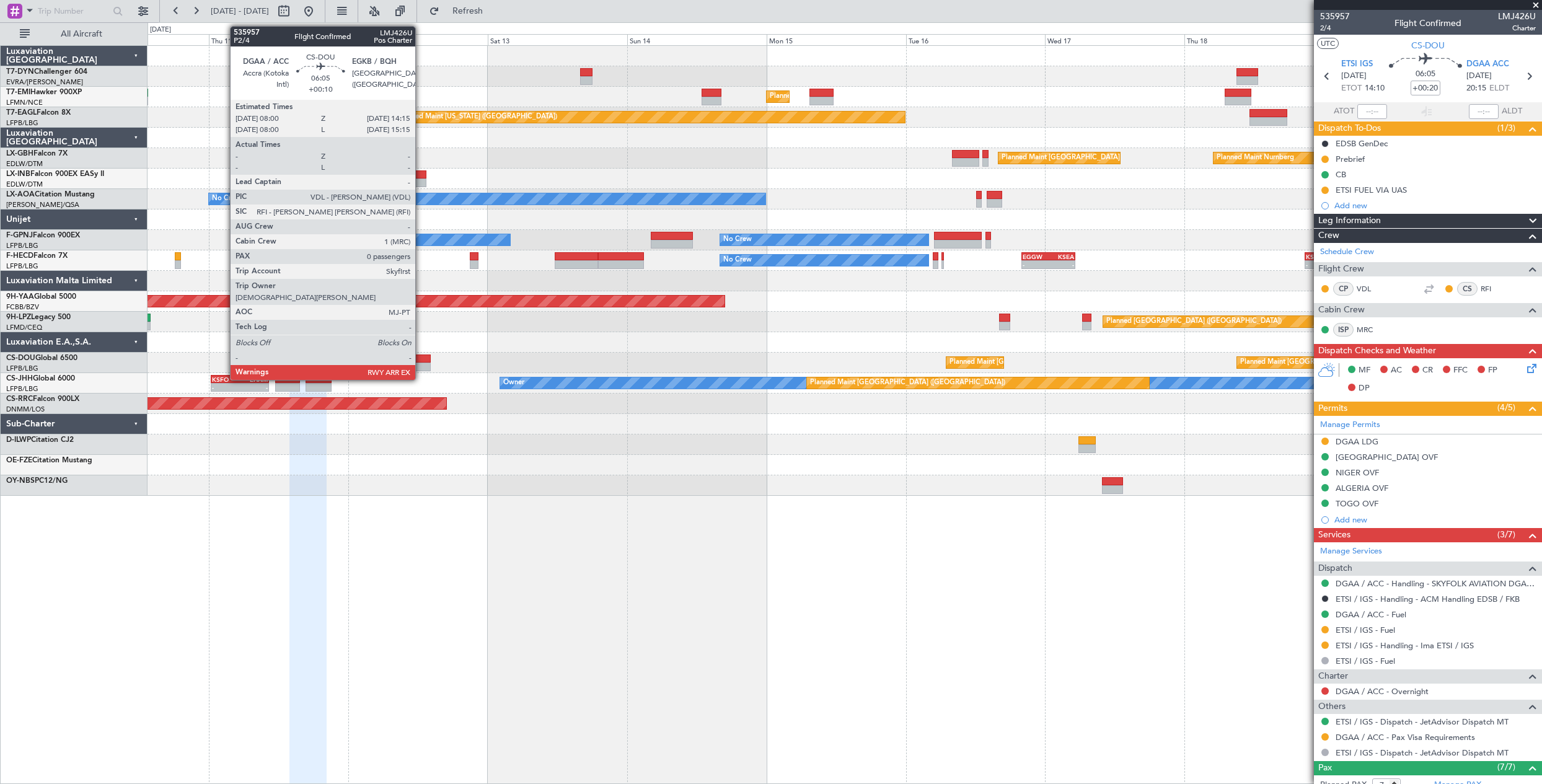
click at [420, 364] on div at bounding box center [412, 366] width 37 height 8
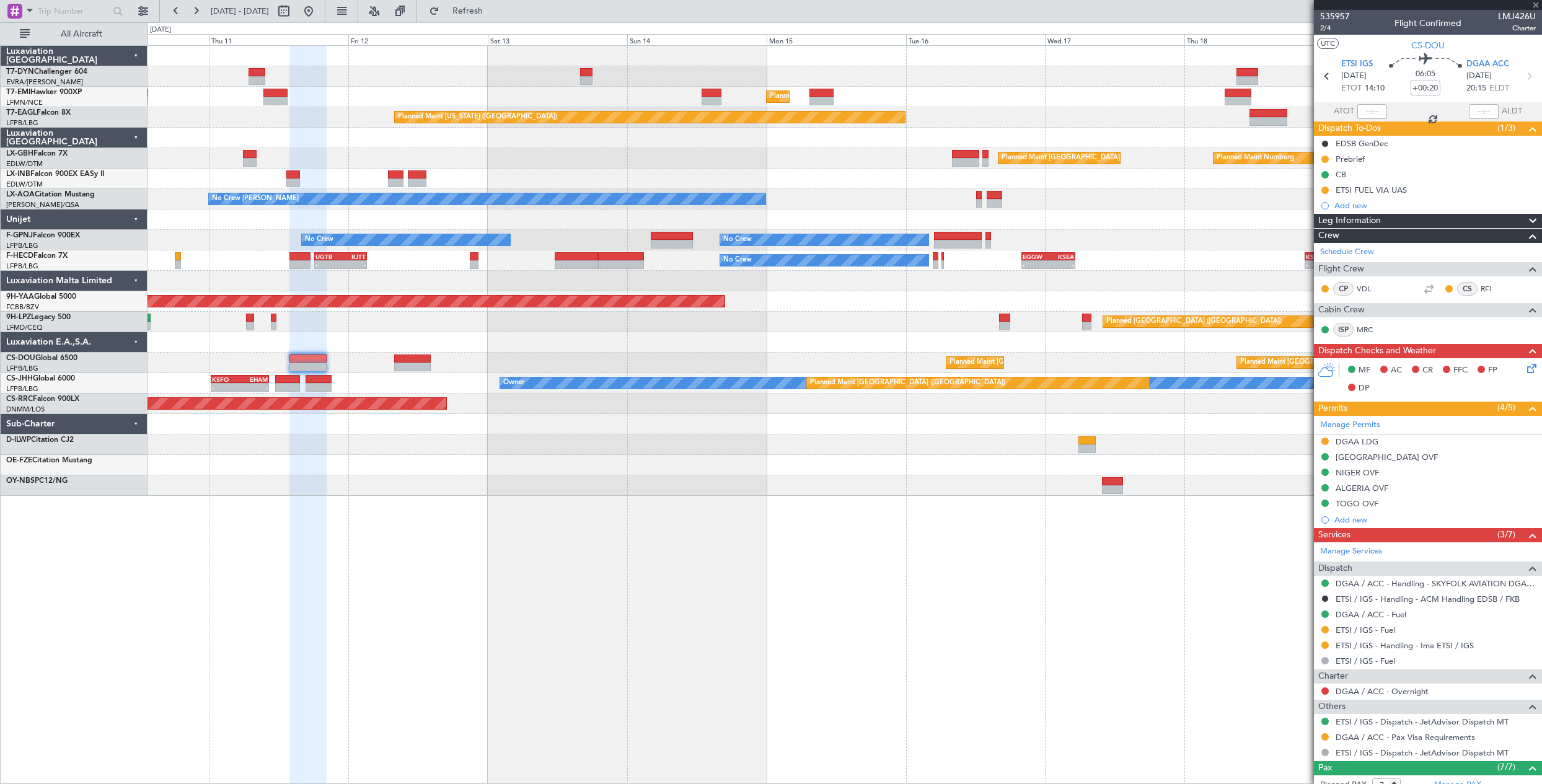
type input "+00:10"
type input "0"
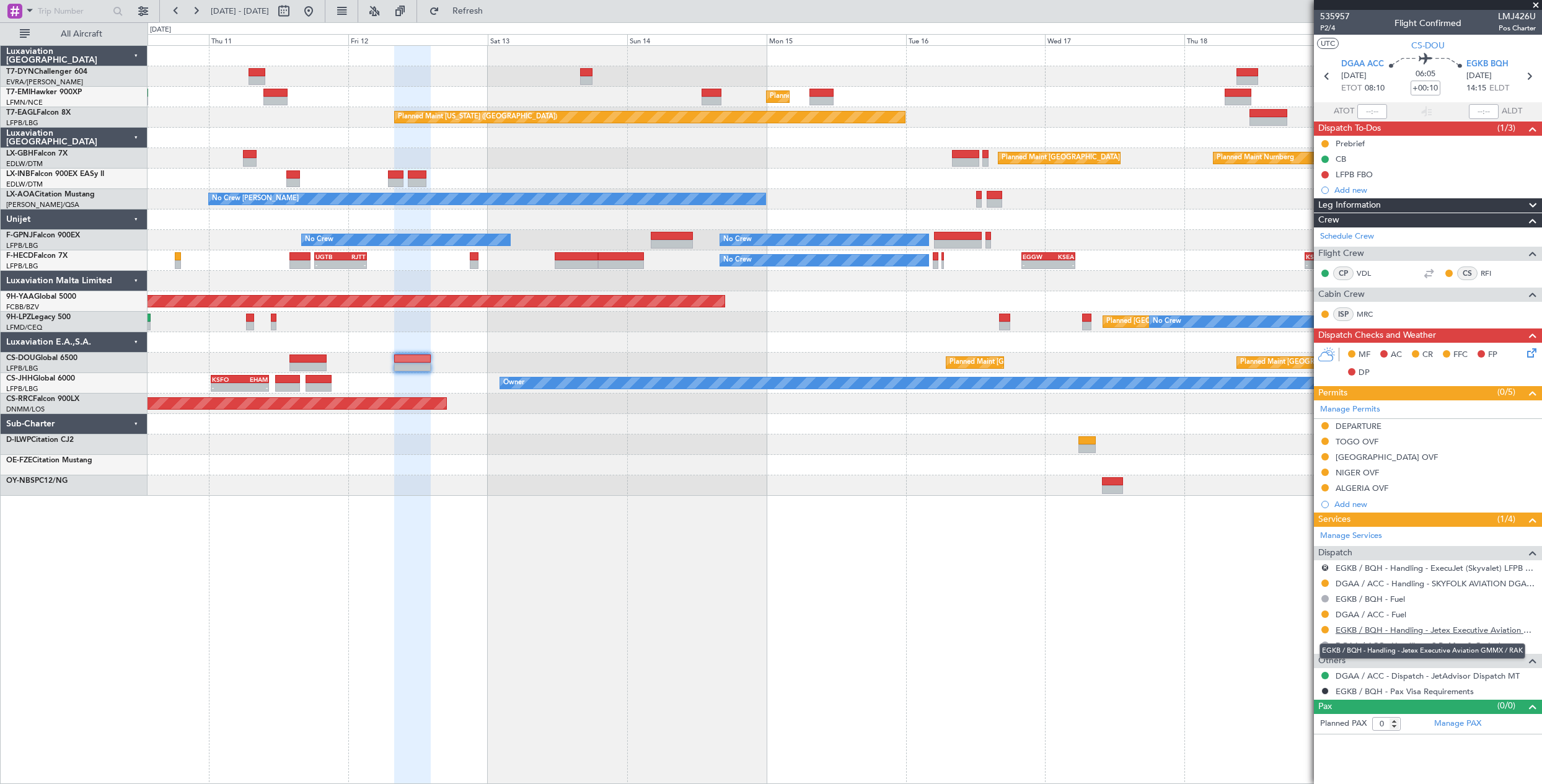
click at [1402, 628] on link "EGKB / BQH - Handling - Jetex Executive Aviation GMMX / RAK" at bounding box center [1436, 630] width 200 height 10
click at [475, 8] on button "Refresh" at bounding box center [460, 11] width 74 height 20
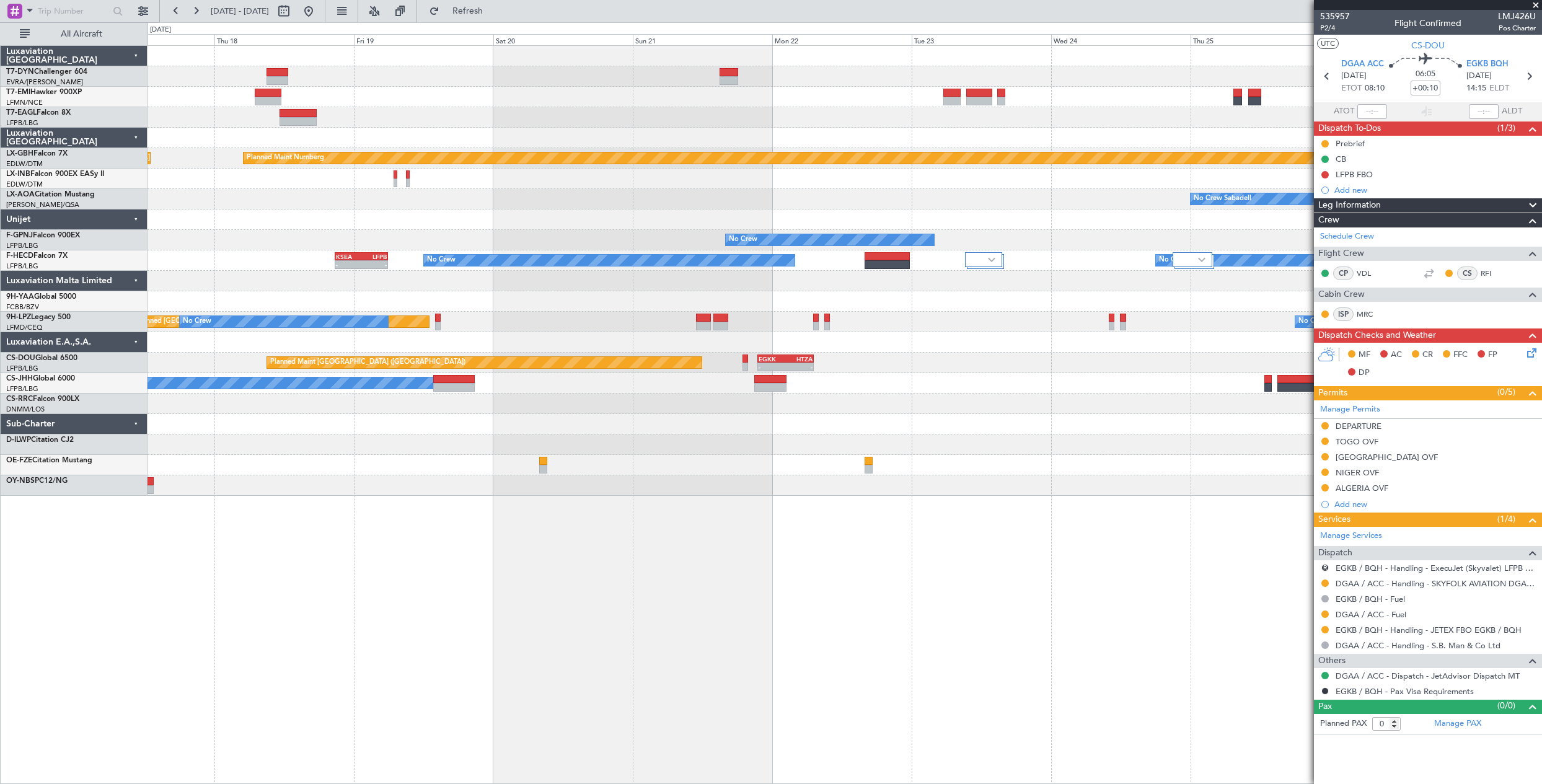
click at [0, 550] on html "10 Sep 2025 - 20 Sep 2025 Refresh Quick Links All Aircraft Planned Maint Zurich…" at bounding box center [771, 392] width 1542 height 784
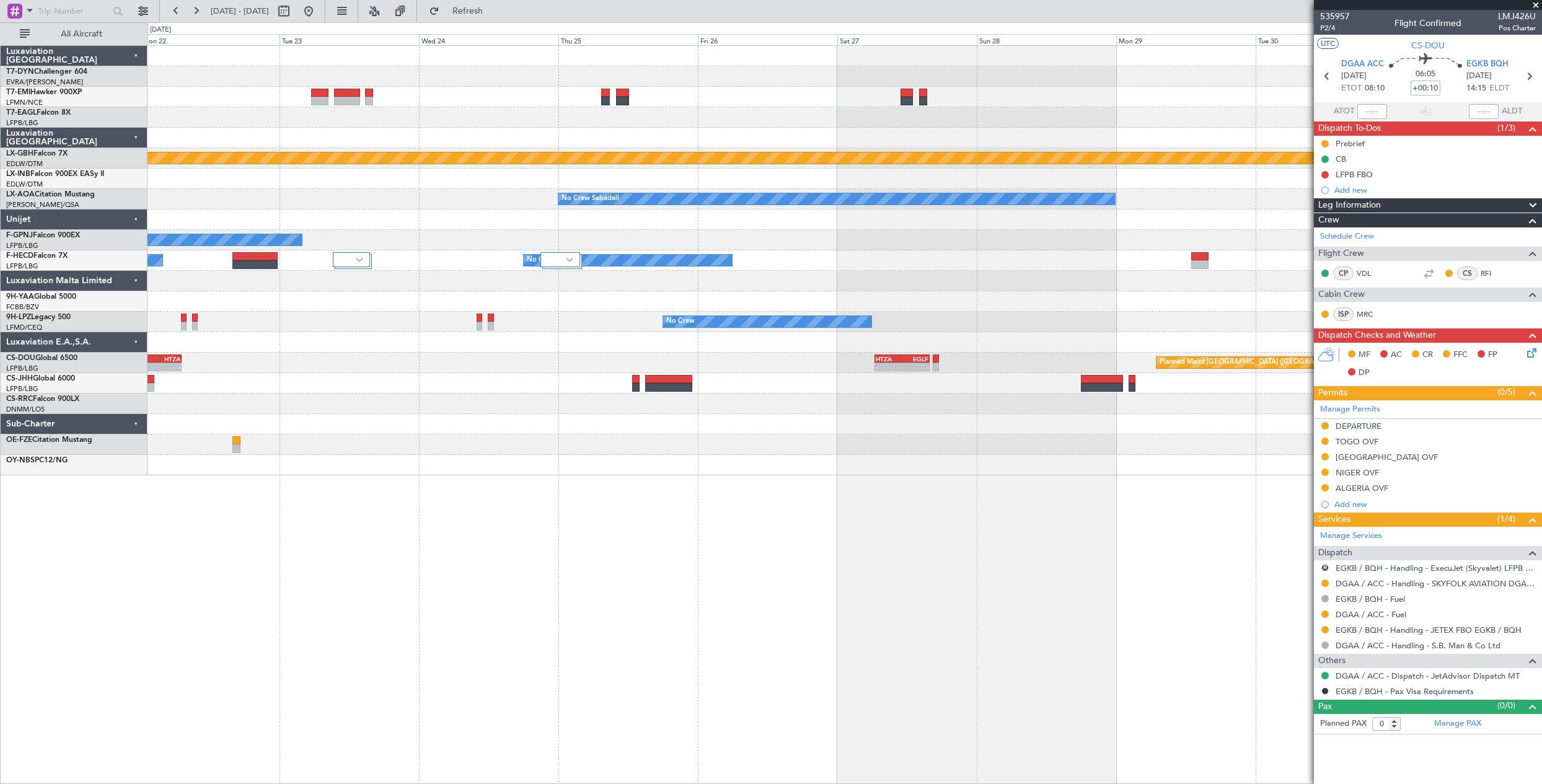
click at [204, 515] on div "Planned Maint Nurnberg No Crew Sabadell No Crew Sabadell No Crew No Crew No Cre…" at bounding box center [845, 414] width 1394 height 738
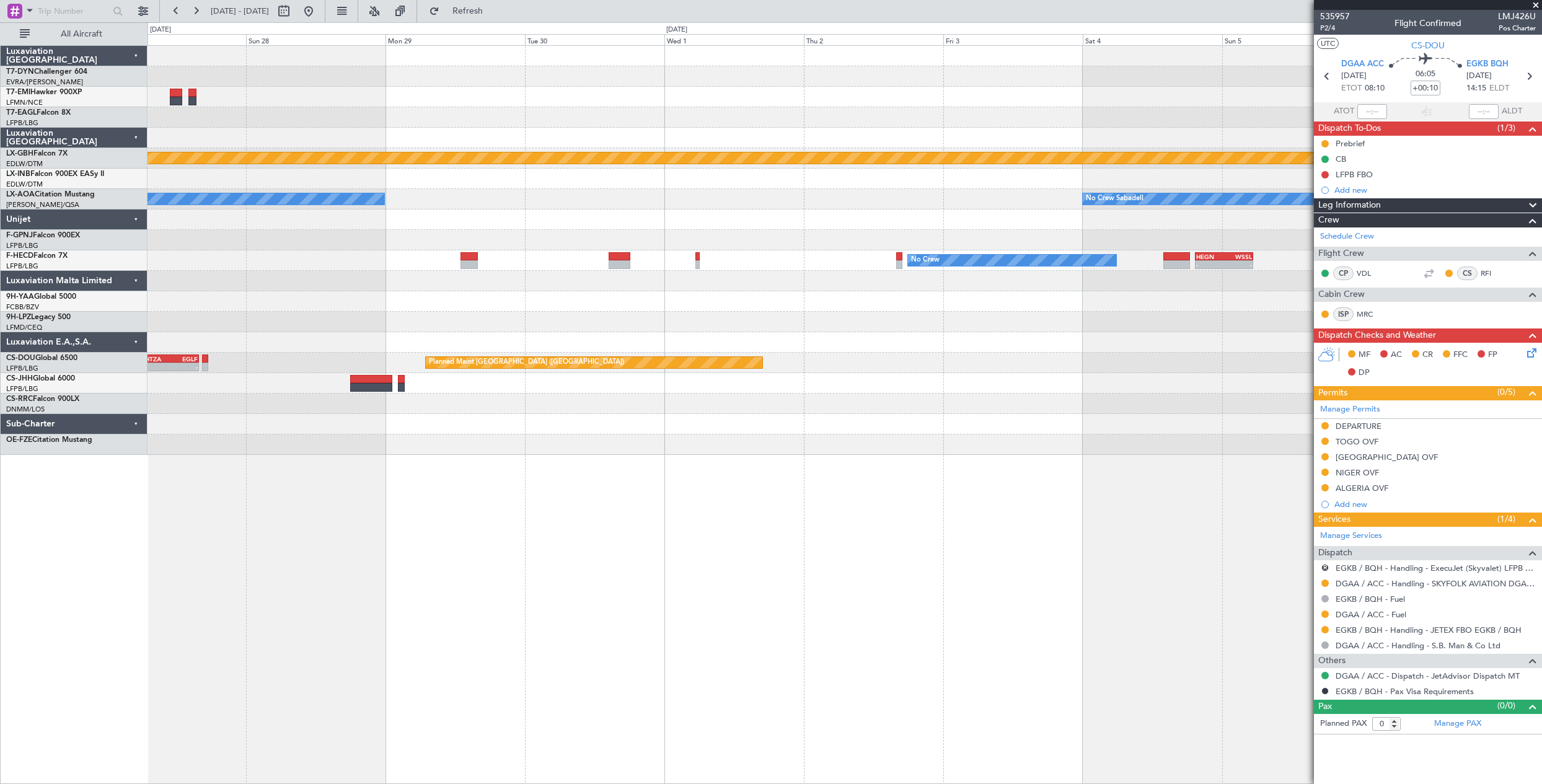
click at [68, 450] on div "Planned Maint Nurnberg No Crew Sabadell No Crew Sabadell Planned Maint Paris (L…" at bounding box center [771, 403] width 1542 height 761
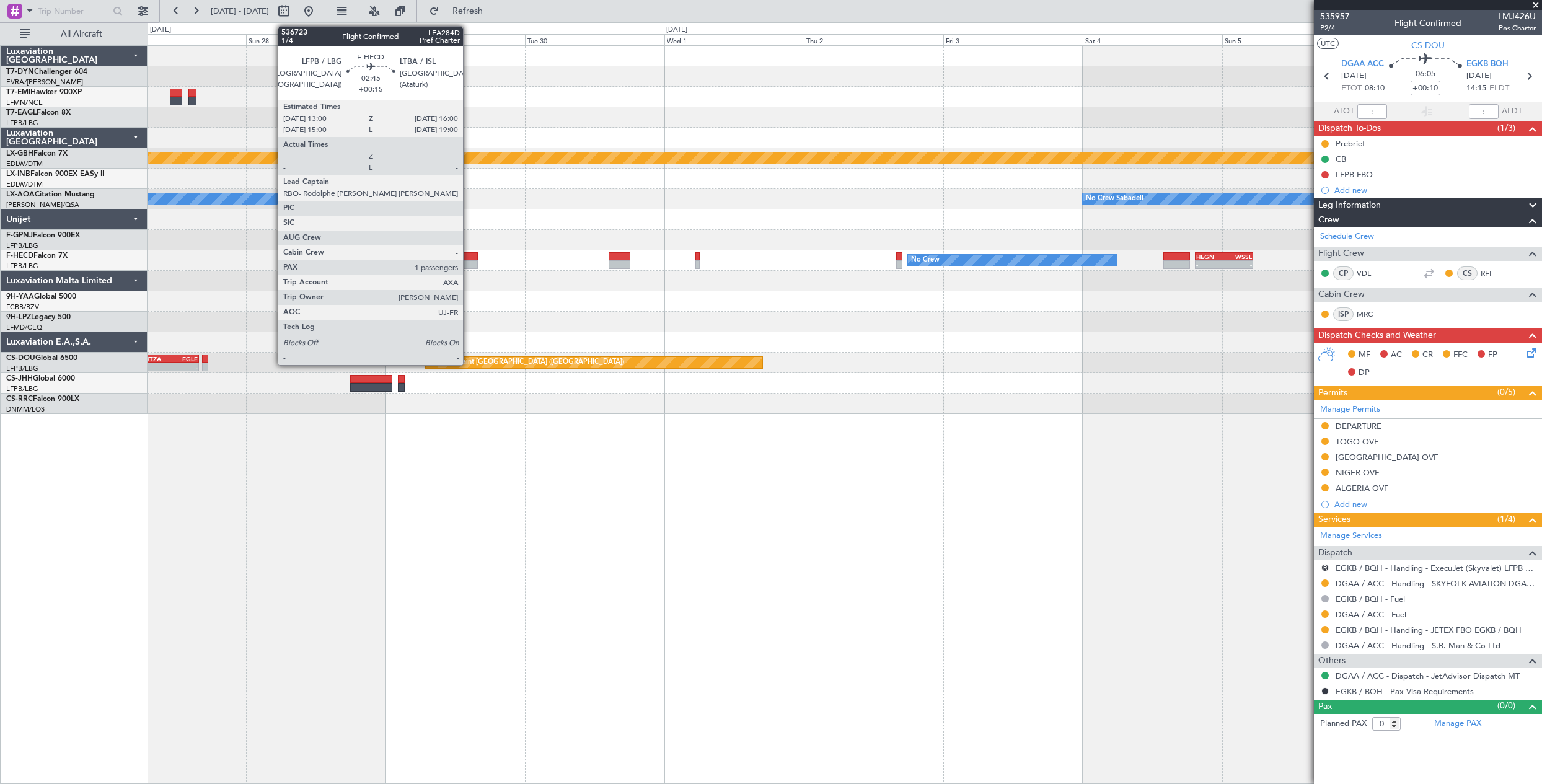
click at [468, 262] on div at bounding box center [470, 264] width 18 height 8
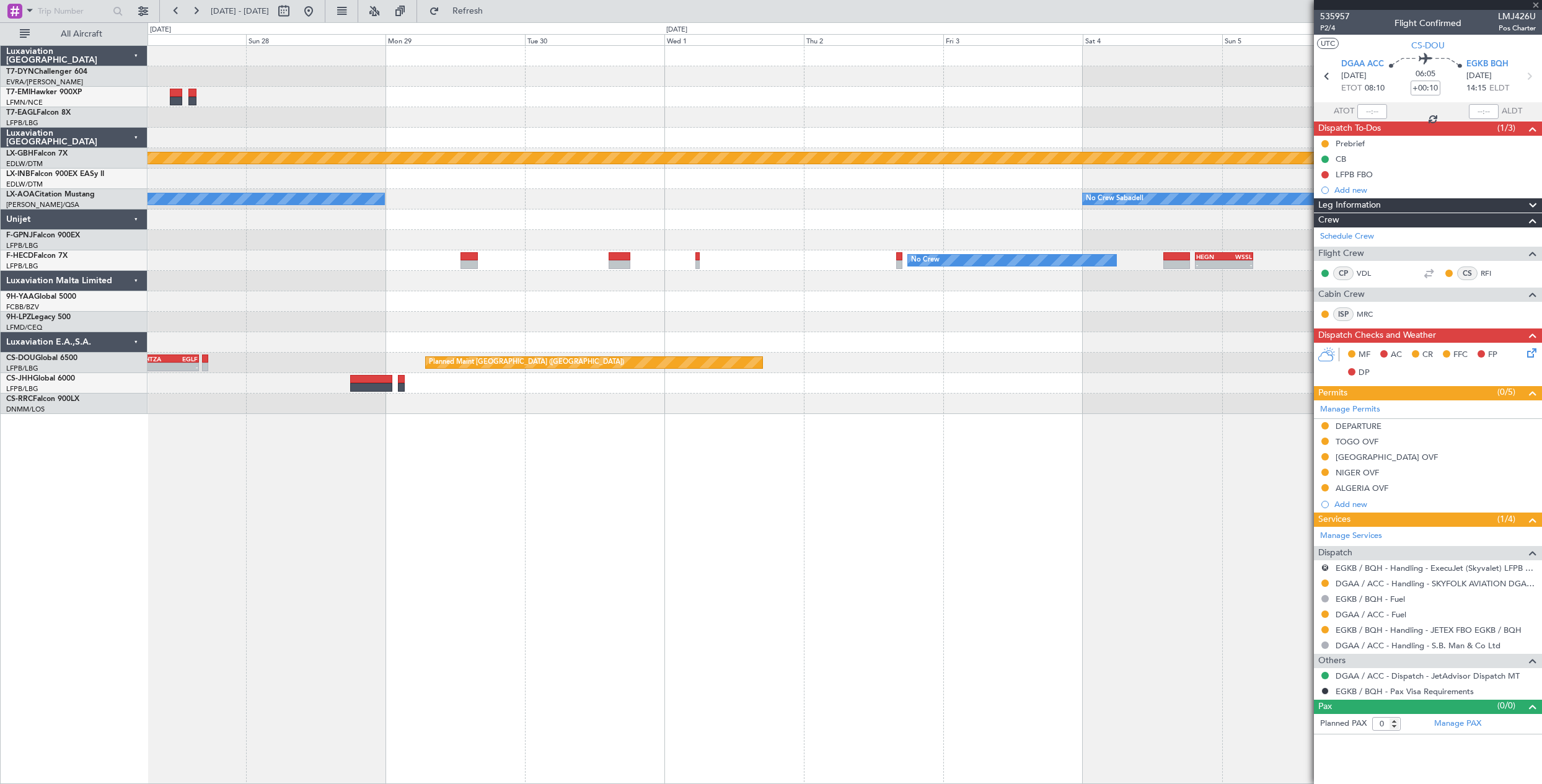
type input "+00:15"
type input "1"
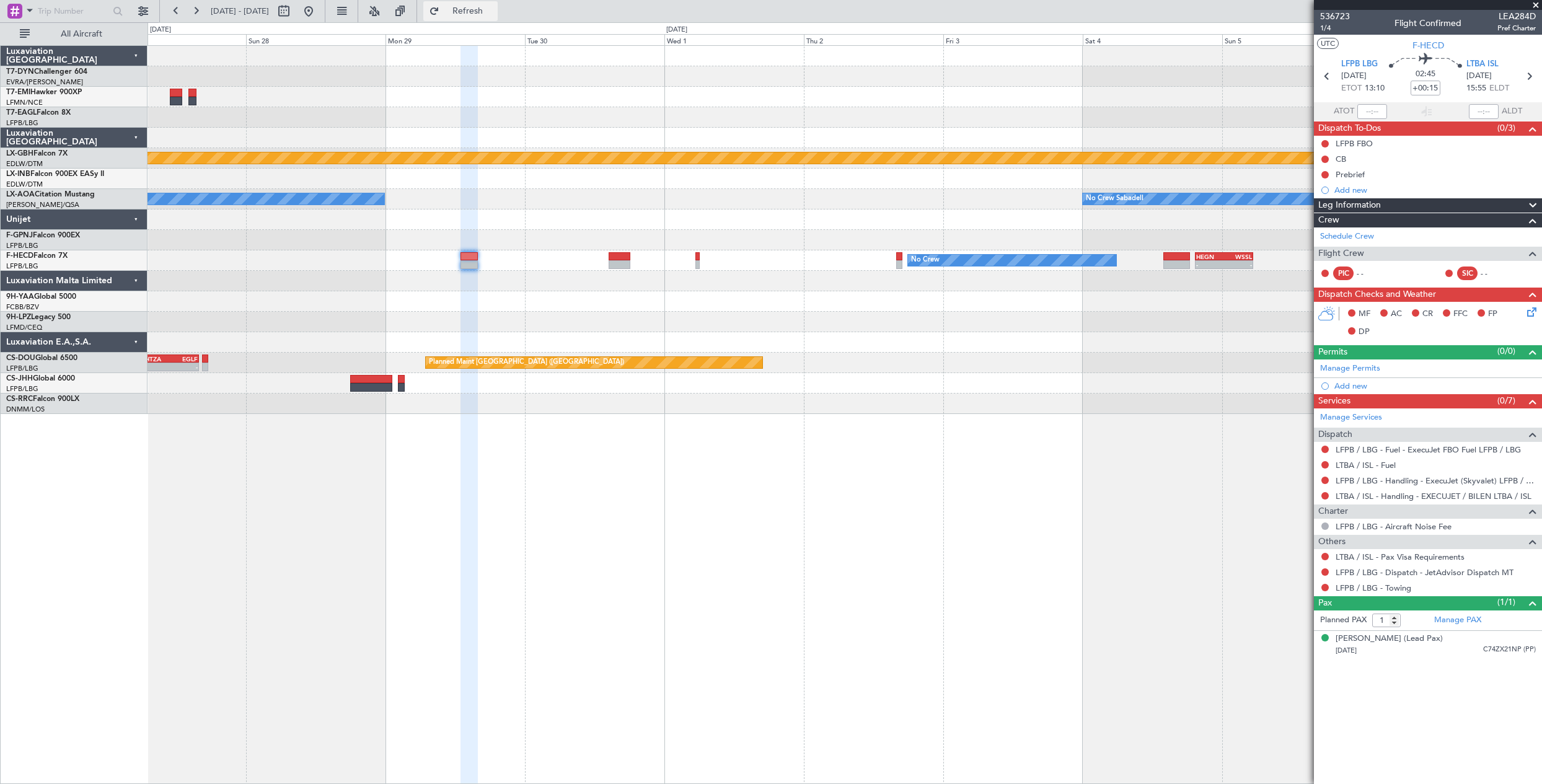
click at [470, 11] on button "Refresh" at bounding box center [460, 11] width 74 height 20
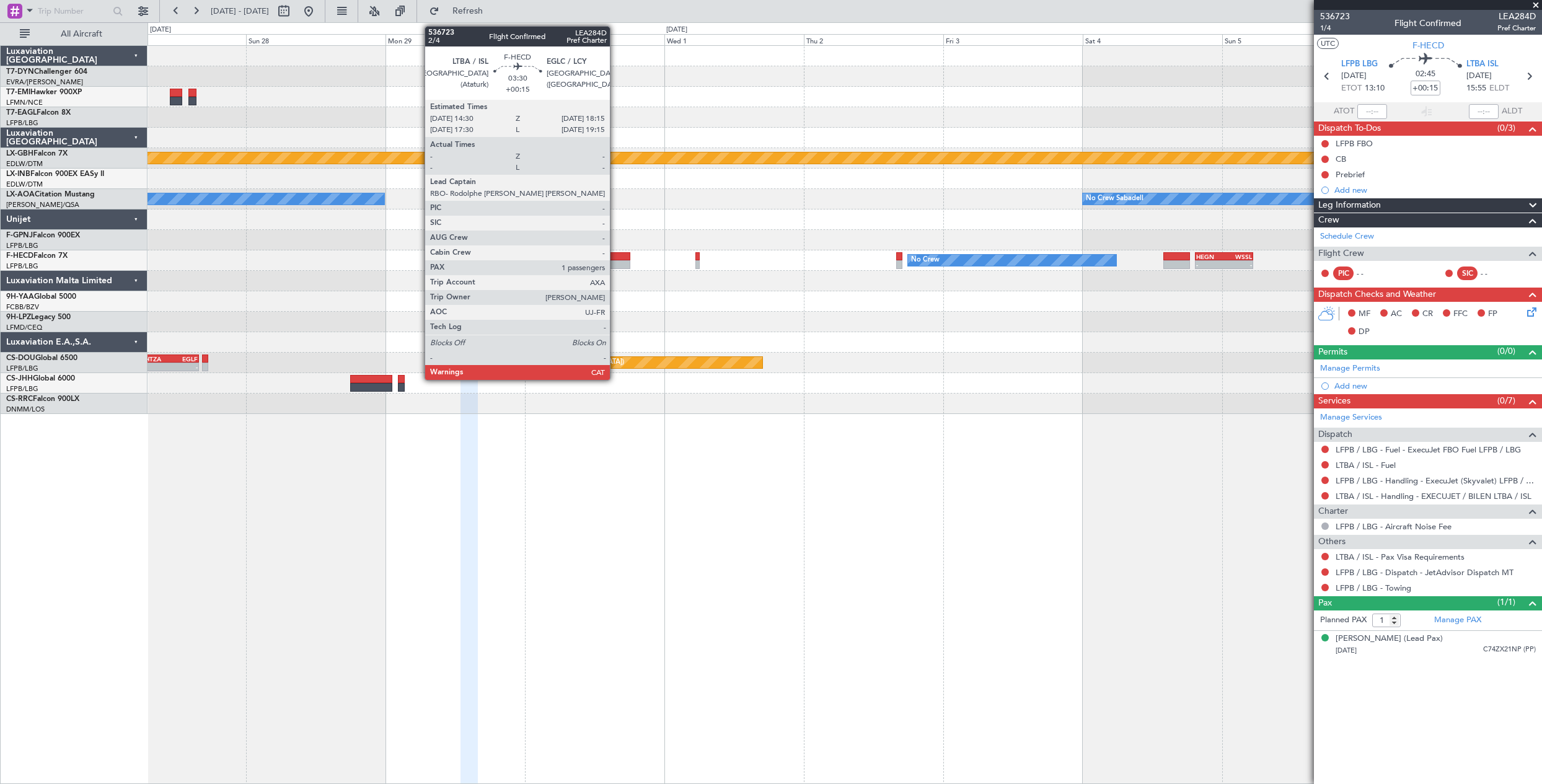
click at [615, 262] on div at bounding box center [620, 264] width 23 height 8
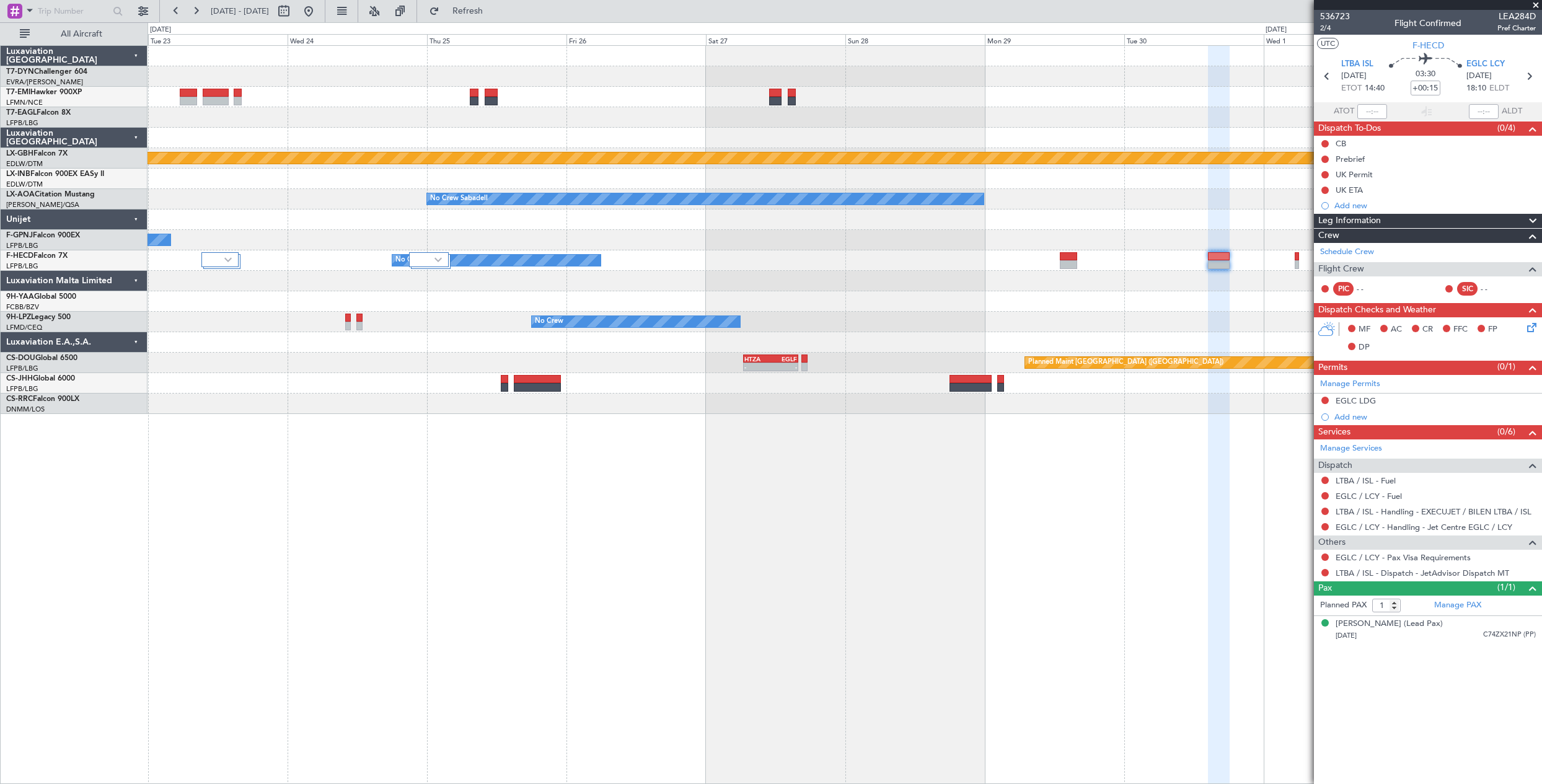
click at [1092, 309] on div "Planned Maint Nurnberg No Crew Sabadell No Crew Sabadell No Crew No Crew No Cre…" at bounding box center [844, 230] width 1394 height 368
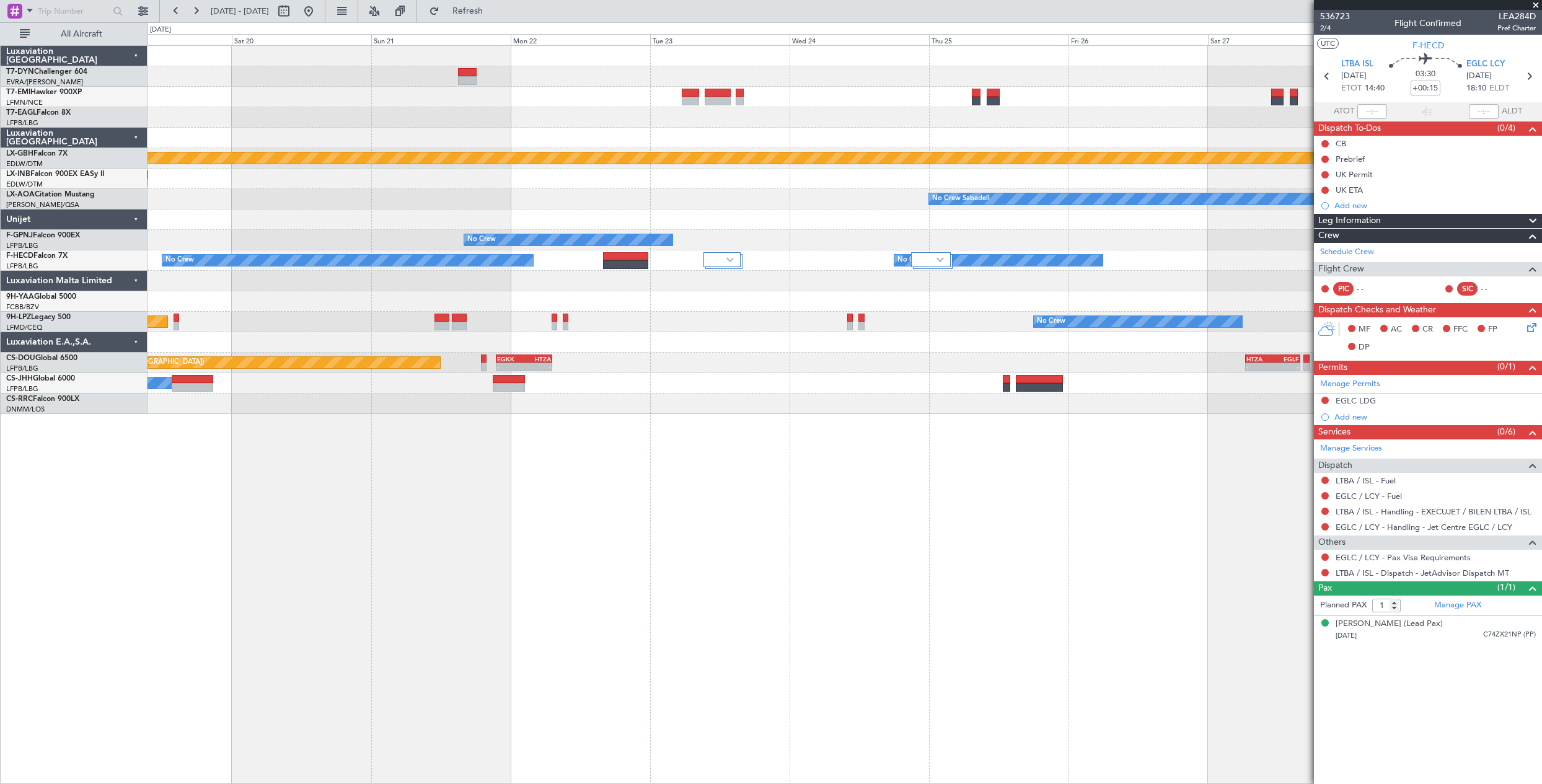
click at [1038, 315] on div "Planned Maint Nurnberg Planned Maint Paris (Le Bourget) No Crew Sabadell No Cre…" at bounding box center [844, 230] width 1394 height 368
click at [1002, 326] on div "Planned Maint Nurnberg Planned Maint Paris (Le Bourget) No Crew Sabadell No Cre…" at bounding box center [844, 230] width 1394 height 368
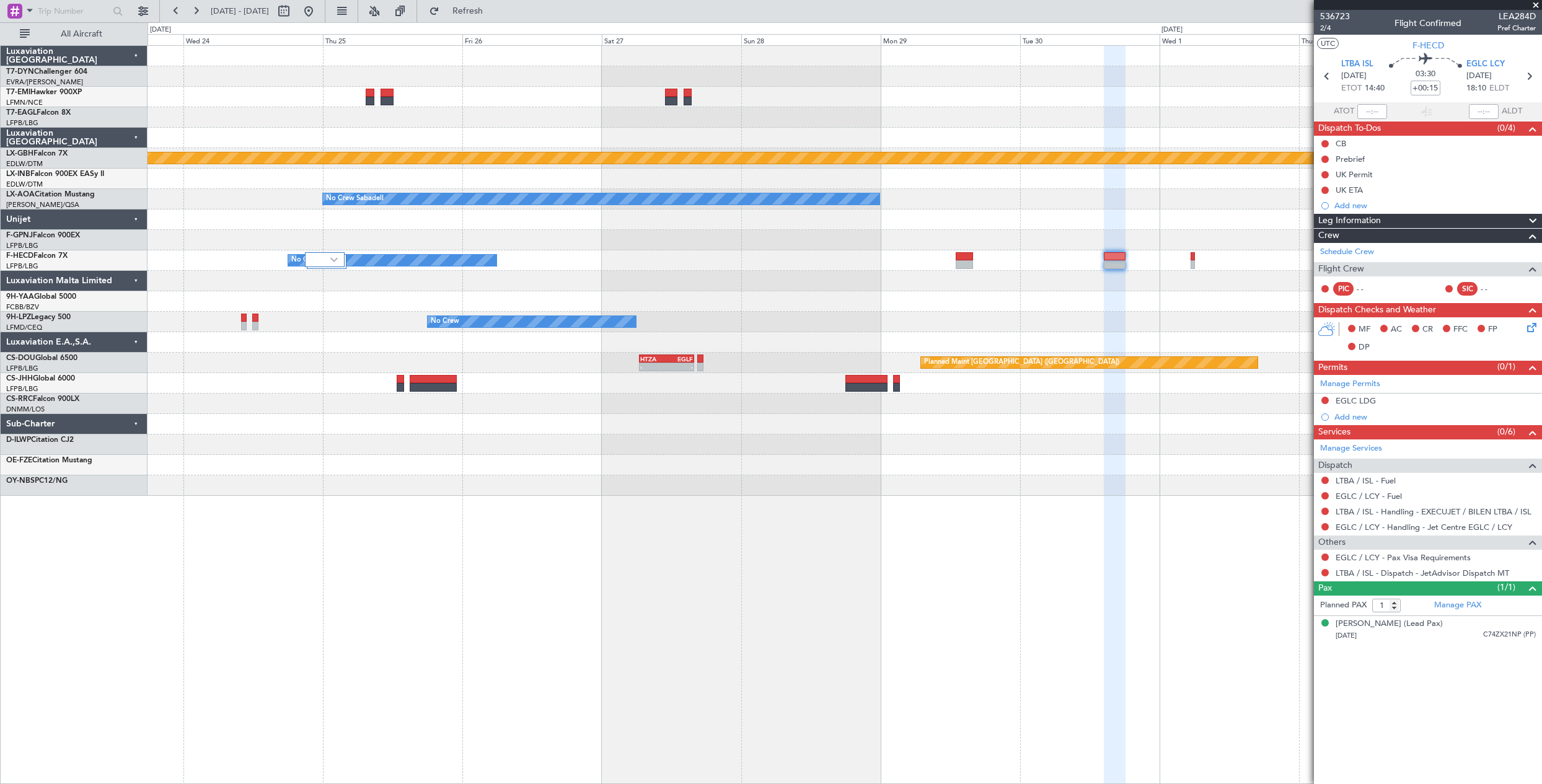
click at [0, 210] on html "16 Sep 2025 - 26 Sep 2025 Refresh Quick Links All Aircraft Planned Maint Nurnbe…" at bounding box center [771, 392] width 1542 height 784
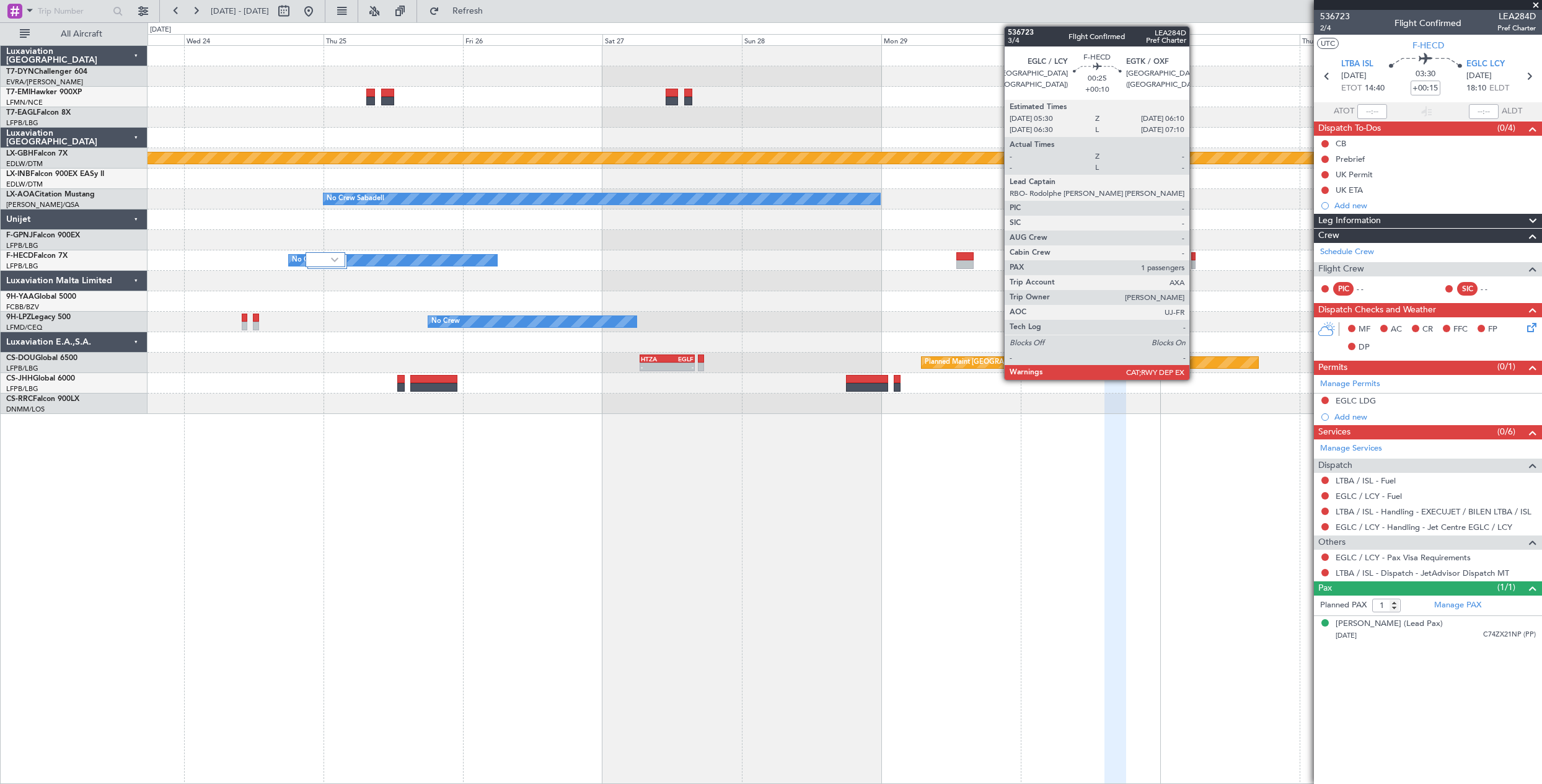
click at [1194, 264] on div at bounding box center [1193, 264] width 5 height 8
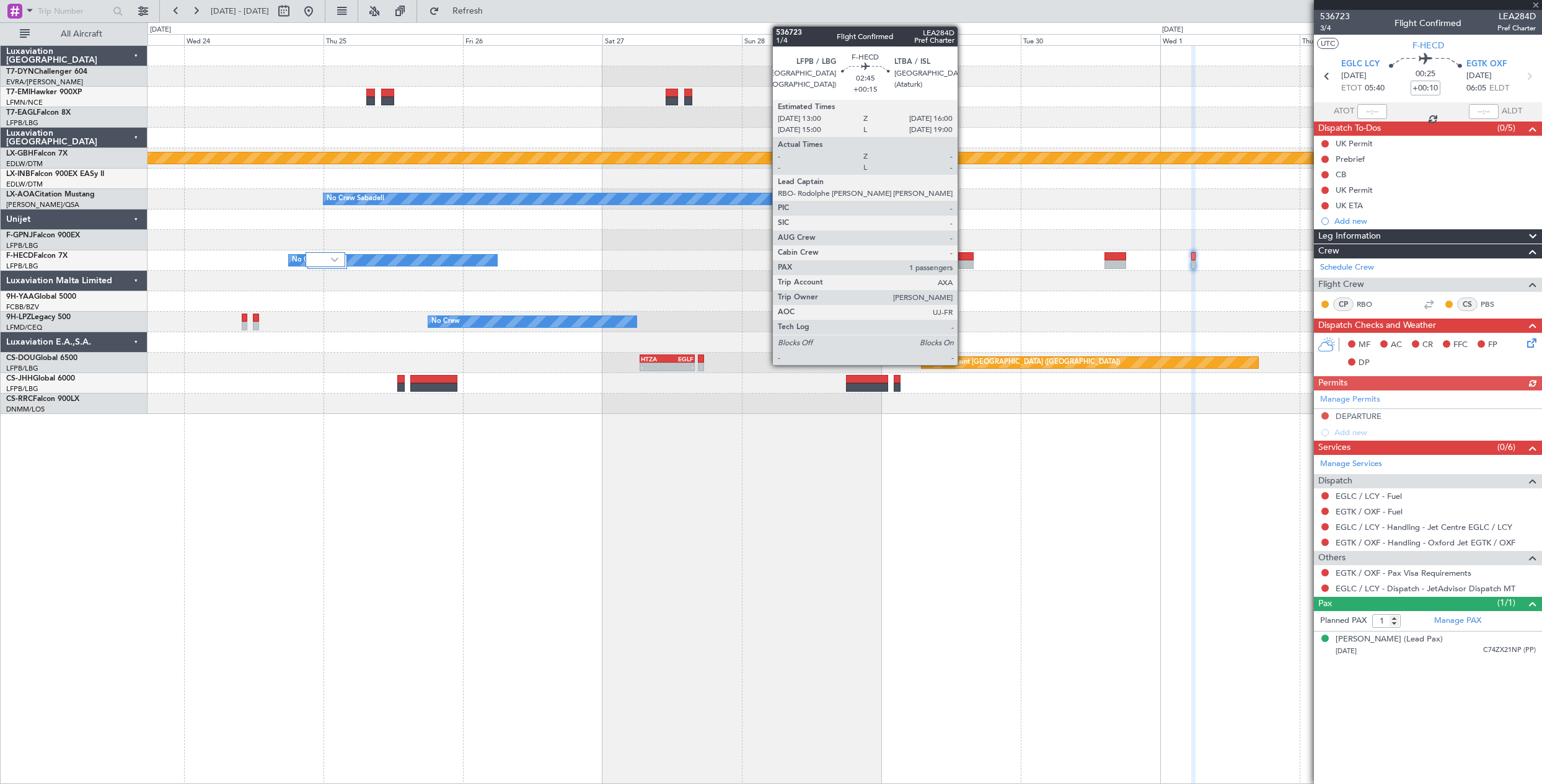
click at [963, 257] on div at bounding box center [965, 256] width 18 height 8
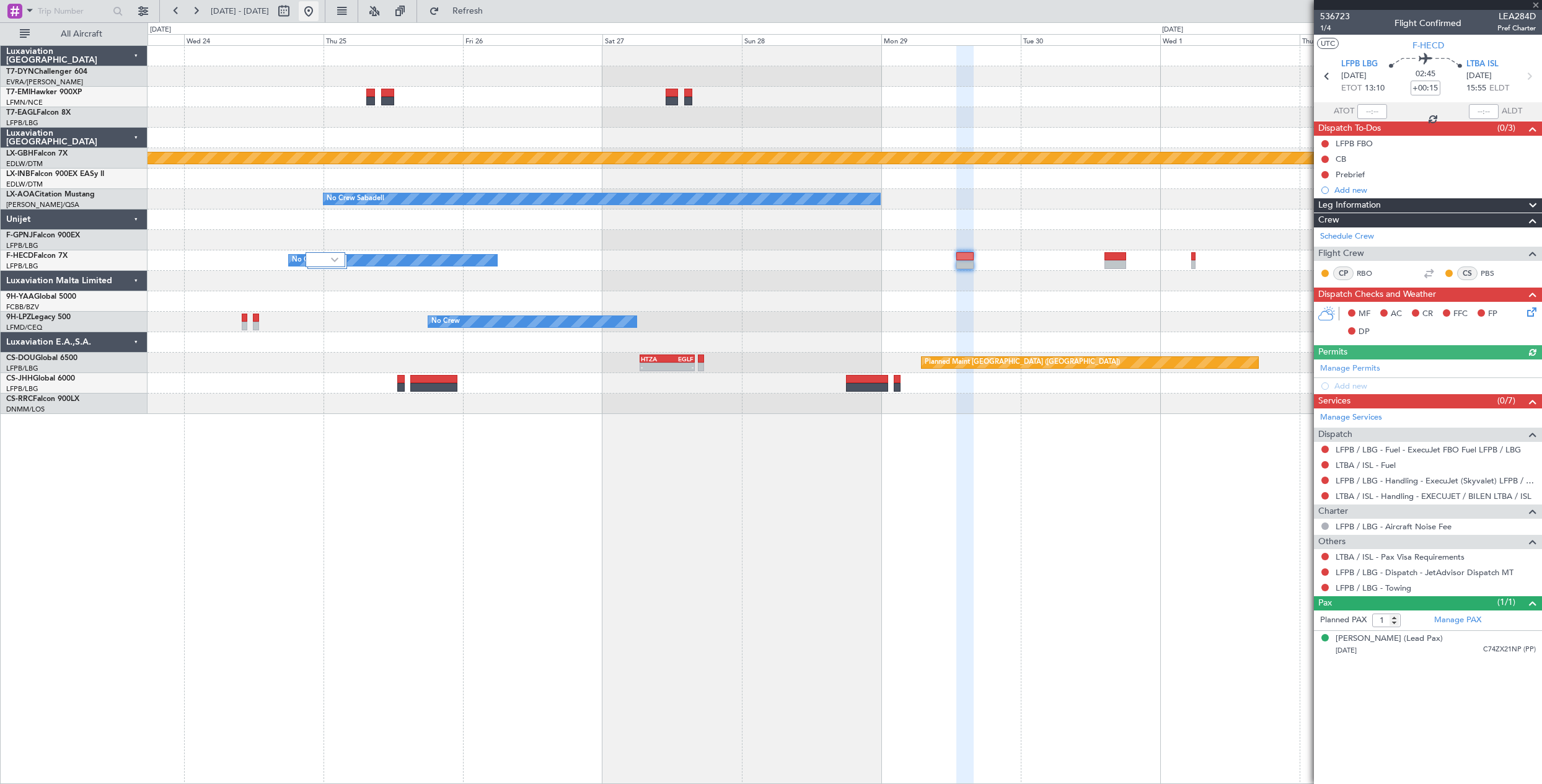
click at [319, 13] on button at bounding box center [308, 11] width 20 height 20
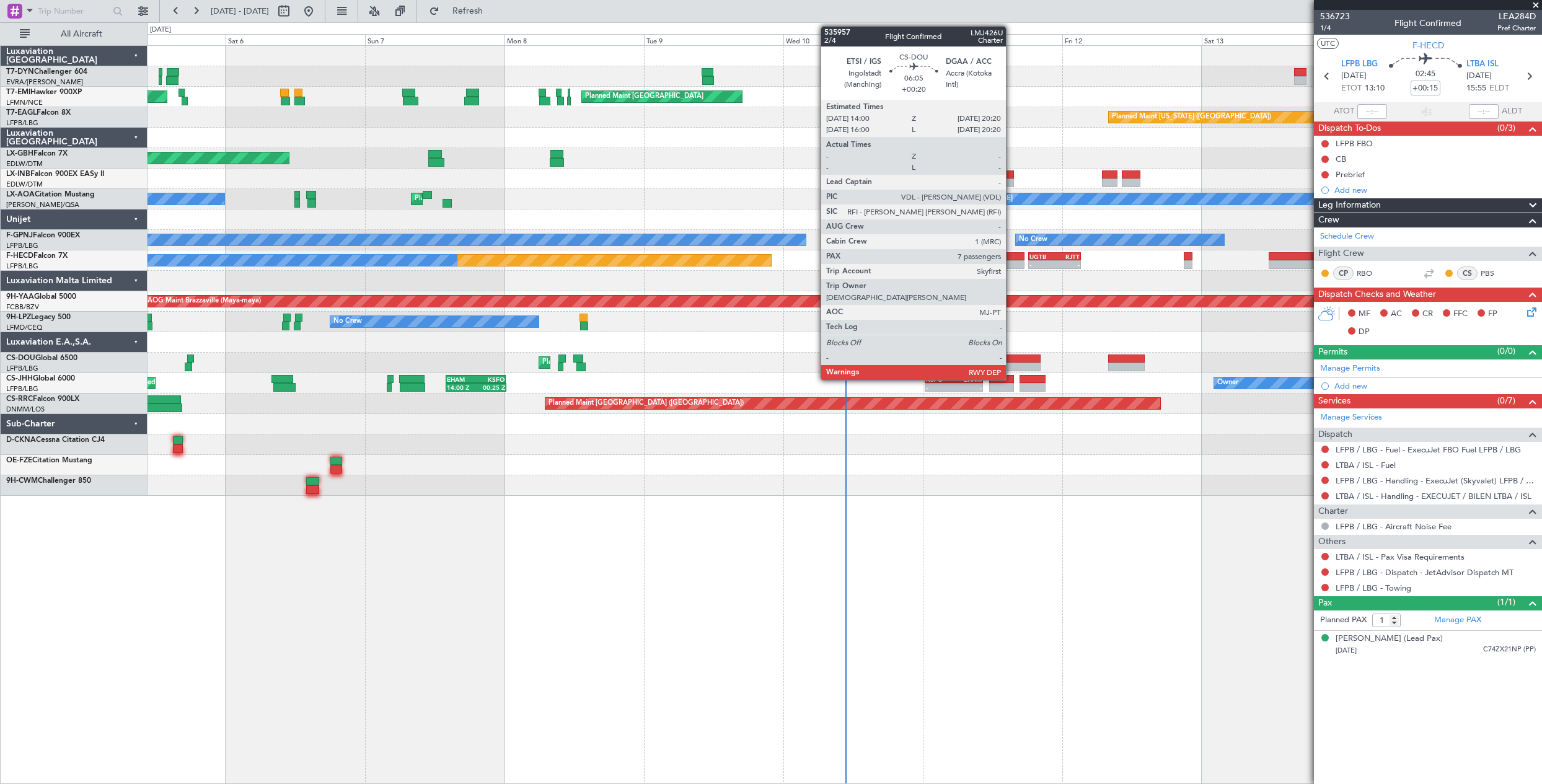
click at [1011, 355] on div at bounding box center [1022, 358] width 37 height 8
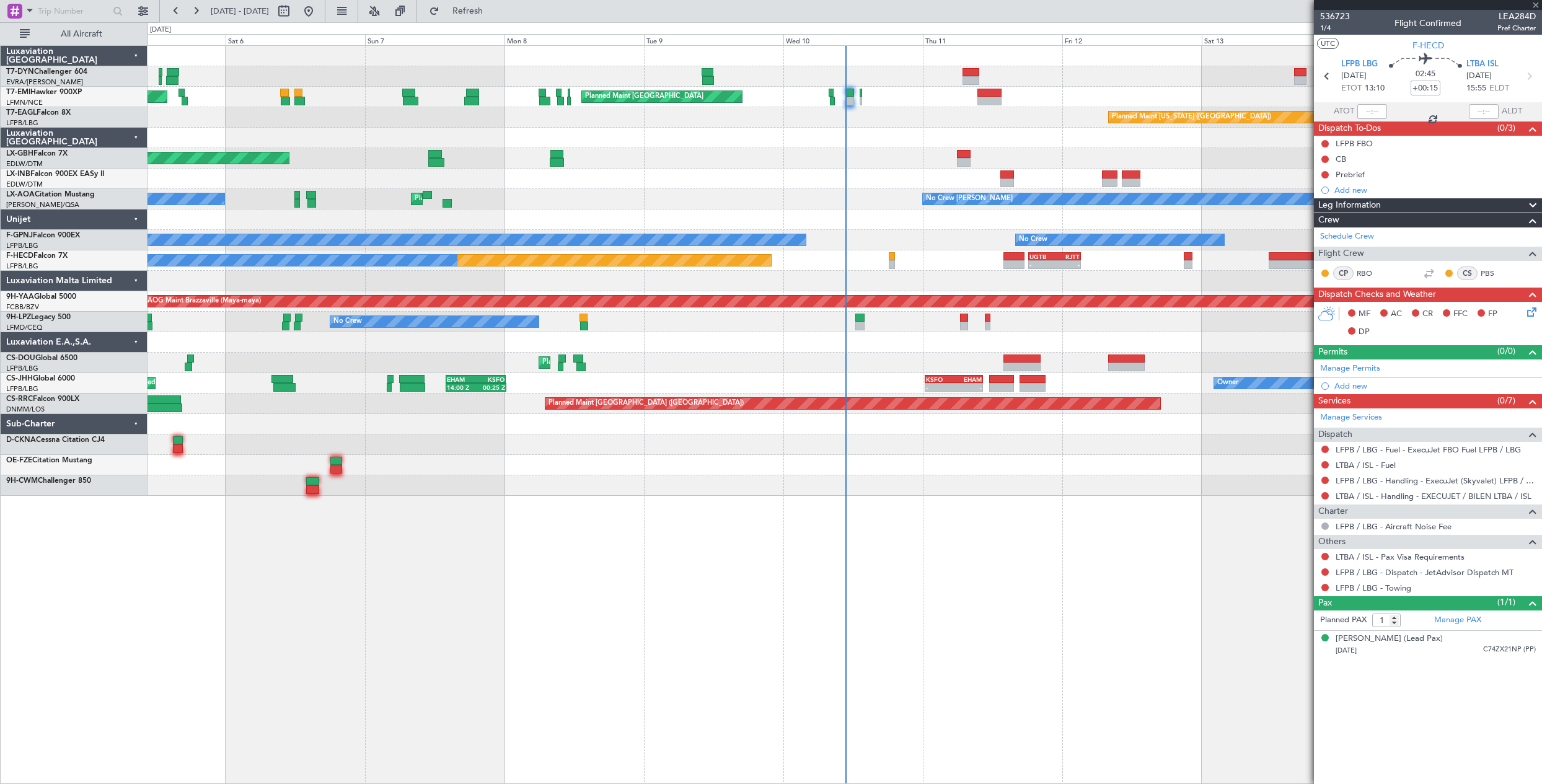
type input "+00:20"
type input "7"
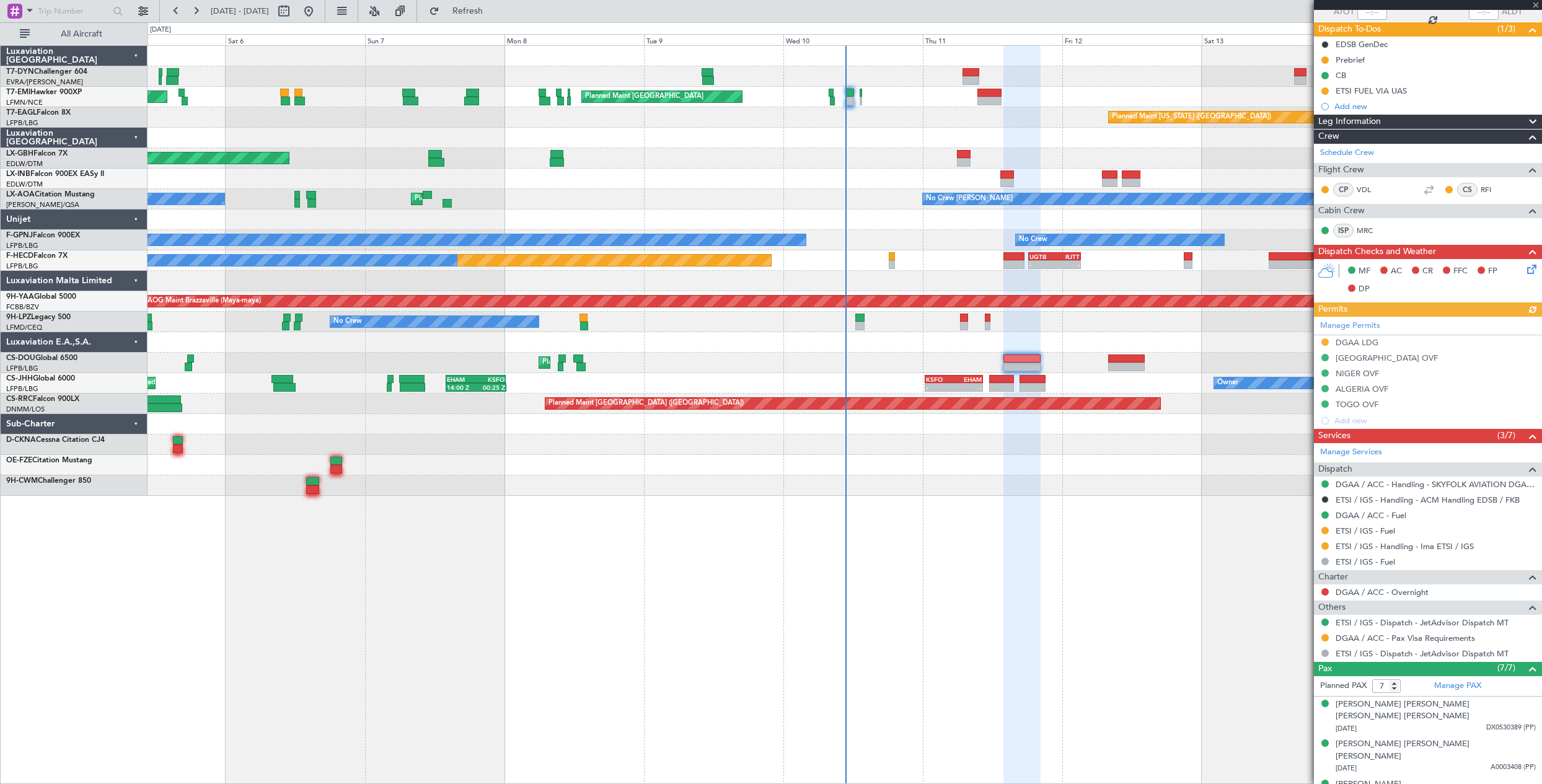
scroll to position [206, 0]
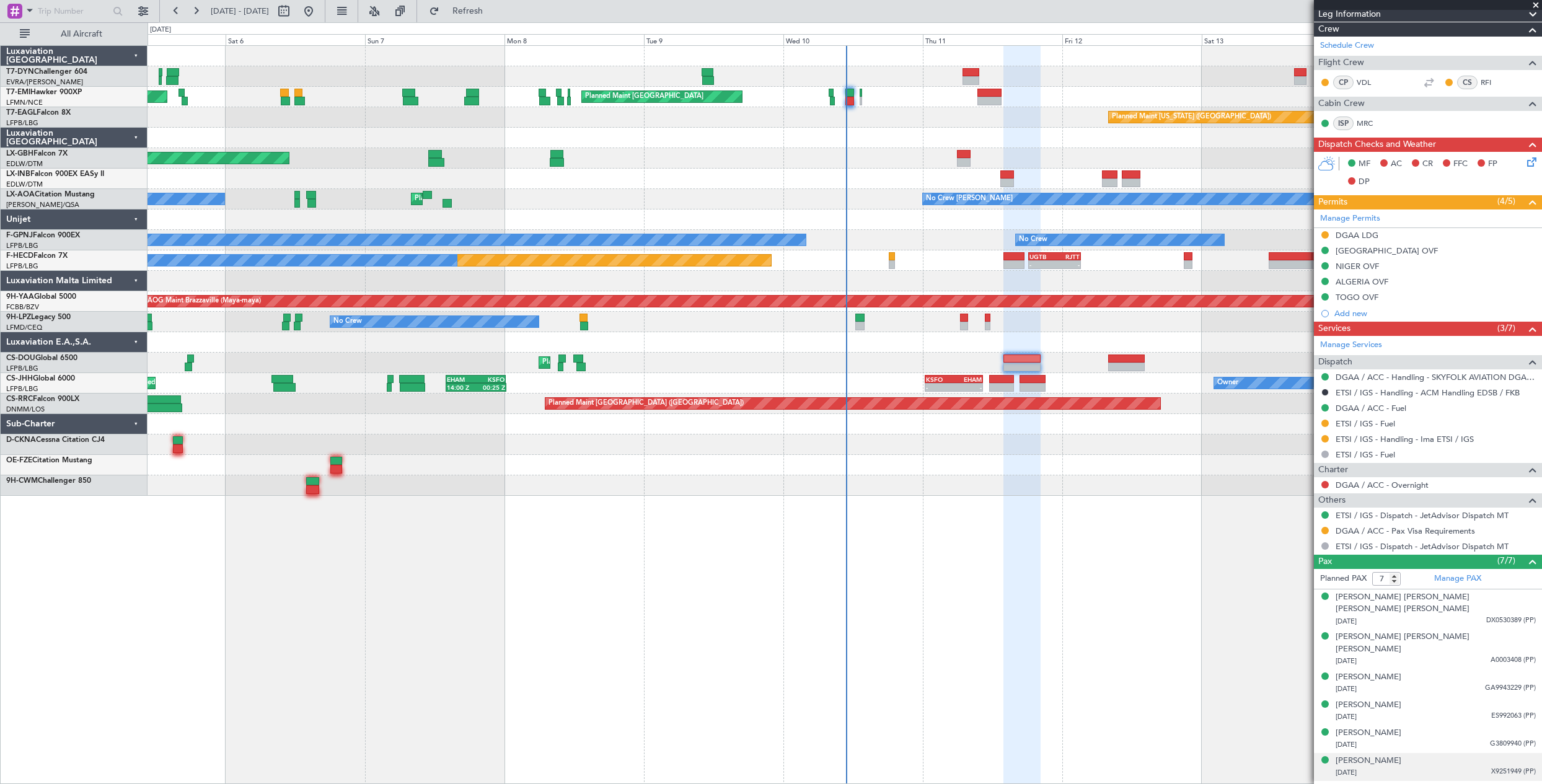
click at [1443, 767] on div "01/07/1989 X9251949 (PP)" at bounding box center [1436, 772] width 200 height 12
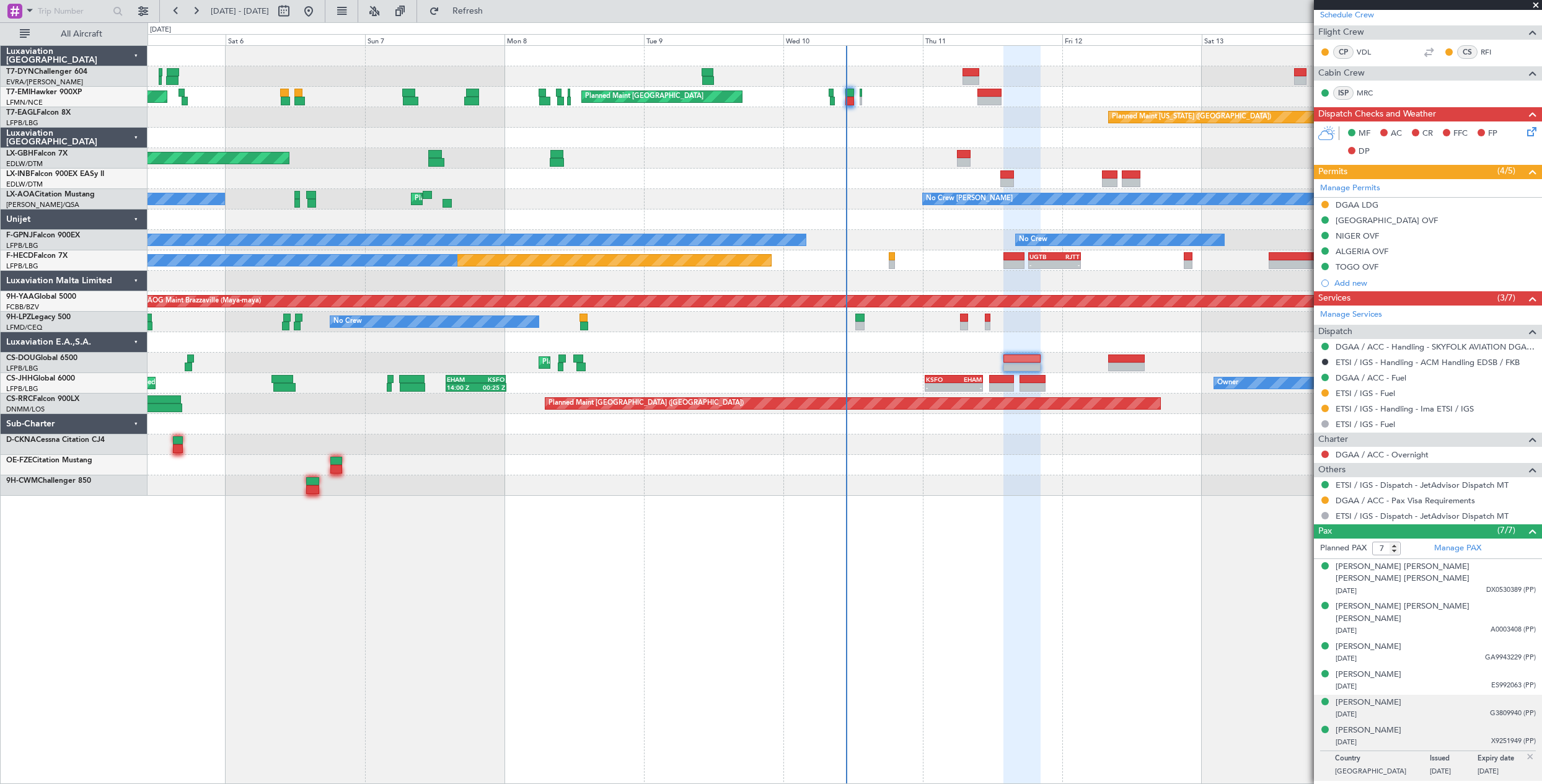
click at [1435, 708] on div "29/01/1971 G3809940 (PP)" at bounding box center [1436, 714] width 200 height 12
click at [1439, 680] on div "21/09/1960 ES992063 (PP)" at bounding box center [1436, 686] width 200 height 12
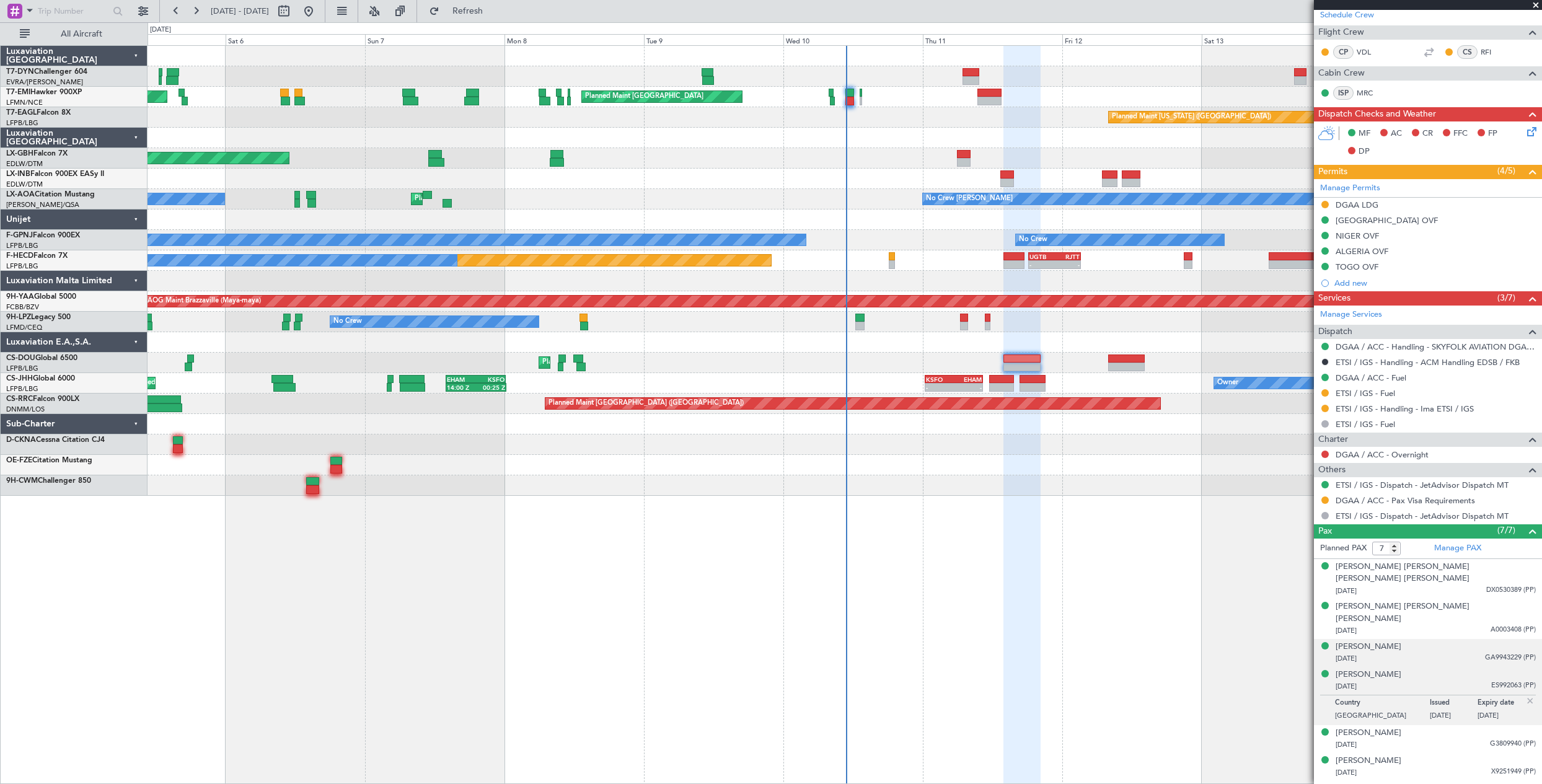
click at [1459, 641] on div "Corinne Monique Demaeght 17/07/1970 GA9943229 (PP)" at bounding box center [1436, 652] width 200 height 24
click at [1445, 625] on div "06/03/1976 A0003408 (PP)" at bounding box center [1436, 631] width 200 height 12
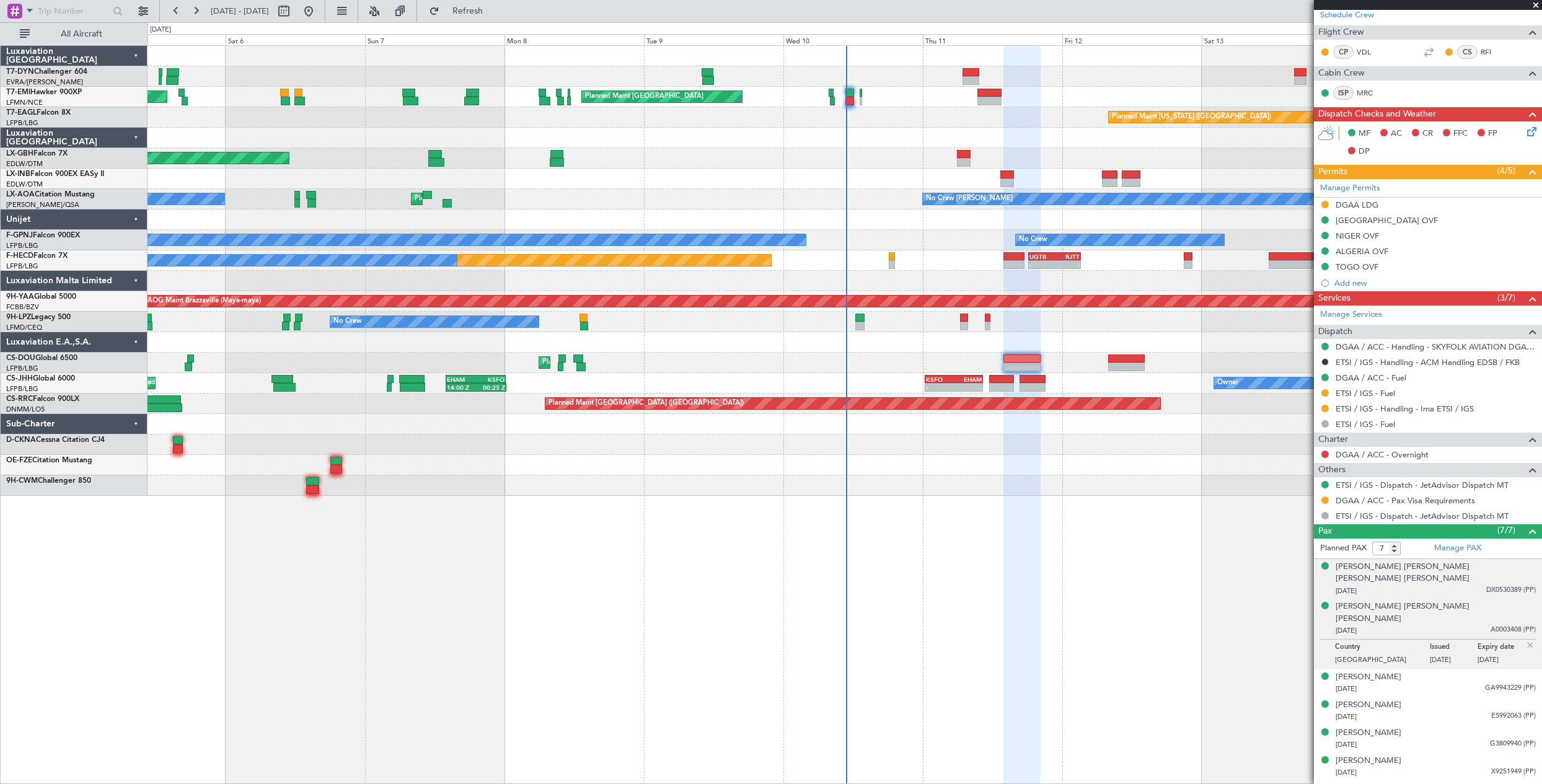
click at [1438, 570] on div "Belinda Giselle Joelle Jonah 21/08/1967 DX0530389 (PP)" at bounding box center [1436, 579] width 200 height 37
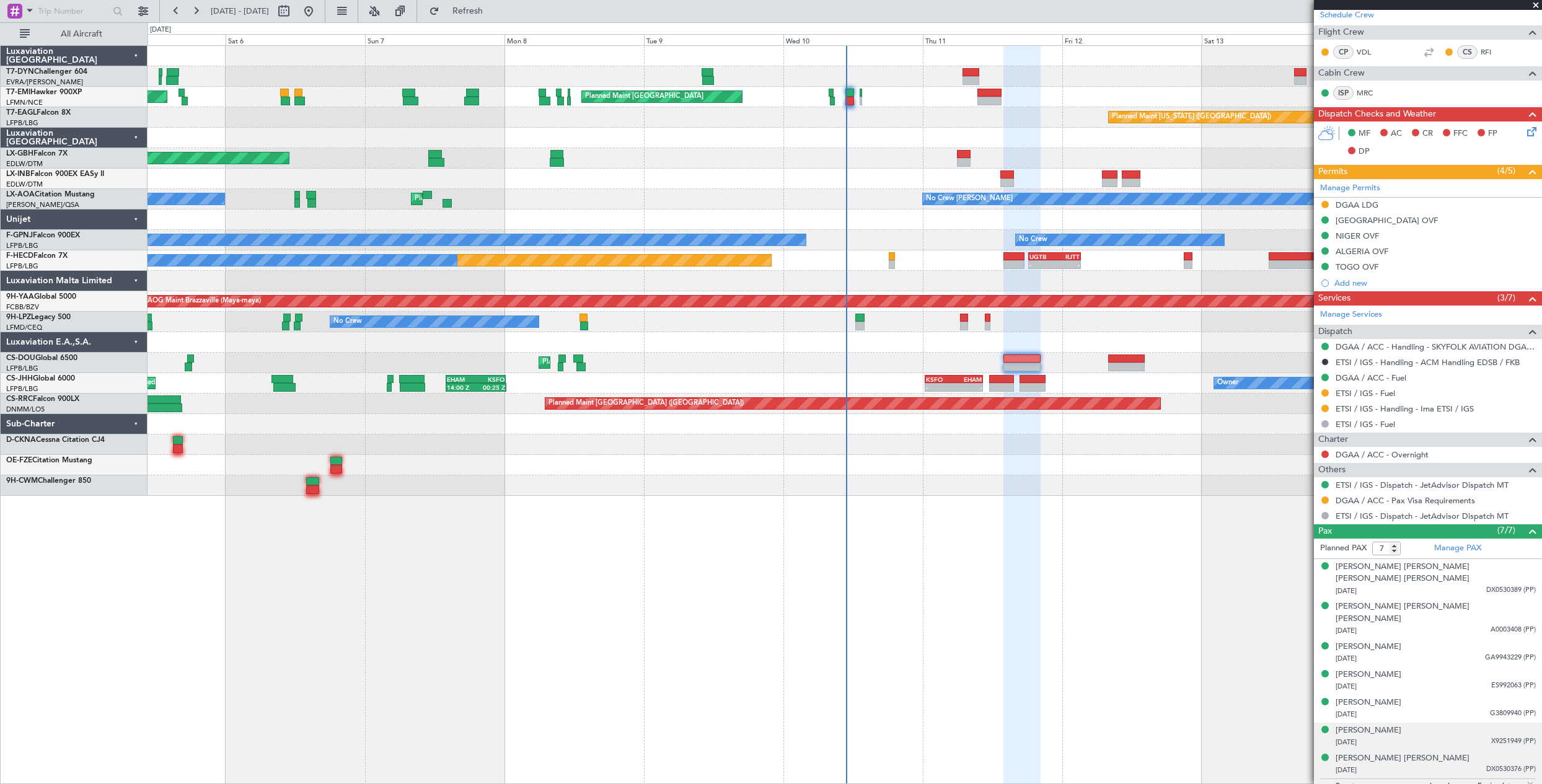
click at [1428, 724] on div "Marie-Sofia Belbel 01/07/1989 X9251949 (PP)" at bounding box center [1436, 736] width 200 height 24
click at [1418, 652] on div "17/07/1970 GA9943229 (PP)" at bounding box center [1436, 658] width 200 height 12
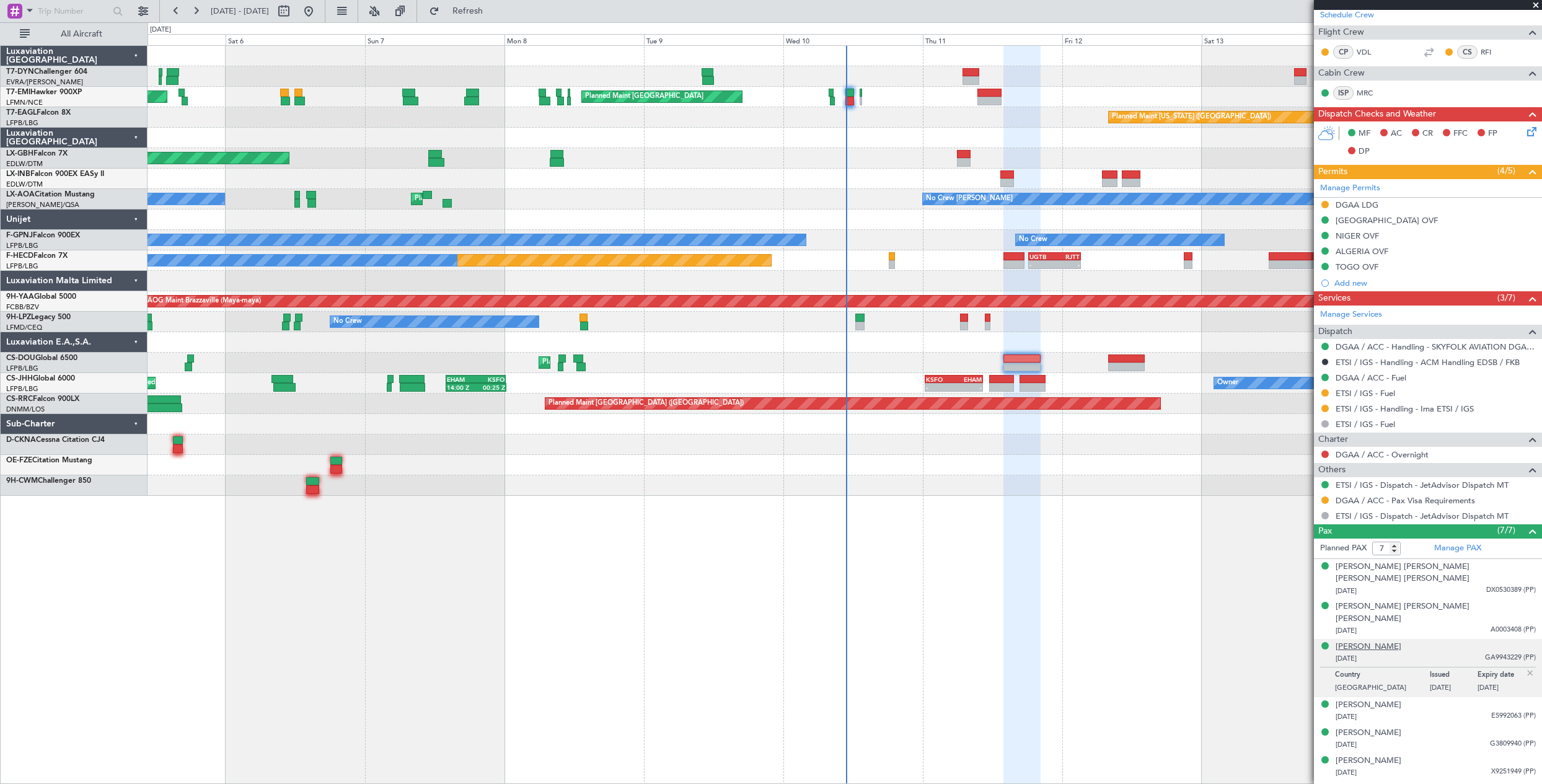
click at [1401, 641] on div "Corinne Monique Demaeght" at bounding box center [1369, 647] width 66 height 12
click at [1447, 767] on div "01/07/1989 X9251949 (PP)" at bounding box center [1436, 772] width 200 height 12
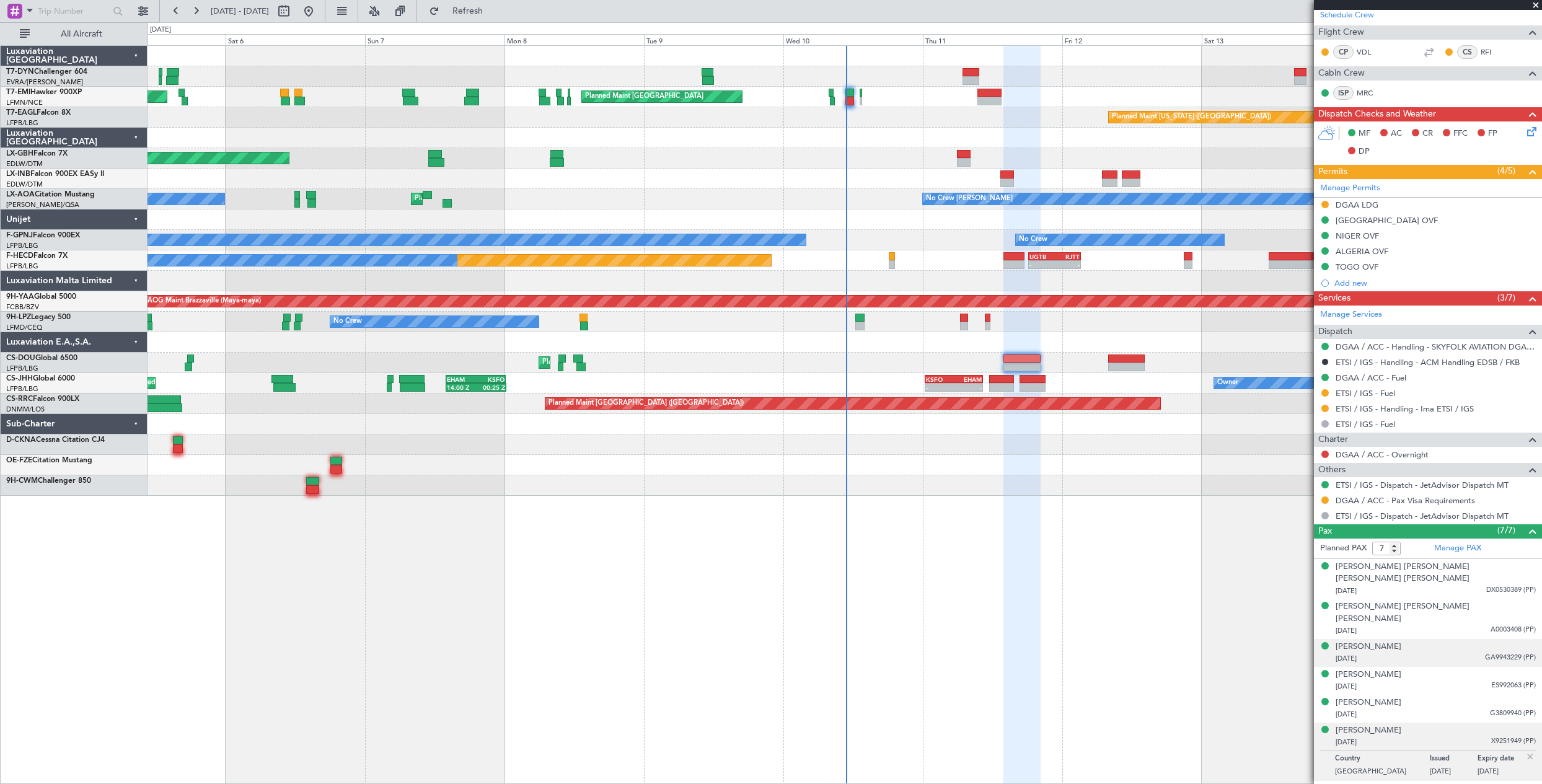
click at [1443, 641] on div "Corinne Monique Demaeght 17/07/1970 GA9943229 (PP)" at bounding box center [1436, 652] width 200 height 24
click at [1443, 752] on li "Marie-Sofia Belbel 01/07/1989 X9251949 (PP)" at bounding box center [1428, 766] width 228 height 28
click at [1443, 754] on div "Marie-Sofia Belbel 01/07/1989 X9251949 (PP)" at bounding box center [1436, 766] width 200 height 24
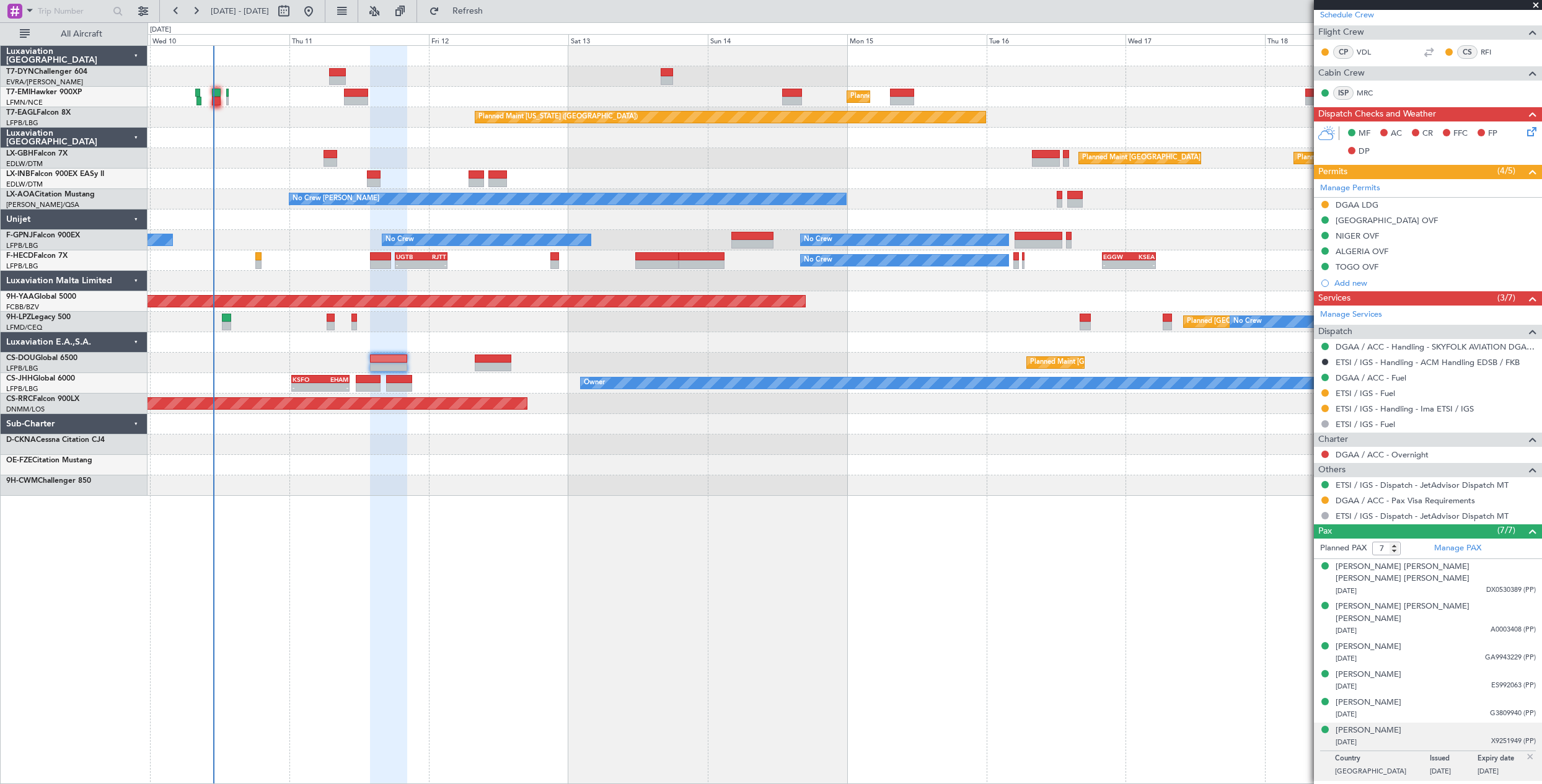
click at [504, 436] on div "Planned Maint Zurich Planned Maint Zurich Planned Maint New York (Teterboro) Pl…" at bounding box center [844, 271] width 1394 height 450
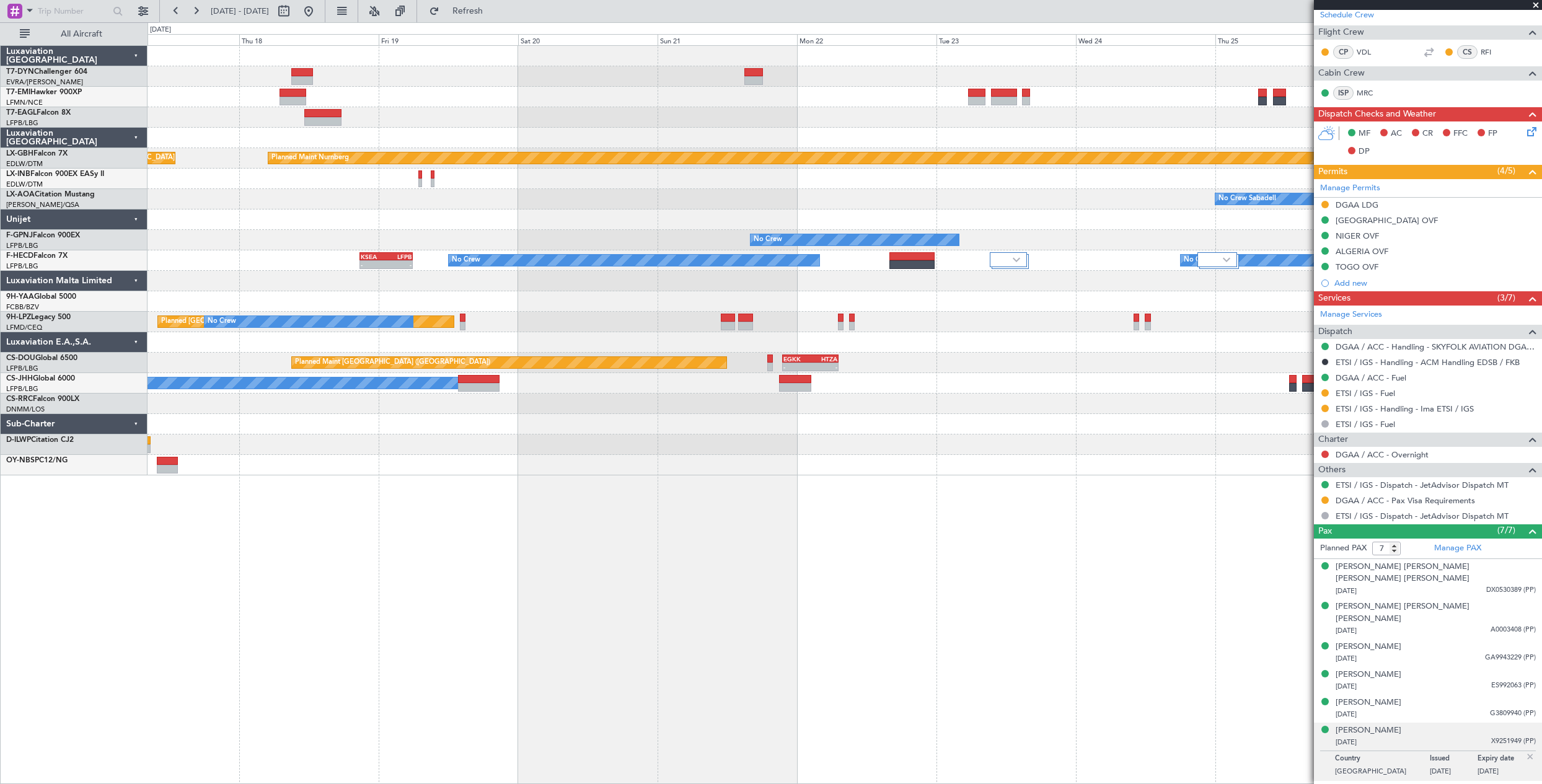
click at [222, 121] on div "Planned Maint Zurich Planned Maint New York (Teterboro) Planned Maint Nurnberg …" at bounding box center [844, 260] width 1394 height 429
click at [171, 46] on div "Planned Maint Zurich Planned Maint New York (Teterboro) Planned Maint Nurnberg …" at bounding box center [844, 260] width 1394 height 429
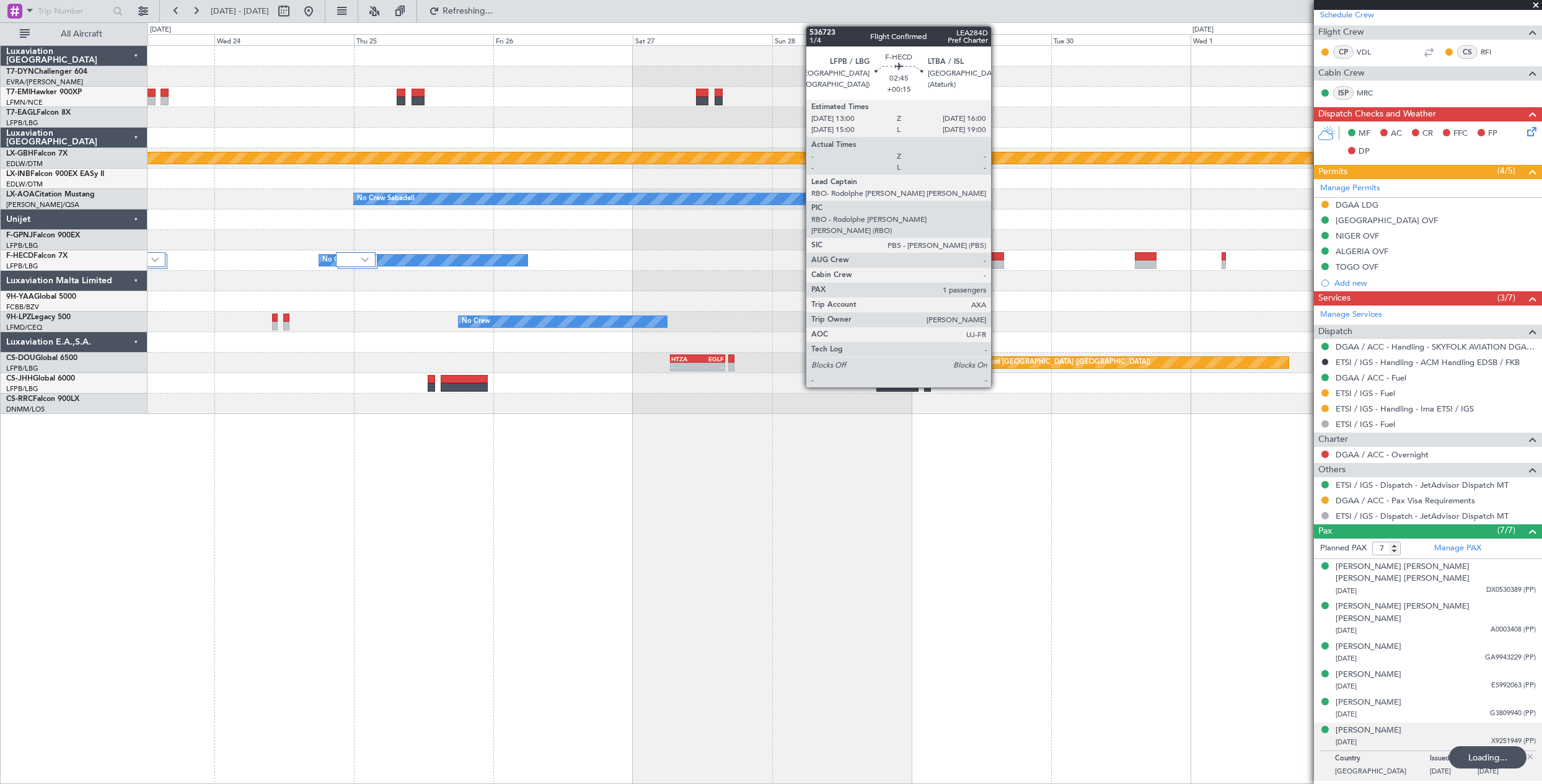
click at [996, 253] on div at bounding box center [996, 256] width 18 height 8
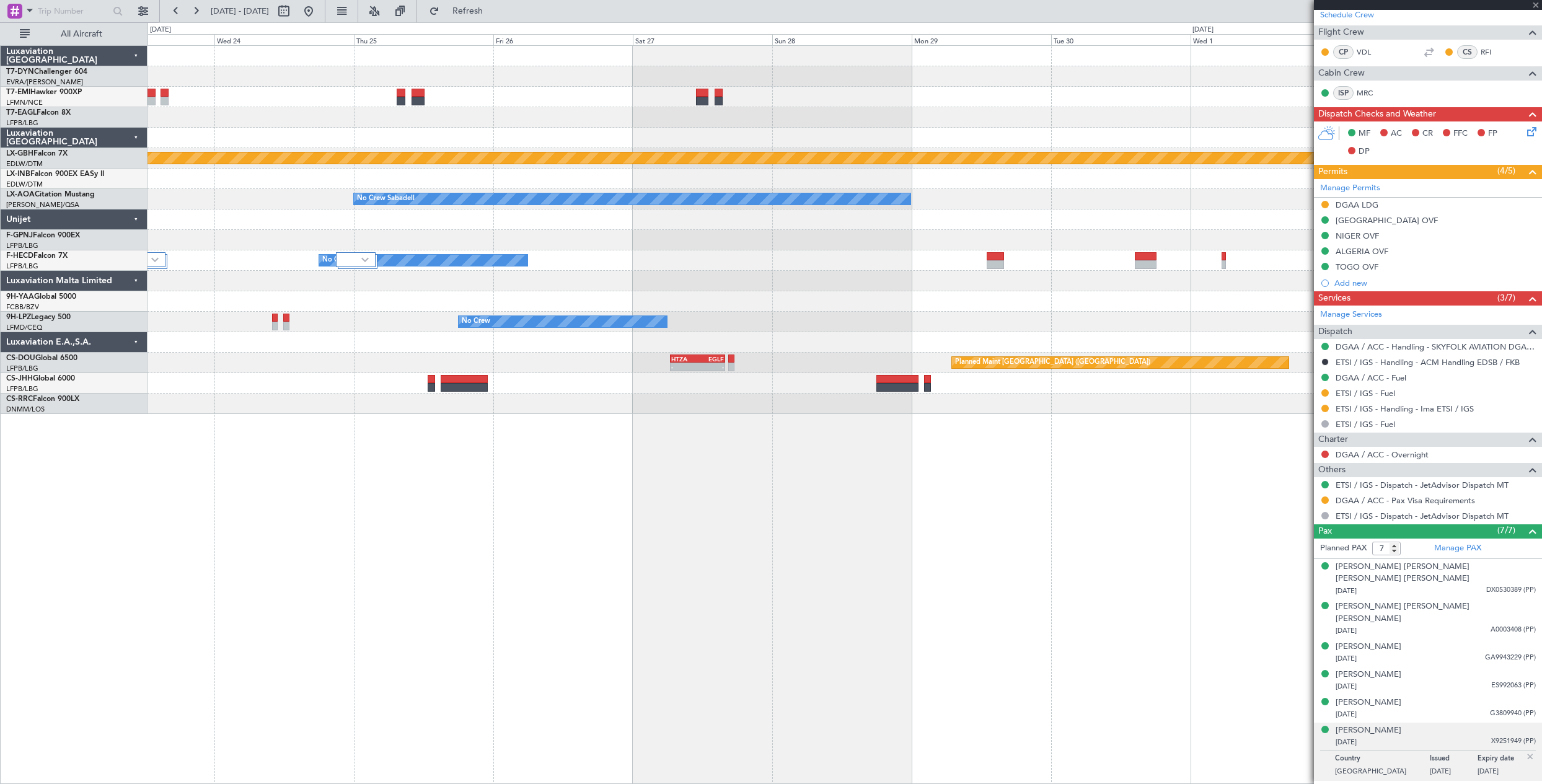
type input "+00:15"
type input "1"
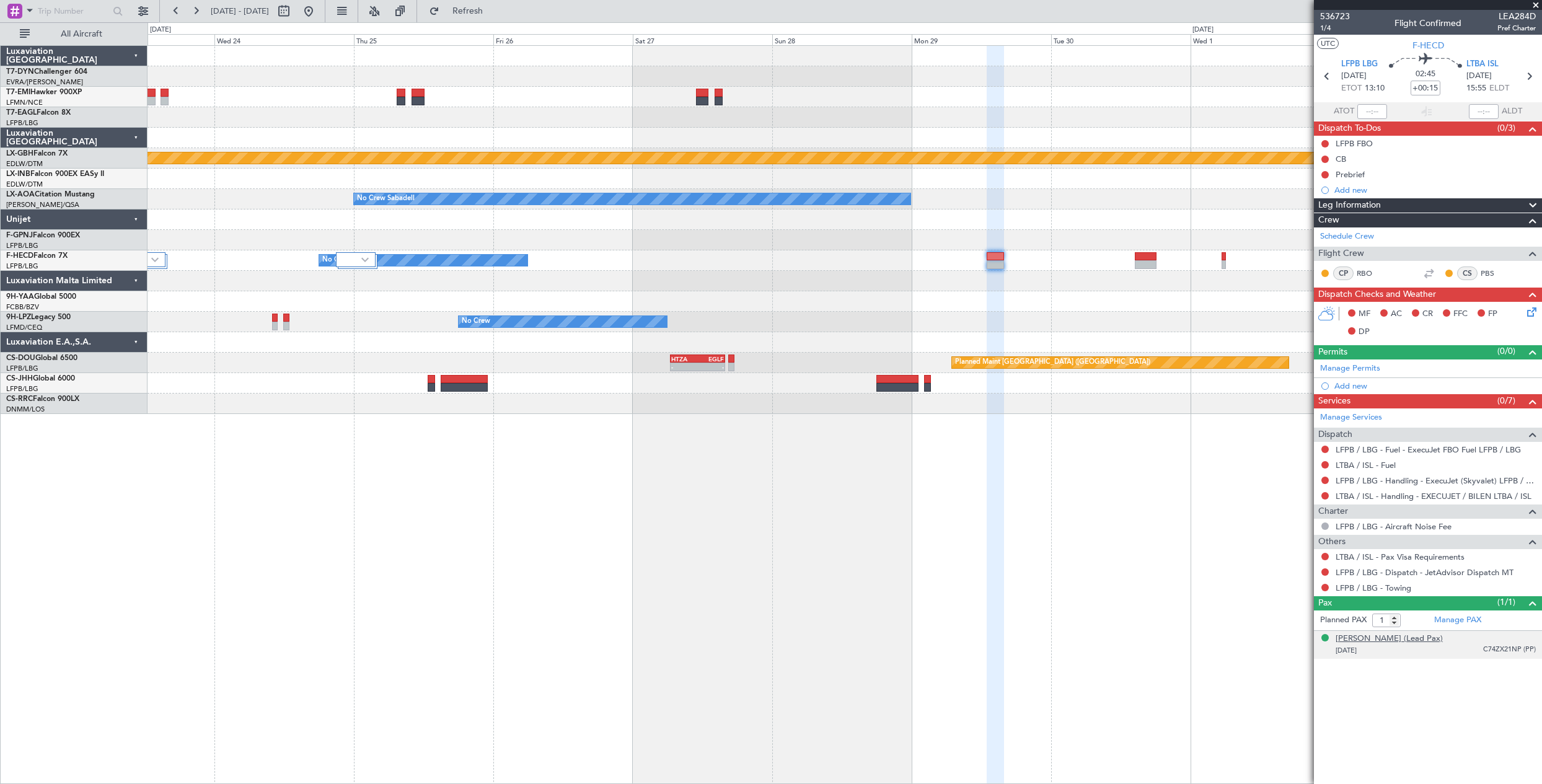
click at [1369, 634] on div "Thomas BUBERL (Lead Pax)" at bounding box center [1389, 638] width 107 height 12
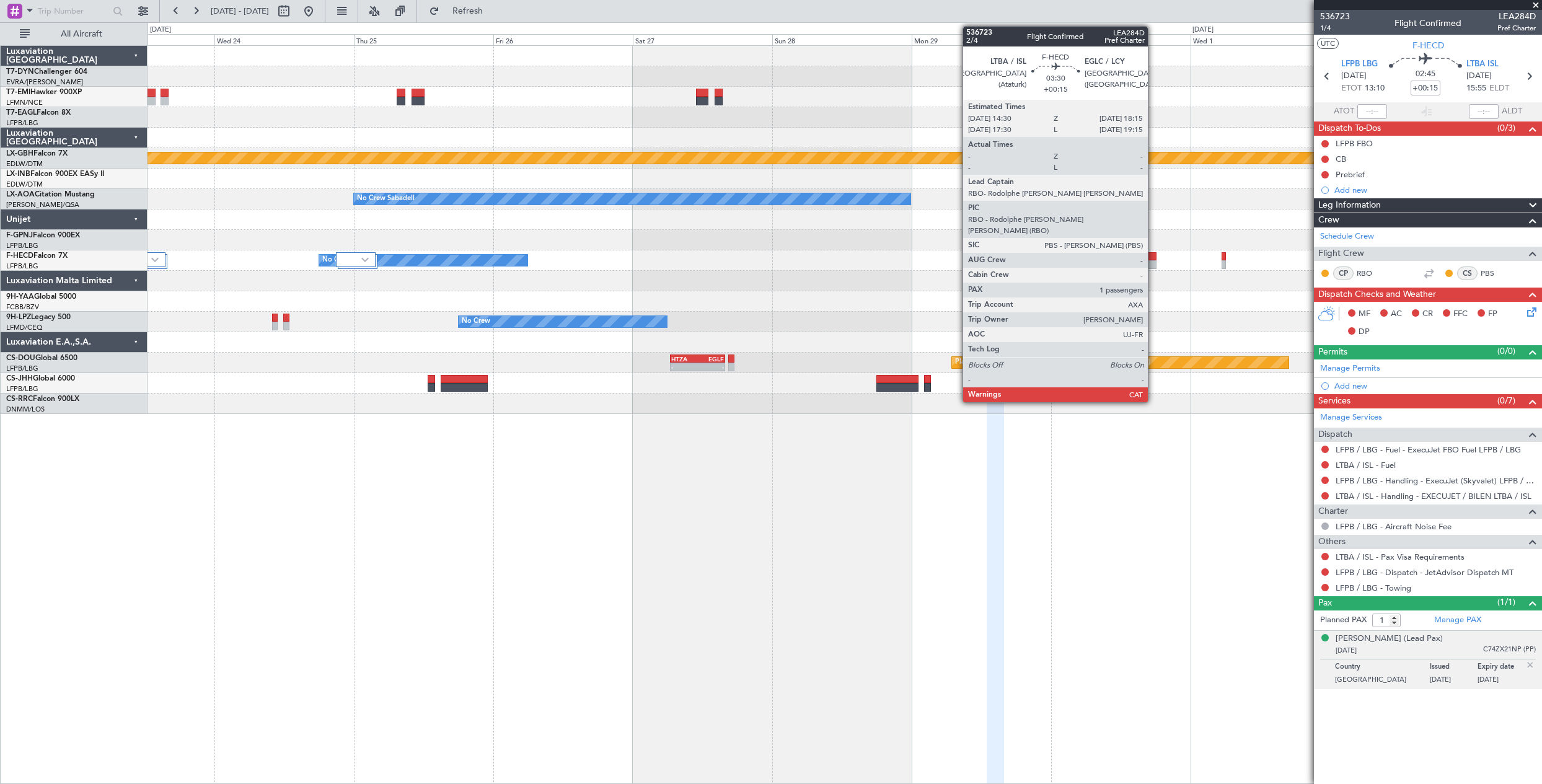
click at [1153, 266] on div at bounding box center [1145, 264] width 23 height 8
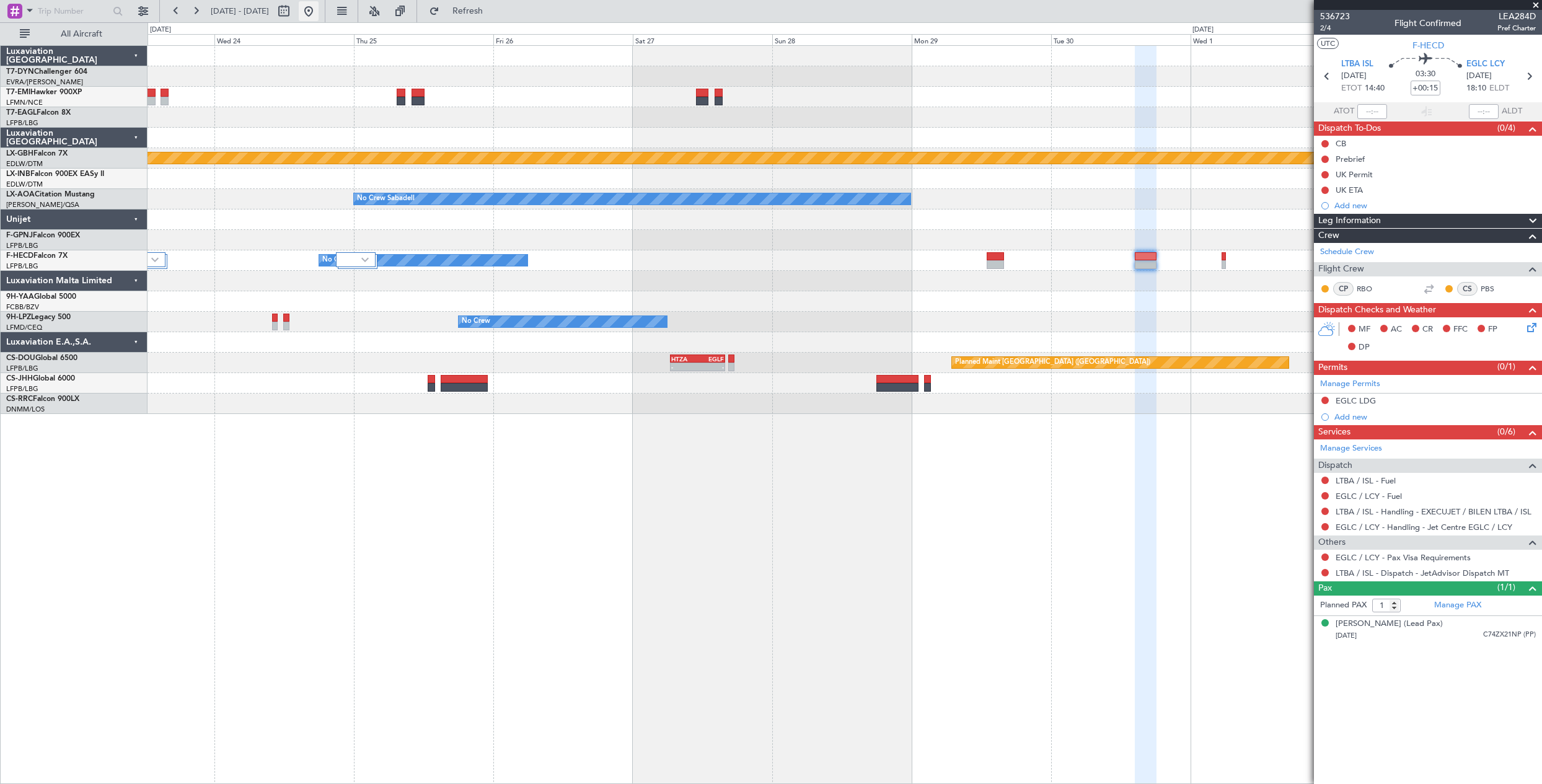
click at [319, 11] on button at bounding box center [308, 11] width 20 height 20
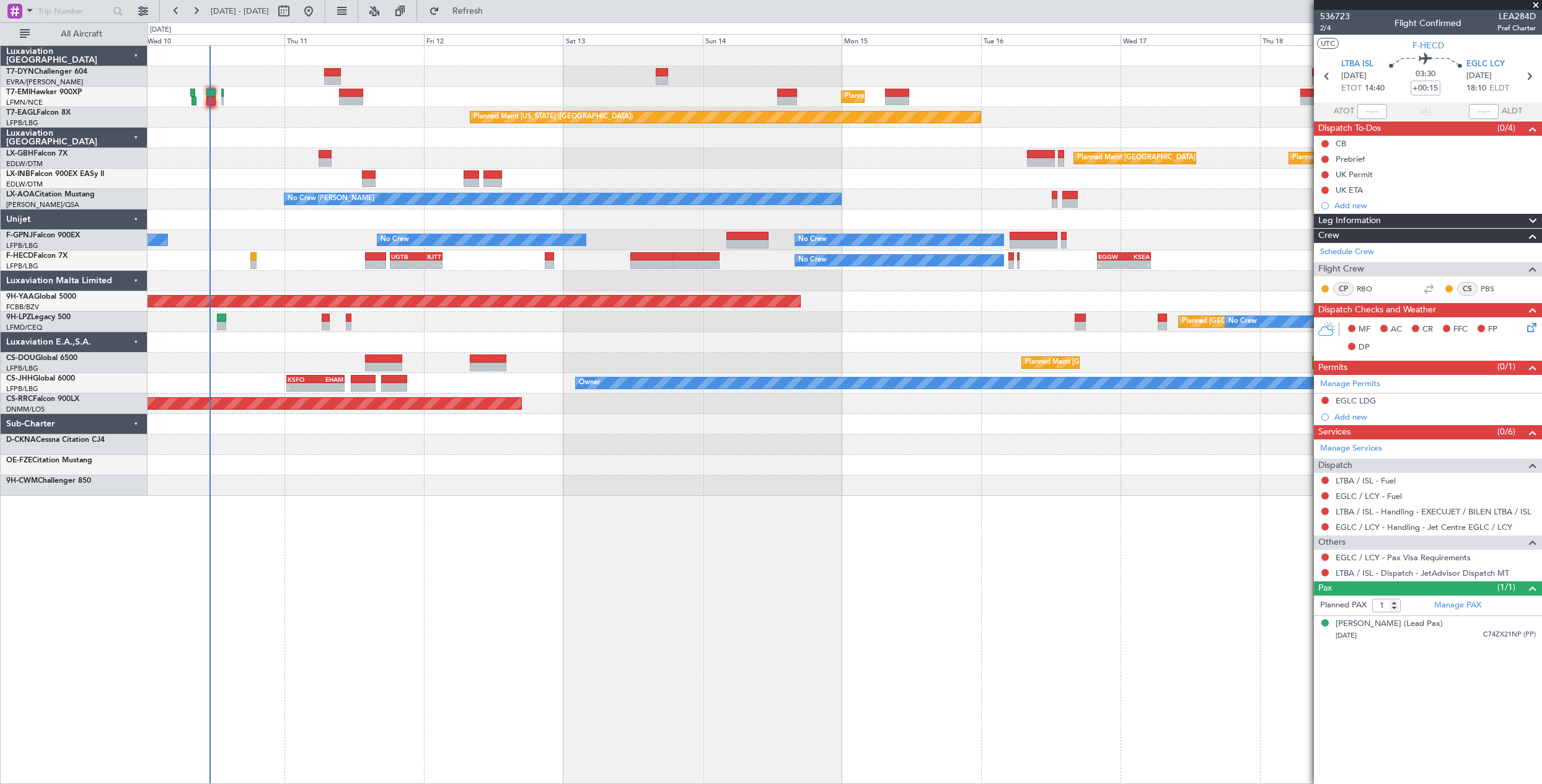
click at [431, 515] on div "Planned Maint Zurich Planned Maint Zurich Planned Maint New York (Teterboro) Pl…" at bounding box center [845, 414] width 1394 height 738
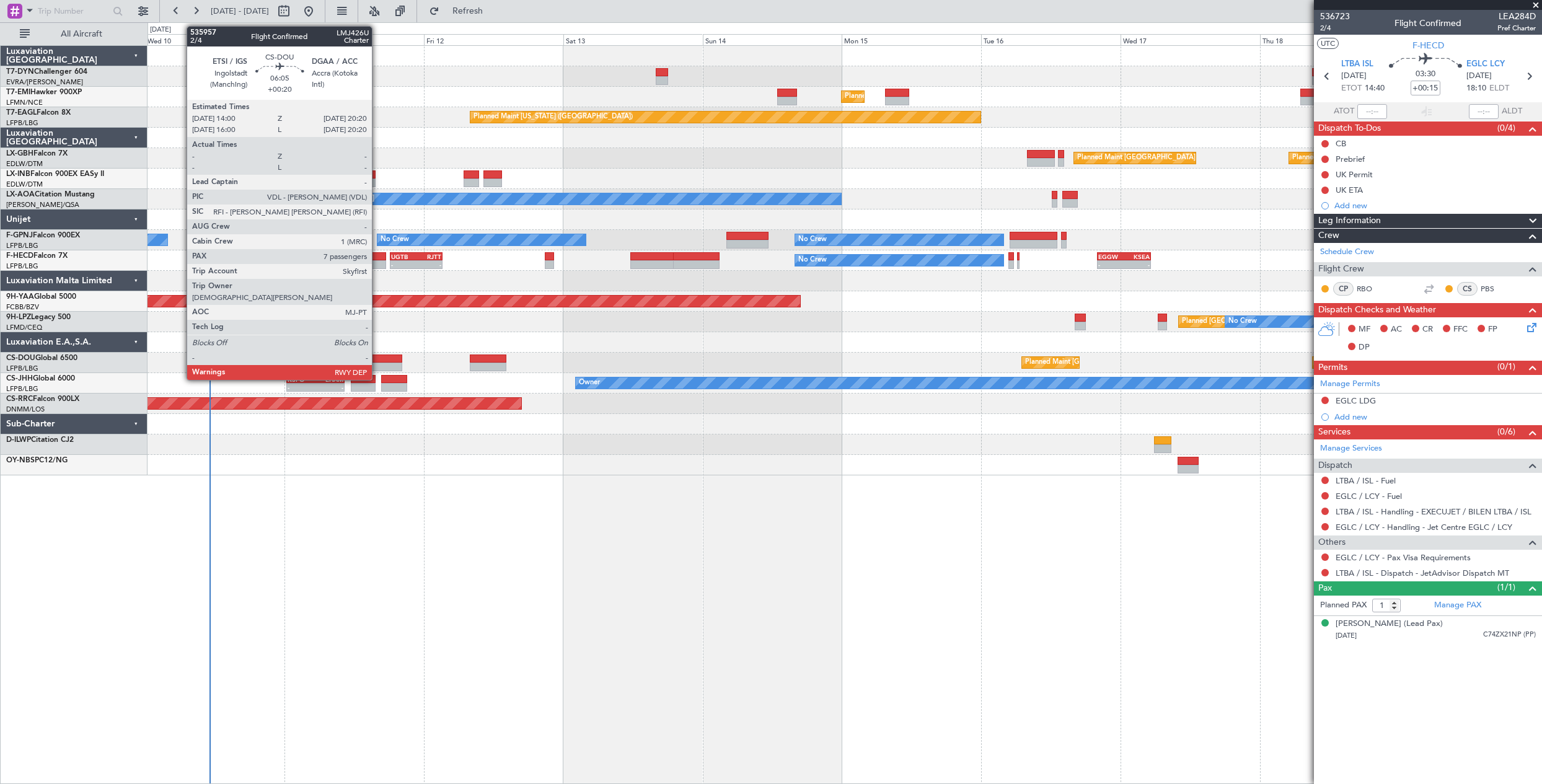
click at [377, 358] on div at bounding box center [384, 358] width 37 height 8
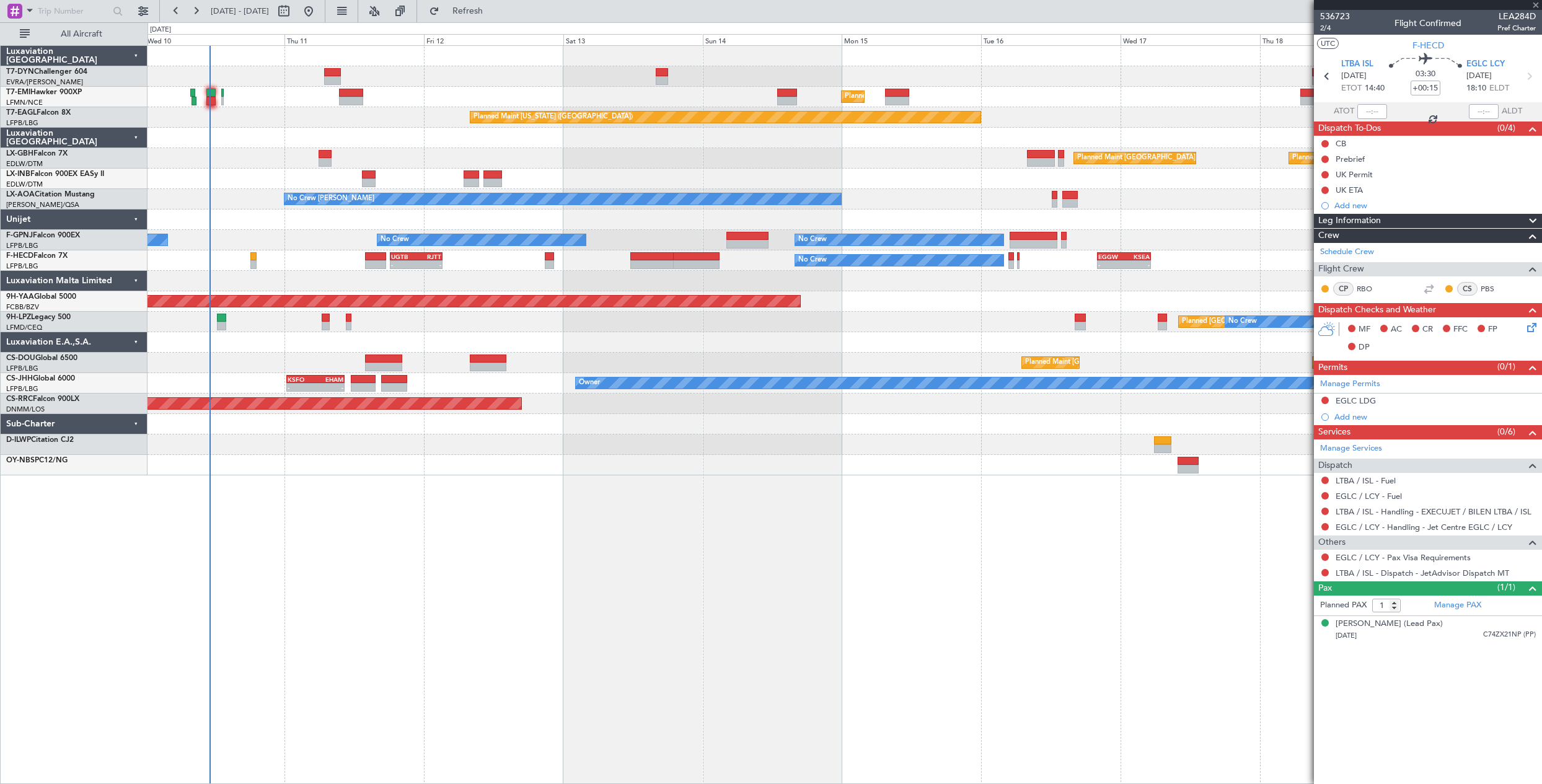
type input "+00:20"
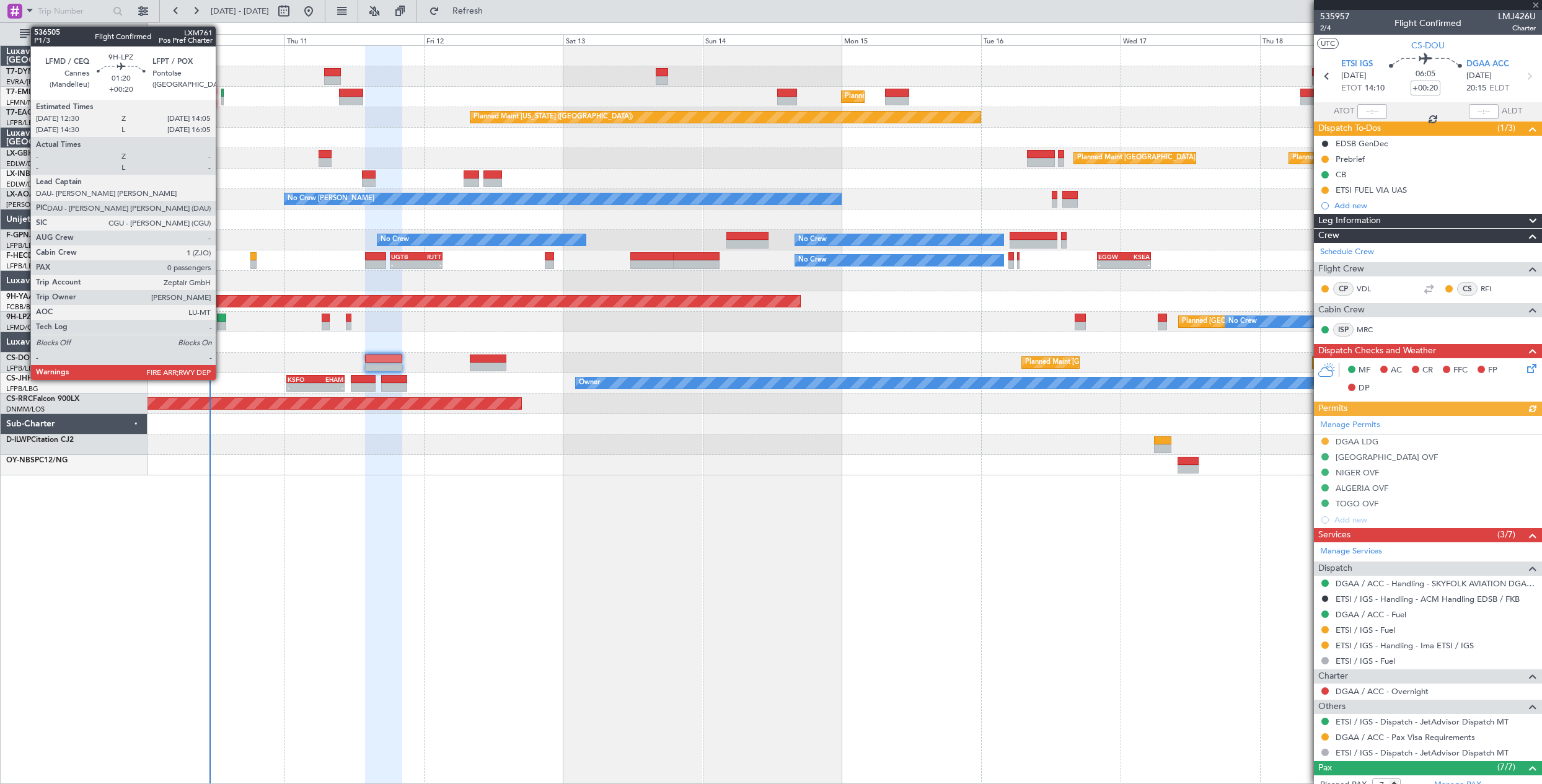
click at [221, 322] on div at bounding box center [221, 326] width 9 height 8
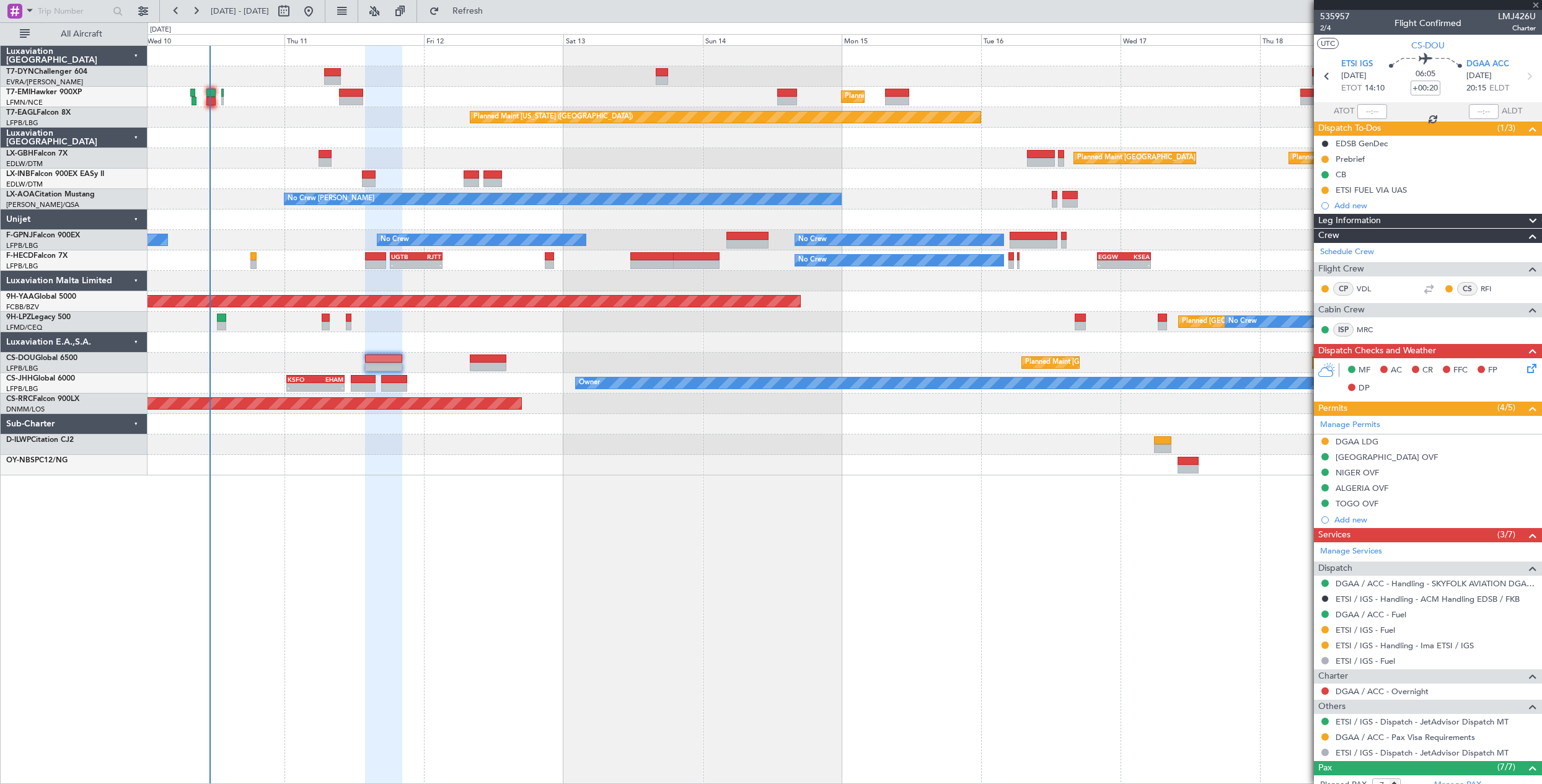
type input "0"
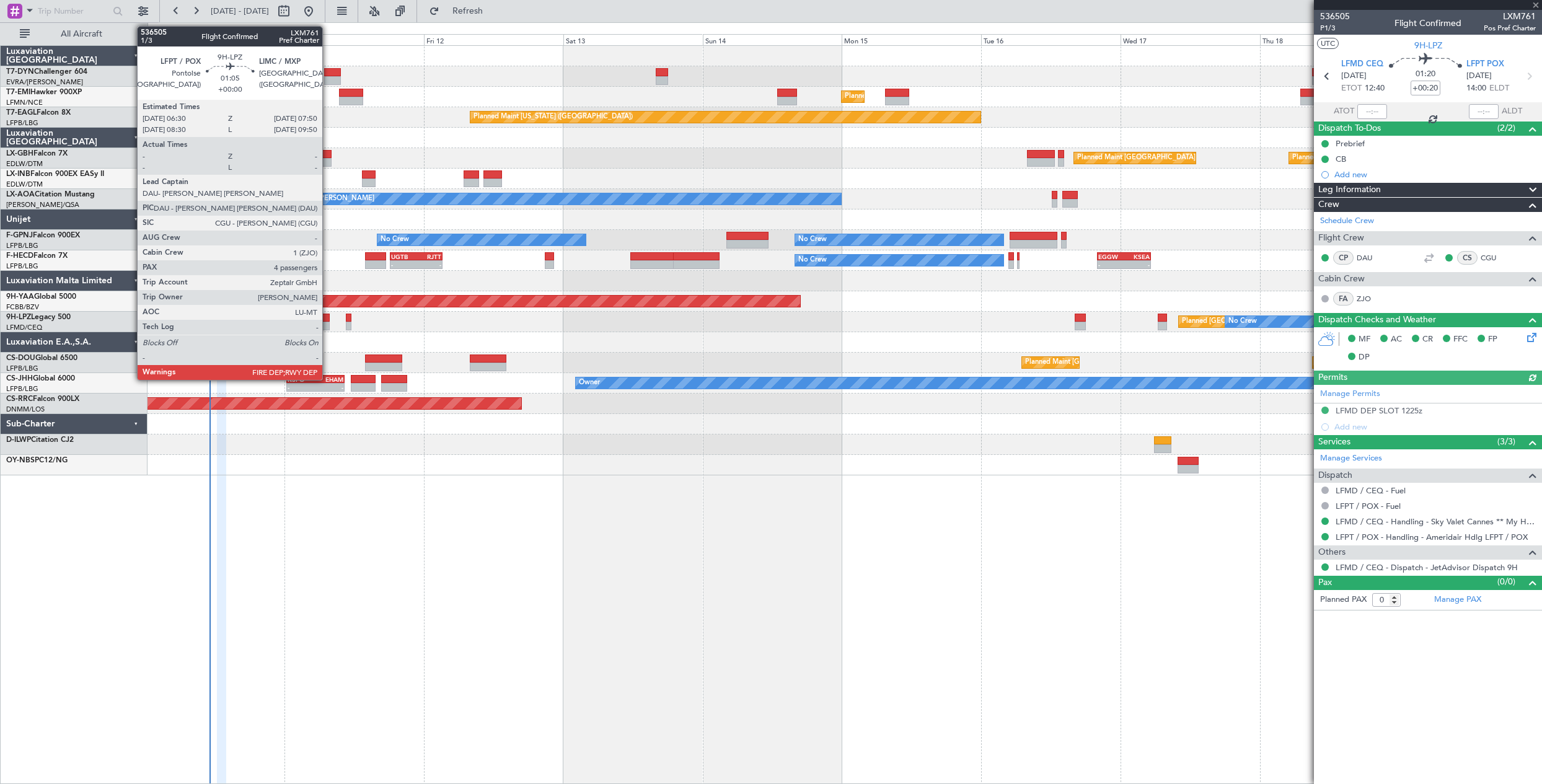
click at [328, 317] on div at bounding box center [326, 317] width 8 height 8
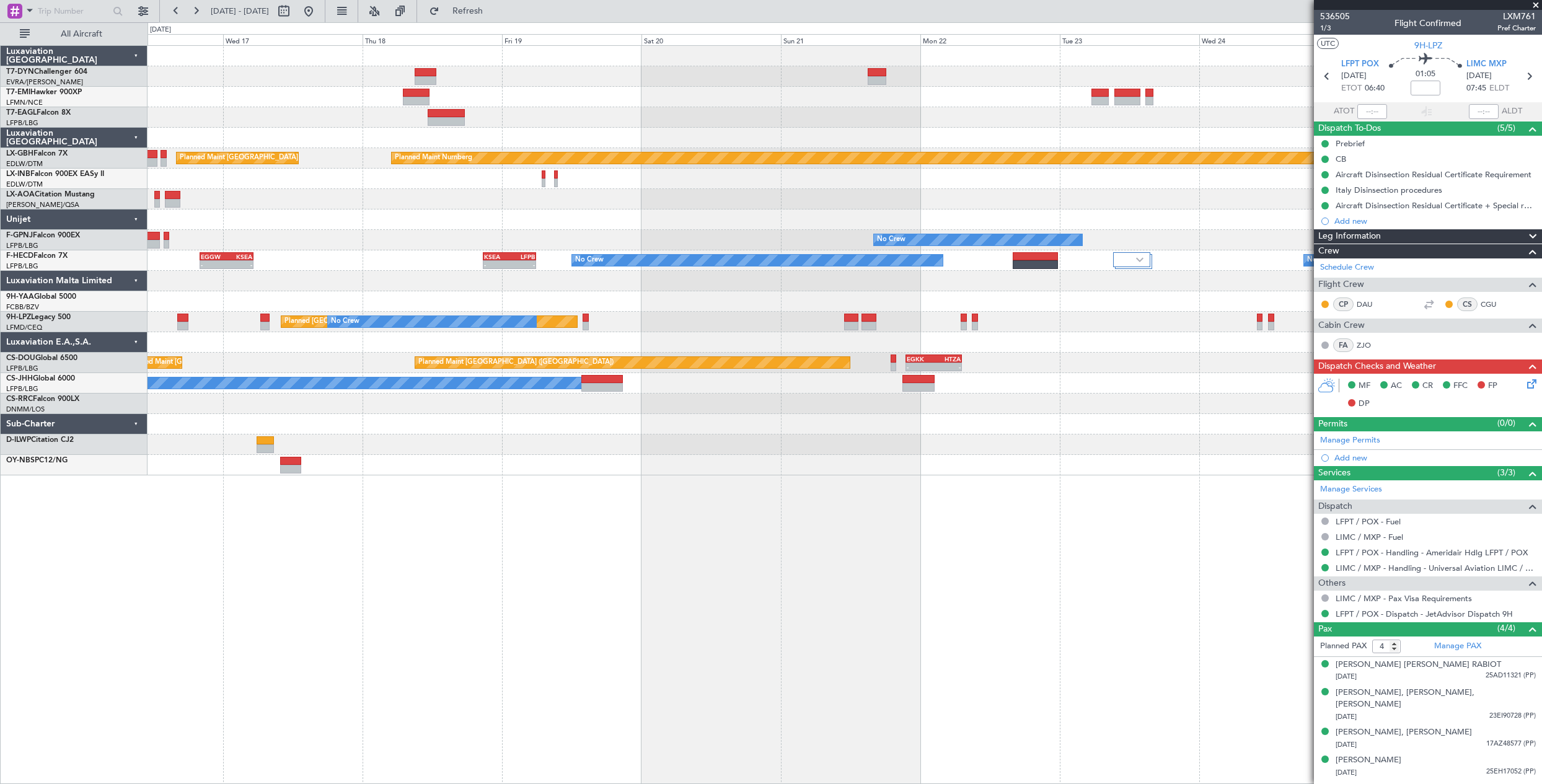
click at [210, 340] on div at bounding box center [844, 342] width 1394 height 21
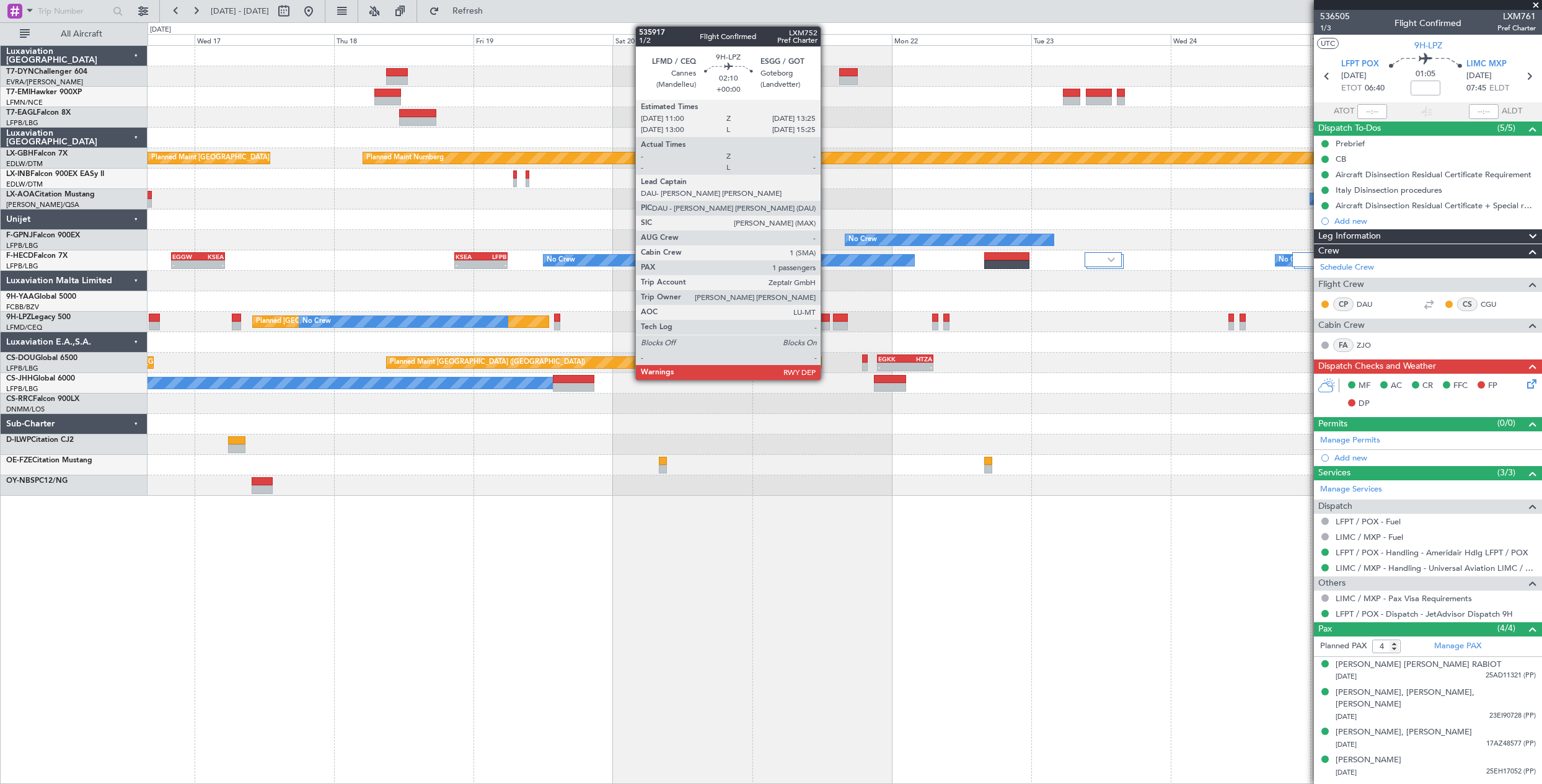
click at [826, 320] on div at bounding box center [823, 317] width 14 height 8
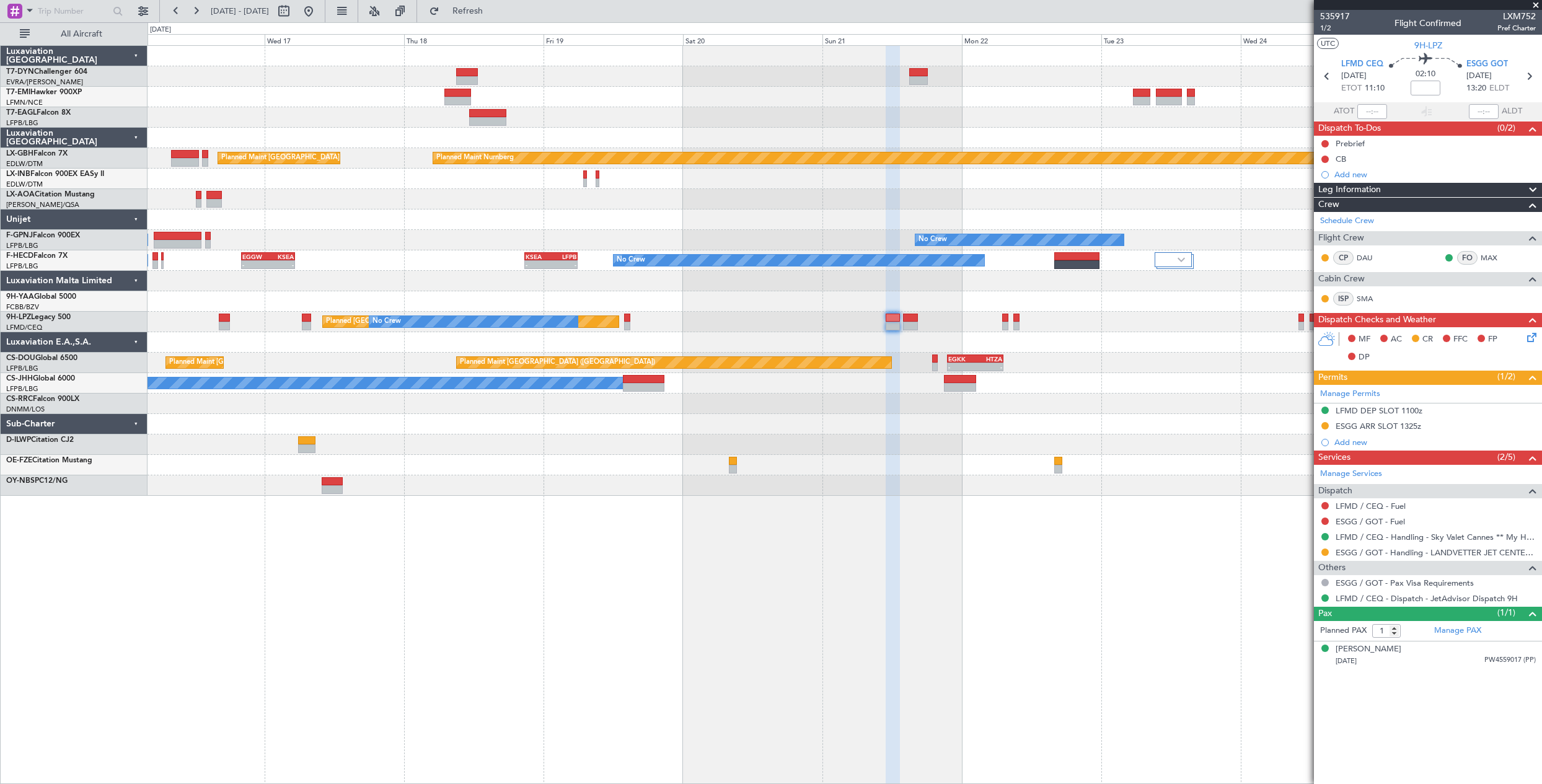
click at [457, 294] on div "Planned Maint Zurich Planned Maint New York (Teterboro) Planned Maint Nurnberg …" at bounding box center [844, 271] width 1394 height 450
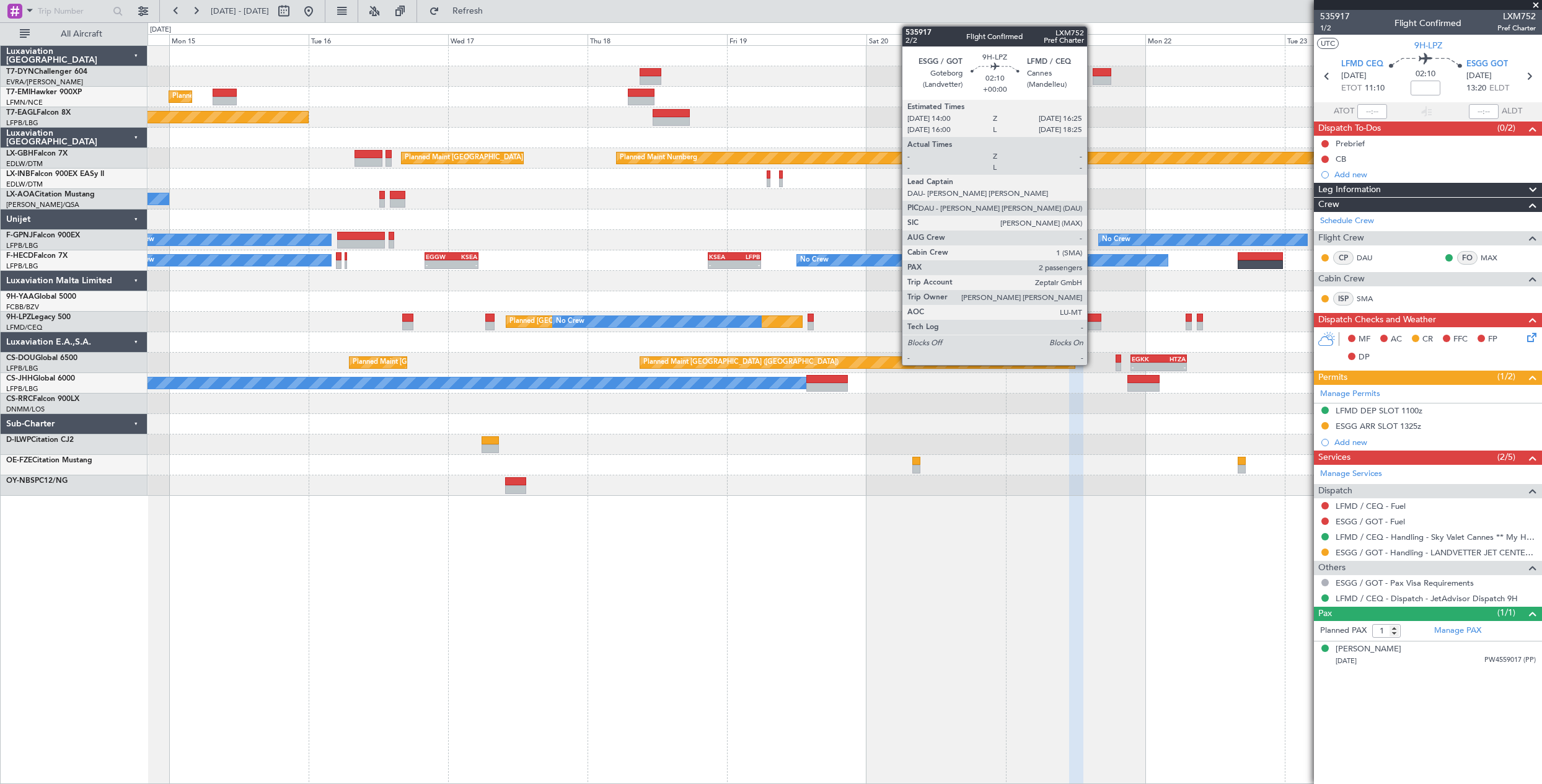
click at [1092, 328] on div at bounding box center [1093, 326] width 14 height 8
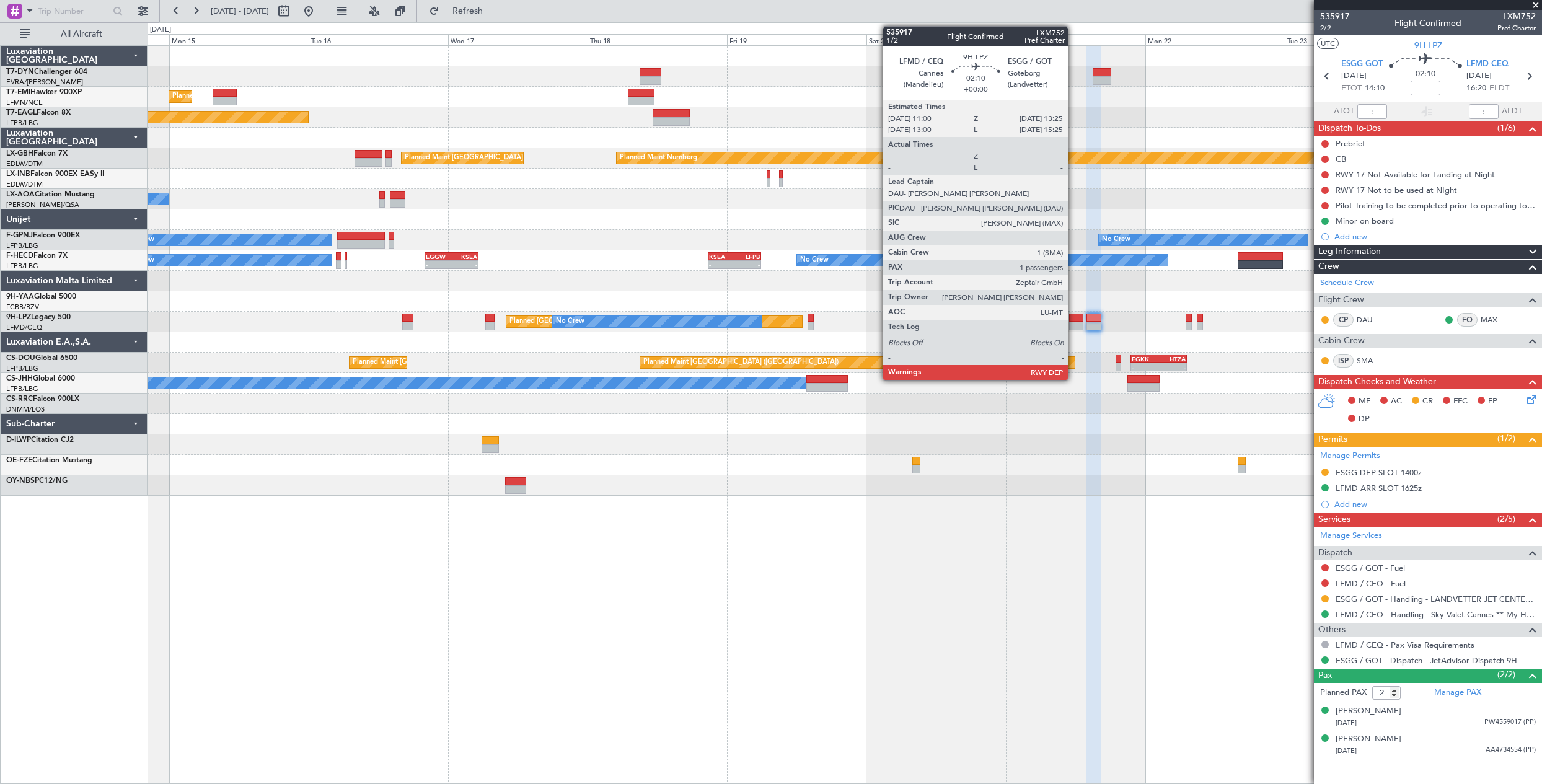
click at [1073, 315] on div at bounding box center [1076, 317] width 14 height 8
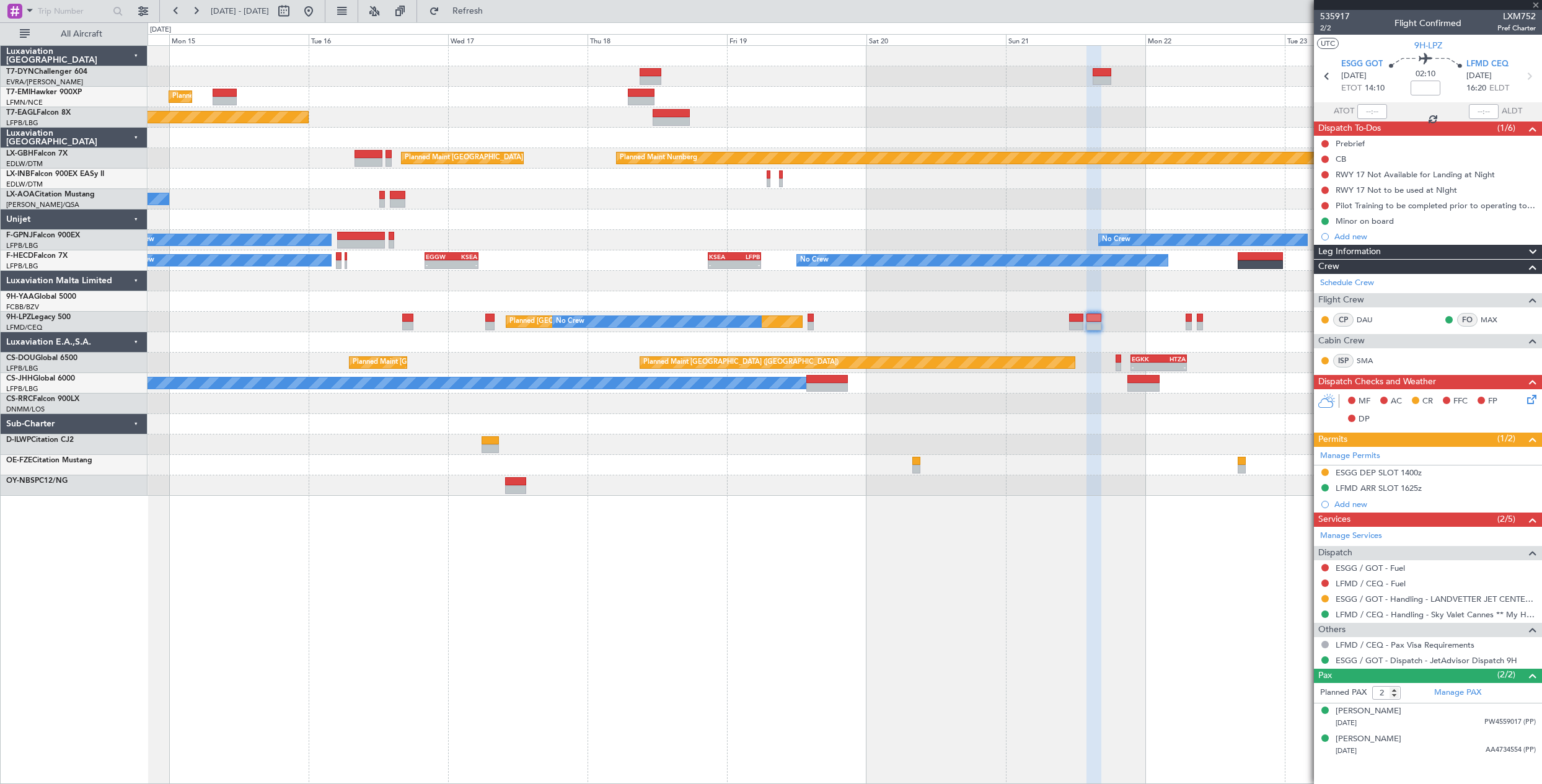
type input "1"
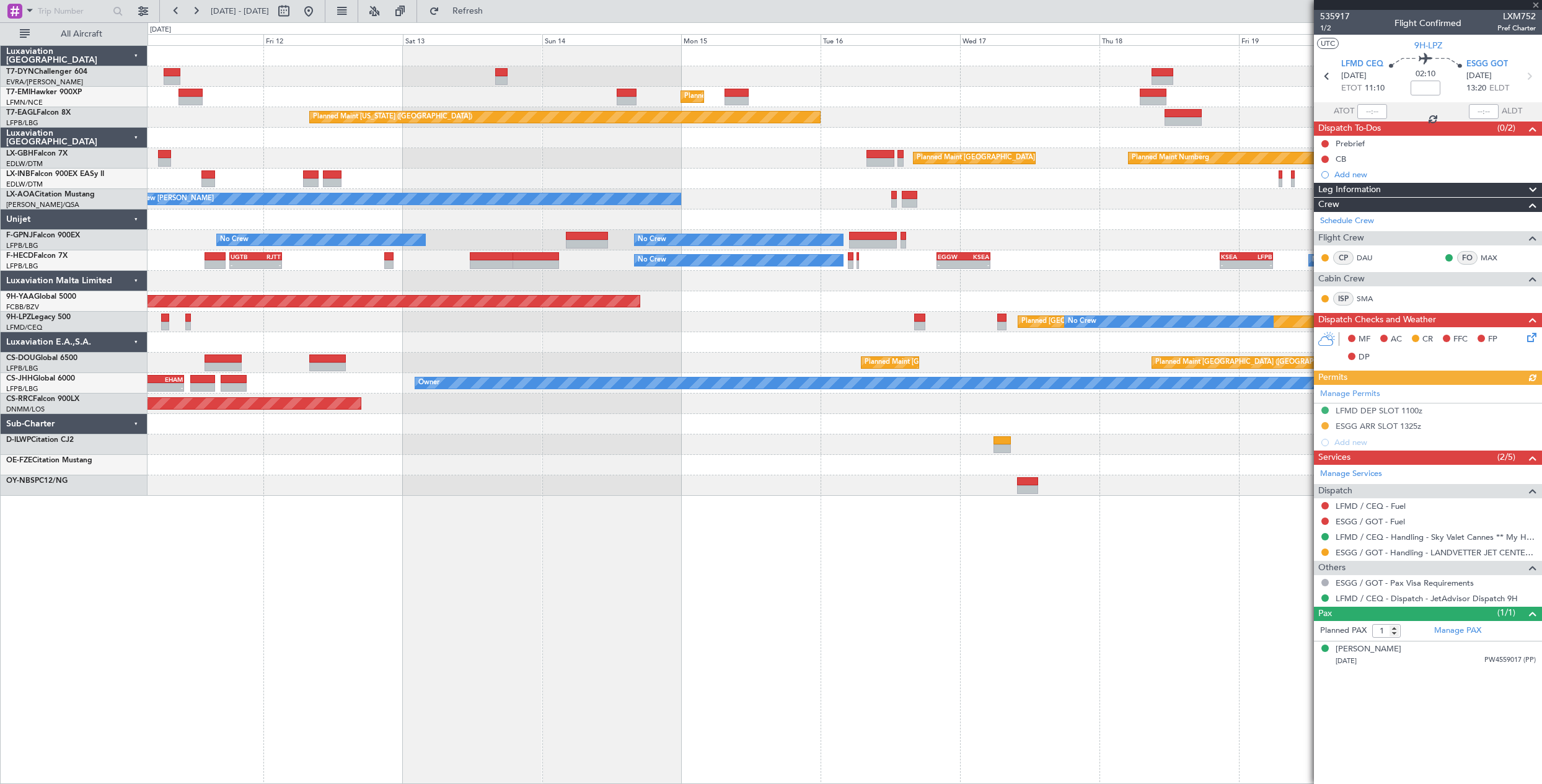
click at [1230, 337] on div "Planned Maint Zurich Planned Maint Zurich Planned Maint New York (Teterboro) Pl…" at bounding box center [844, 271] width 1394 height 450
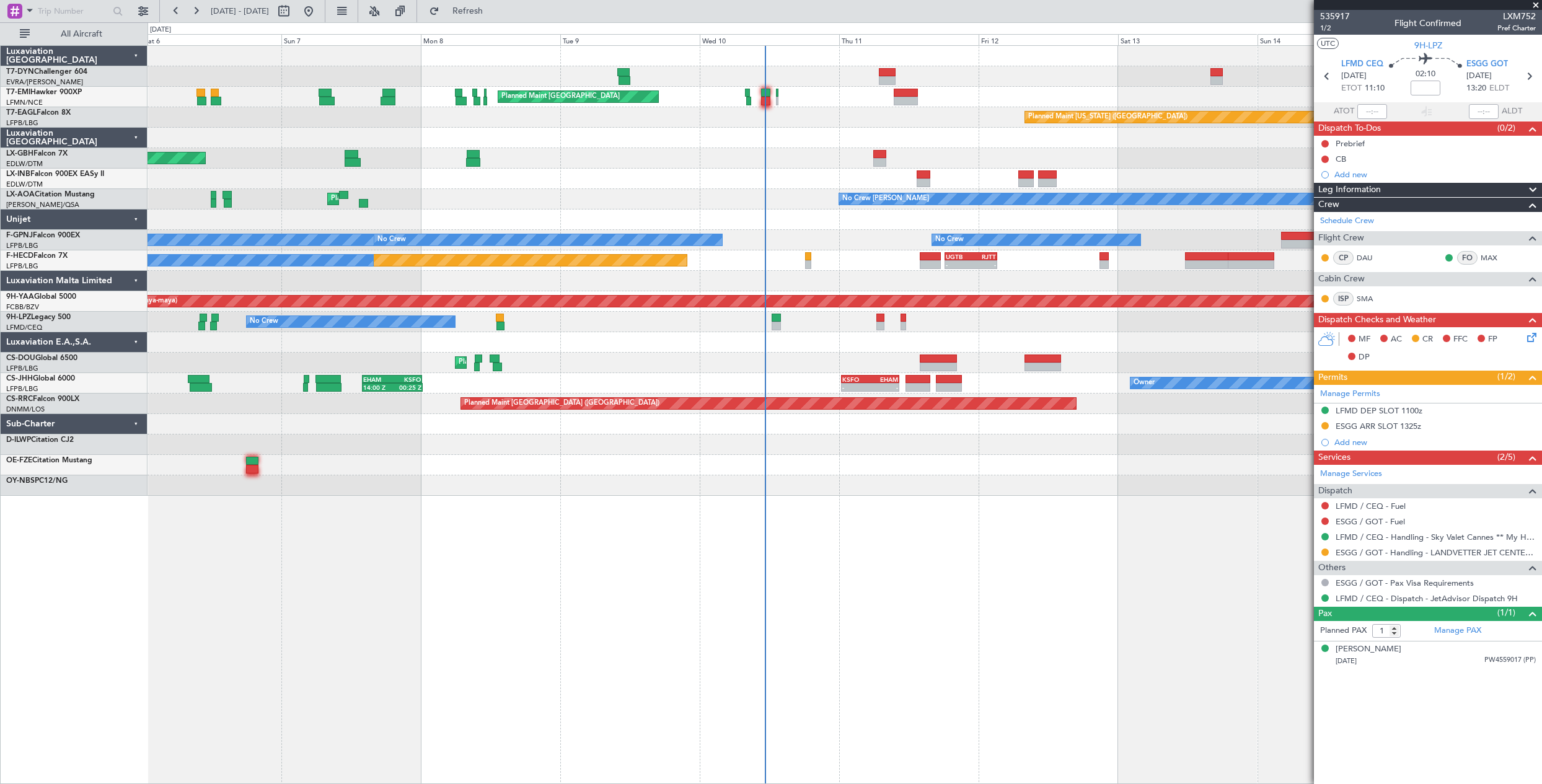
click at [1120, 312] on div "Planned Maint Zurich Planned Maint Zurich Planned Maint Zurich Planned Maint Ne…" at bounding box center [844, 271] width 1394 height 450
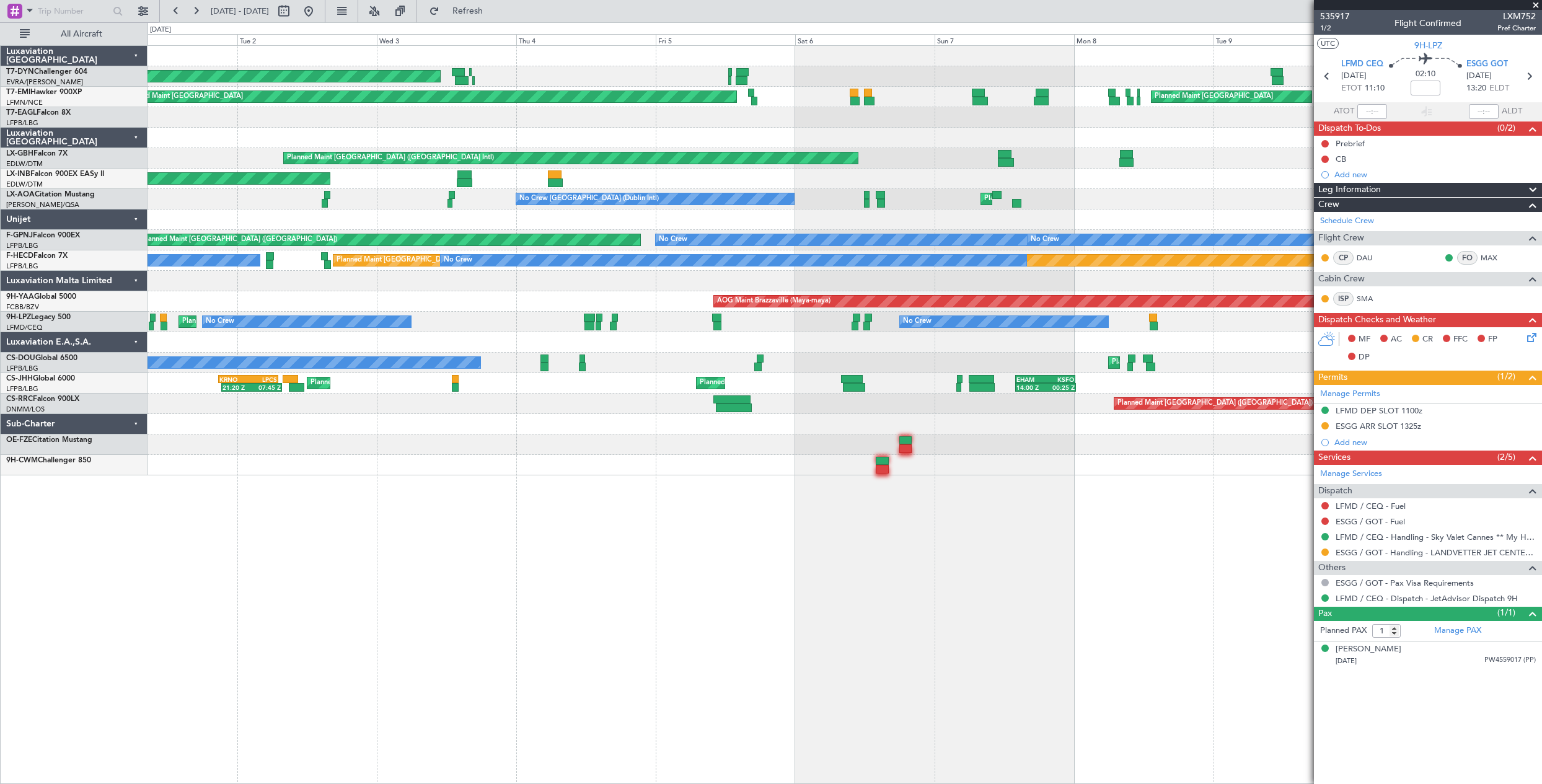
click at [871, 377] on div "AOG Maint Riga (Riga Intl) Planned Maint Zurich Planned Maint Zurich Planned Ma…" at bounding box center [844, 260] width 1394 height 429
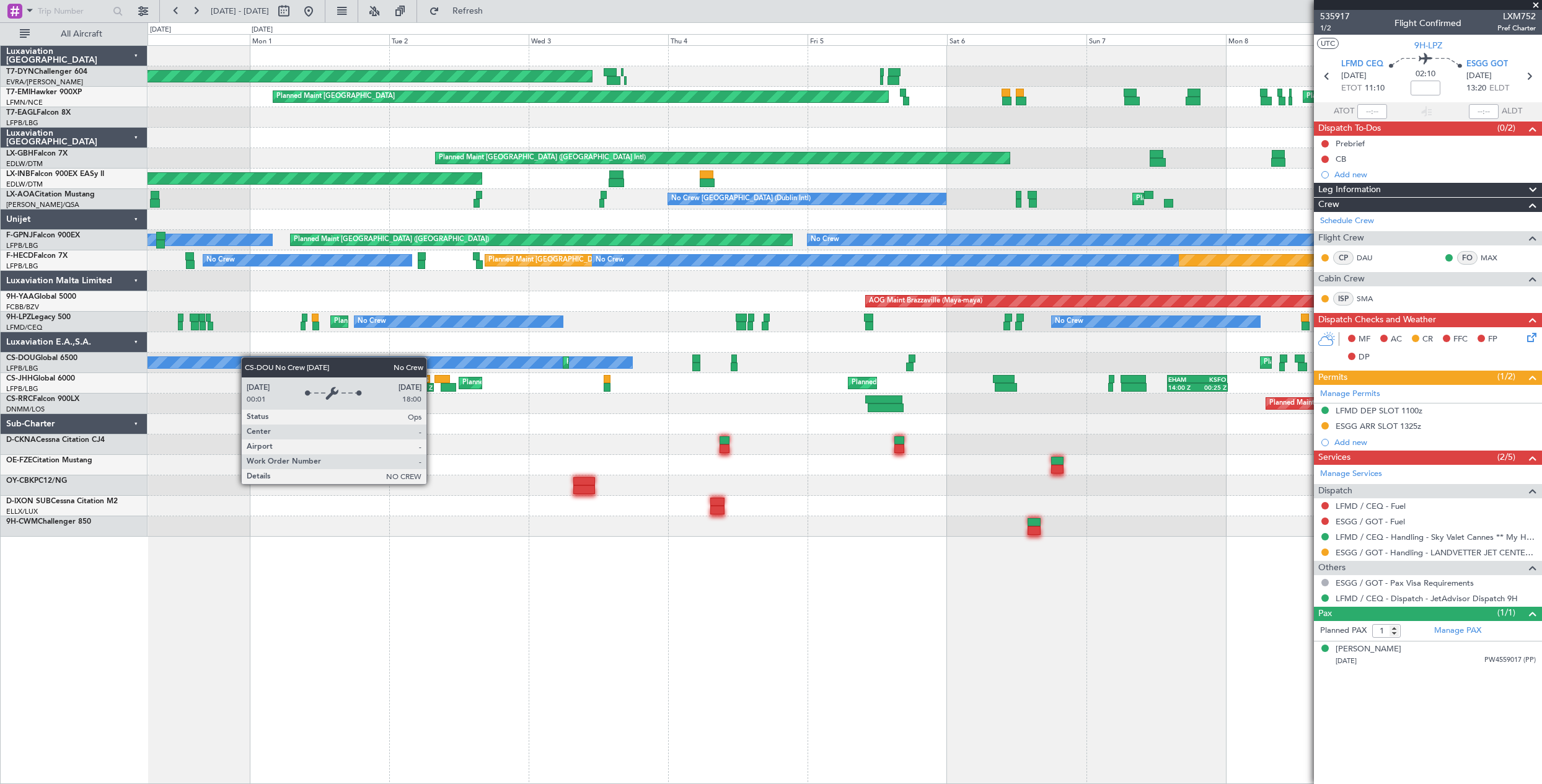
click at [362, 359] on div "AOG Maint Riga (Riga Intl) Planned Maint Zurich Planned Maint Zurich Planned Ma…" at bounding box center [844, 291] width 1394 height 491
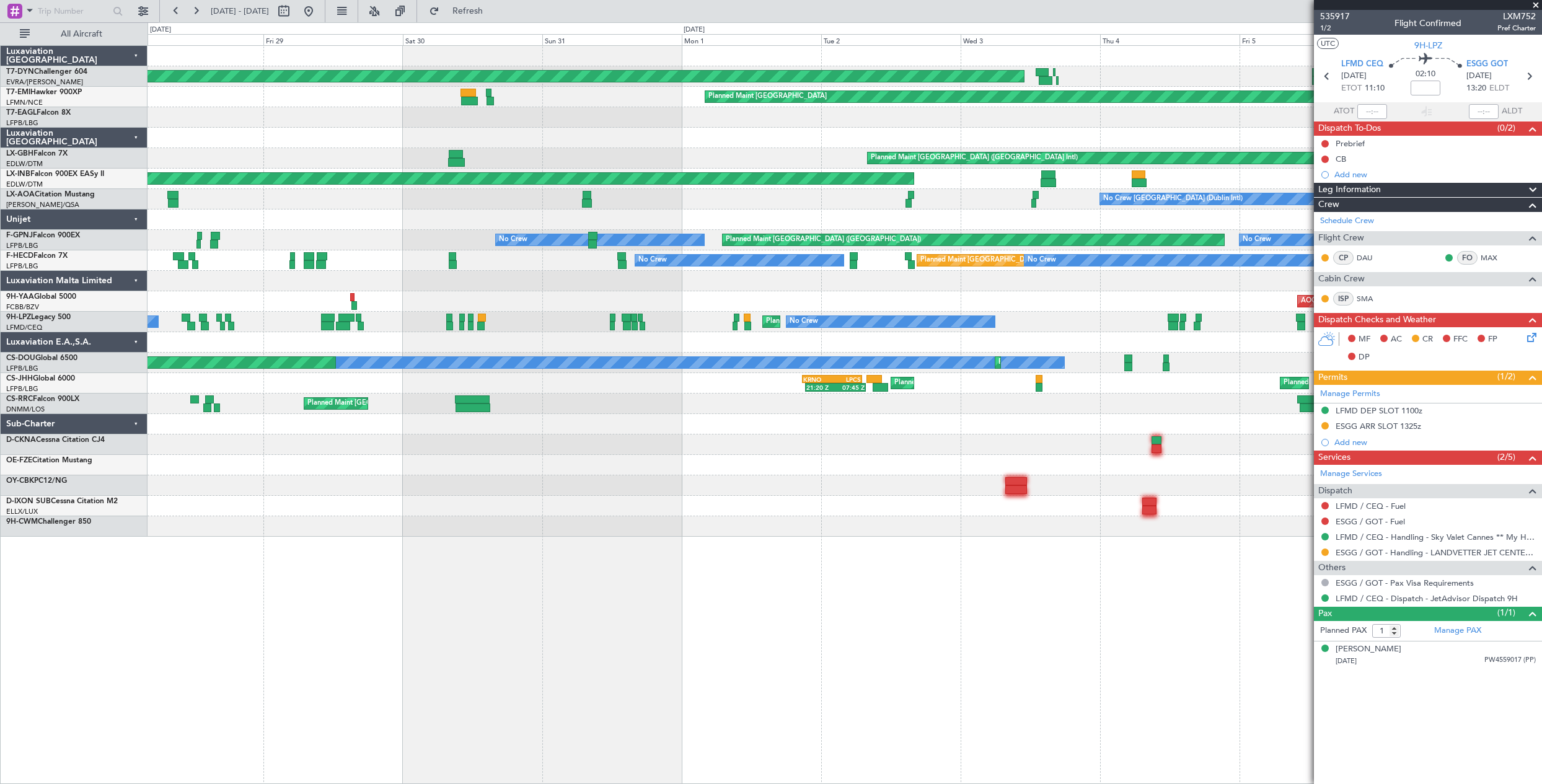
click at [619, 336] on div "AOG Maint Riga (Riga Intl) Planned Maint Zurich Planned Maint Zurich Planned Ma…" at bounding box center [844, 291] width 1394 height 491
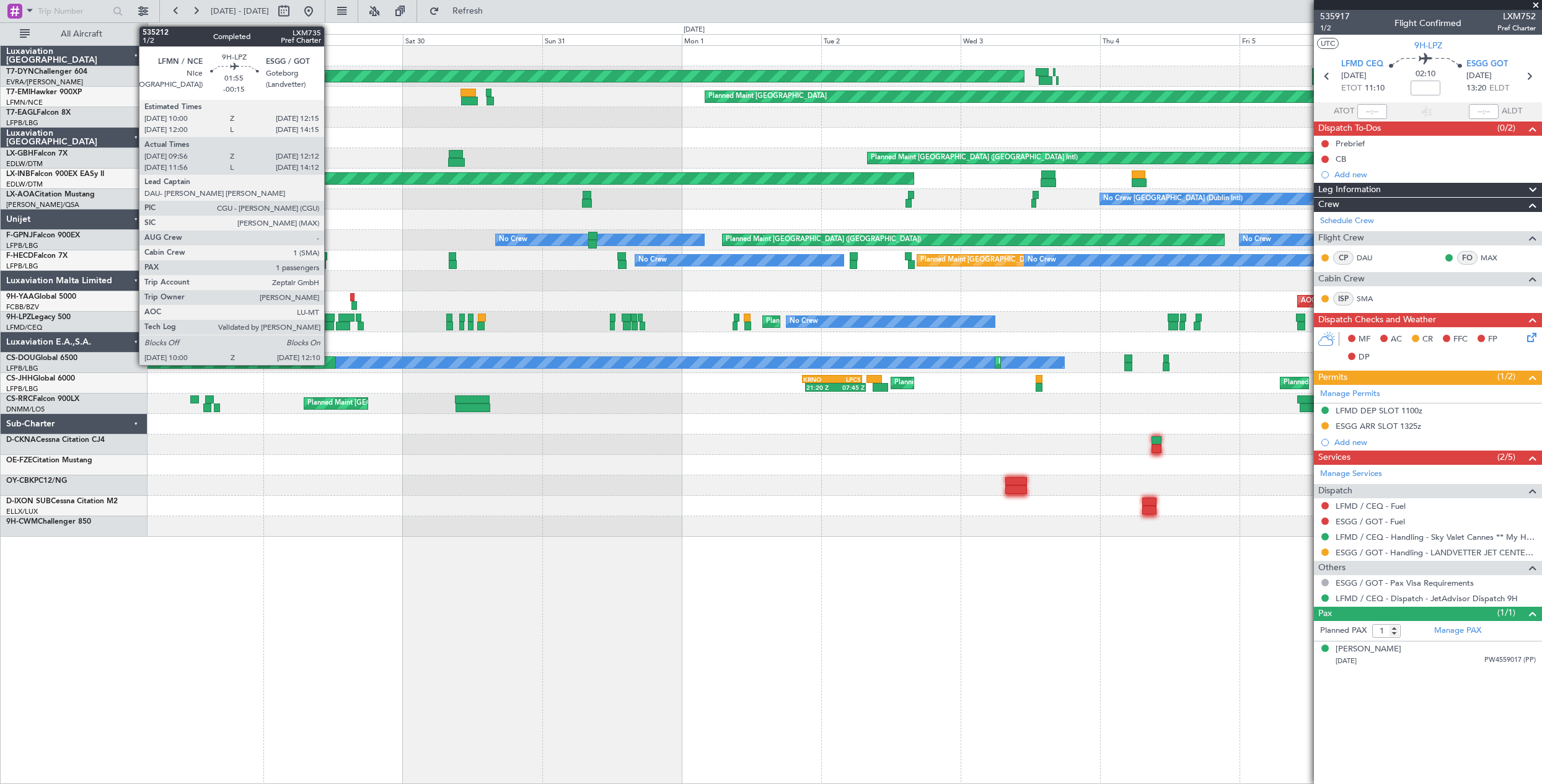
click at [330, 322] on div at bounding box center [328, 326] width 13 height 8
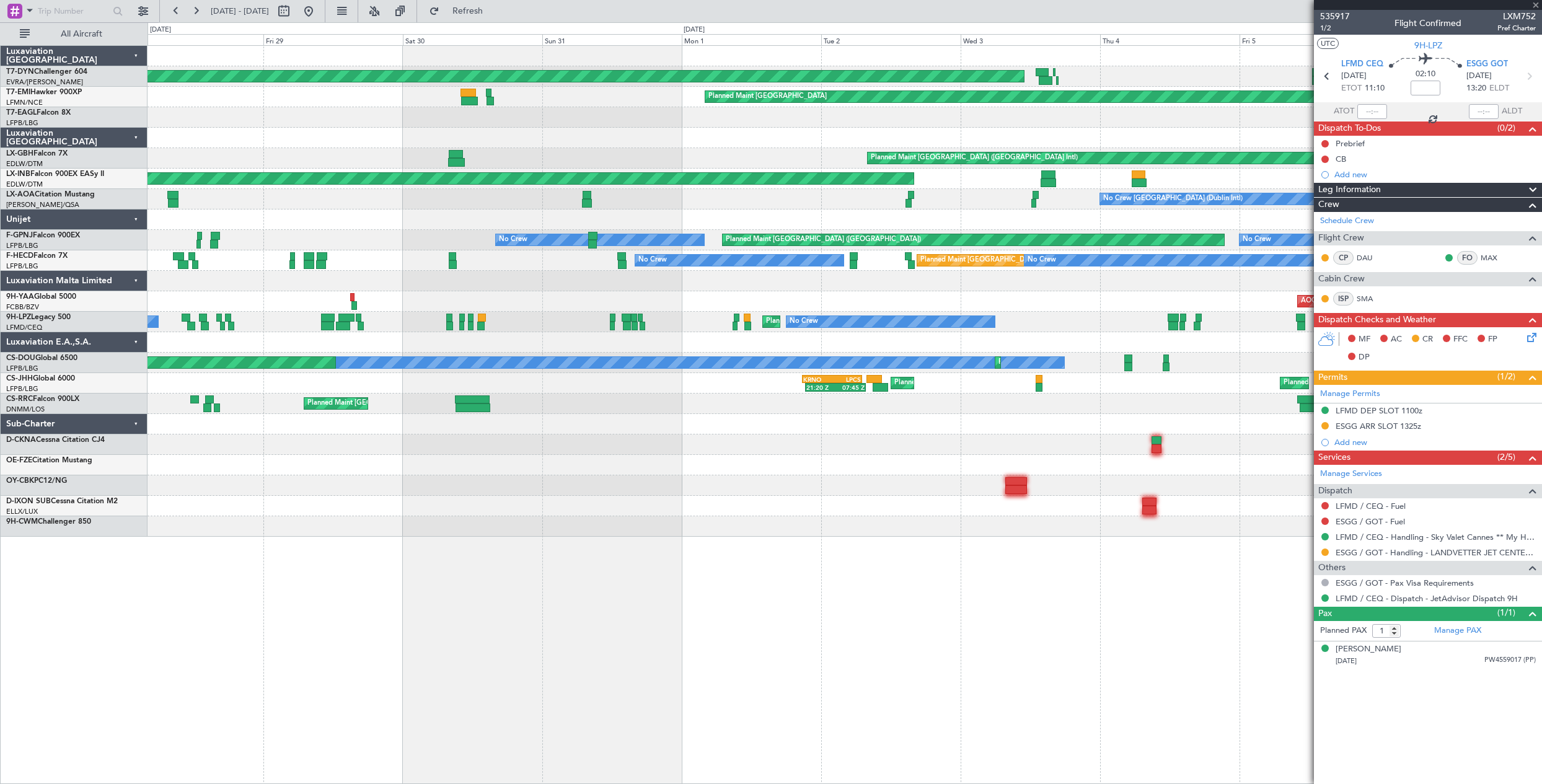
type input "-00:15"
type input "10:11"
type input "12:07"
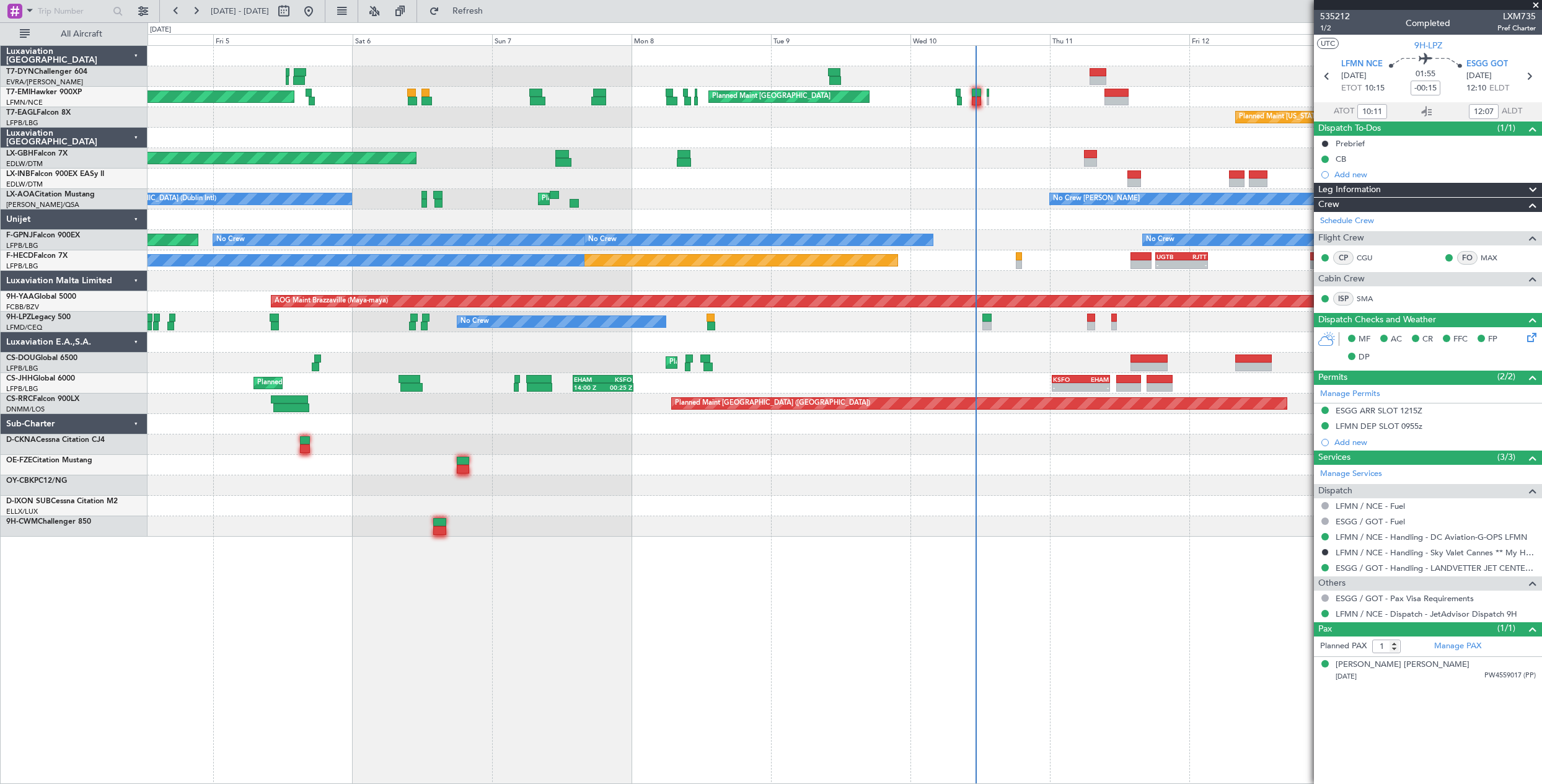
click at [237, 353] on div "AOG Maint Riga (Riga Intl) Planned Maint Zurich Planned Maint Zurich Planned Ma…" at bounding box center [844, 291] width 1394 height 491
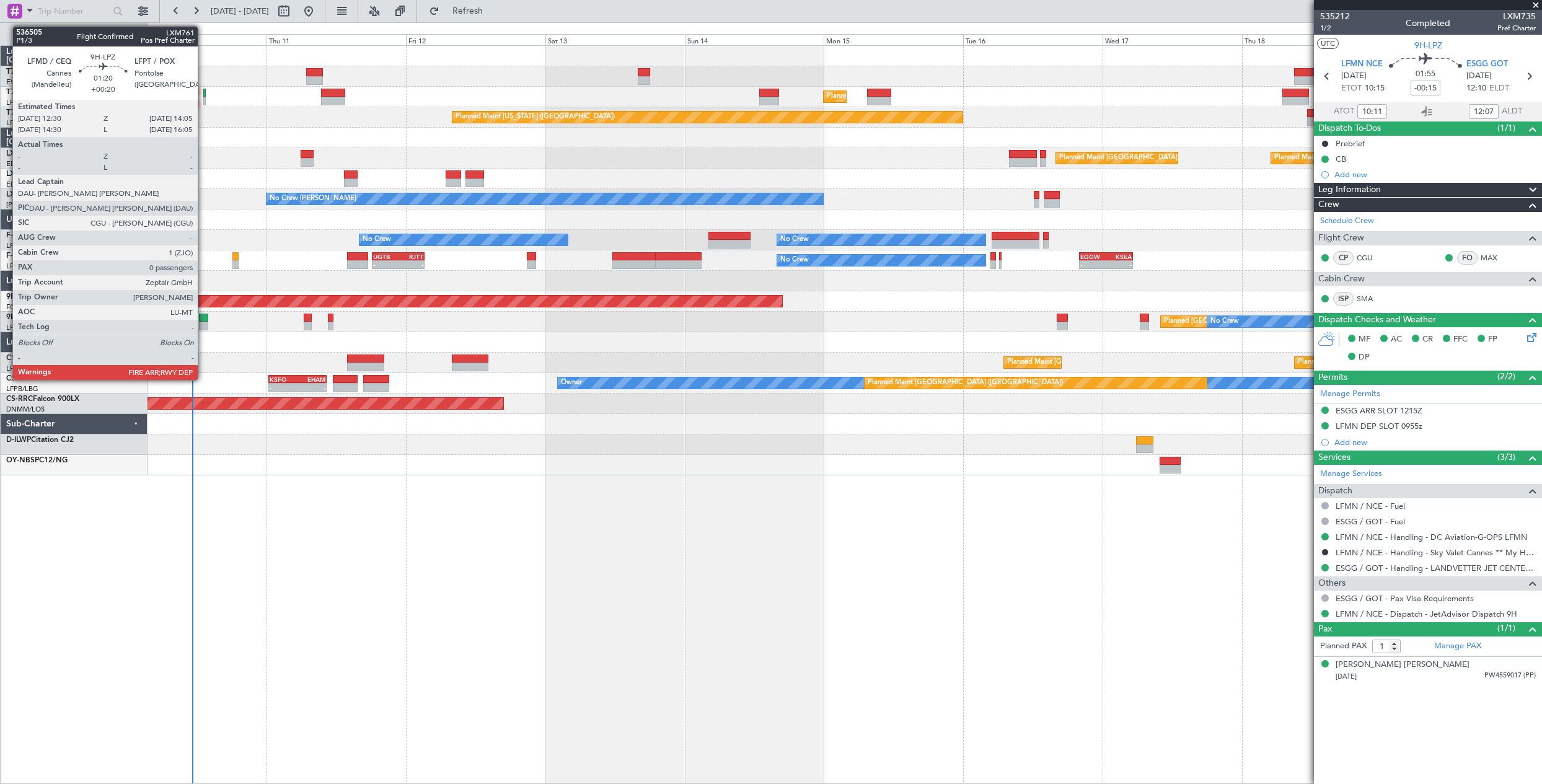
click at [203, 322] on div at bounding box center [203, 326] width 9 height 8
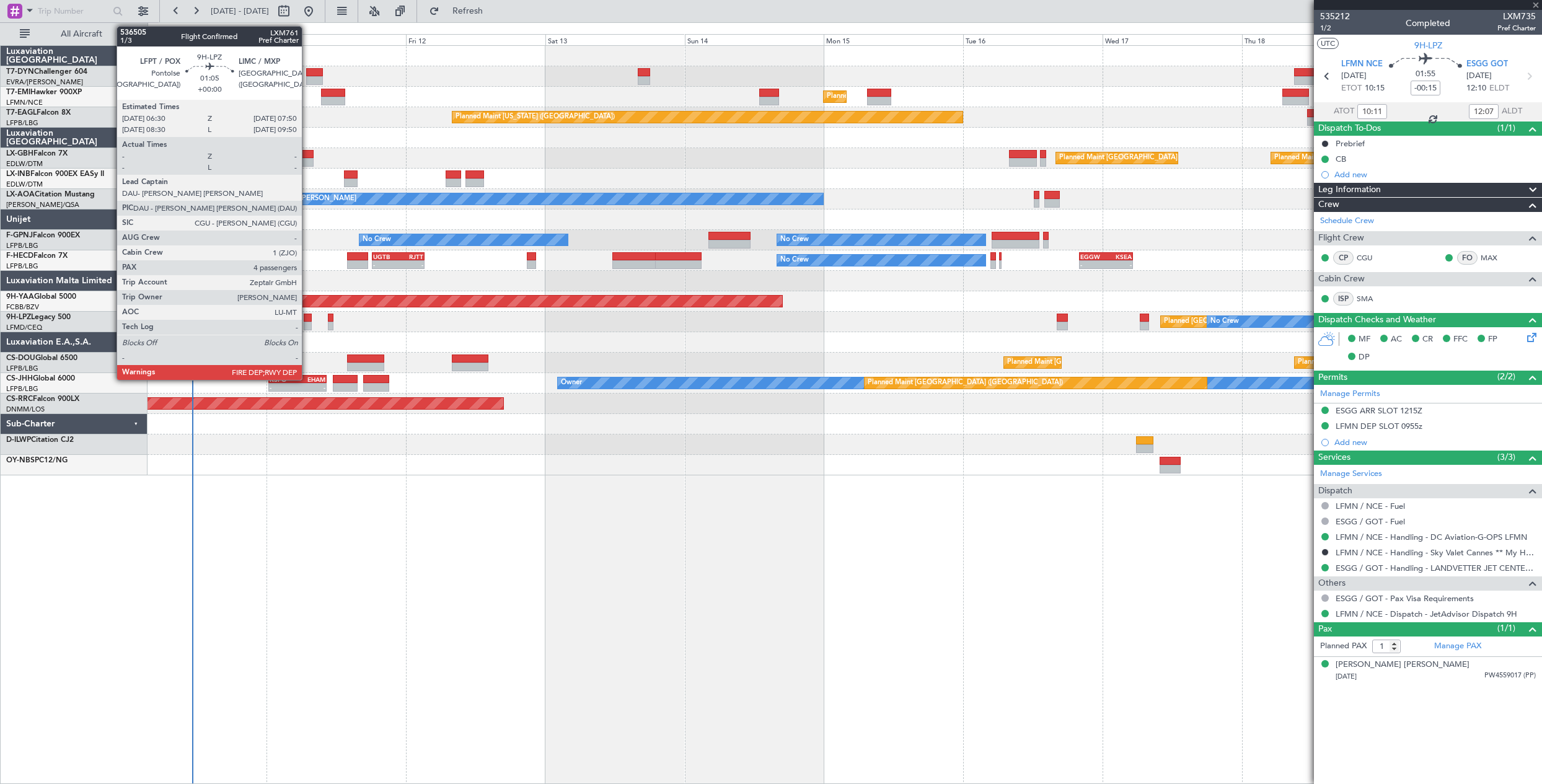
type input "+00:20"
type input "0"
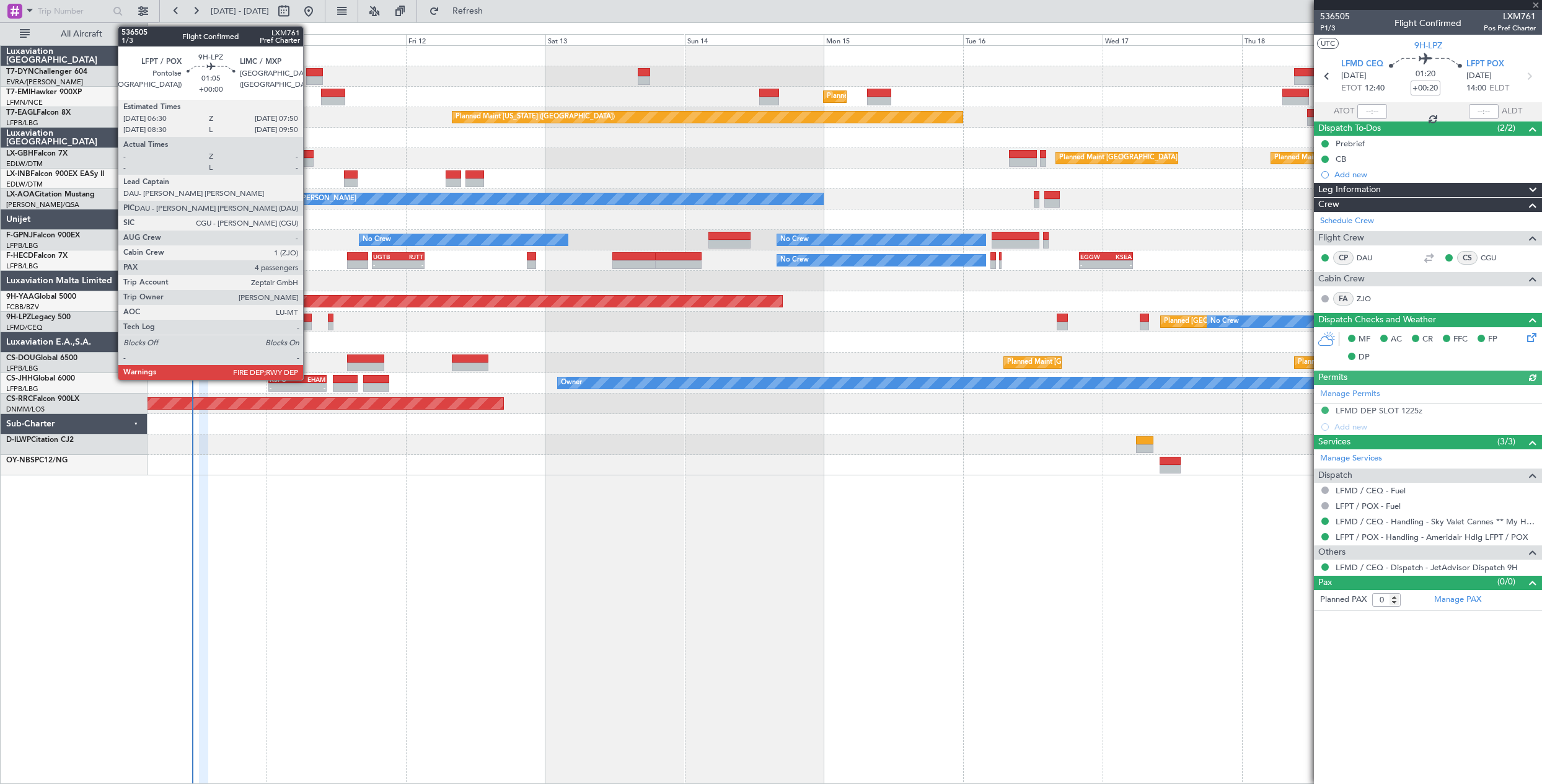
click at [309, 322] on div at bounding box center [308, 326] width 8 height 8
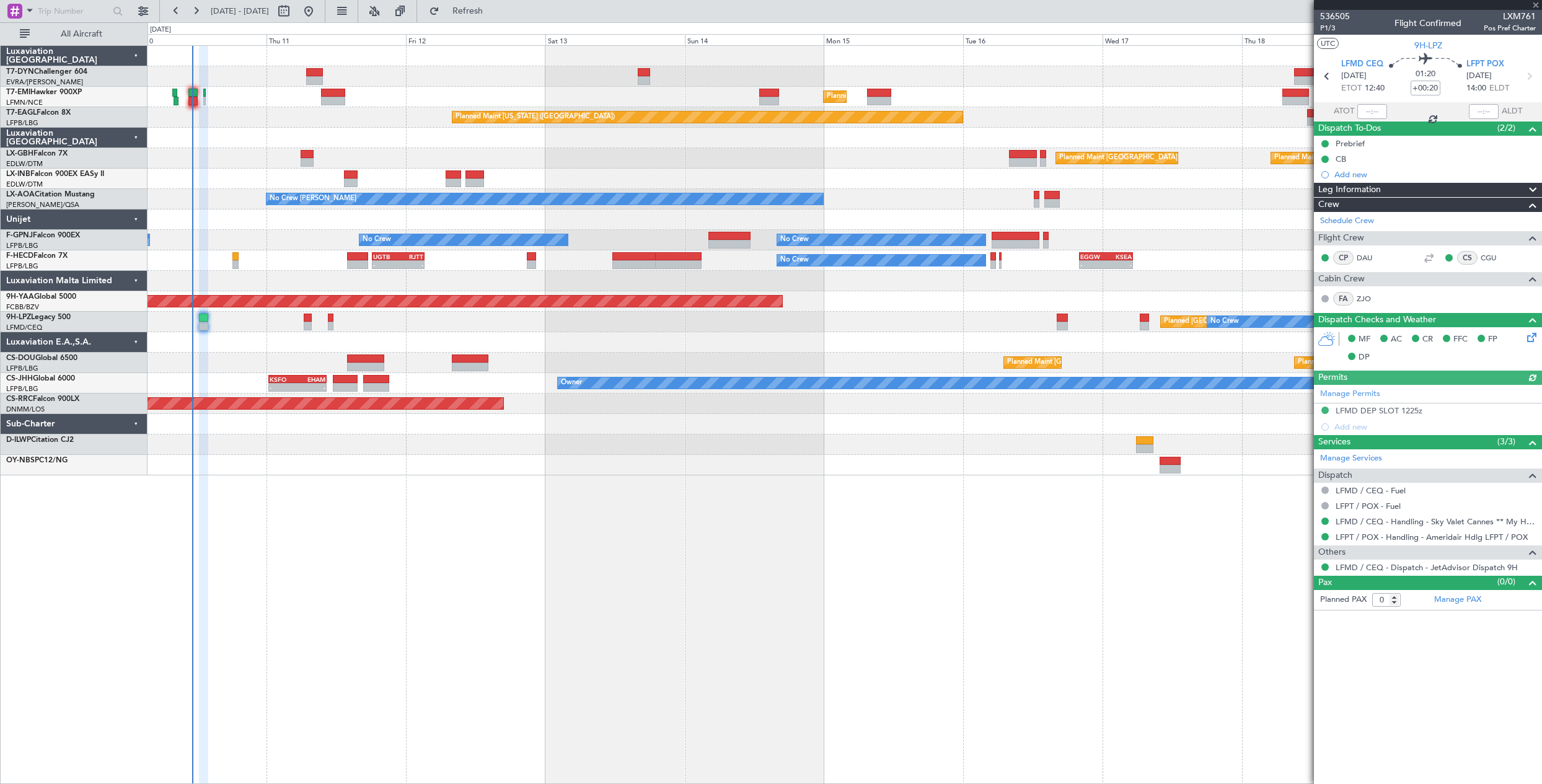
type input "4"
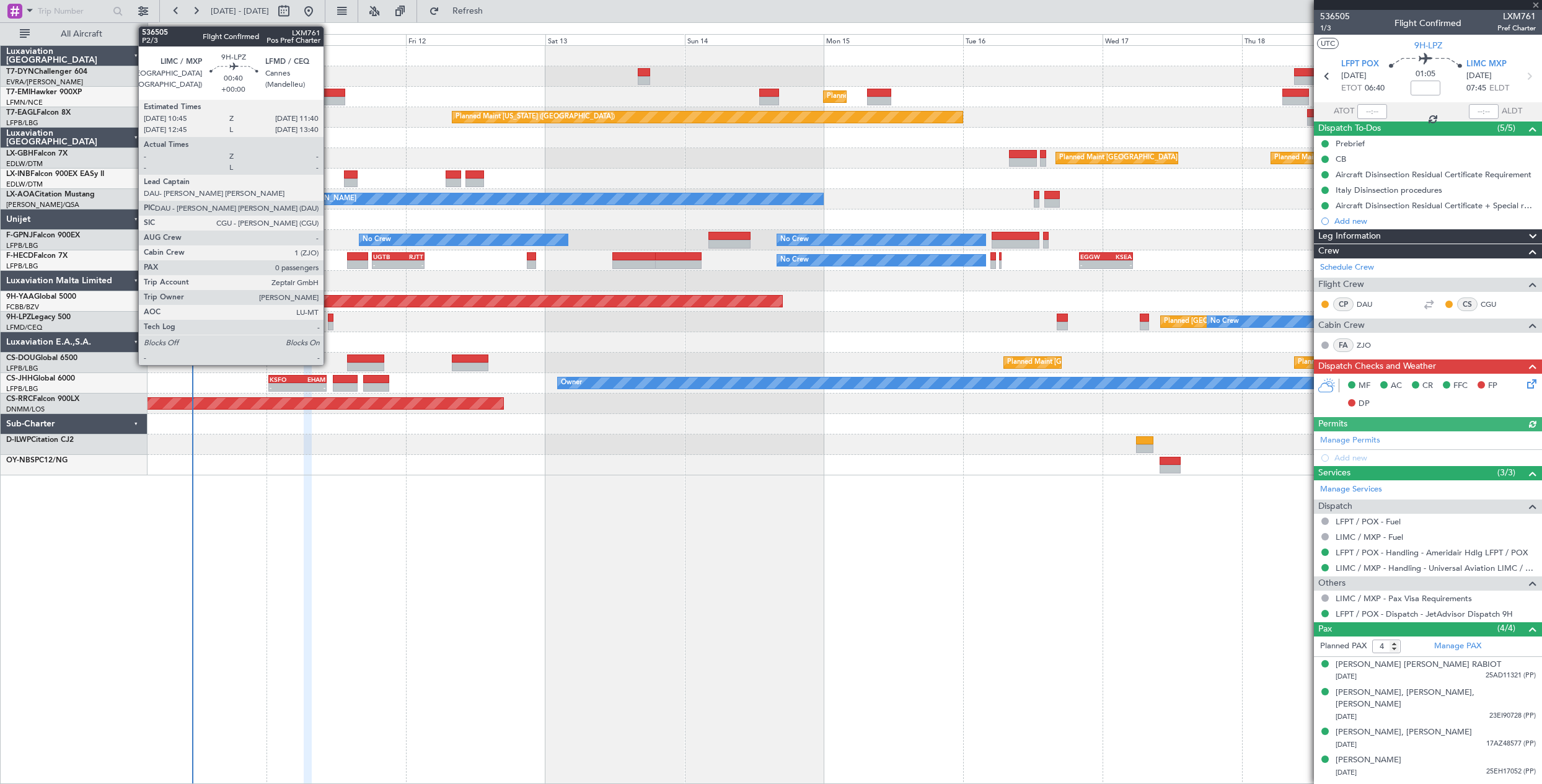
click at [329, 322] on div at bounding box center [330, 326] width 6 height 8
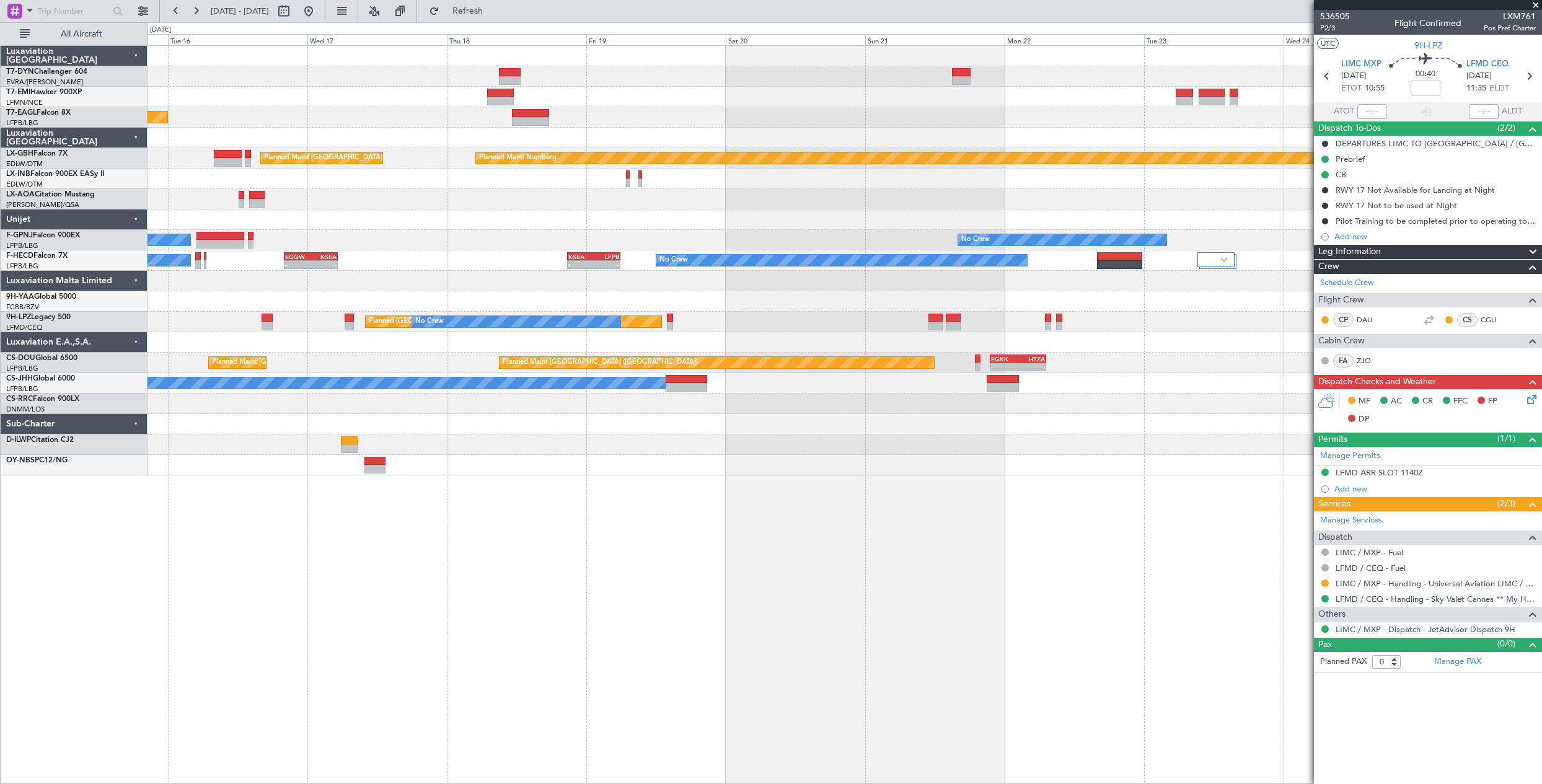
click at [63, 371] on div "Planned Maint Zurich Planned Maint New York (Teterboro) Planned Maint Nurnberg …" at bounding box center [771, 403] width 1542 height 761
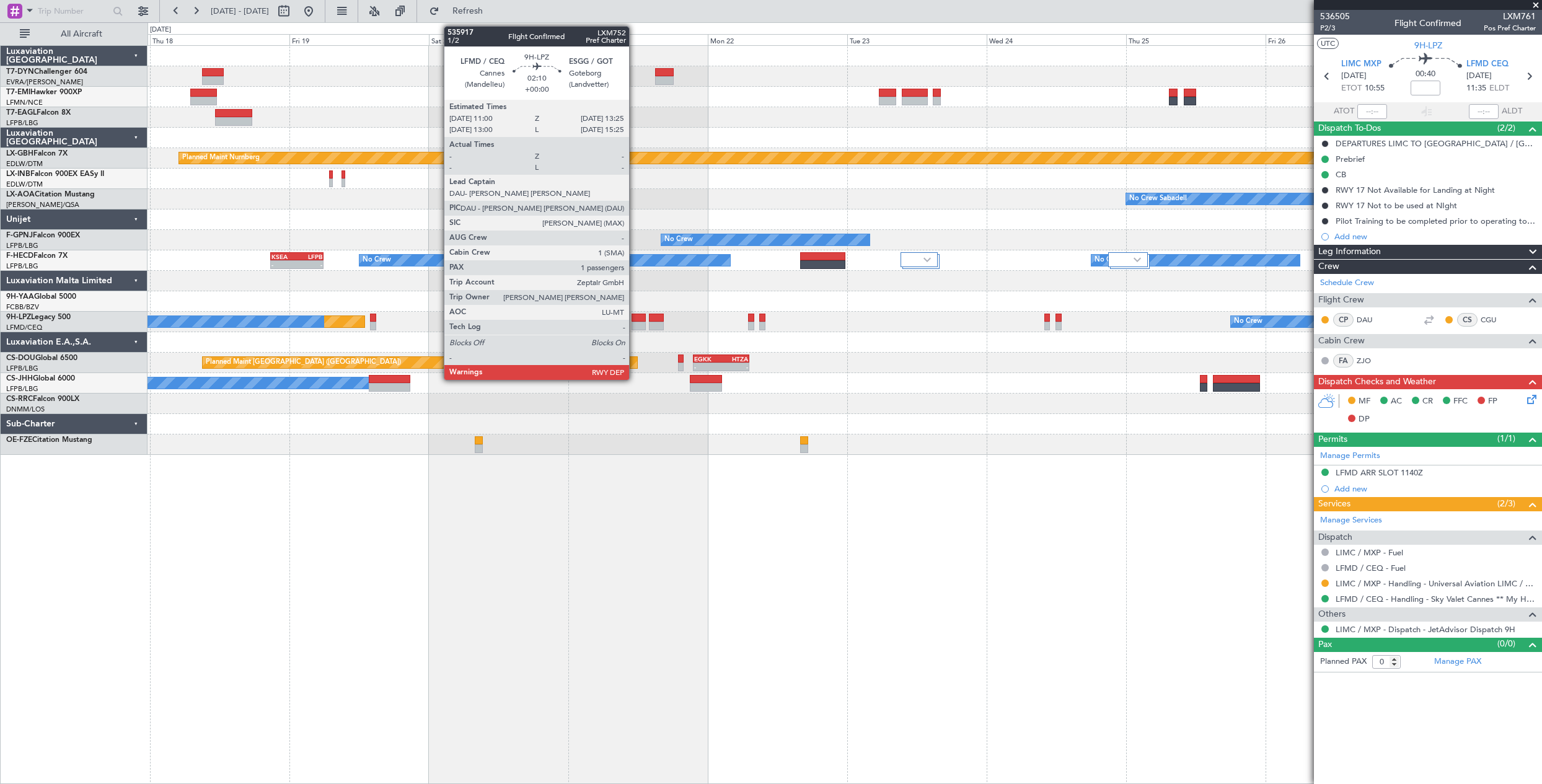
click at [635, 323] on div at bounding box center [638, 326] width 14 height 8
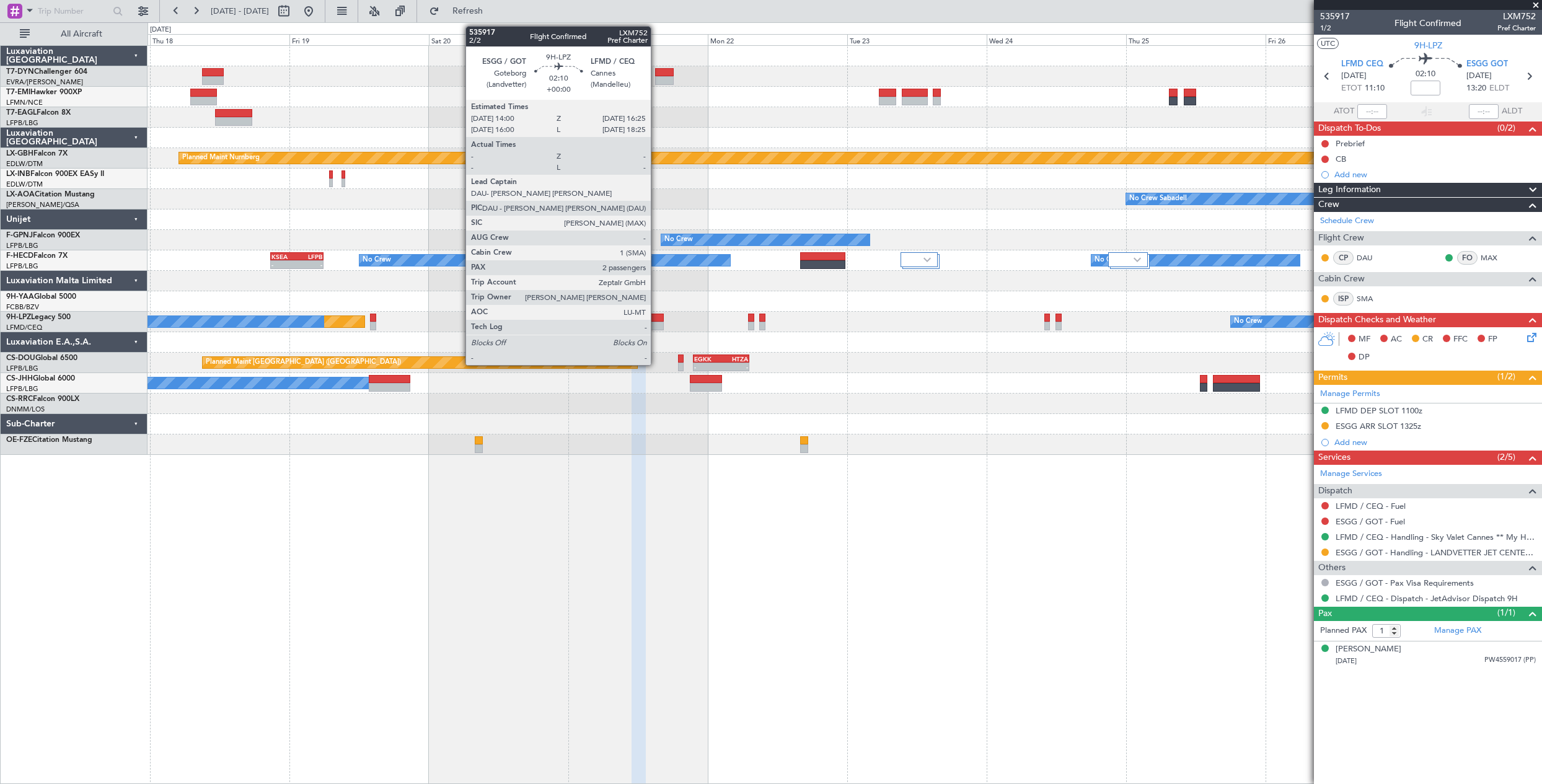
click at [657, 323] on div at bounding box center [656, 326] width 14 height 8
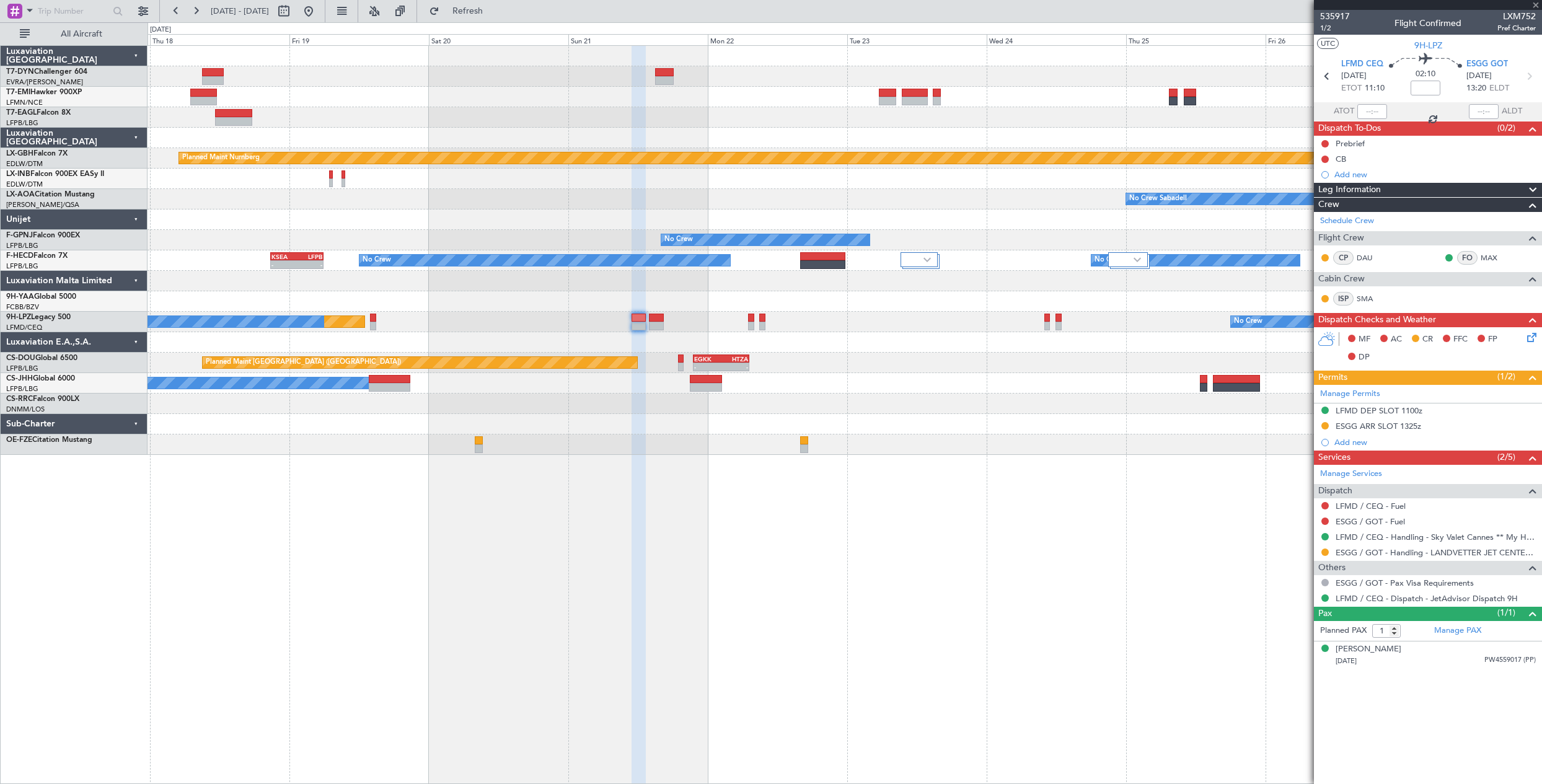
type input "2"
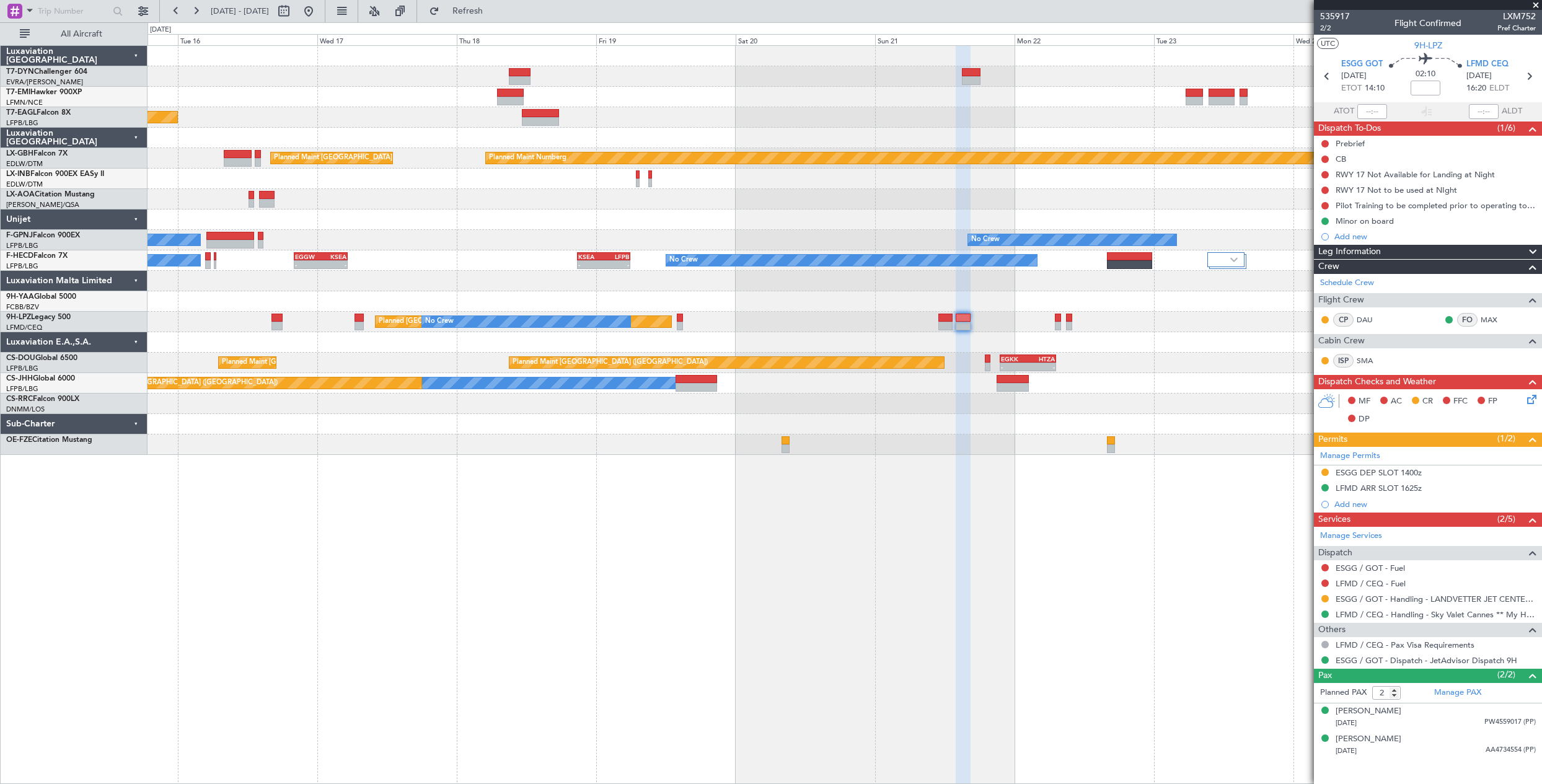
click at [873, 550] on div "Planned Maint Zurich Planned Maint New York (Teterboro) Planned Maint Nurnberg …" at bounding box center [845, 414] width 1394 height 738
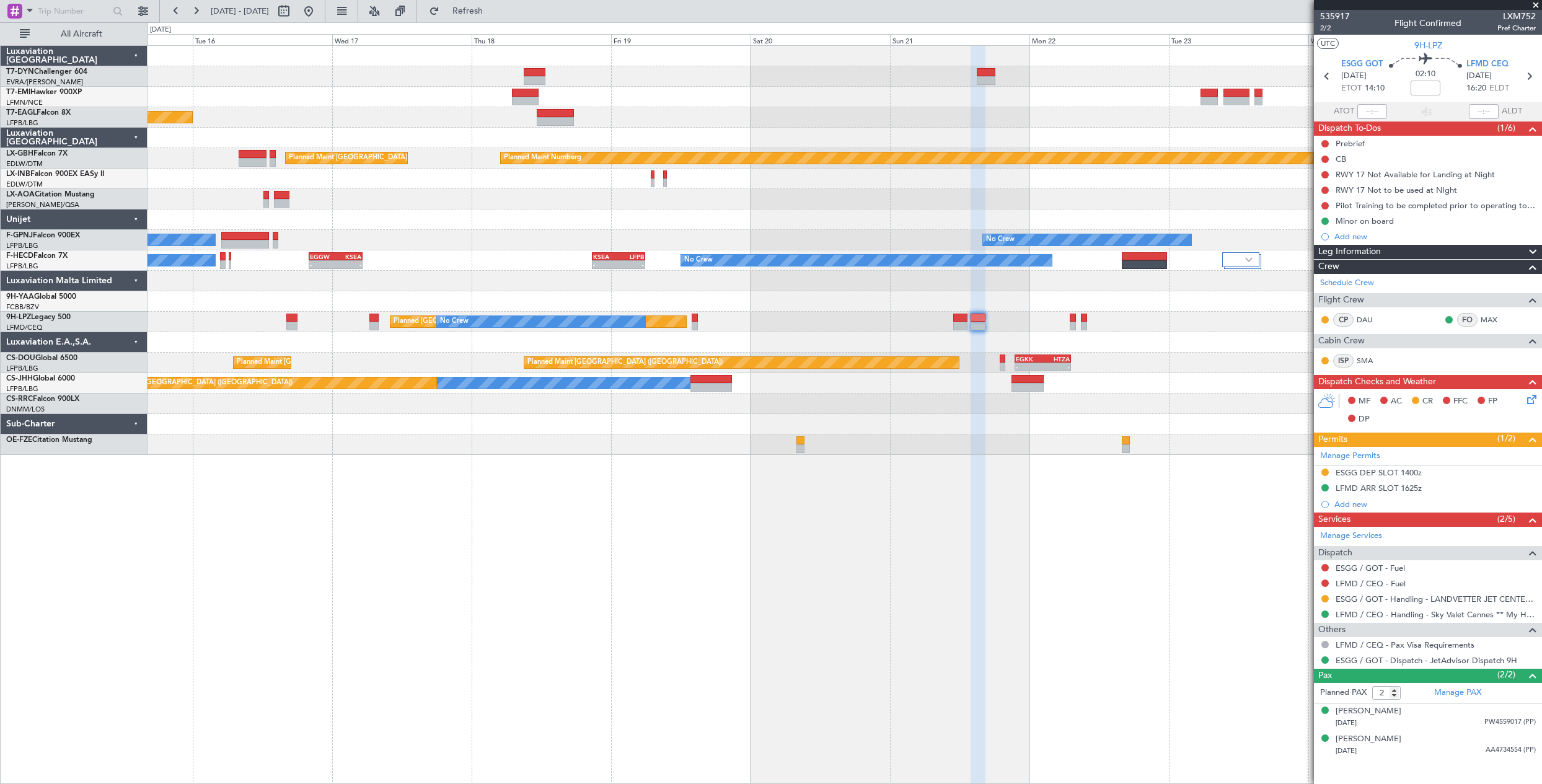
click at [325, 560] on div "Planned Maint Zurich Planned Maint New York (Teterboro) Planned Maint Nurnberg …" at bounding box center [845, 414] width 1394 height 738
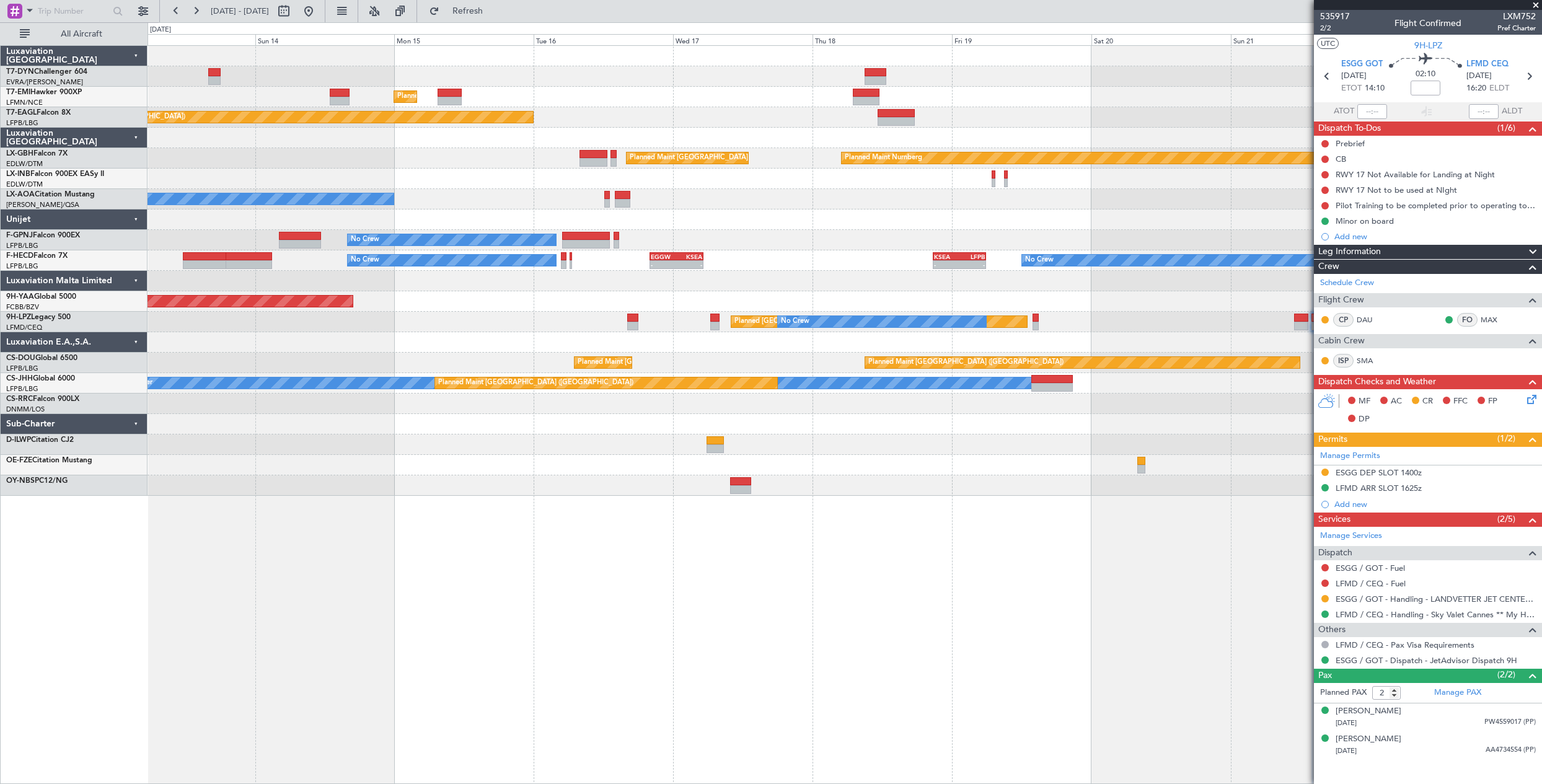
click at [1025, 209] on div "Planned Maint Zurich Planned Maint New York (Teterboro) Planned Maint Nurnberg …" at bounding box center [844, 271] width 1394 height 450
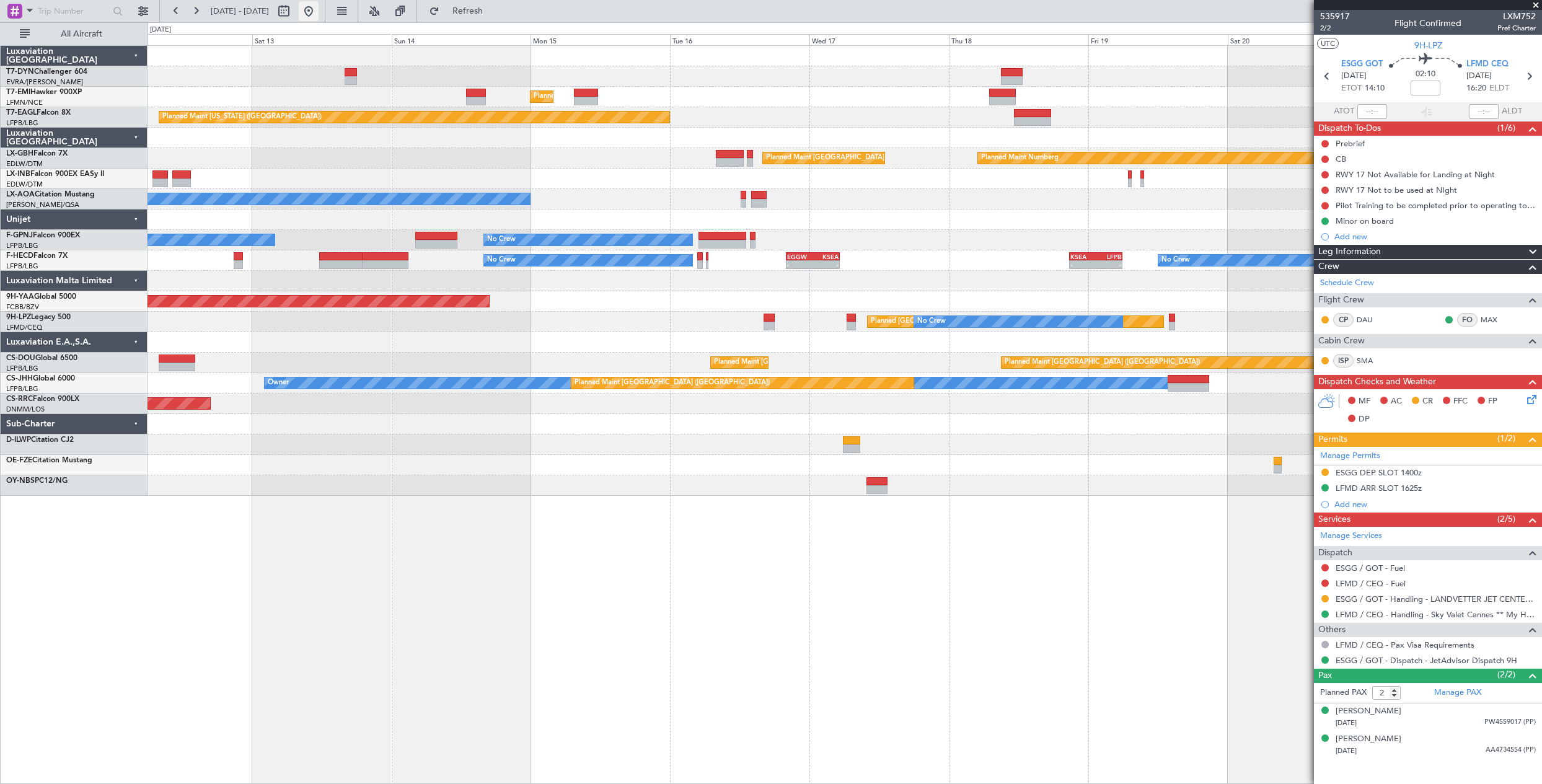
click at [319, 8] on button at bounding box center [308, 11] width 20 height 20
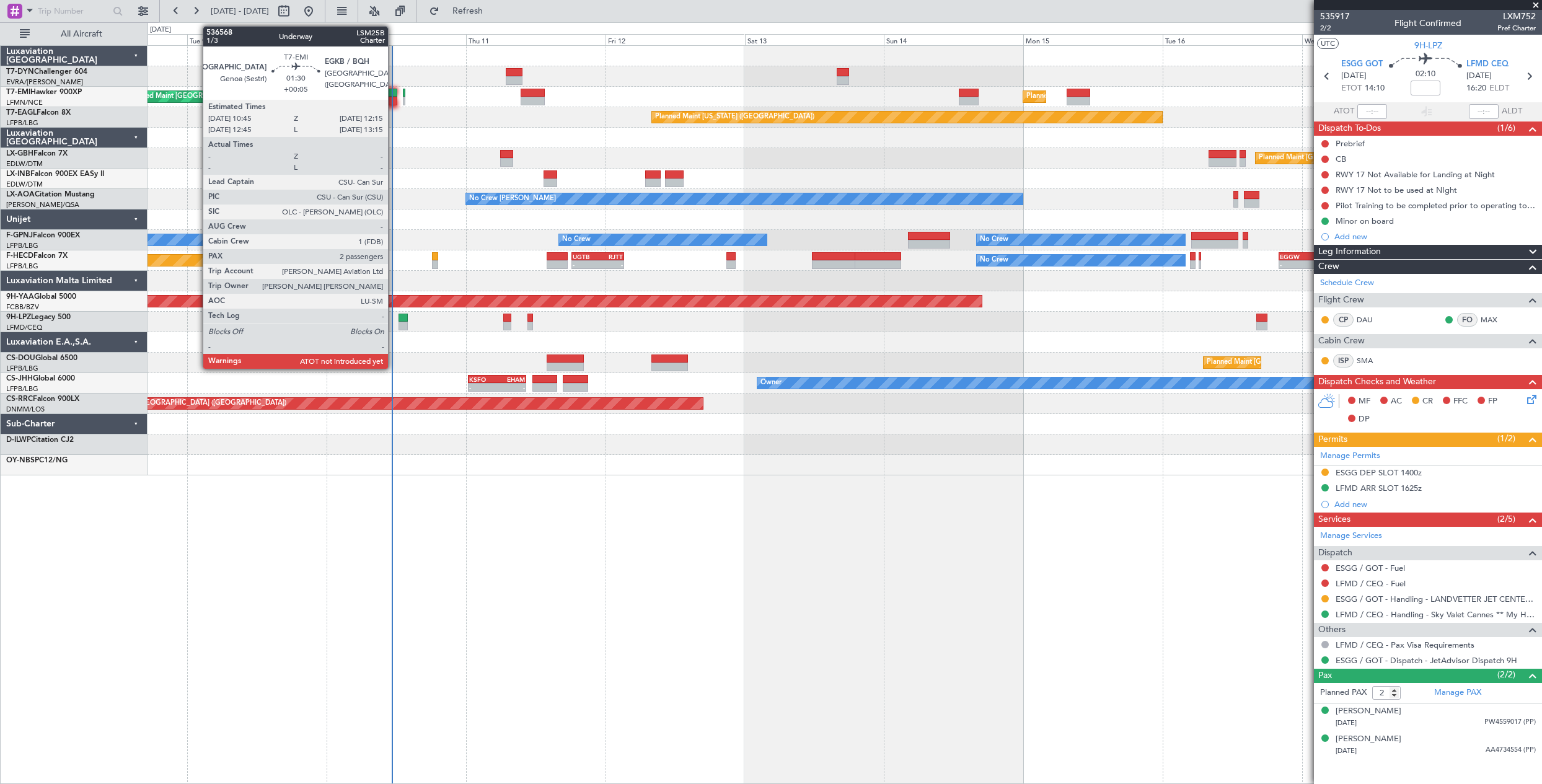
click at [393, 91] on div at bounding box center [393, 92] width 9 height 8
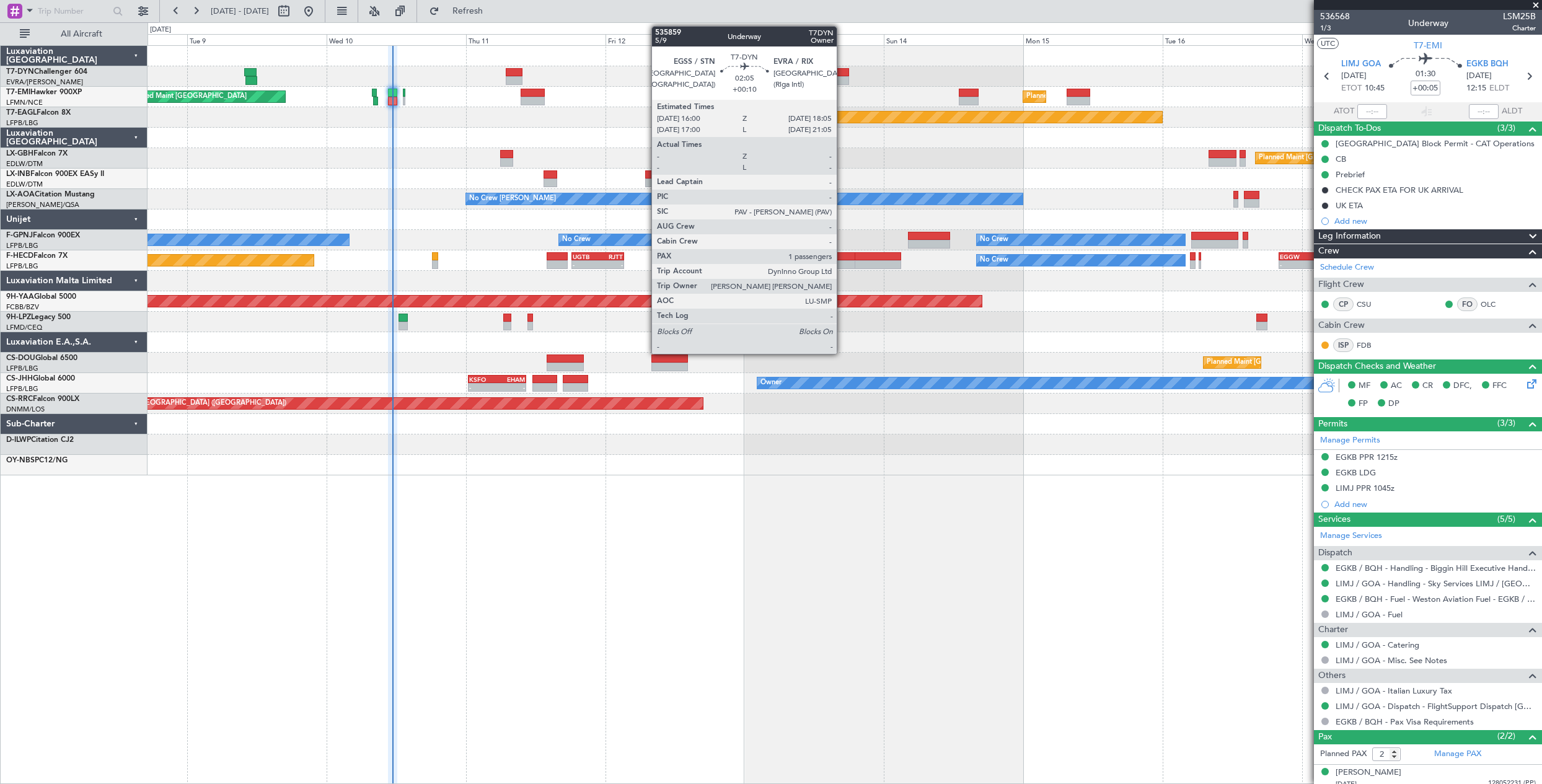
click at [842, 77] on div at bounding box center [842, 80] width 12 height 8
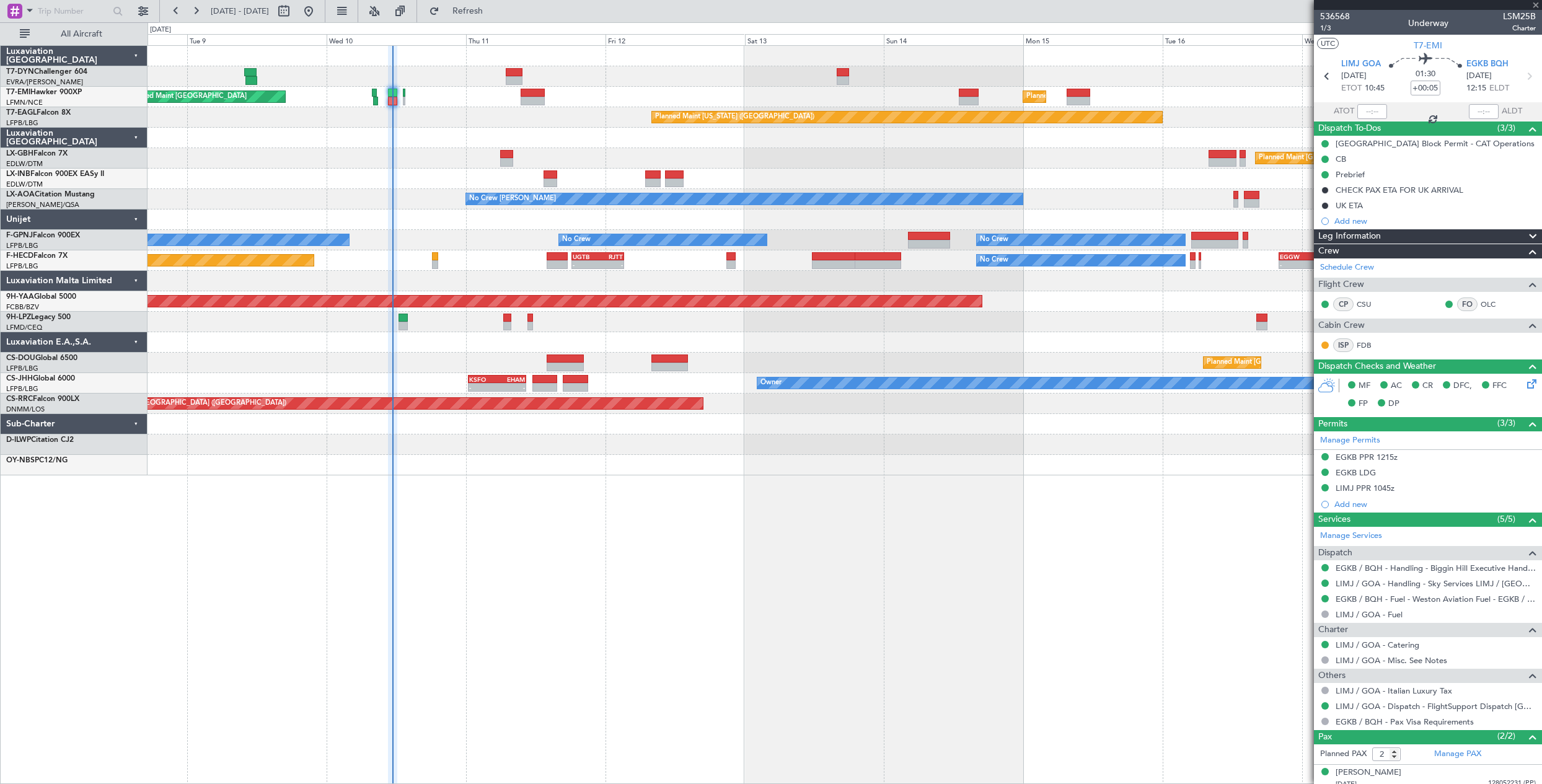
type input "+00:10"
type input "1"
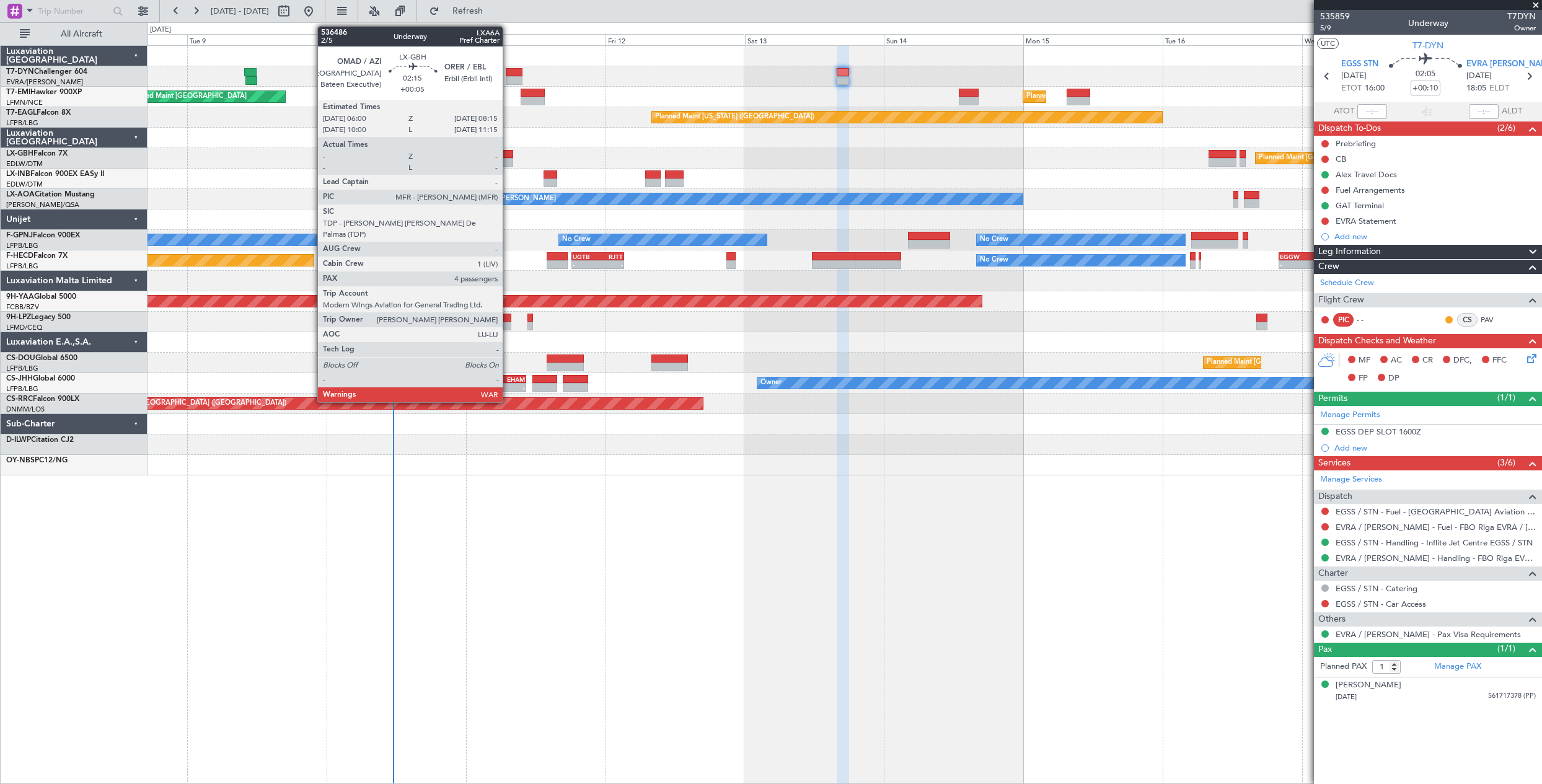
click at [508, 156] on div at bounding box center [506, 154] width 14 height 8
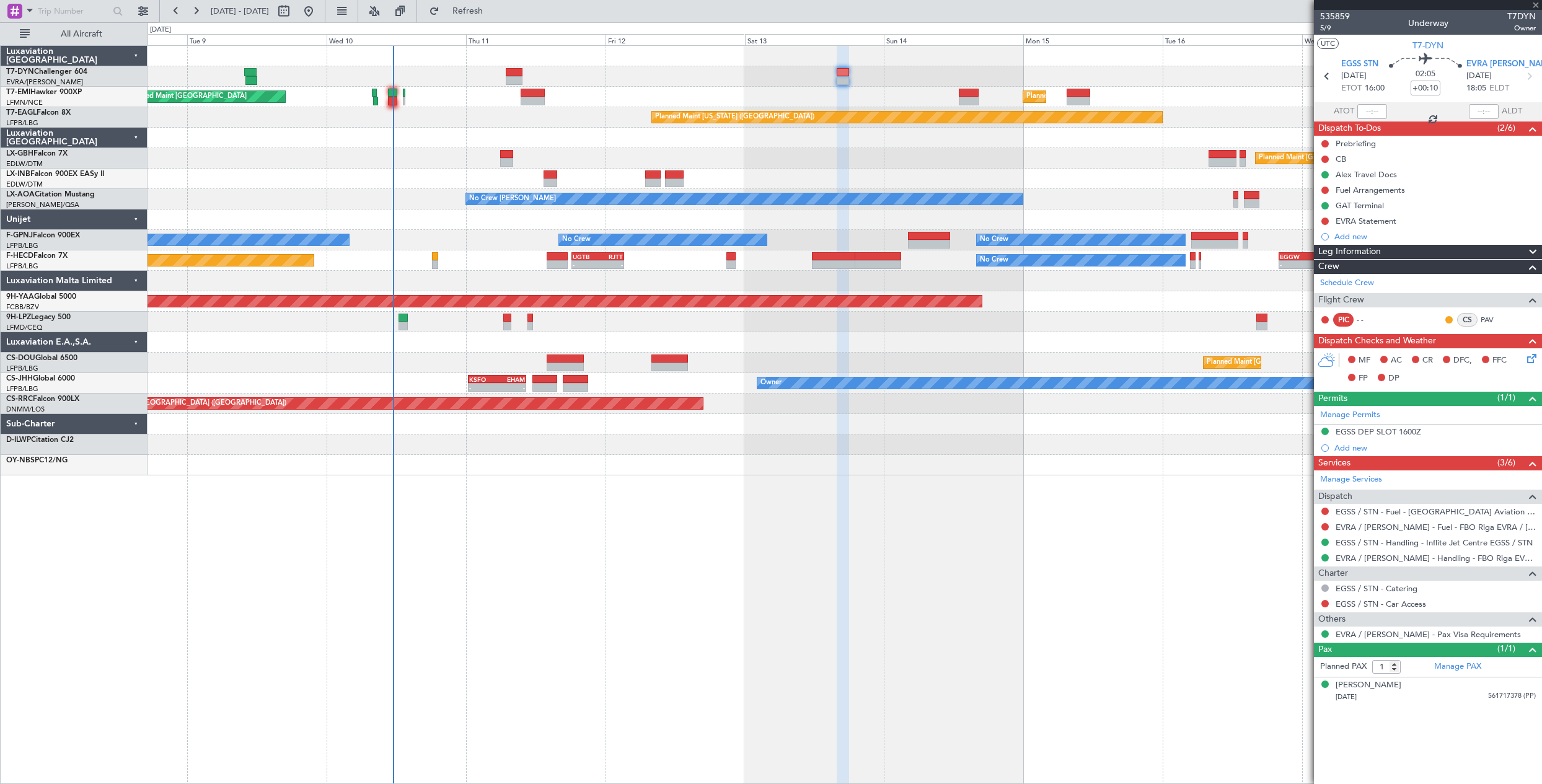
type input "+00:05"
type input "4"
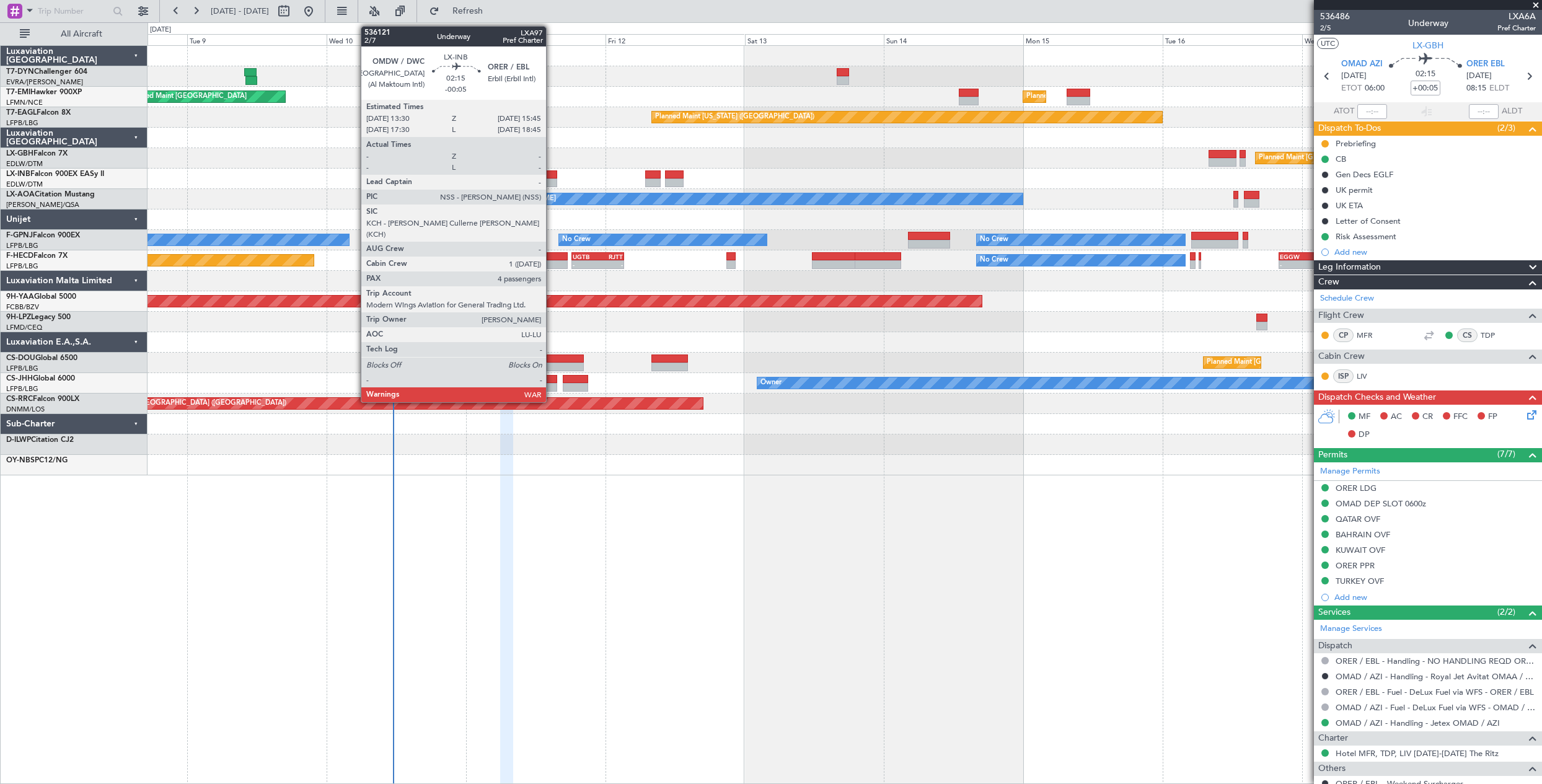
click at [551, 176] on div at bounding box center [550, 174] width 14 height 8
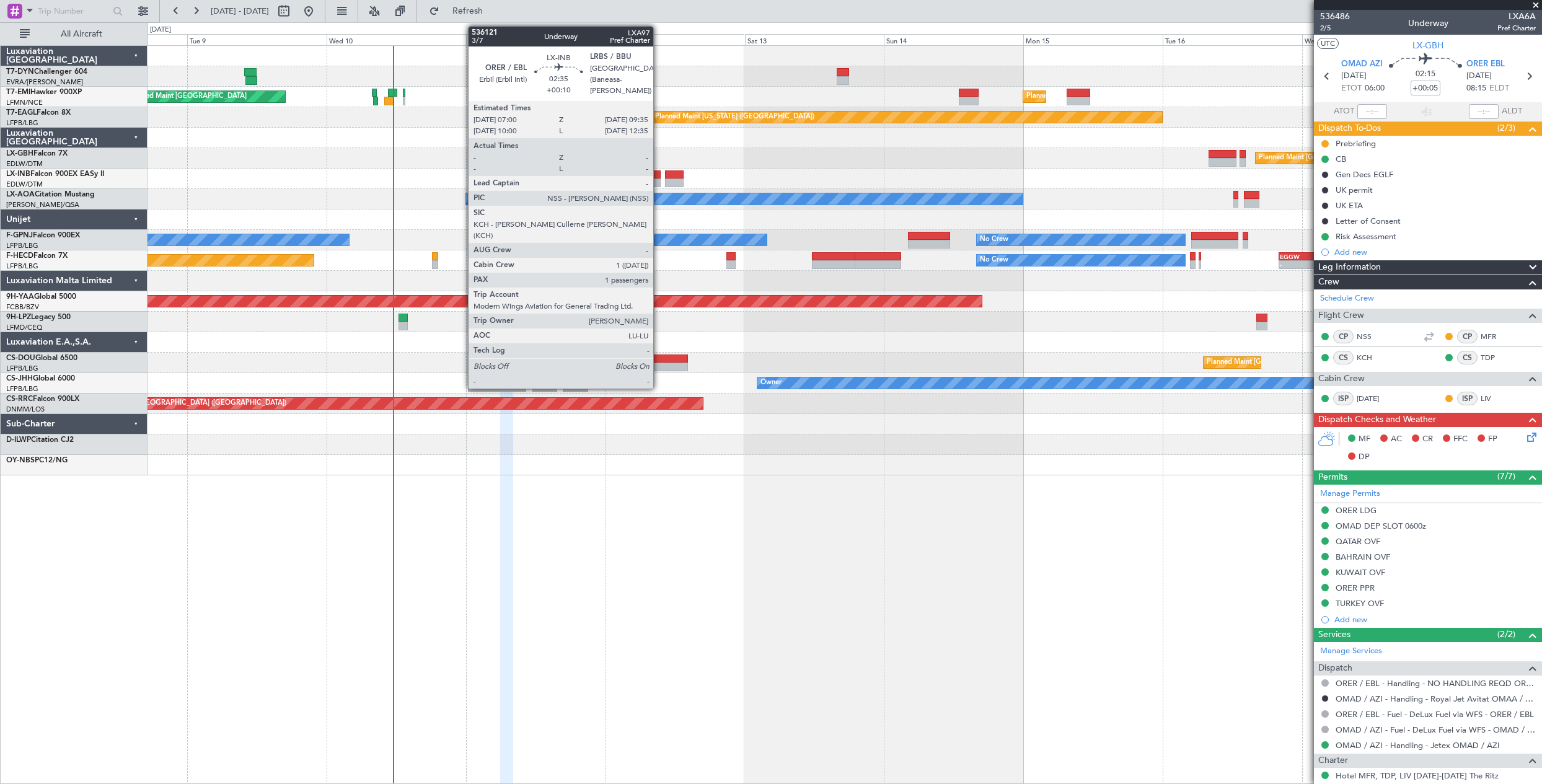
click at [658, 175] on div at bounding box center [653, 174] width 15 height 8
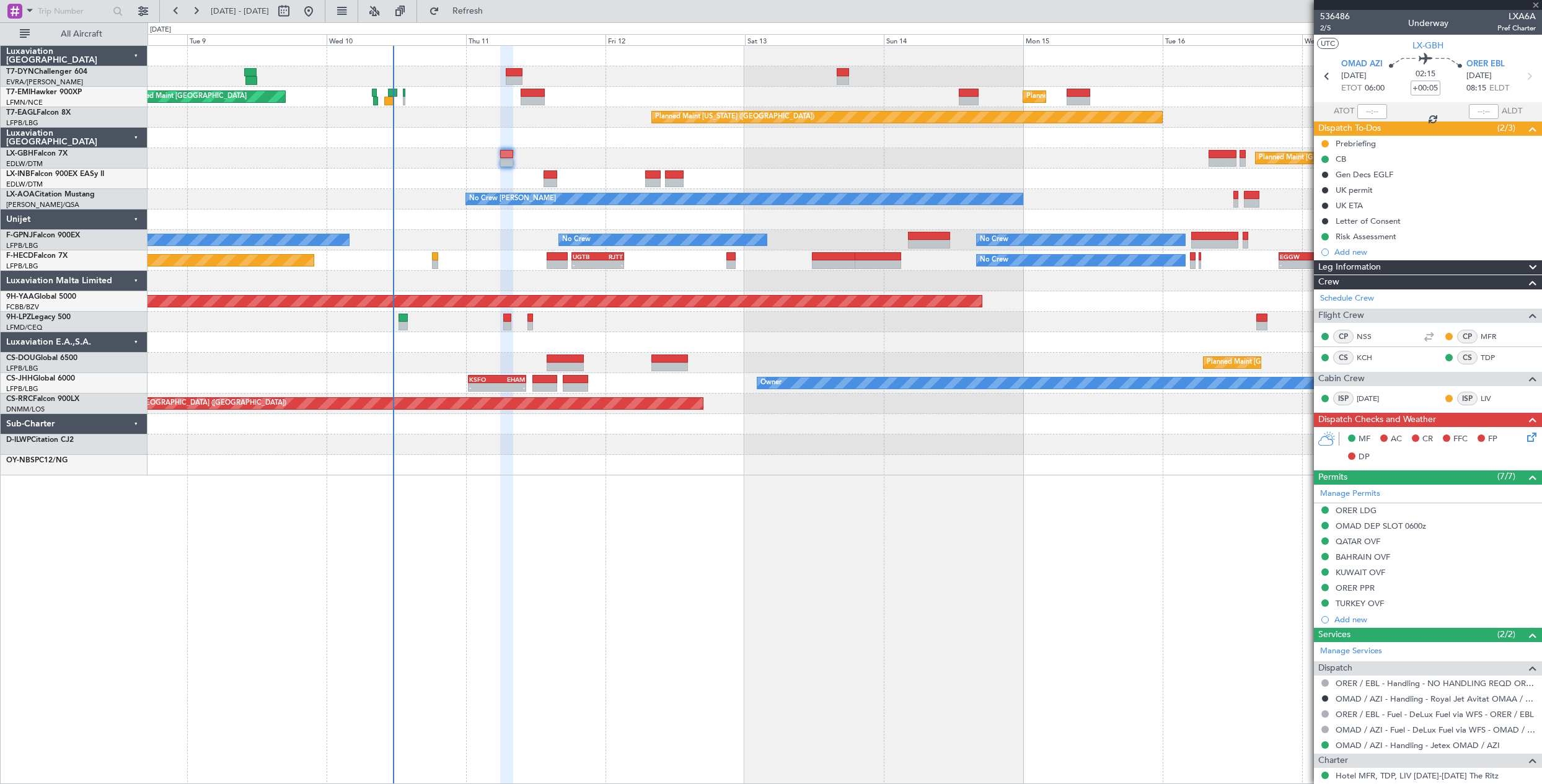
type input "+00:10"
type input "1"
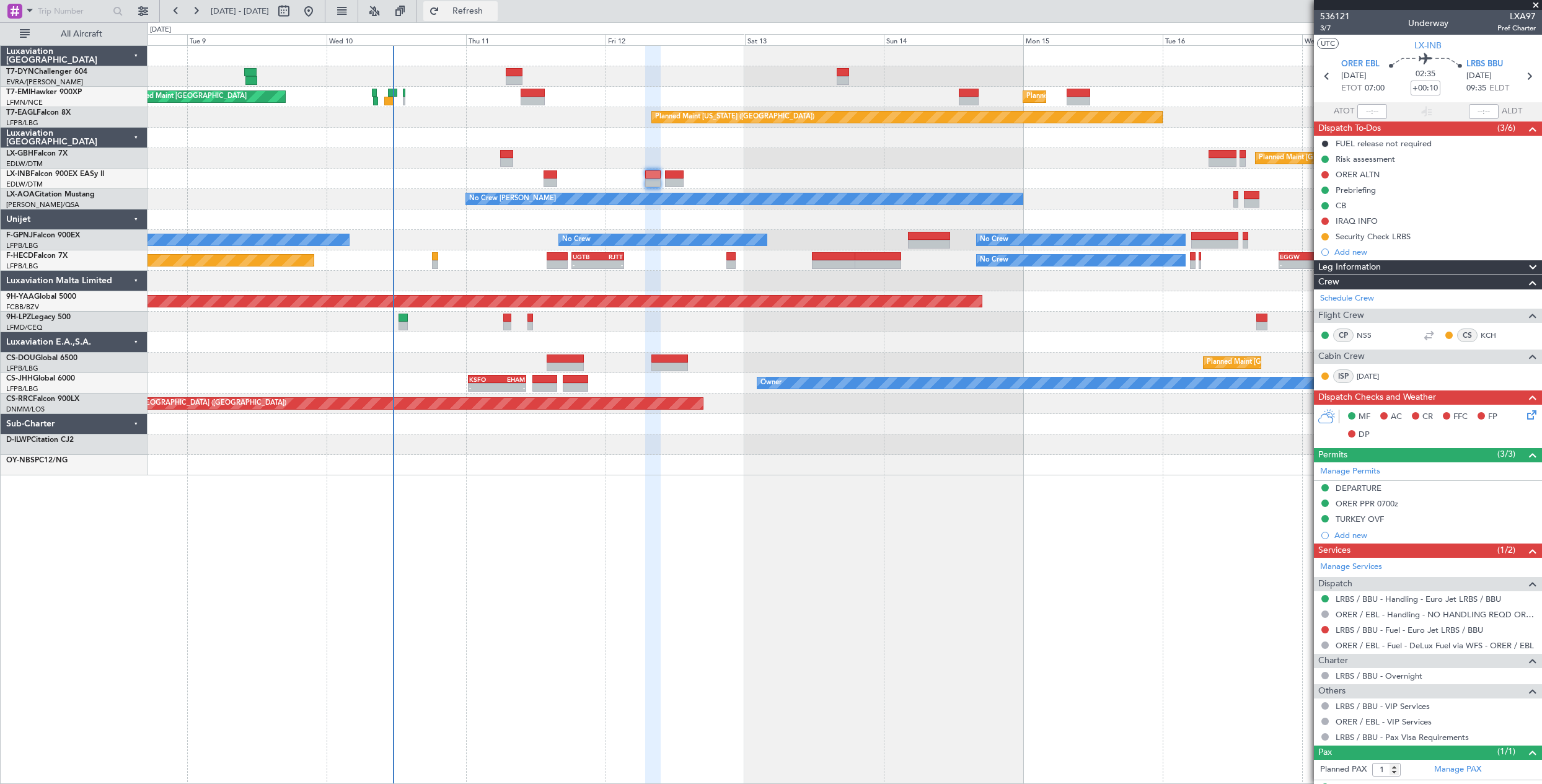
click at [481, 5] on button "Refresh" at bounding box center [460, 11] width 74 height 20
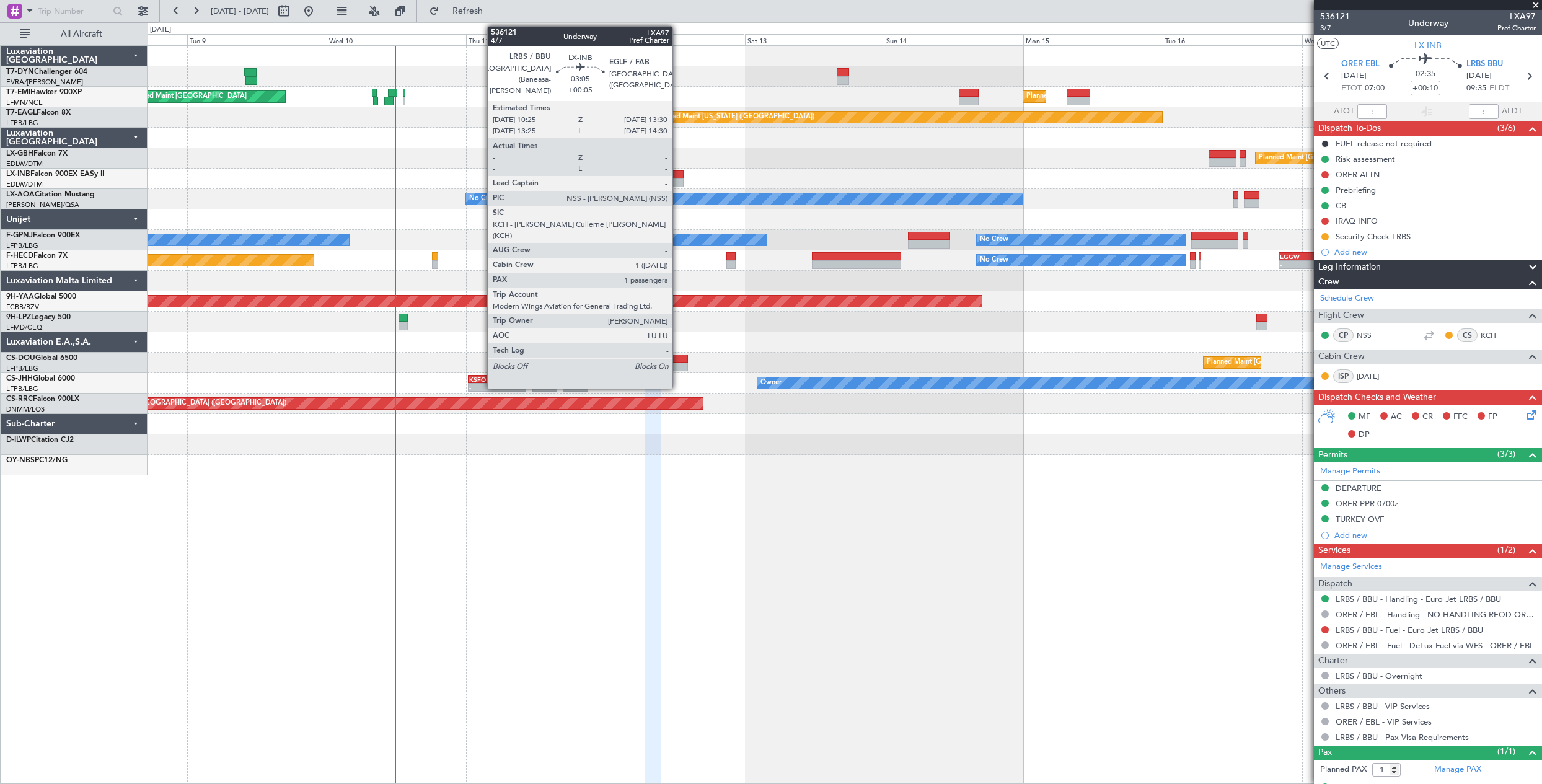
click at [678, 175] on div at bounding box center [674, 174] width 18 height 8
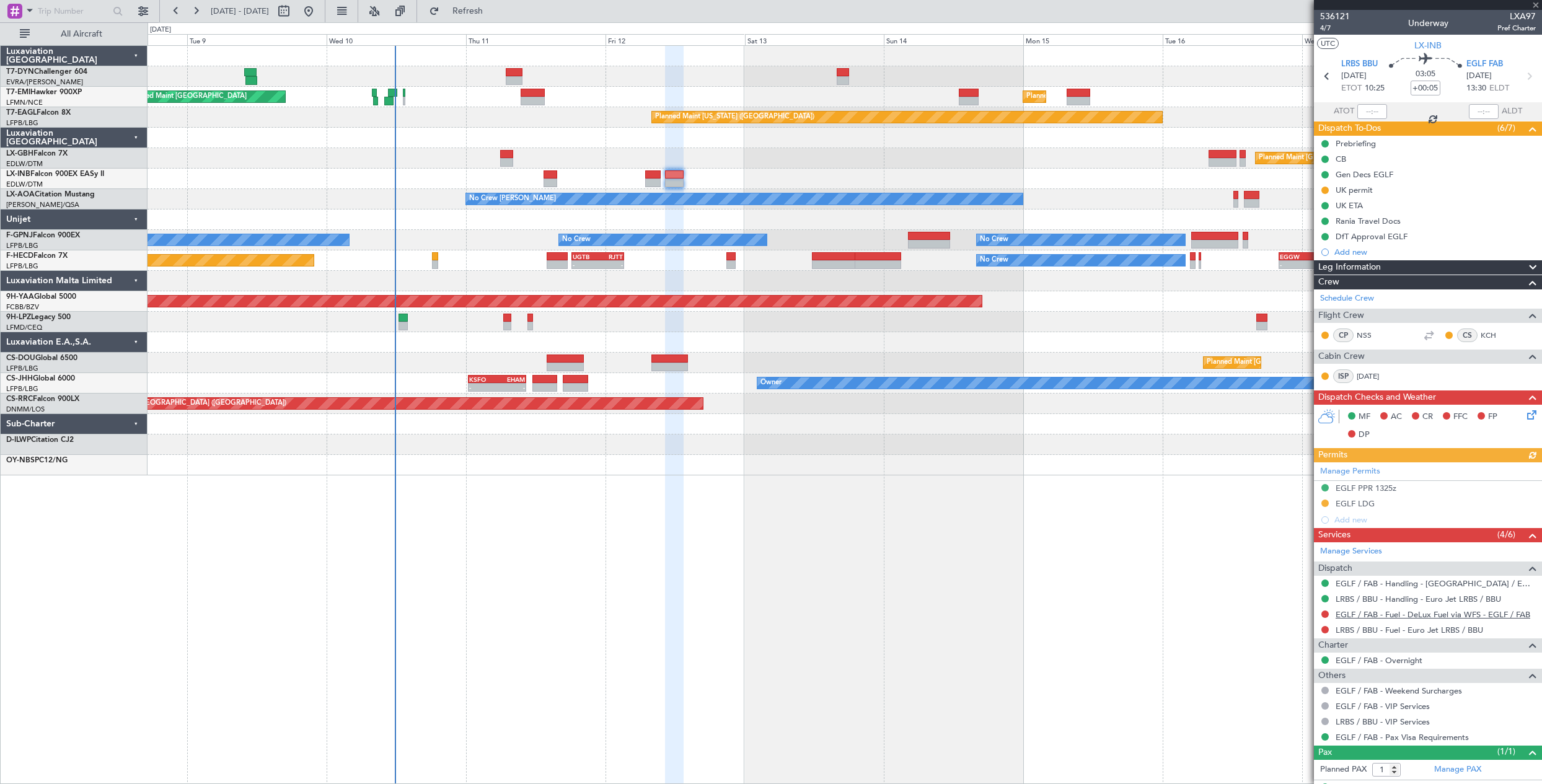
scroll to position [24, 0]
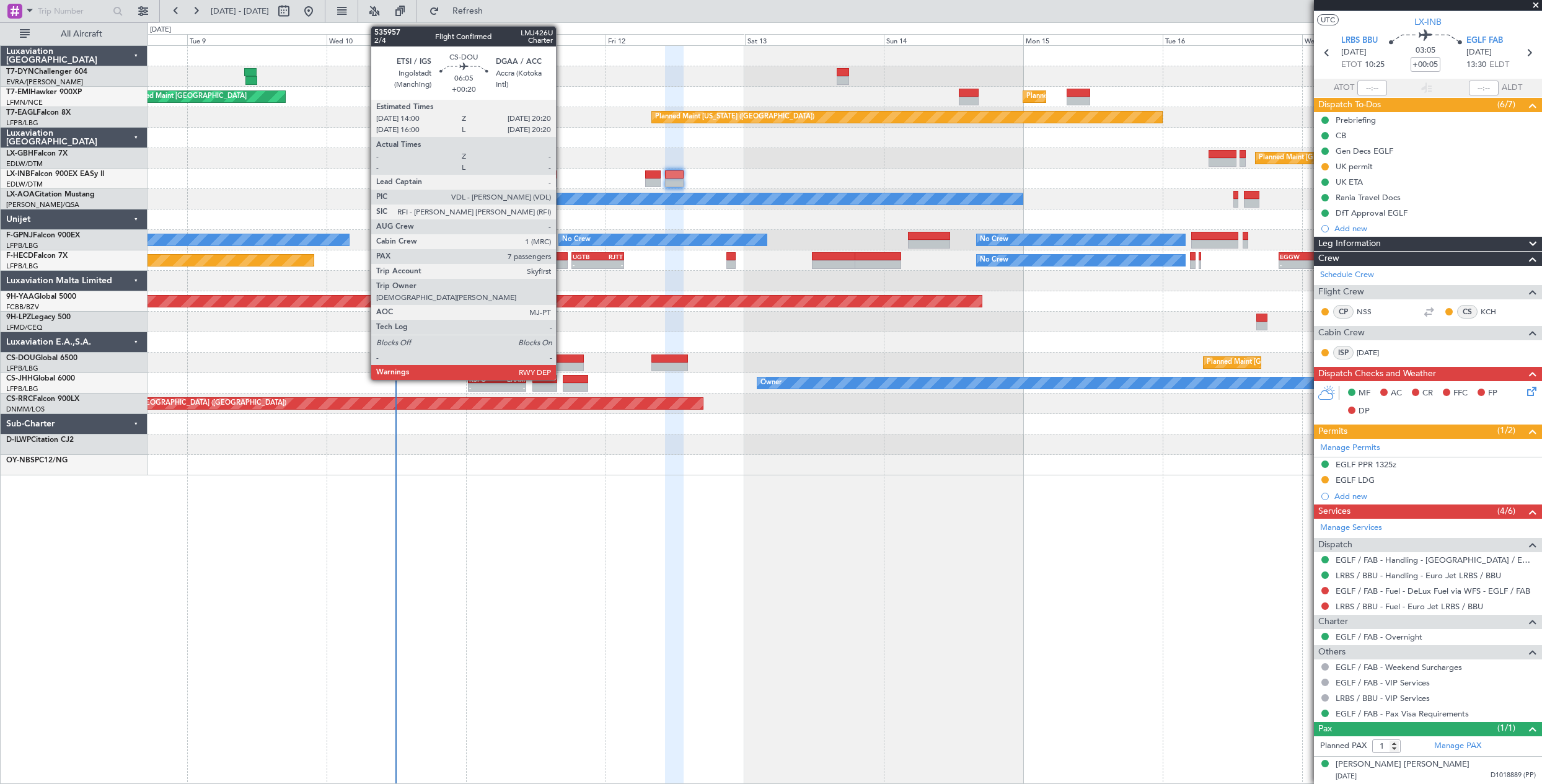
click at [562, 360] on div at bounding box center [566, 358] width 37 height 8
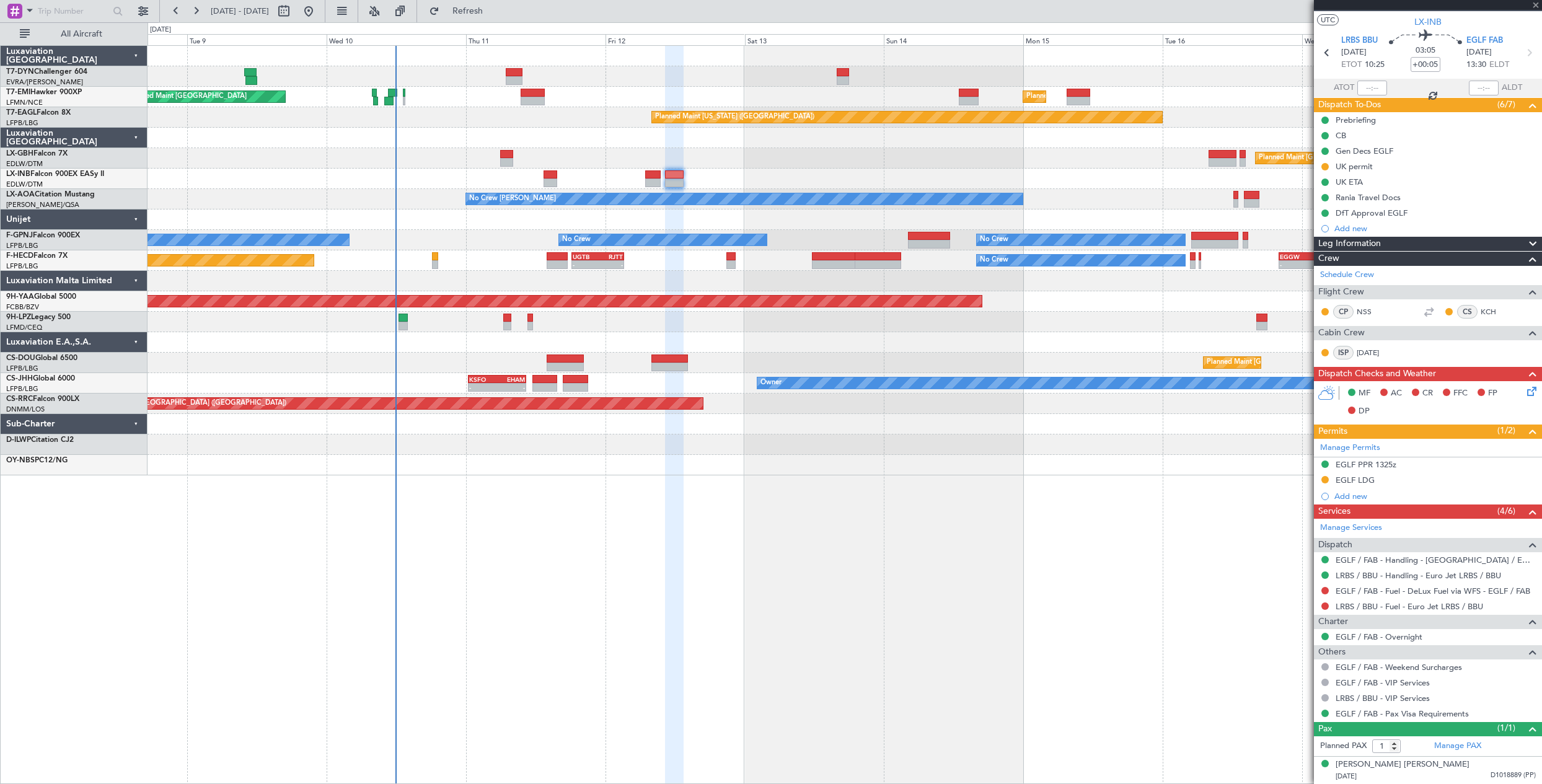
type input "+00:20"
type input "7"
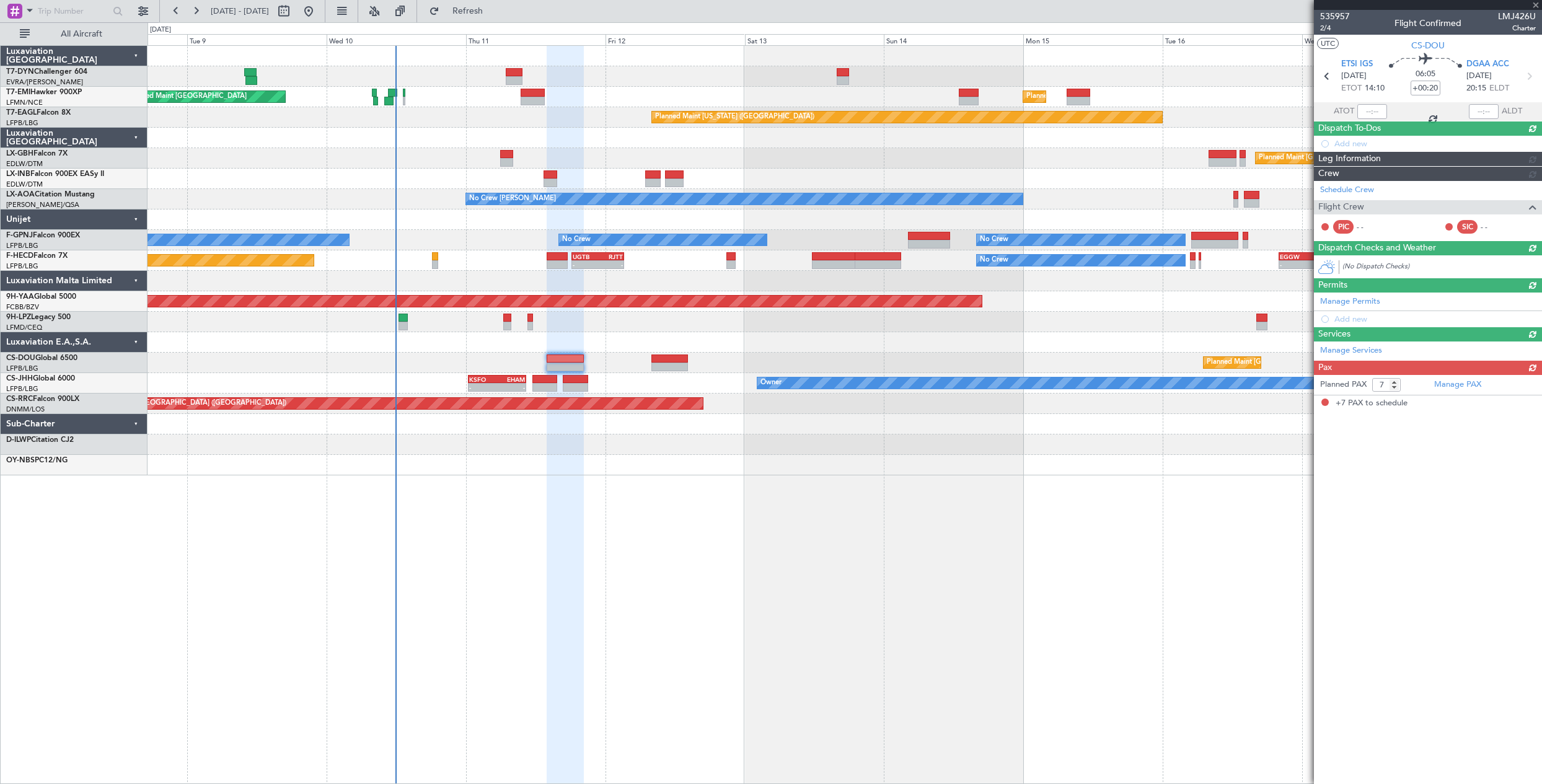
scroll to position [0, 0]
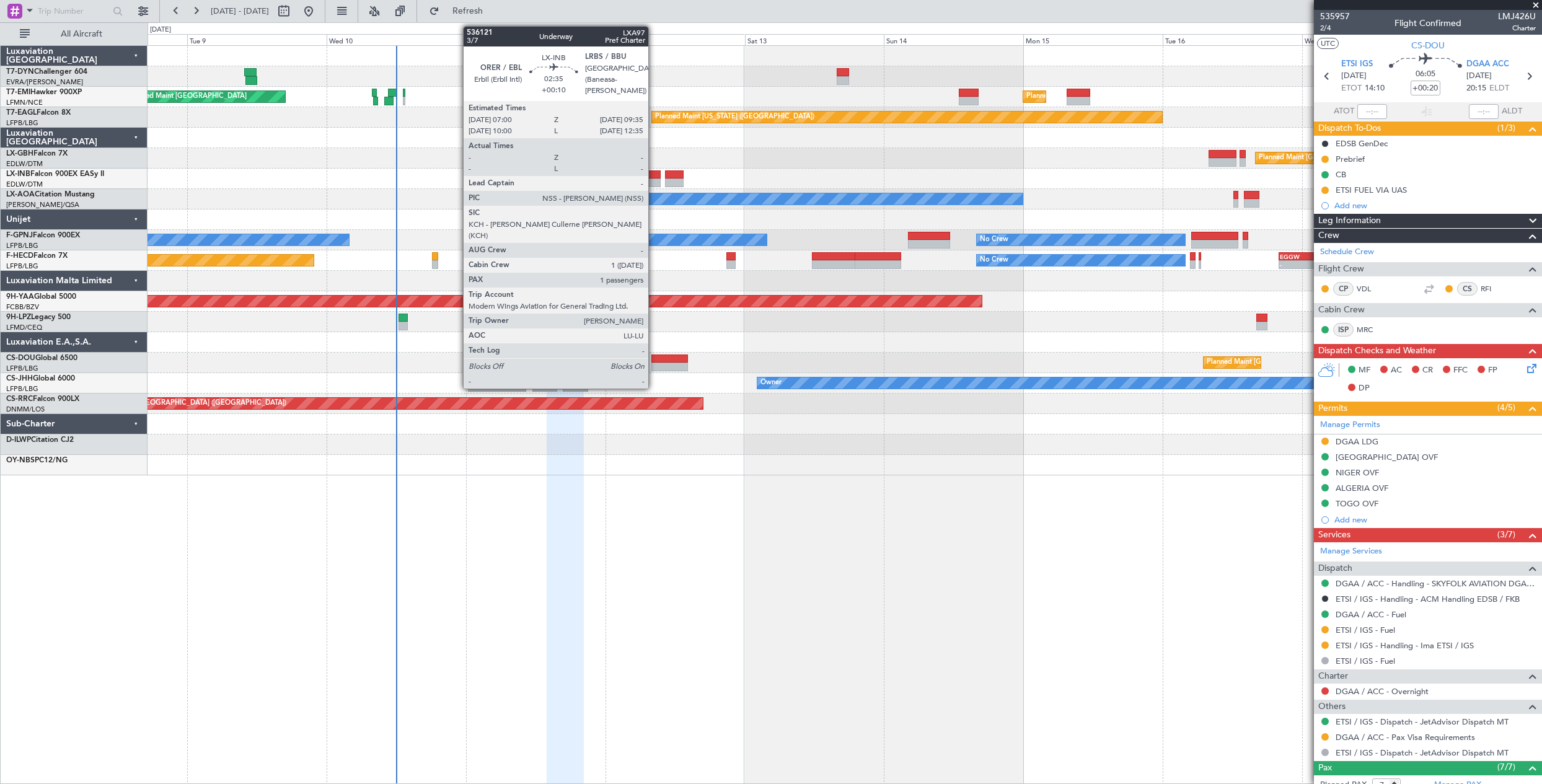
click at [654, 180] on div at bounding box center [653, 182] width 15 height 8
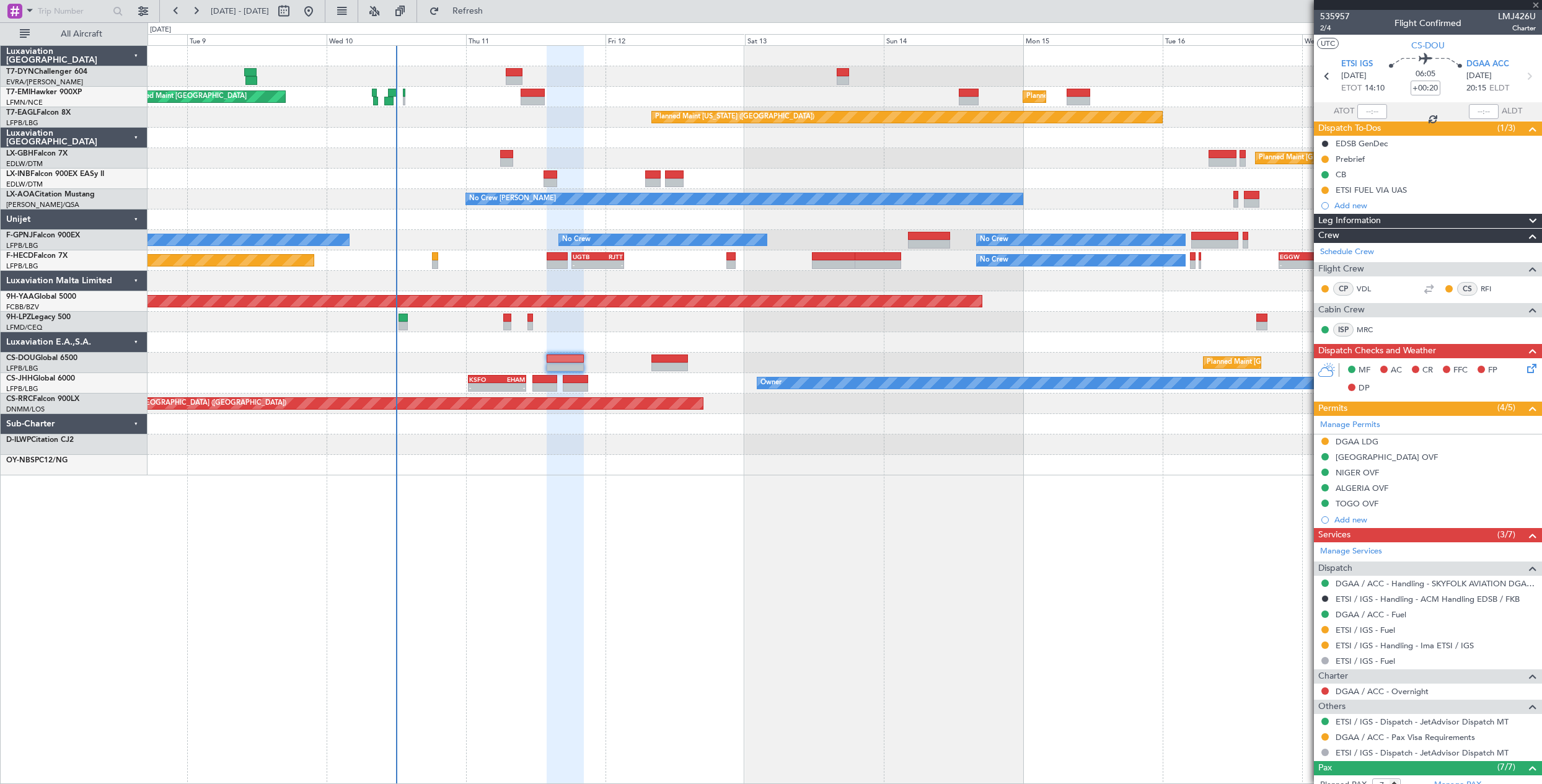
type input "+00:10"
type input "1"
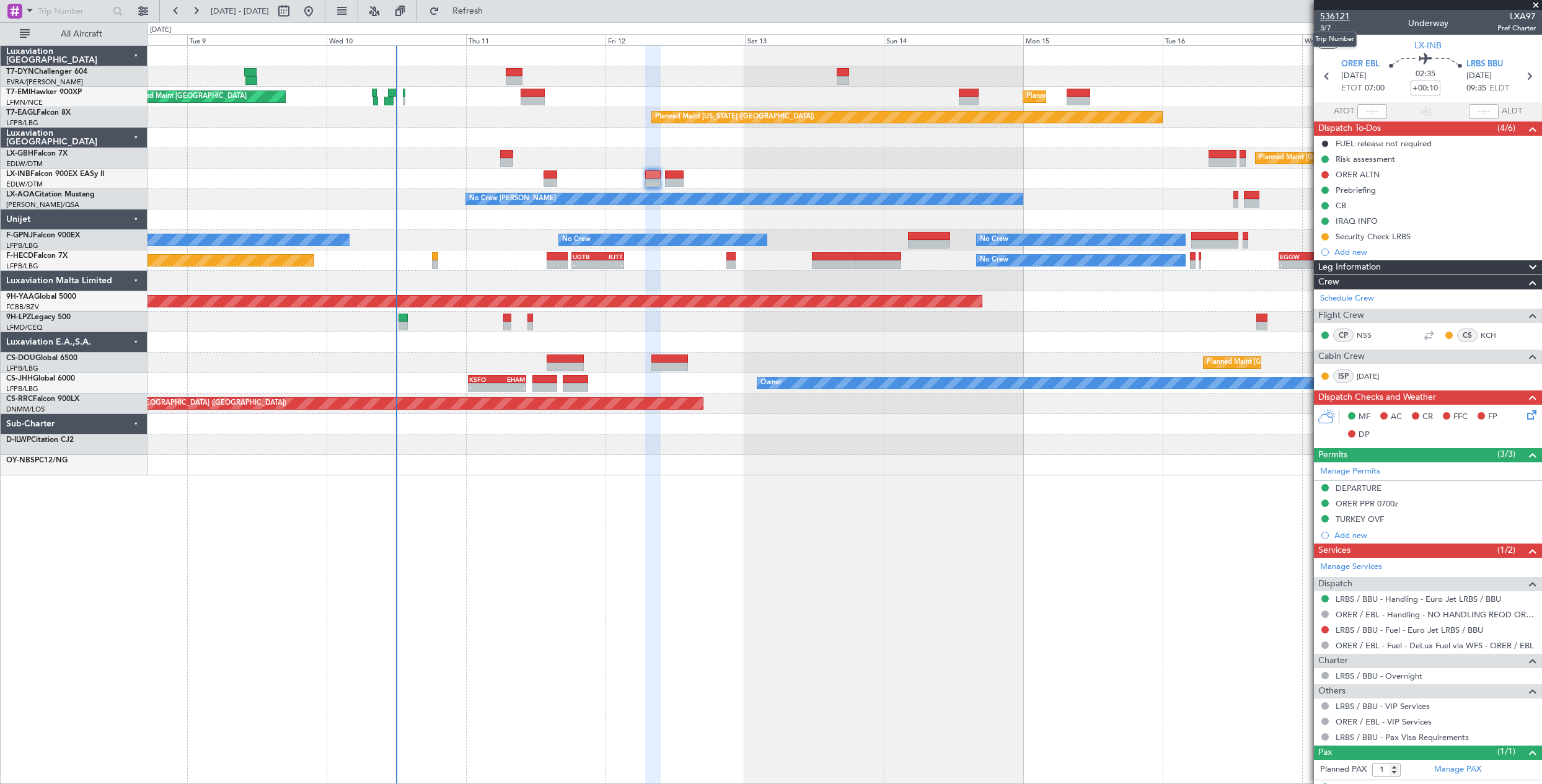
click at [1330, 12] on span "536121" at bounding box center [1335, 16] width 30 height 13
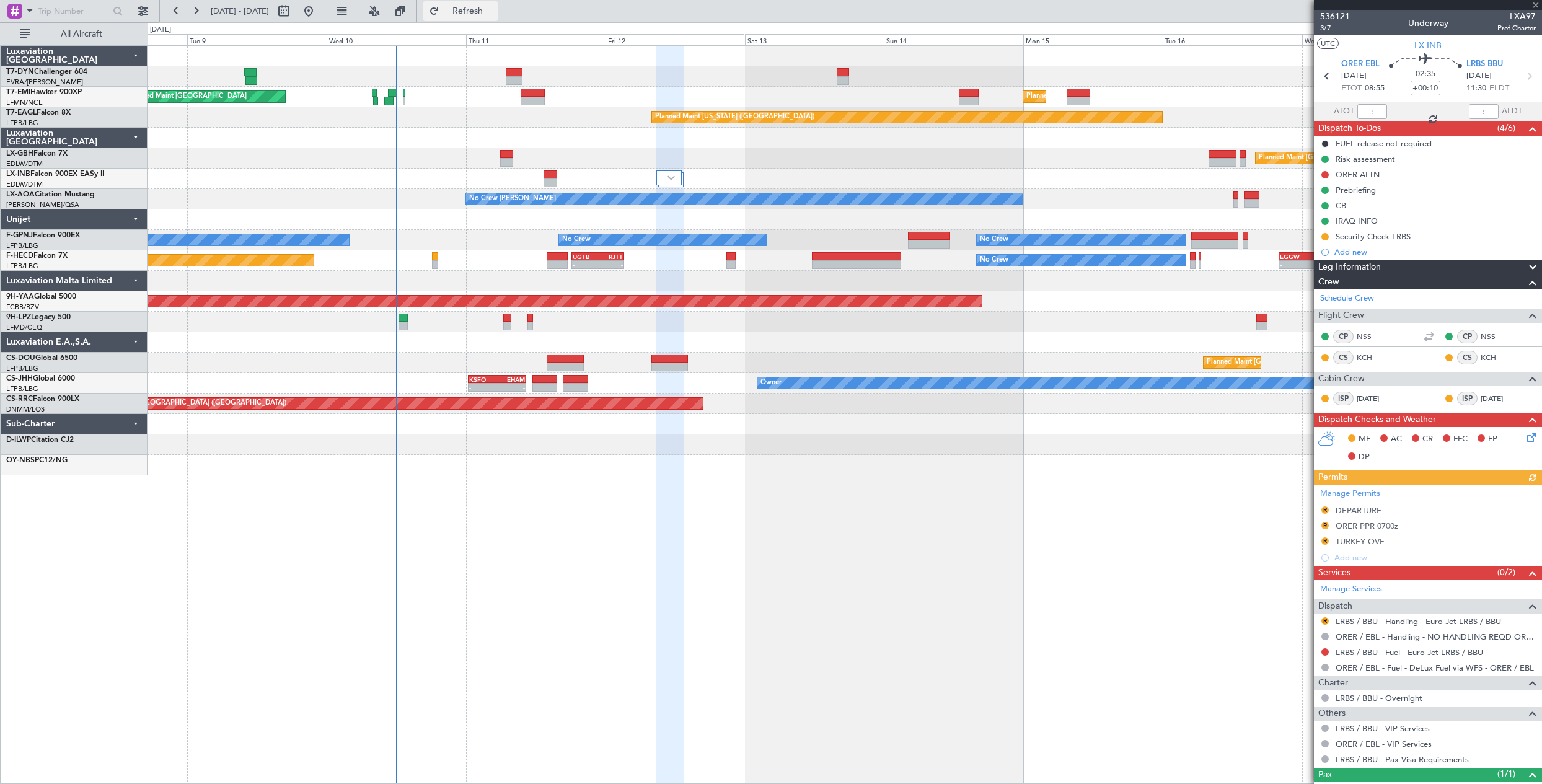
click at [494, 7] on span "Refresh" at bounding box center [468, 11] width 52 height 8
click at [588, 587] on div "Planned Maint Zurich Planned Maint Zurich Planned Maint New York (Teterboro) Pl…" at bounding box center [845, 414] width 1394 height 738
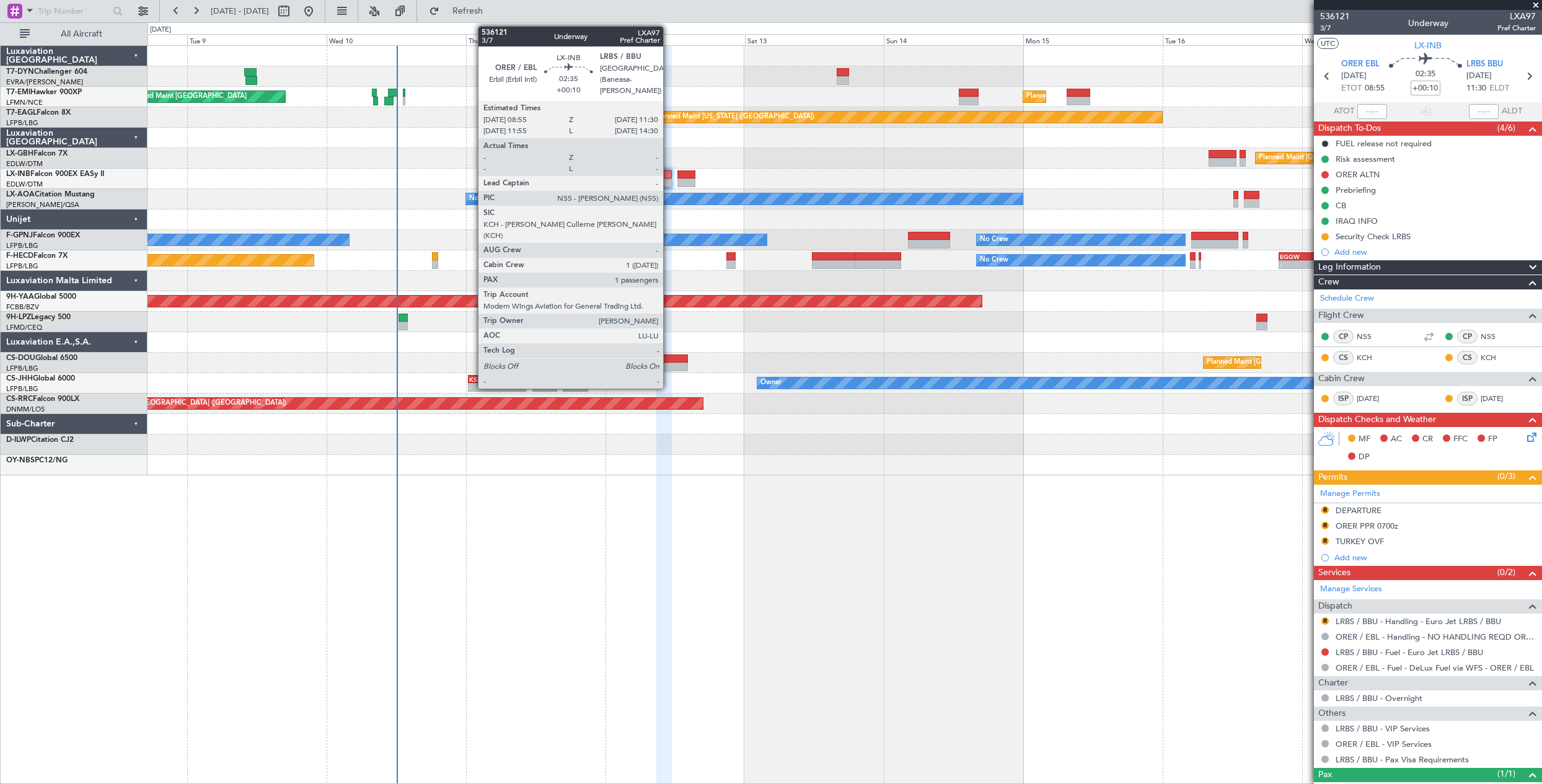
click at [669, 178] on div at bounding box center [664, 174] width 15 height 8
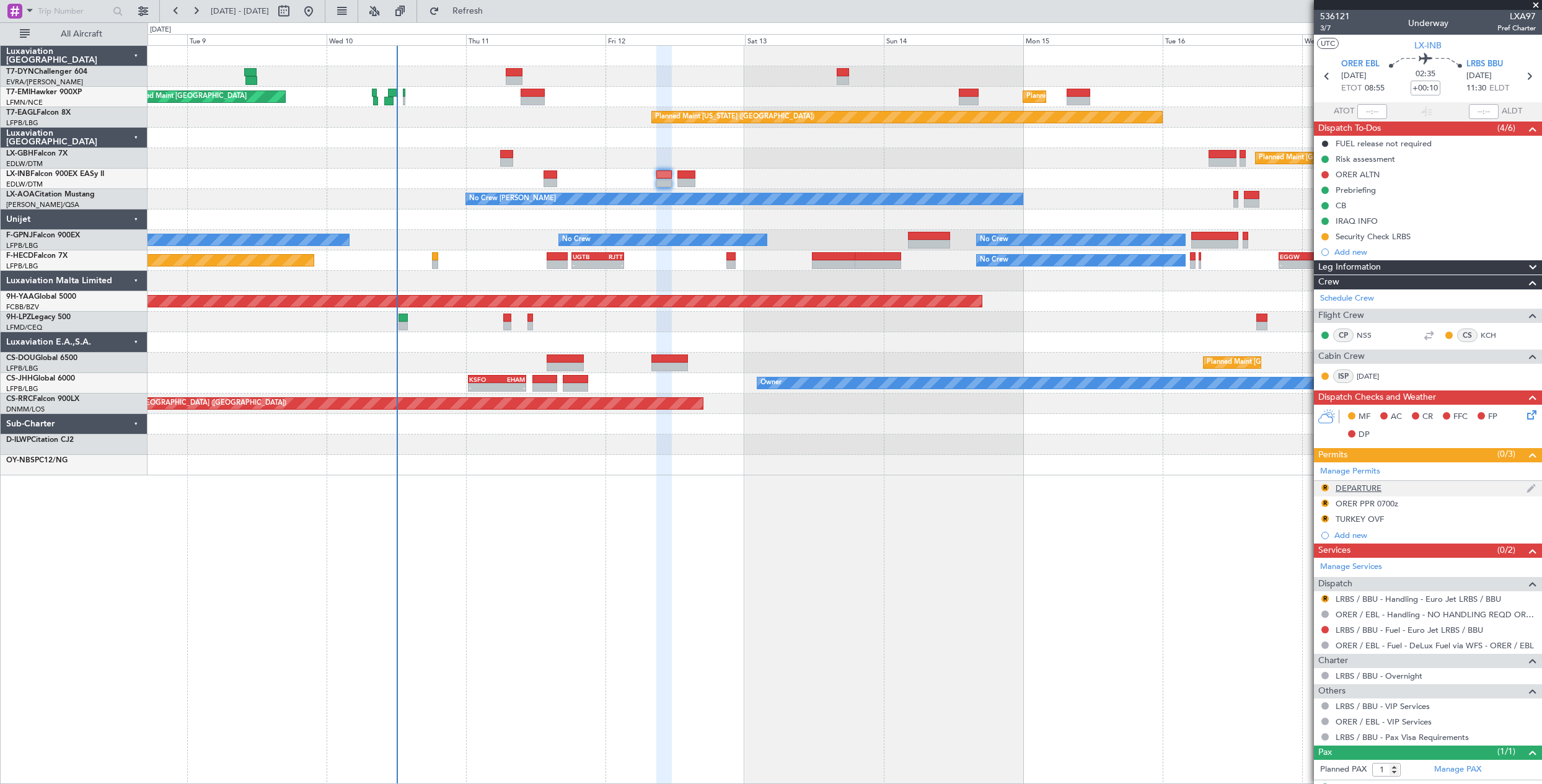
scroll to position [24, 0]
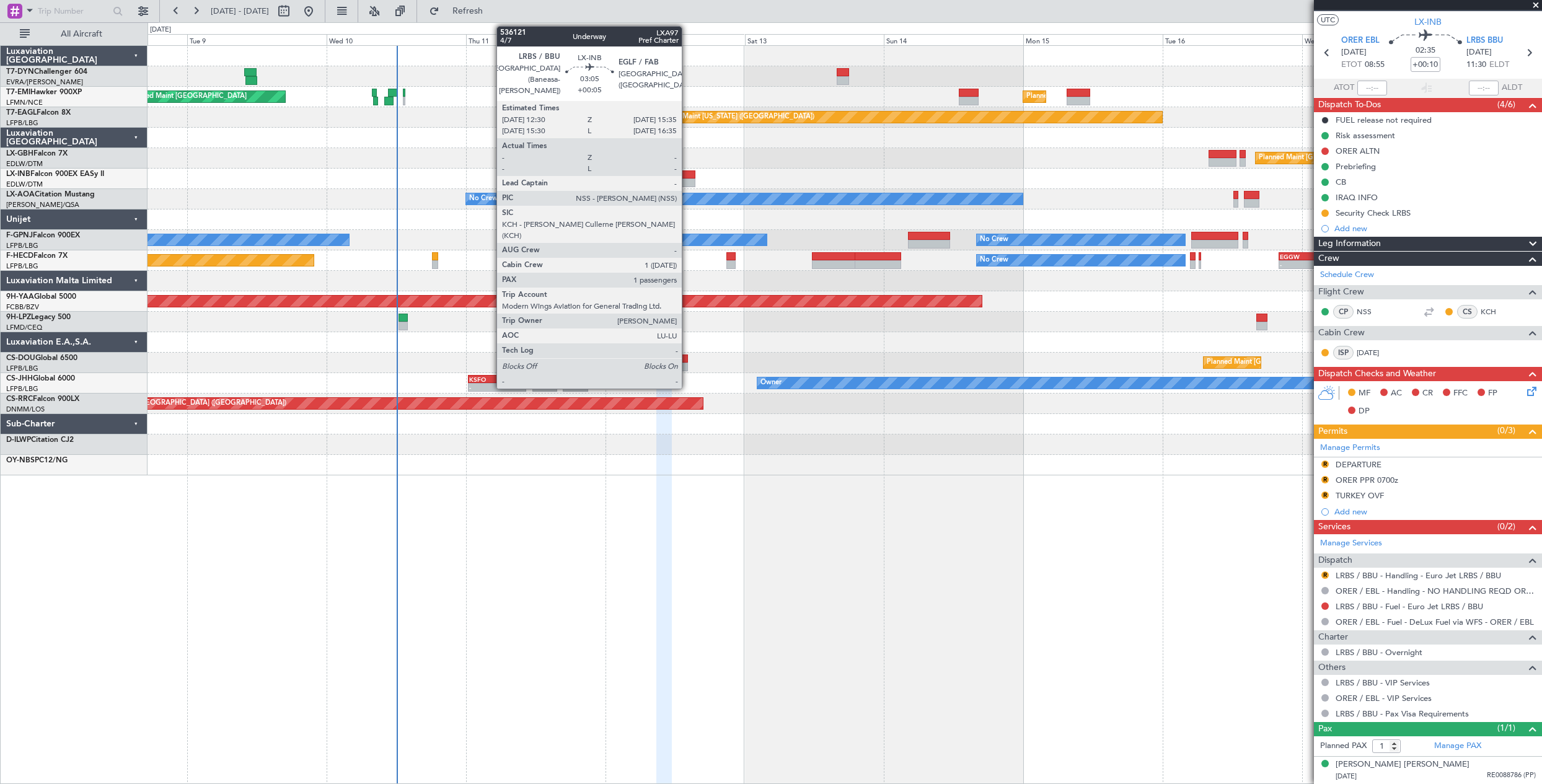
click at [687, 172] on div at bounding box center [686, 174] width 18 height 8
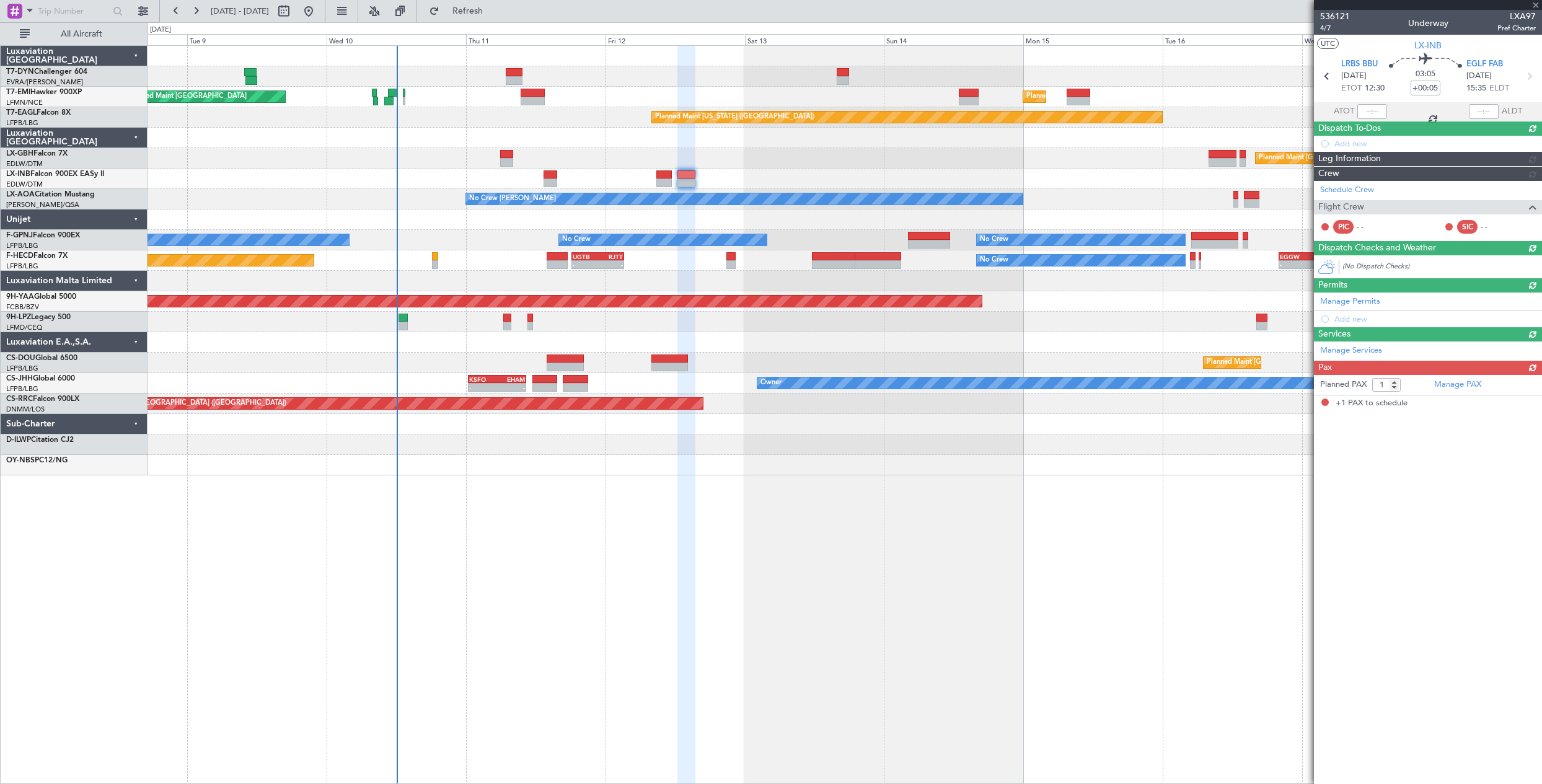
scroll to position [0, 0]
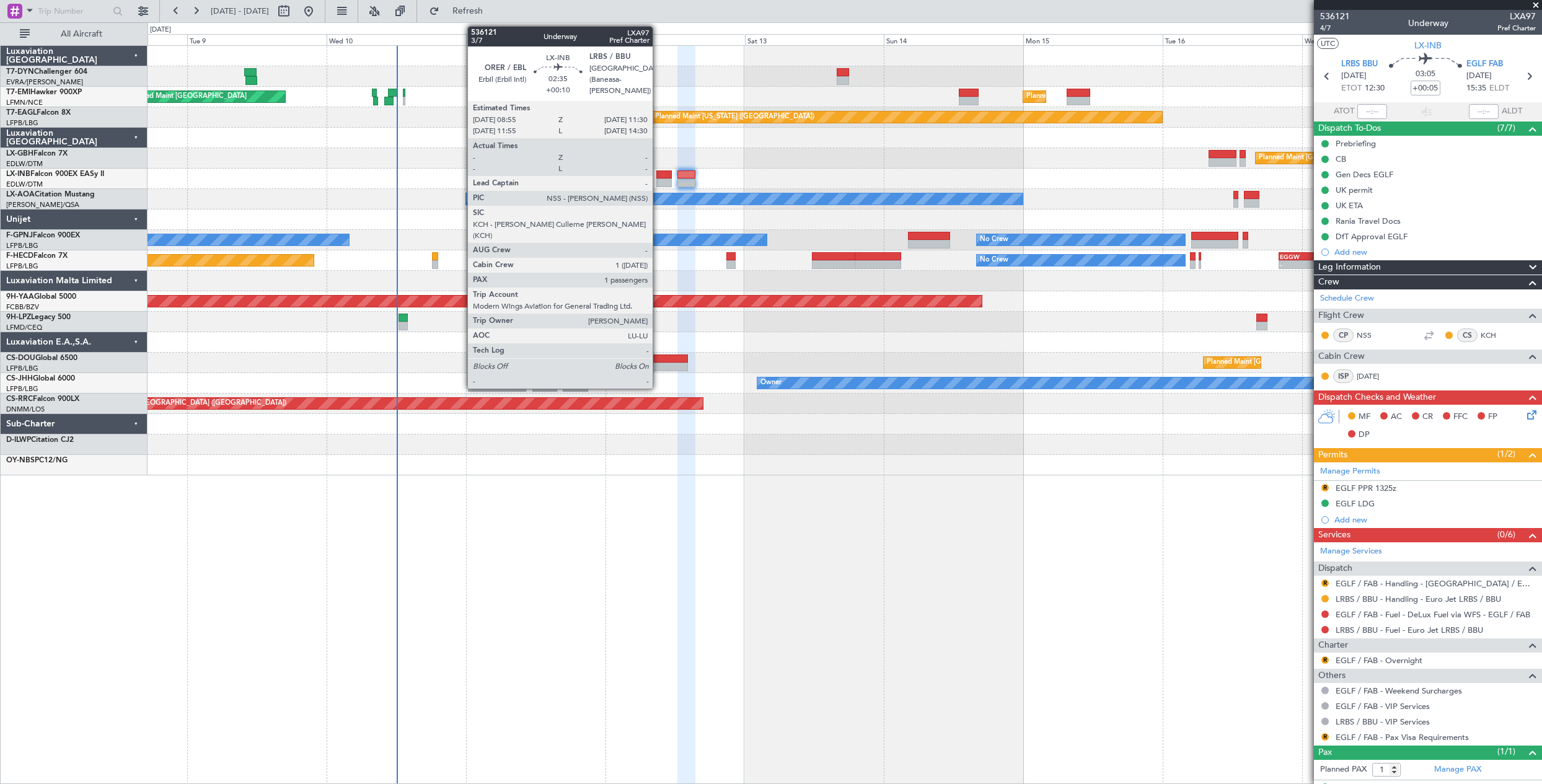
click at [658, 181] on div at bounding box center [664, 182] width 15 height 8
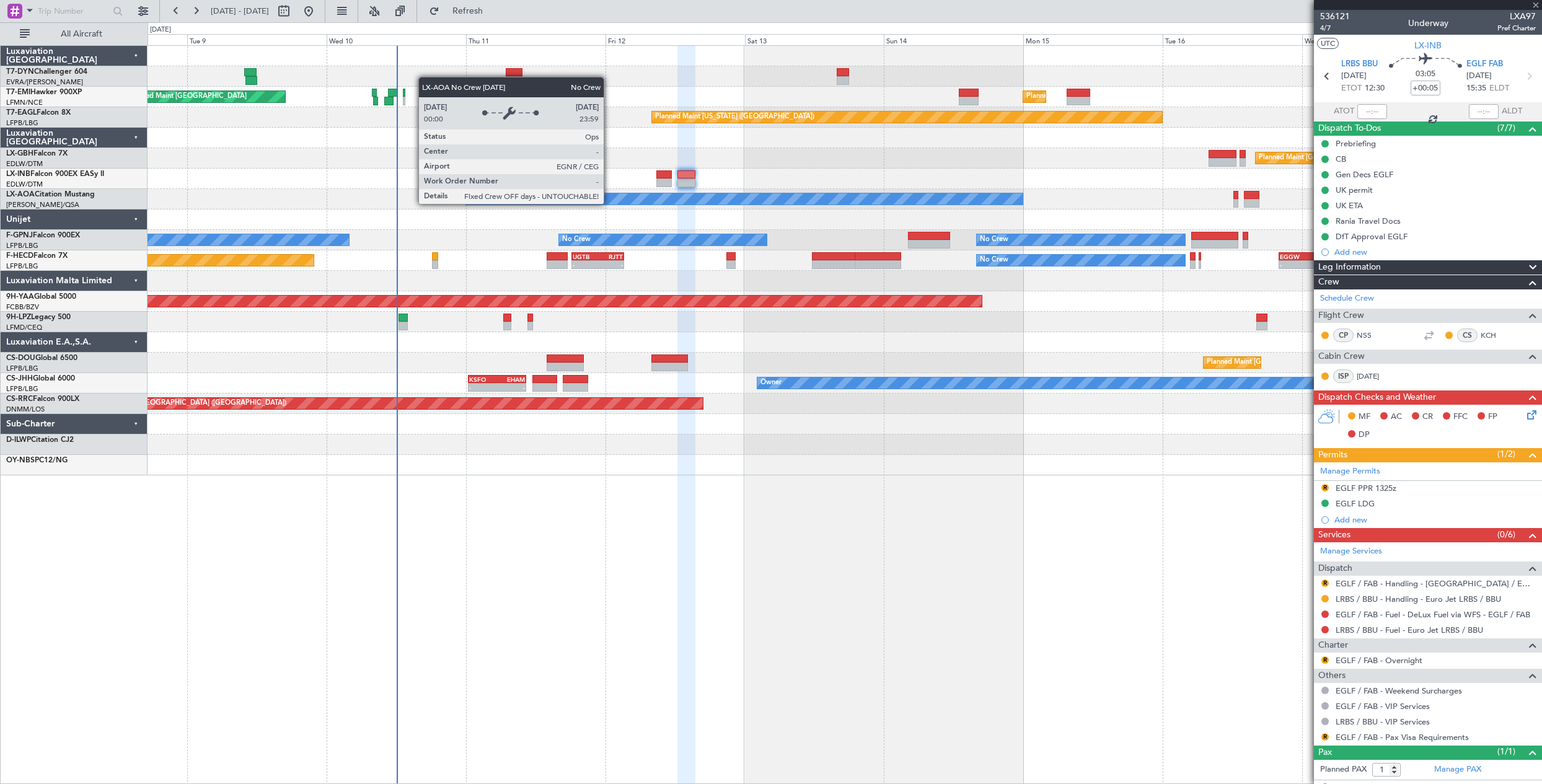
type input "+00:10"
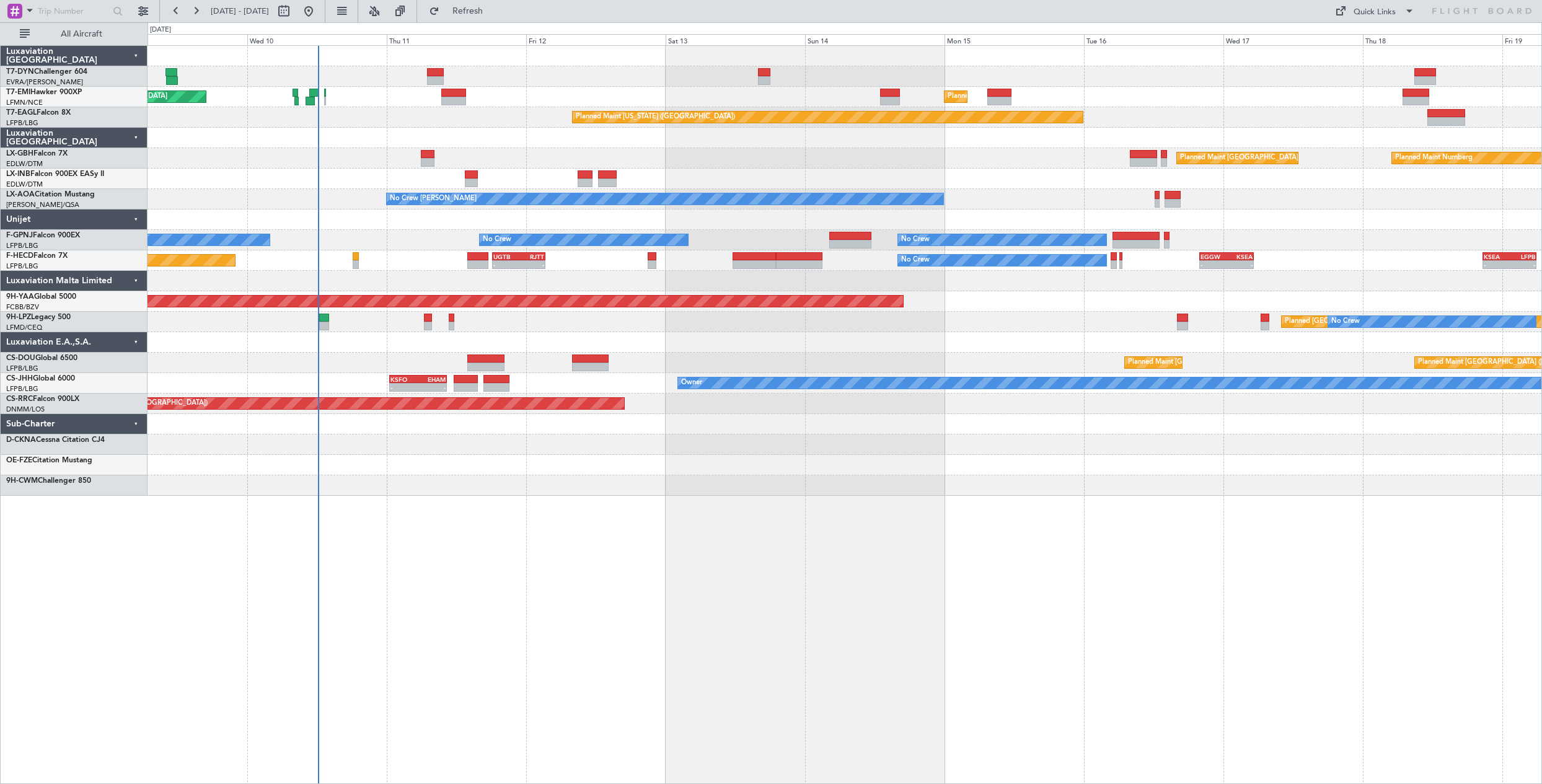
click at [721, 230] on div "Planned Maint [GEOGRAPHIC_DATA] Planned Maint [GEOGRAPHIC_DATA] Planned Maint […" at bounding box center [844, 271] width 1394 height 450
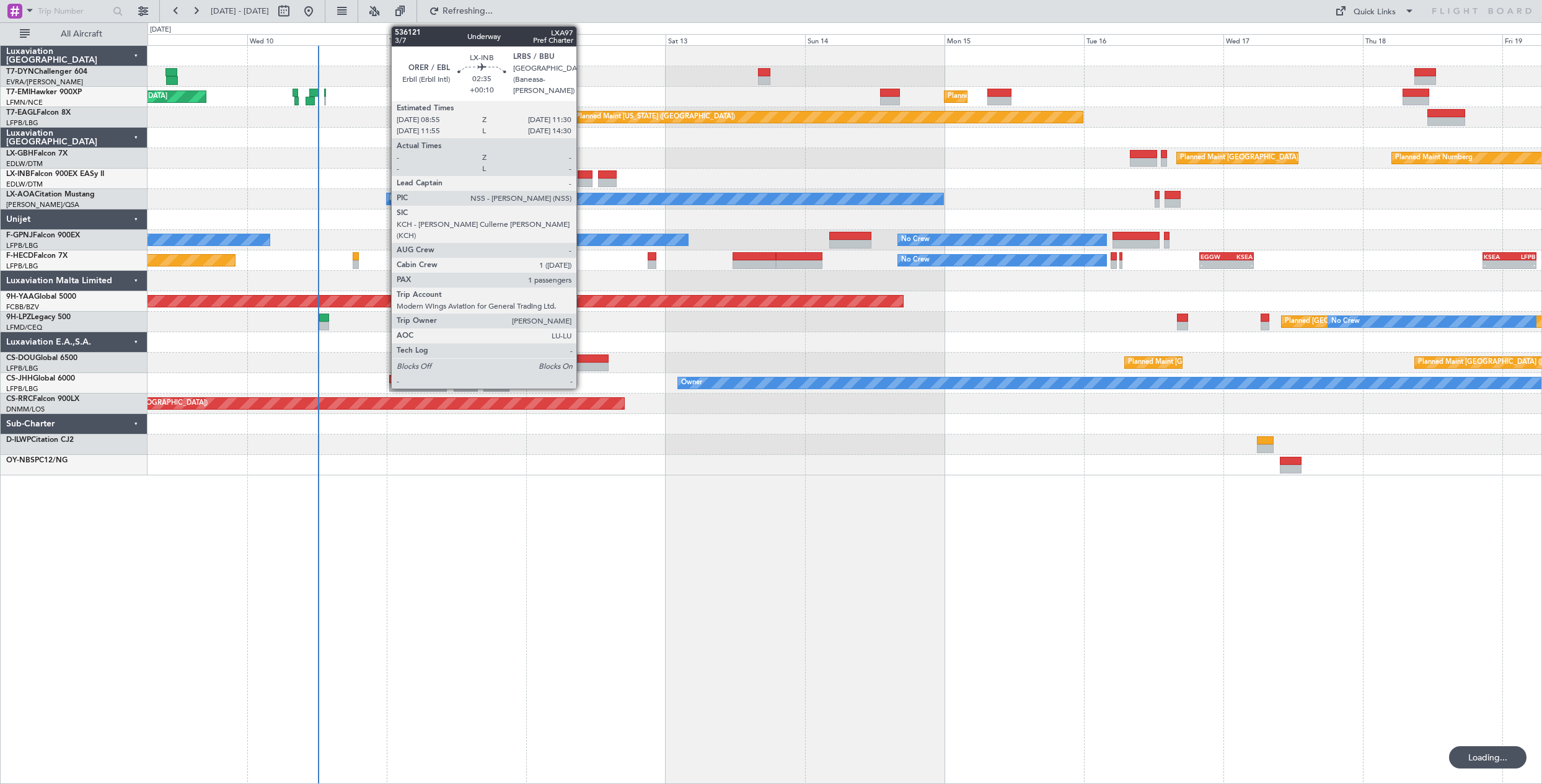
click at [582, 176] on div at bounding box center [586, 174] width 15 height 8
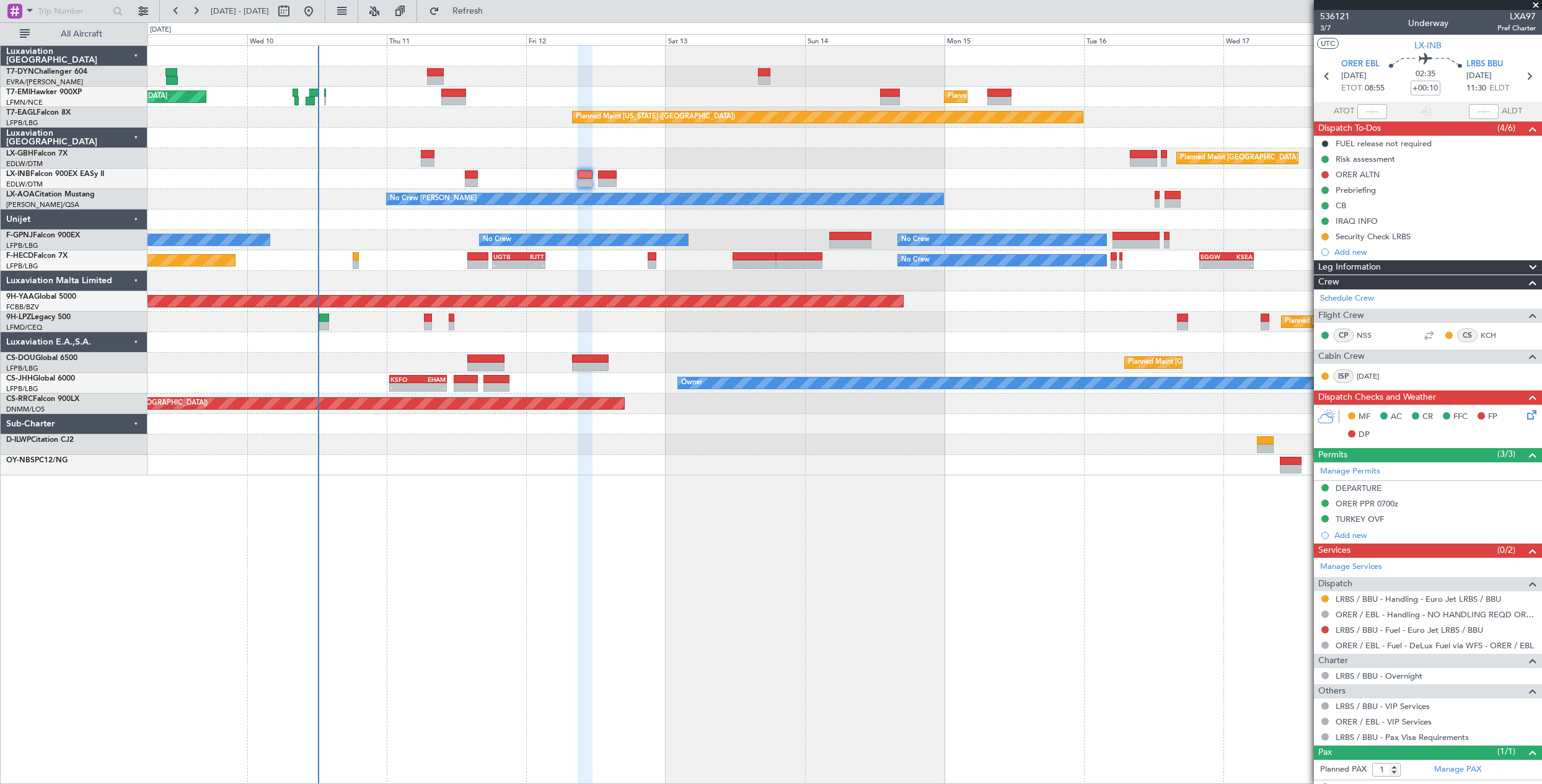
click at [855, 142] on div at bounding box center [844, 138] width 1394 height 21
click at [1339, 18] on span "536121" at bounding box center [1335, 16] width 30 height 13
